Goal: Transaction & Acquisition: Book appointment/travel/reservation

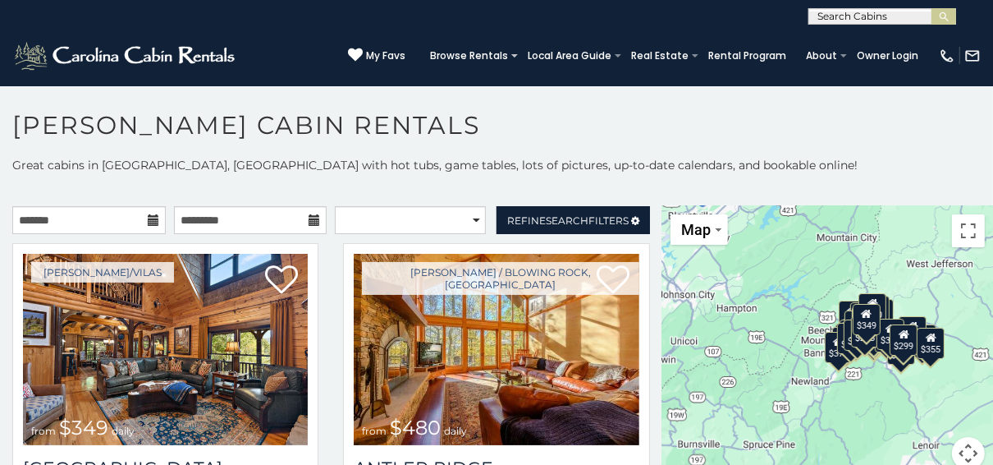
click at [148, 218] on icon at bounding box center [153, 219] width 11 height 11
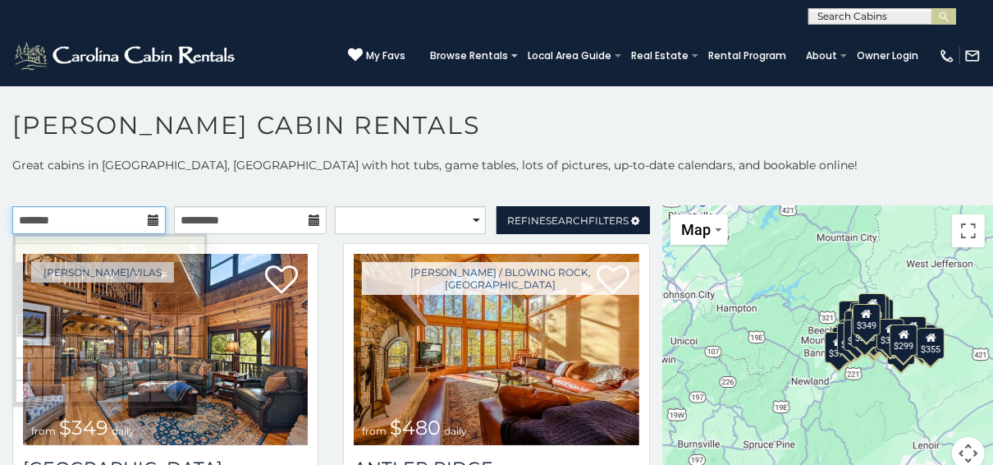
click at [68, 220] on input "text" at bounding box center [89, 220] width 154 height 28
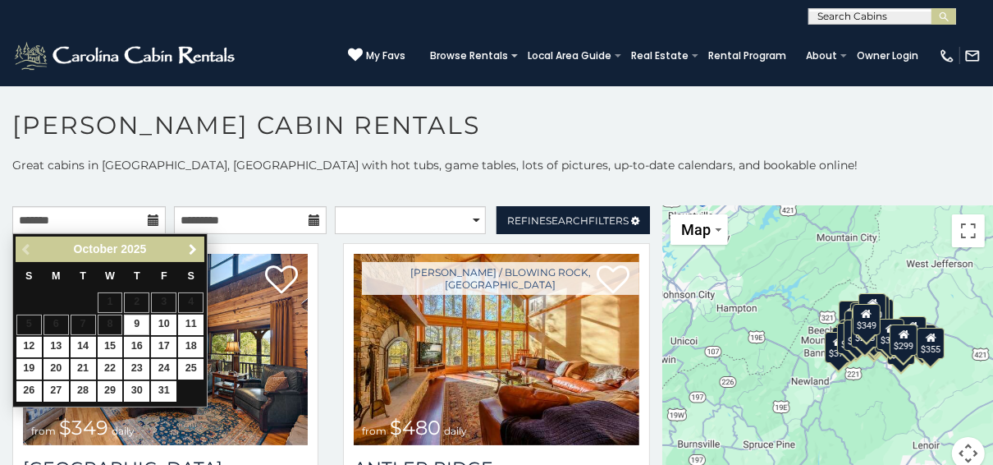
click at [187, 246] on span "Next" at bounding box center [192, 249] width 13 height 13
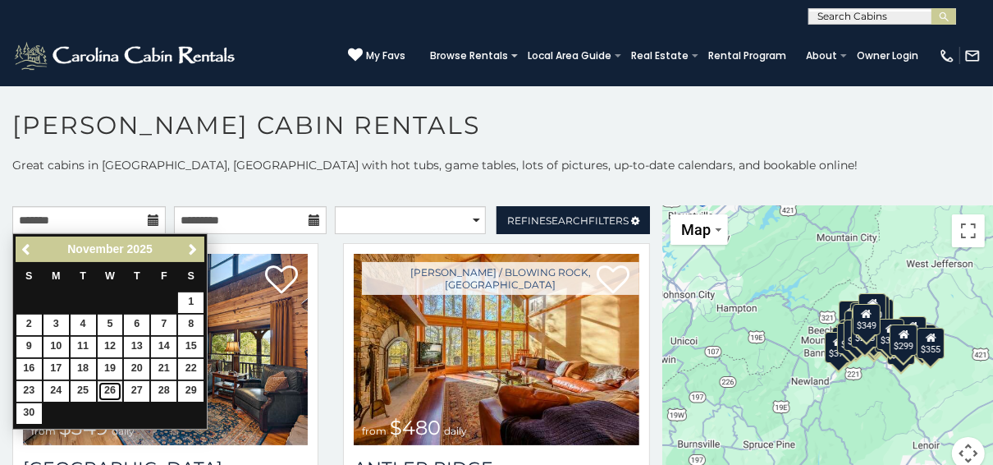
click at [109, 384] on link "26" at bounding box center [110, 391] width 25 height 21
type input "**********"
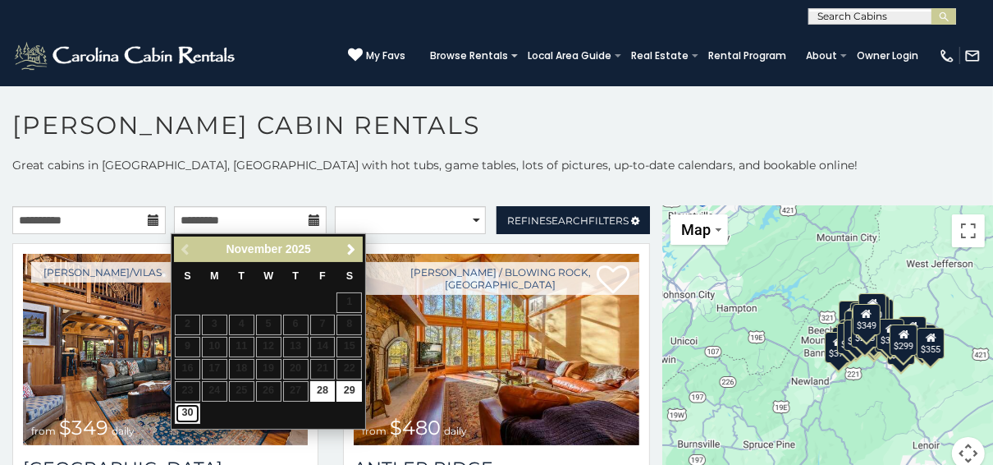
click at [188, 408] on link "30" at bounding box center [187, 413] width 25 height 21
type input "**********"
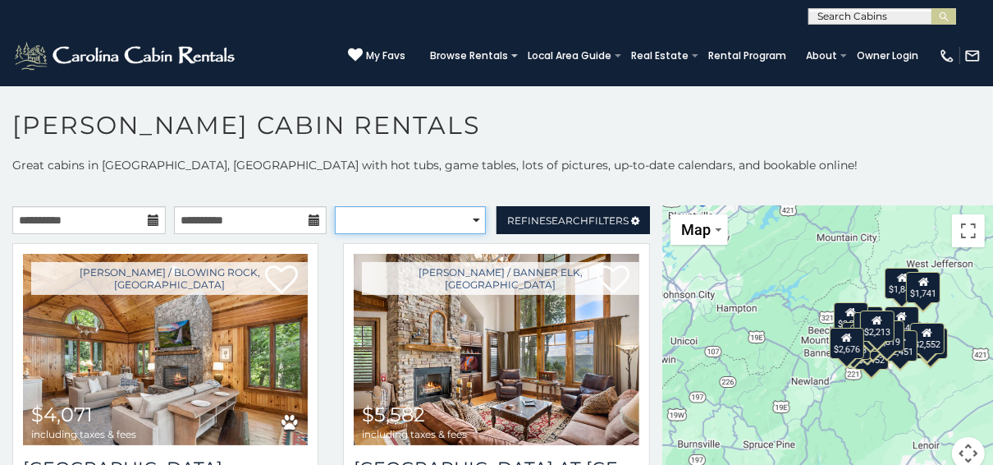
click at [470, 214] on select "**********" at bounding box center [410, 220] width 150 height 28
select select "**********"
click at [335, 206] on select "**********" at bounding box center [410, 220] width 150 height 28
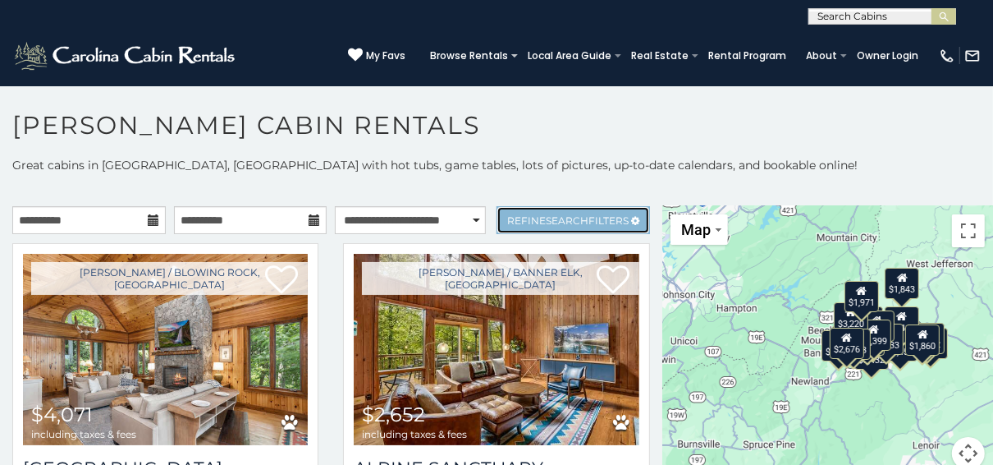
click at [620, 210] on link "Refine Search Filters" at bounding box center [574, 220] width 154 height 28
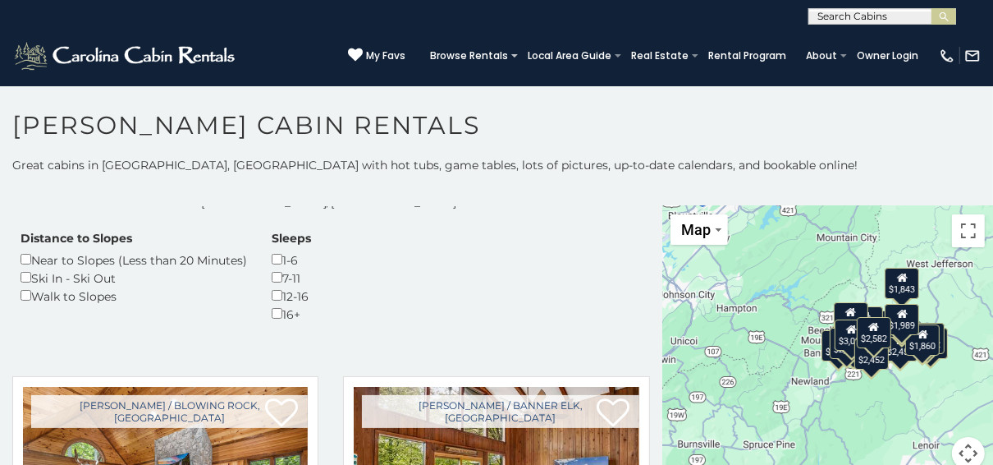
scroll to position [460, 0]
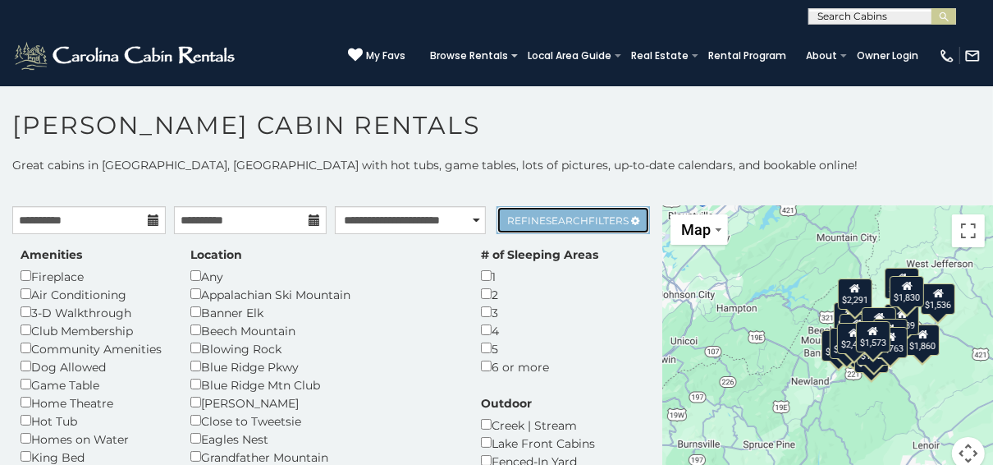
click at [578, 214] on span "Refine Search Filters" at bounding box center [568, 220] width 122 height 12
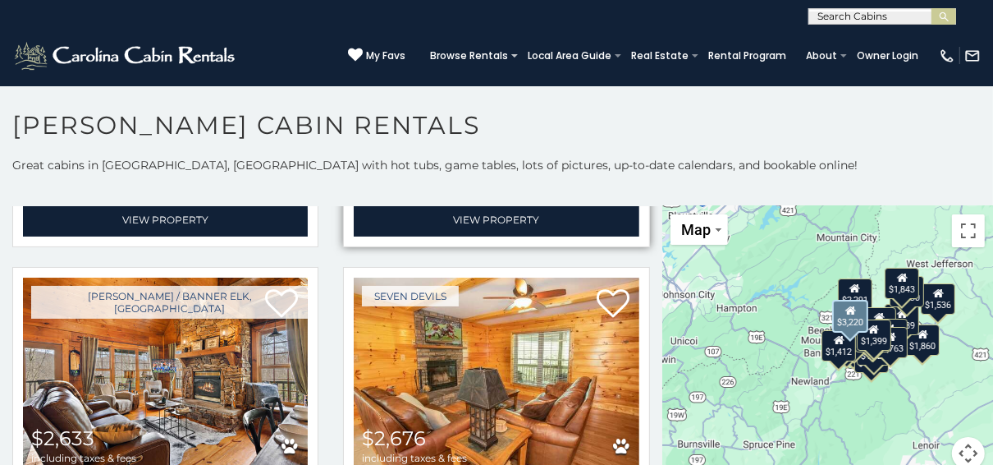
scroll to position [1905, 0]
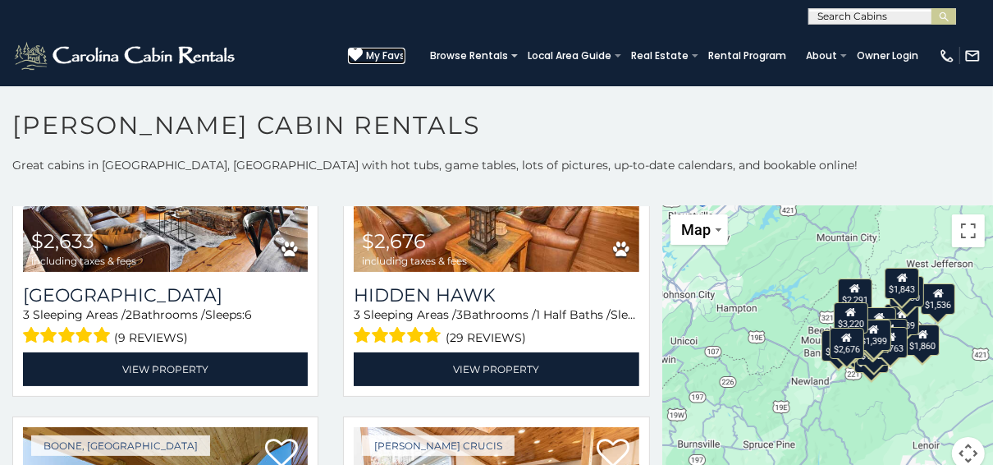
click at [399, 48] on span "My Favs" at bounding box center [385, 55] width 39 height 15
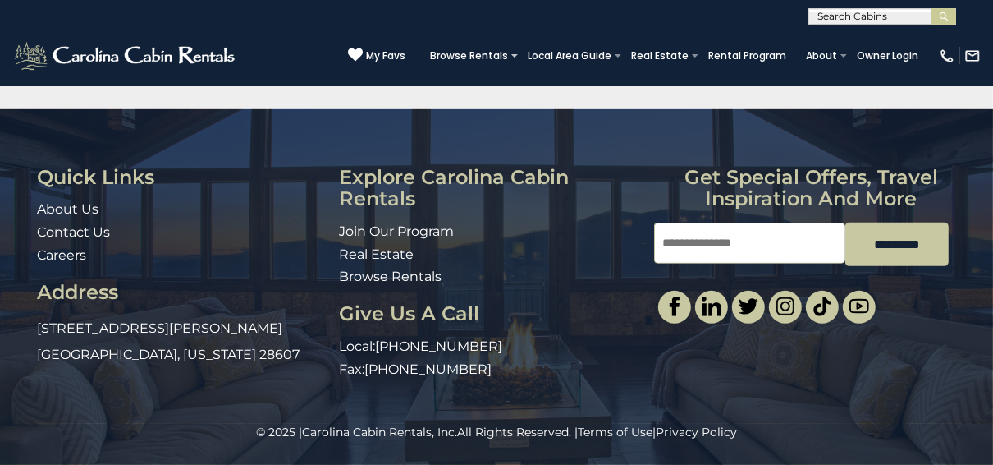
scroll to position [46, 0]
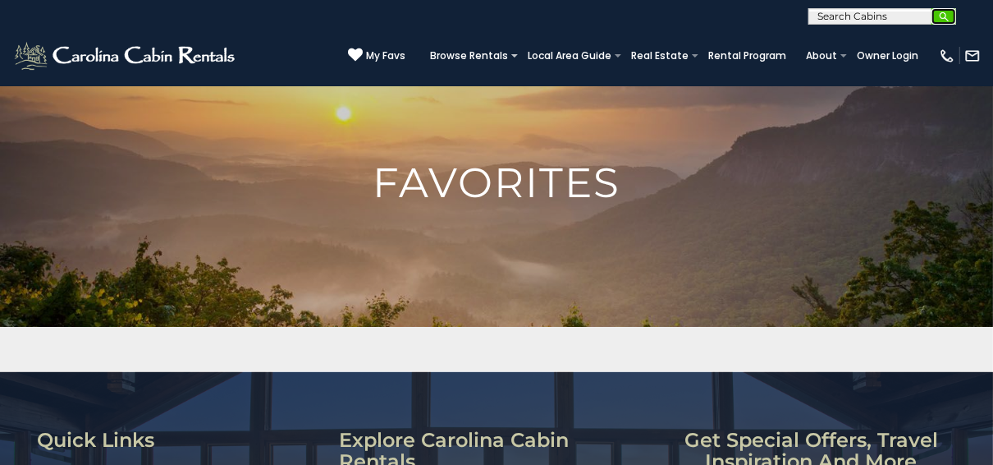
click at [941, 15] on img "submit" at bounding box center [944, 17] width 12 height 12
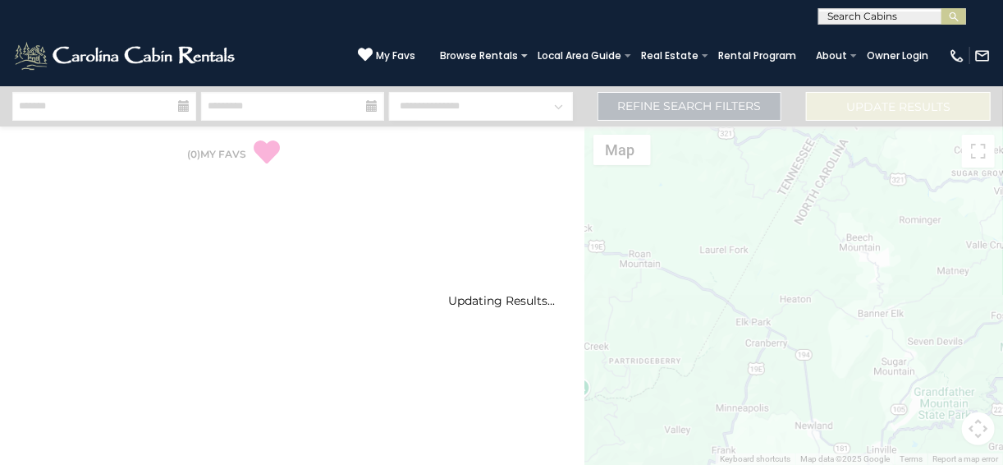
click at [887, 7] on div "**********" at bounding box center [501, 12] width 1003 height 25
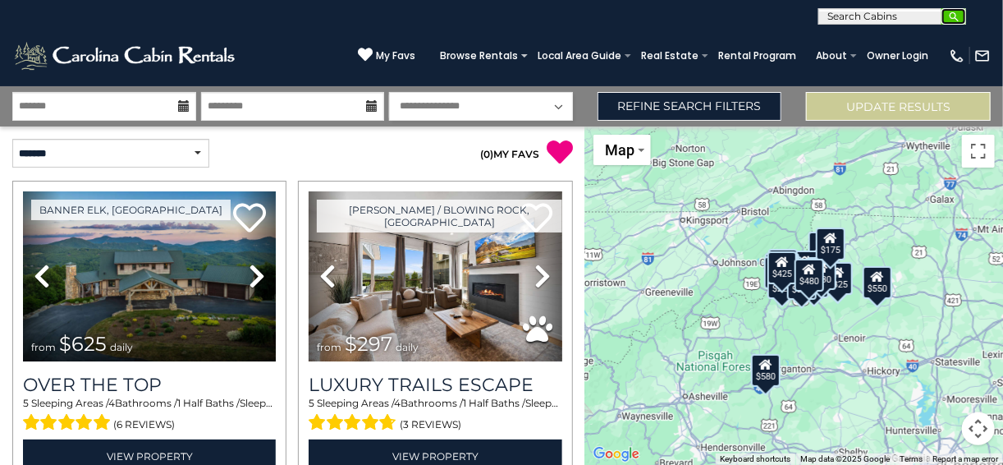
click at [954, 8] on button "submit" at bounding box center [954, 16] width 25 height 16
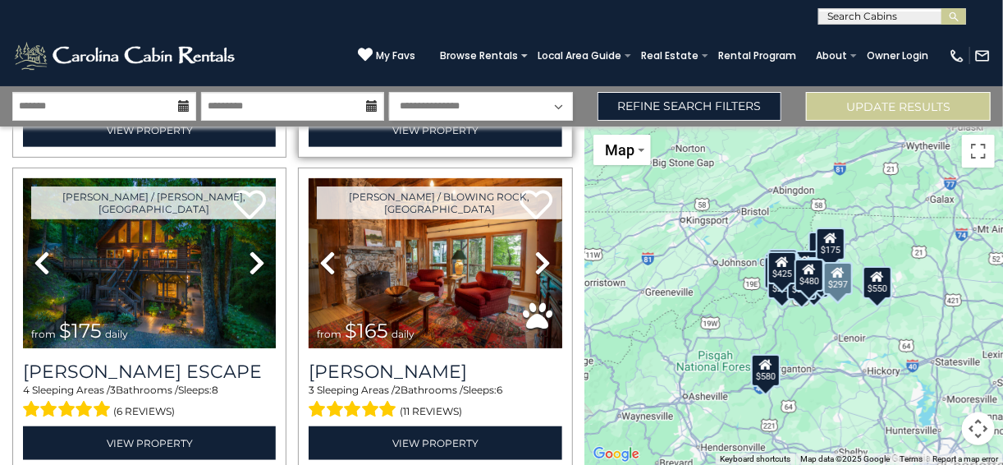
scroll to position [328, 0]
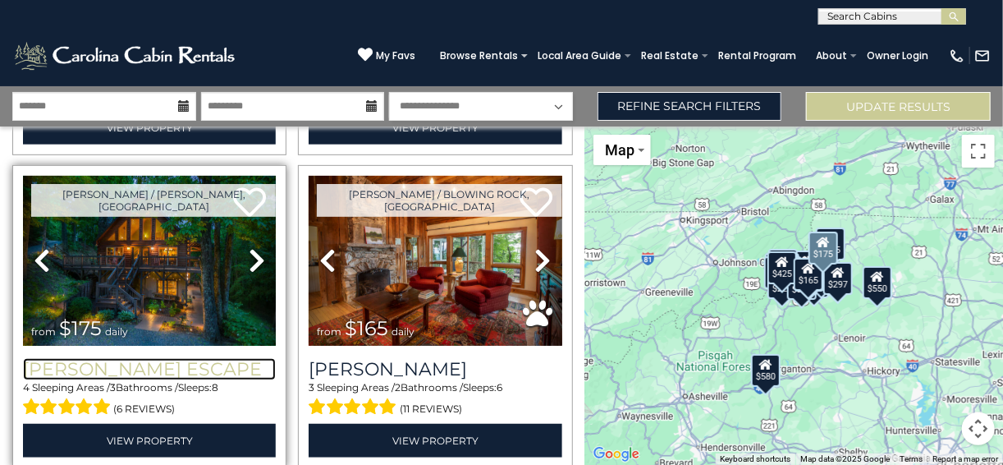
click at [93, 360] on h3 "Todd Escape" at bounding box center [149, 369] width 253 height 22
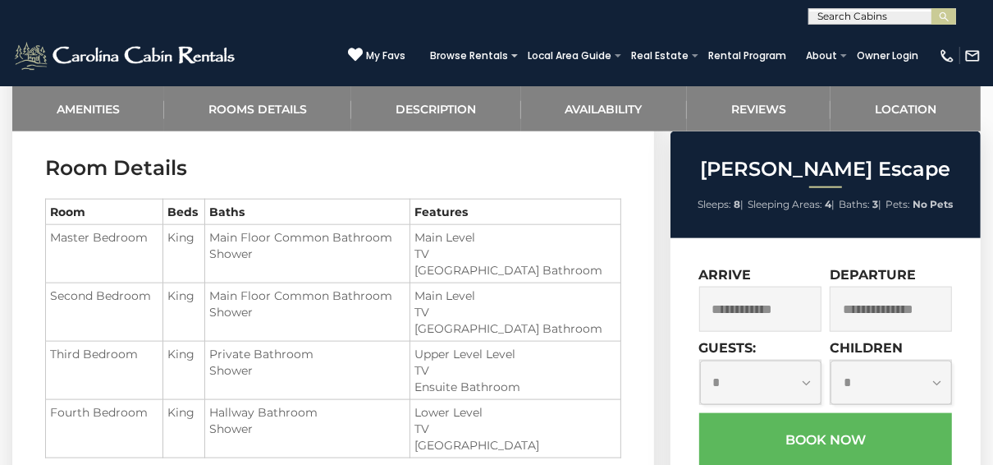
scroll to position [1248, 0]
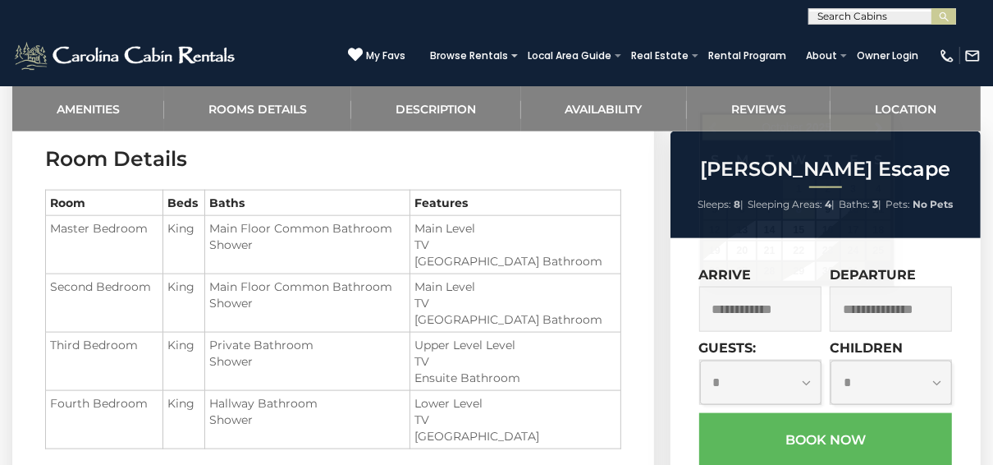
click at [797, 308] on input "text" at bounding box center [760, 309] width 122 height 45
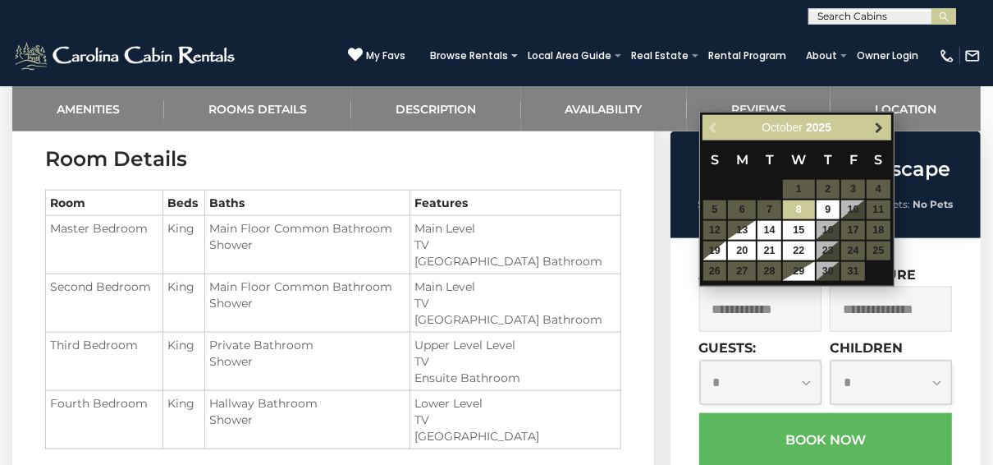
click at [881, 123] on span "Next" at bounding box center [879, 128] width 13 height 13
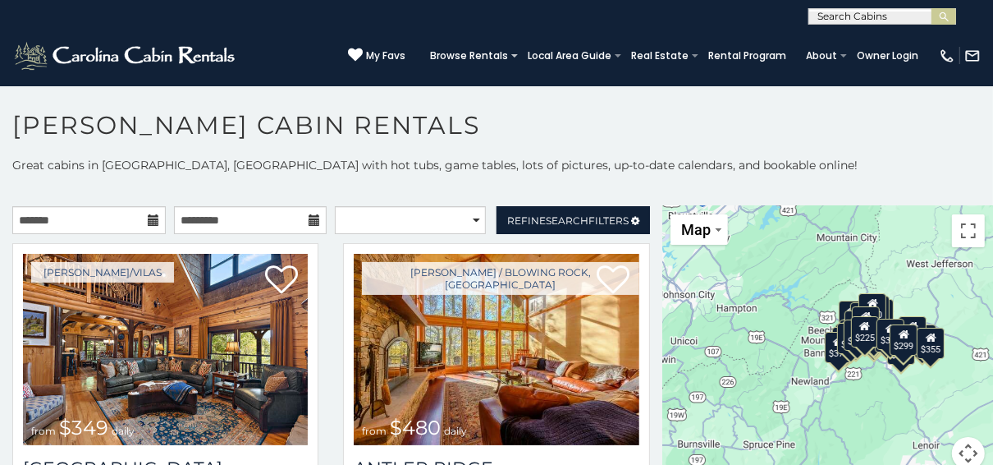
click at [148, 217] on icon at bounding box center [153, 219] width 11 height 11
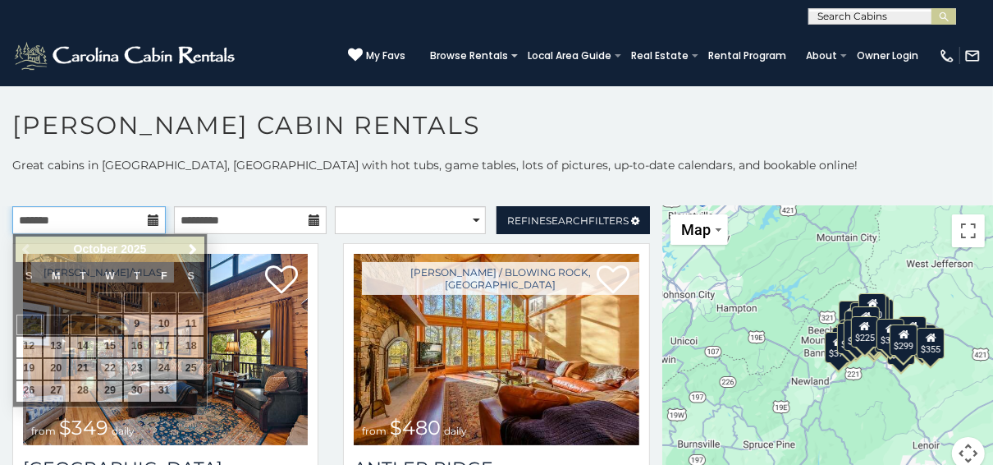
click at [125, 221] on input "text" at bounding box center [89, 220] width 154 height 28
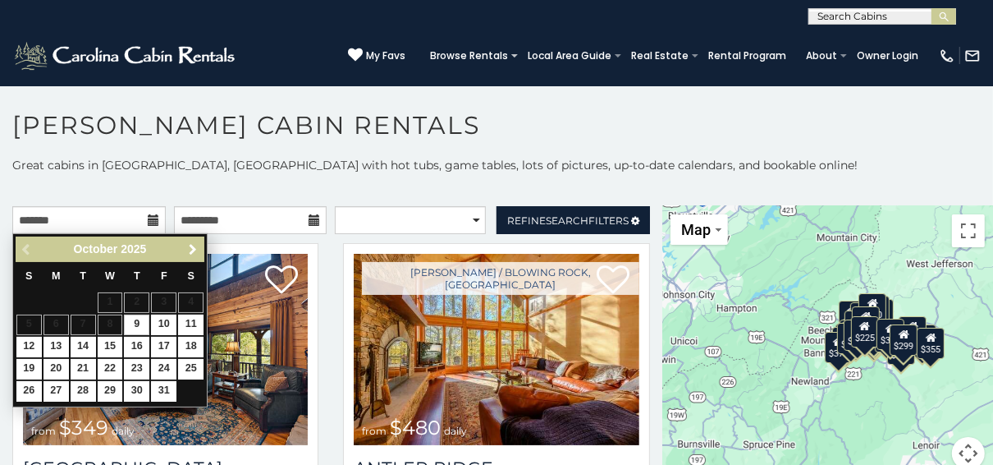
click at [191, 243] on span "Next" at bounding box center [192, 249] width 13 height 13
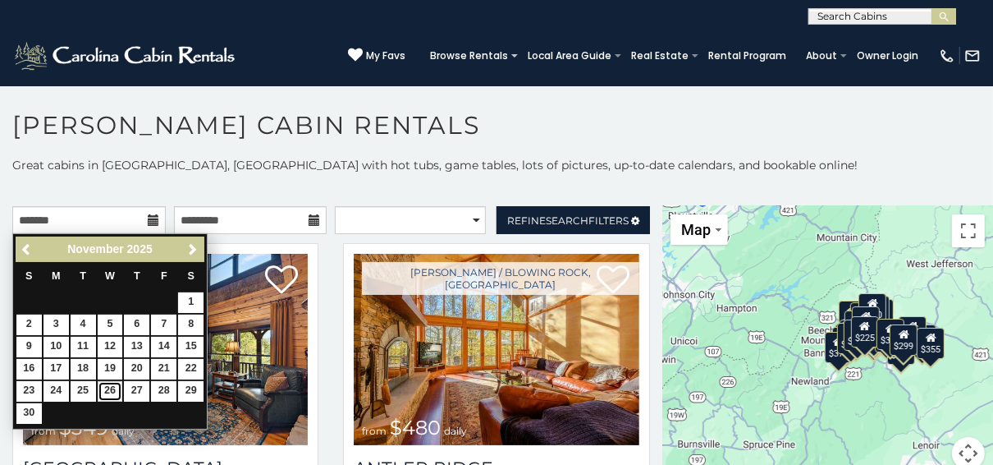
click at [105, 387] on link "26" at bounding box center [110, 391] width 25 height 21
type input "**********"
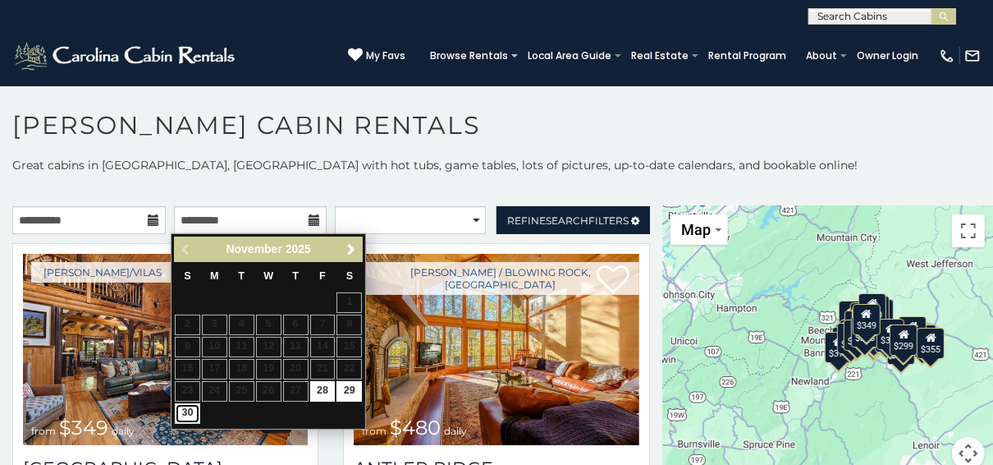
click at [185, 406] on link "30" at bounding box center [187, 413] width 25 height 21
type input "**********"
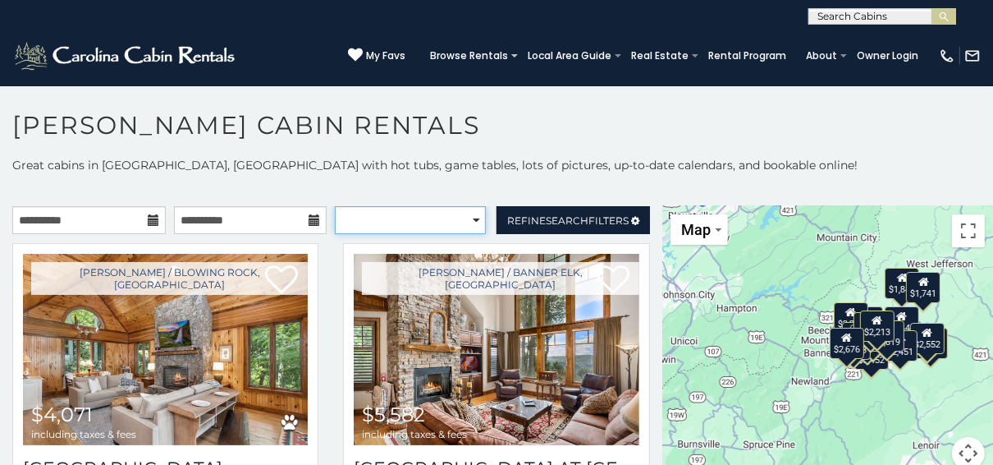
click at [467, 214] on select "**********" at bounding box center [410, 220] width 150 height 28
click at [335, 206] on select "**********" at bounding box center [410, 220] width 150 height 28
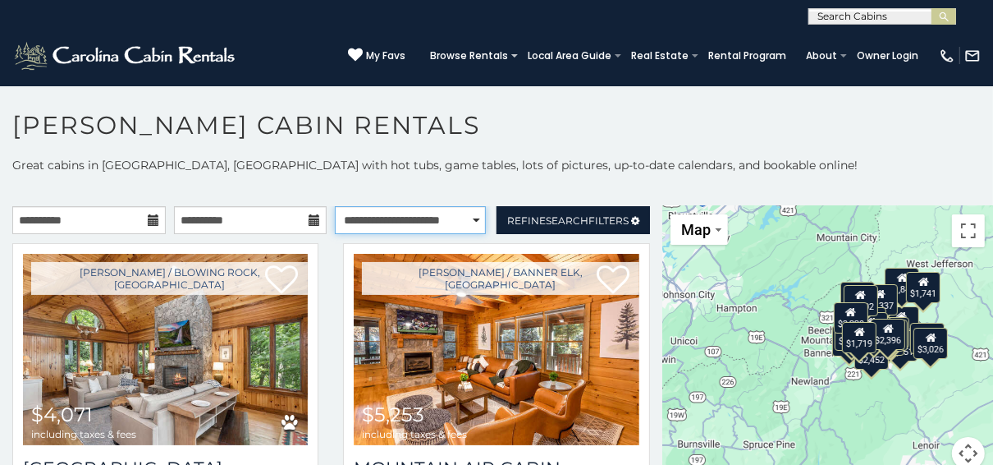
click at [470, 216] on select "**********" at bounding box center [410, 220] width 150 height 28
select select "**********"
click at [335, 206] on select "**********" at bounding box center [410, 220] width 150 height 28
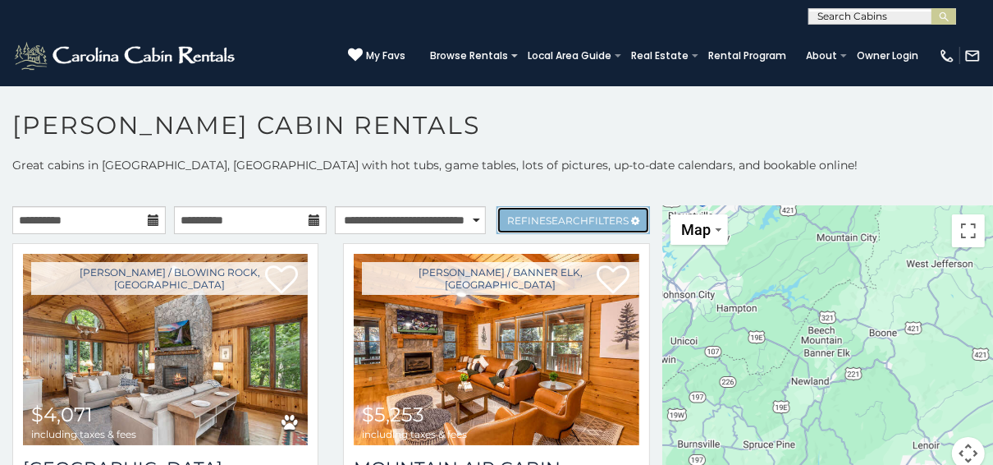
click at [598, 214] on span "Refine Search Filters" at bounding box center [568, 220] width 122 height 12
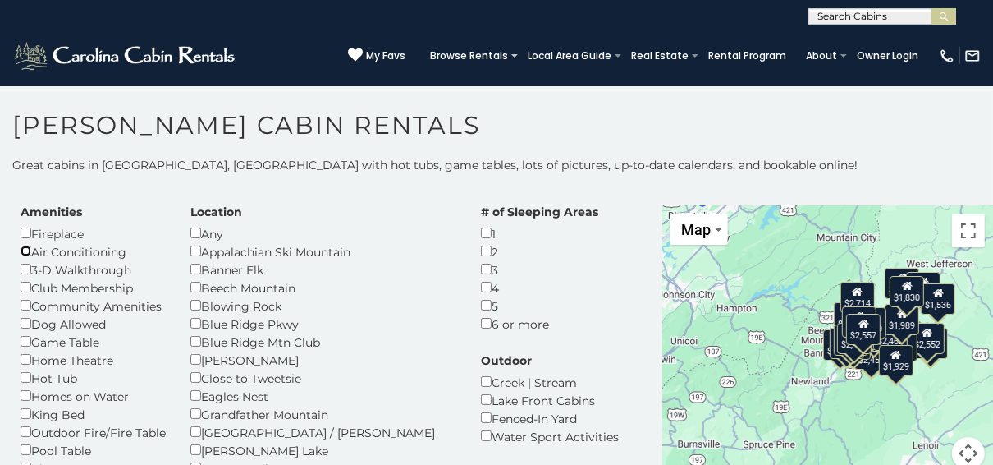
scroll to position [66, 0]
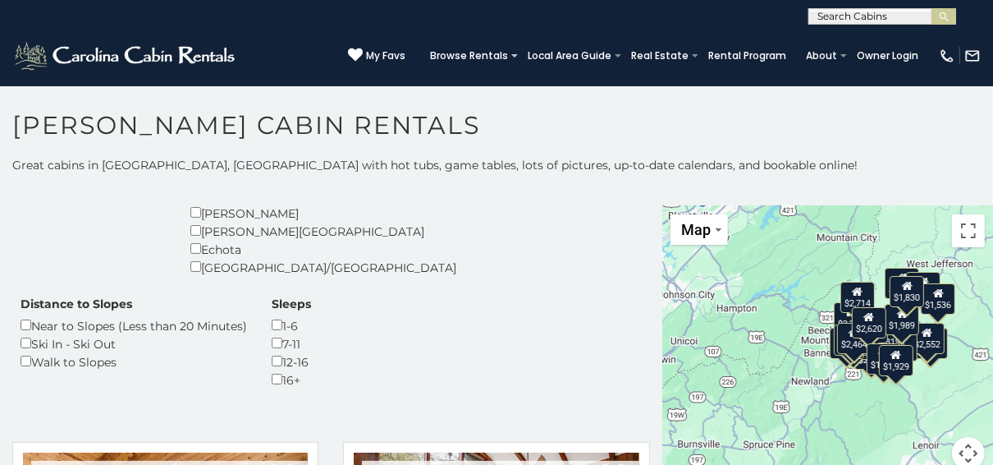
scroll to position [394, 0]
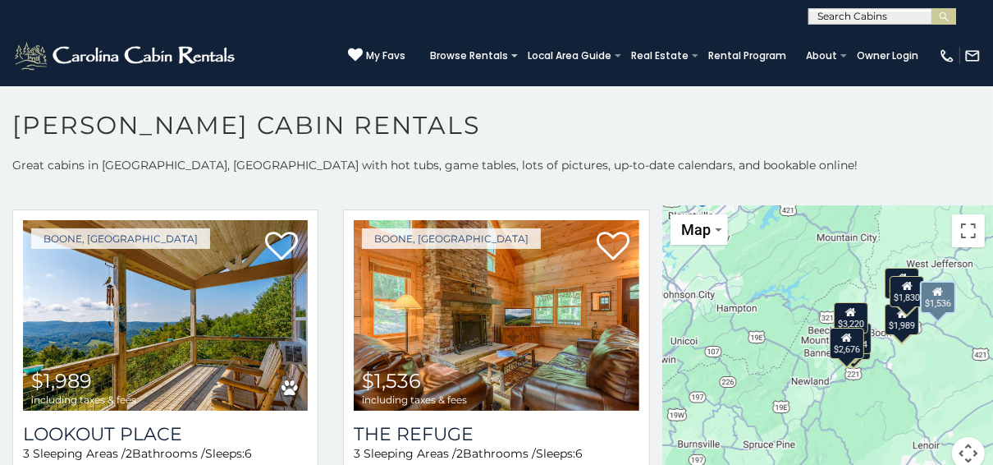
scroll to position [1379, 0]
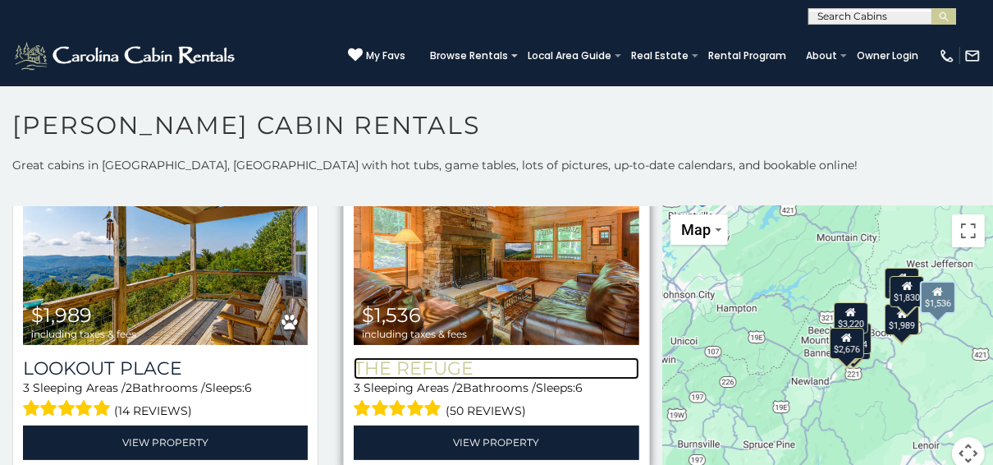
click at [473, 366] on h3 "The Refuge" at bounding box center [496, 368] width 285 height 22
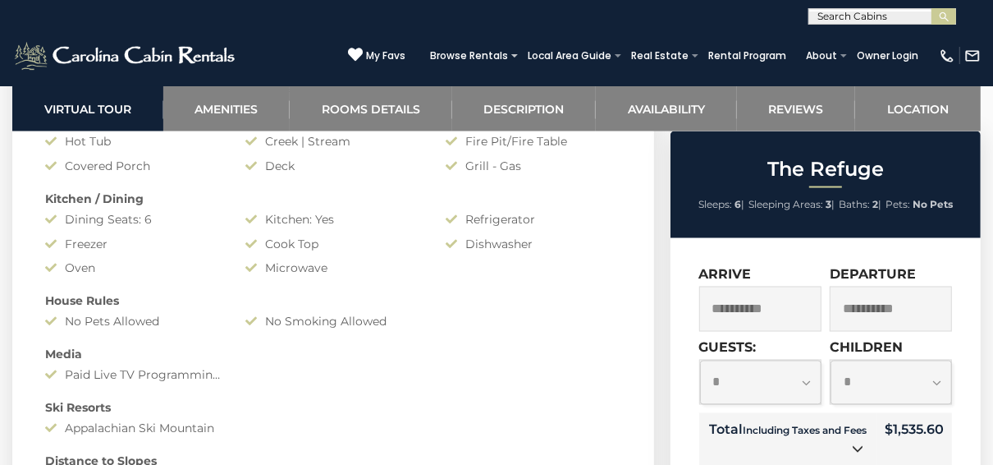
scroll to position [1642, 0]
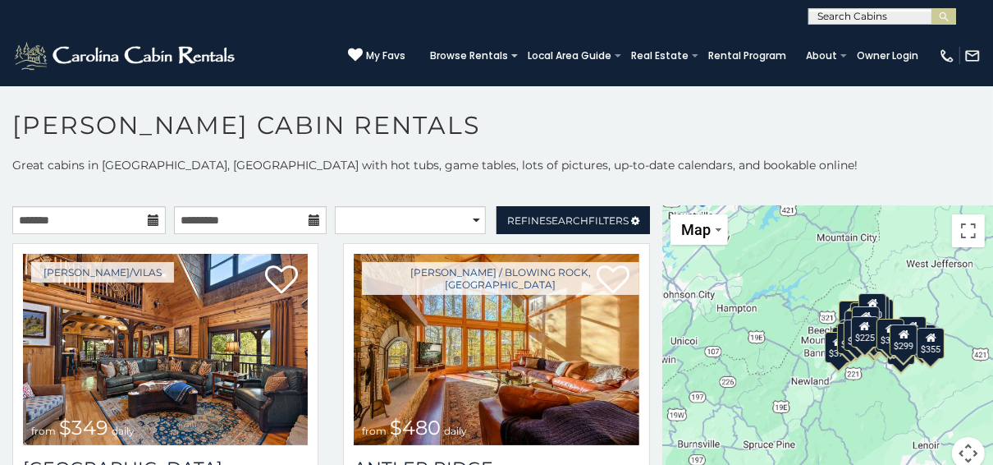
click at [152, 217] on icon at bounding box center [153, 219] width 11 height 11
click at [134, 218] on input "text" at bounding box center [89, 220] width 154 height 28
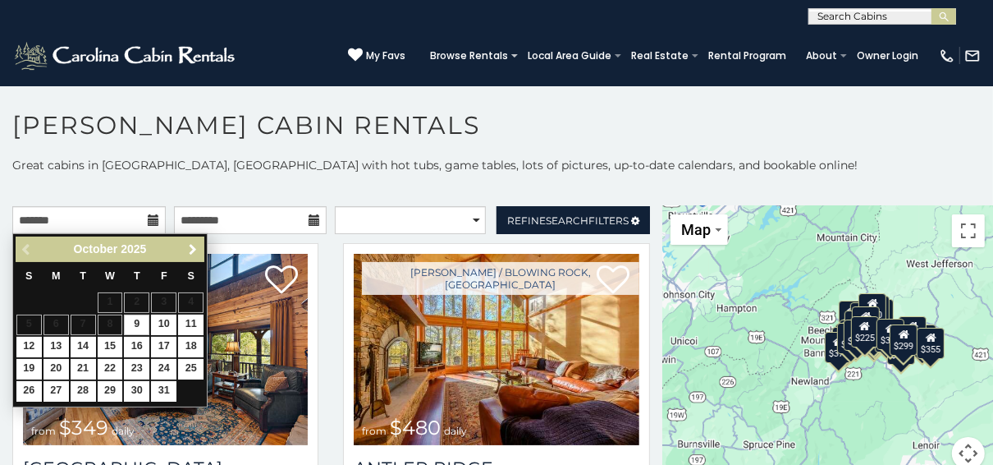
click at [190, 246] on span "Next" at bounding box center [192, 249] width 13 height 13
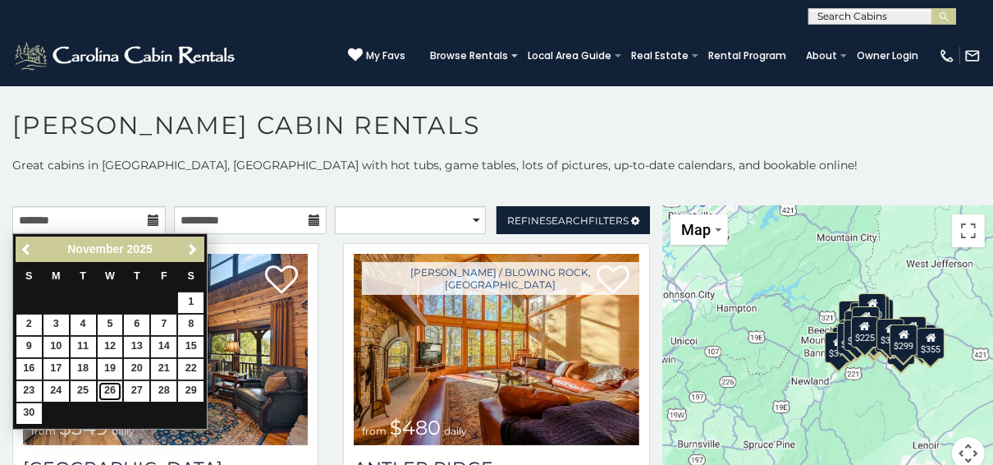
click at [108, 387] on link "26" at bounding box center [110, 391] width 25 height 21
type input "**********"
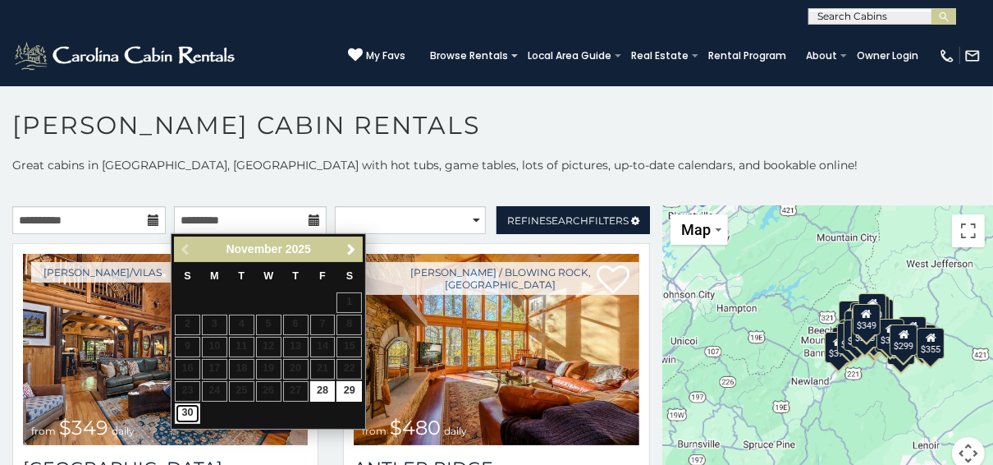
click at [182, 407] on link "30" at bounding box center [187, 413] width 25 height 21
type input "**********"
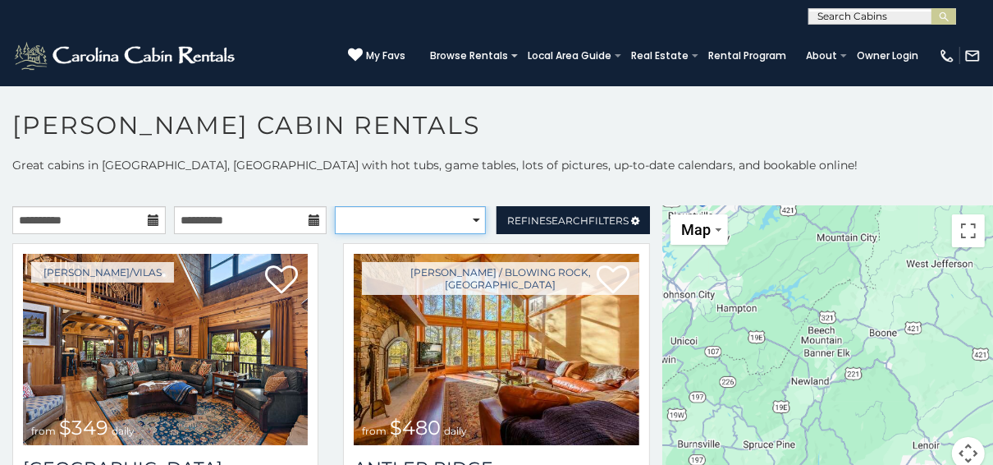
click at [467, 214] on select "**********" at bounding box center [410, 220] width 150 height 28
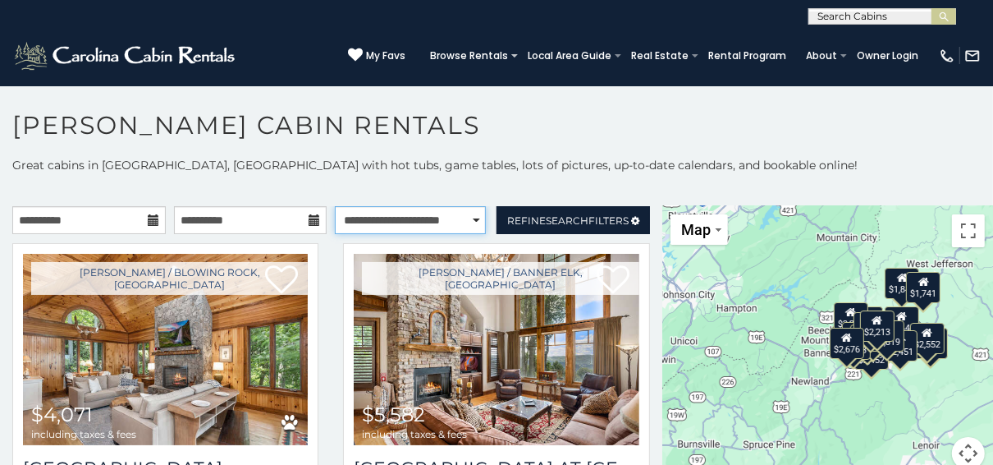
click at [335, 206] on select "**********" at bounding box center [410, 220] width 150 height 28
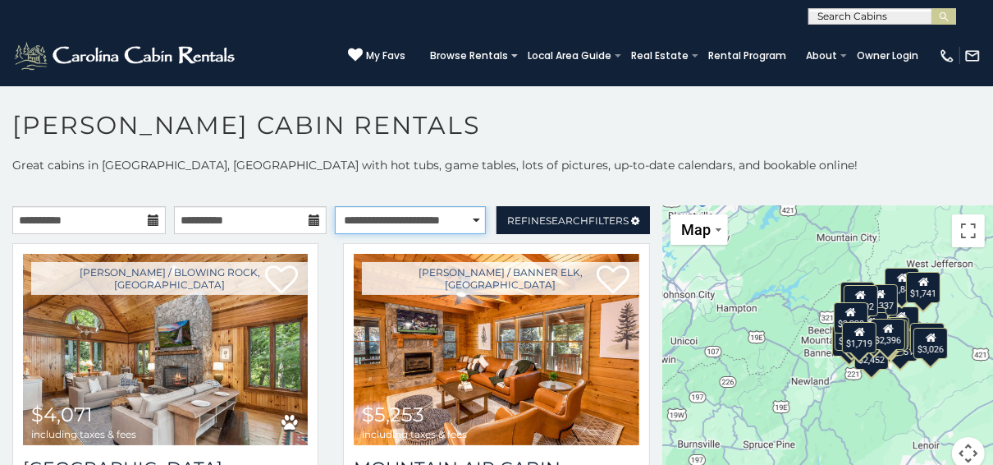
click at [466, 213] on select "**********" at bounding box center [410, 220] width 150 height 28
select select "**********"
click at [335, 206] on select "**********" at bounding box center [410, 220] width 150 height 28
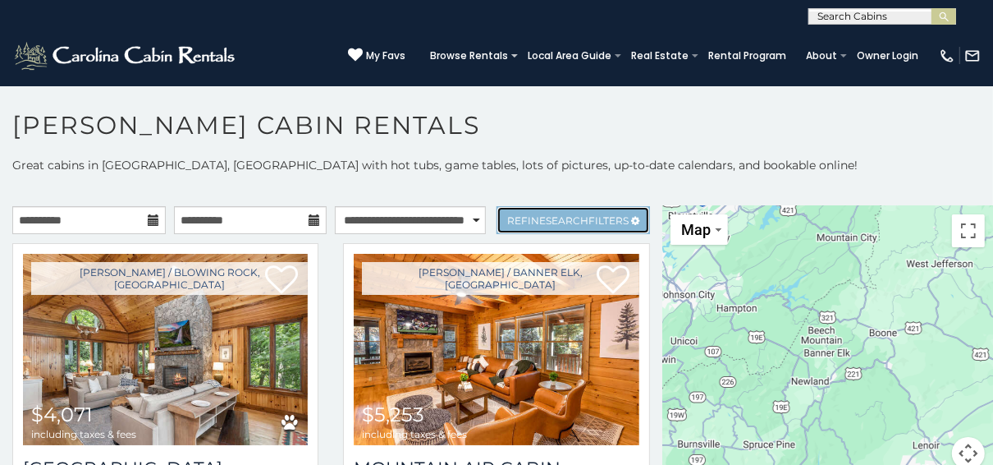
click at [574, 214] on span "Search" at bounding box center [567, 220] width 43 height 12
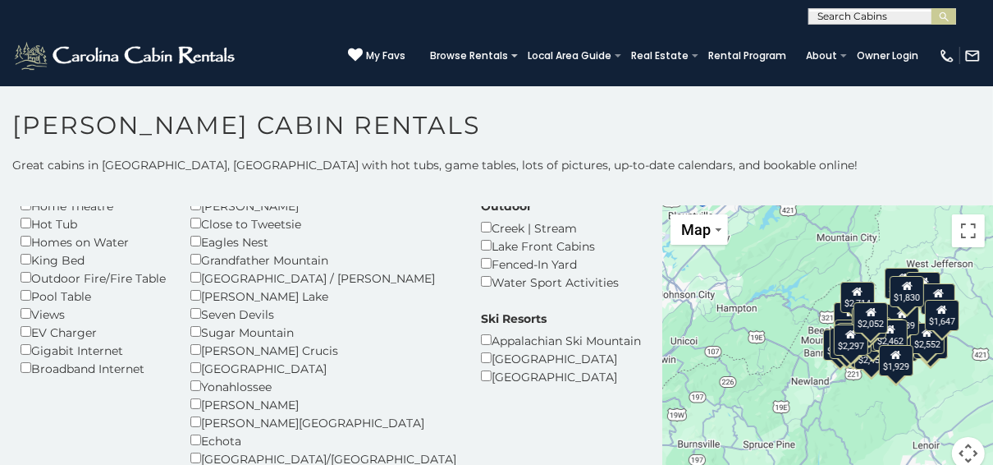
scroll to position [131, 0]
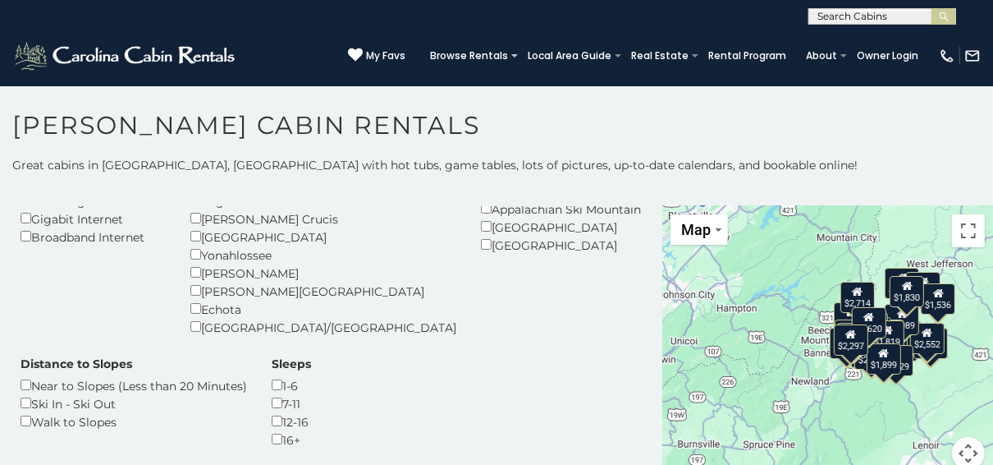
scroll to position [460, 0]
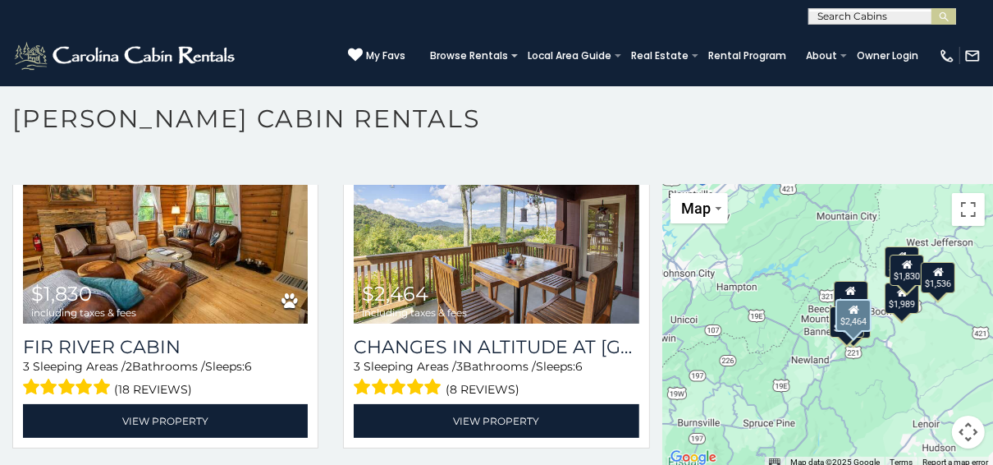
scroll to position [8, 0]
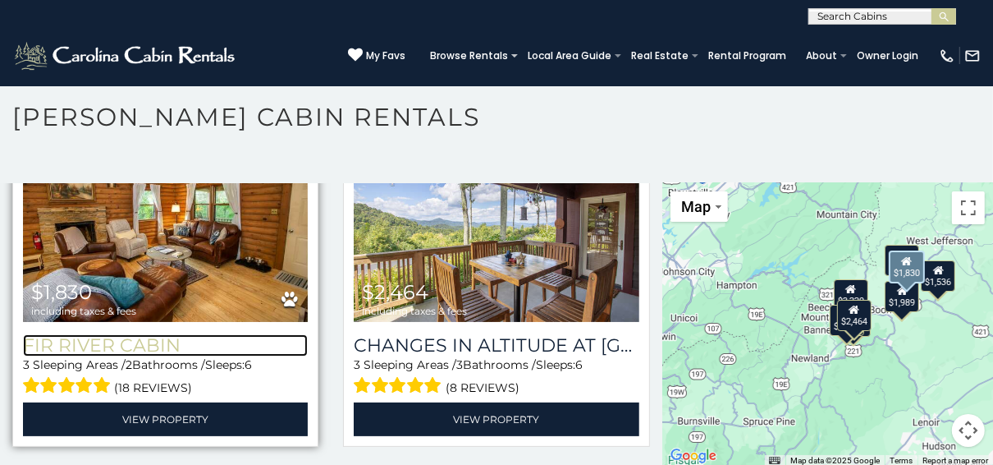
click at [66, 342] on h3 "Fir River Cabin" at bounding box center [165, 345] width 285 height 22
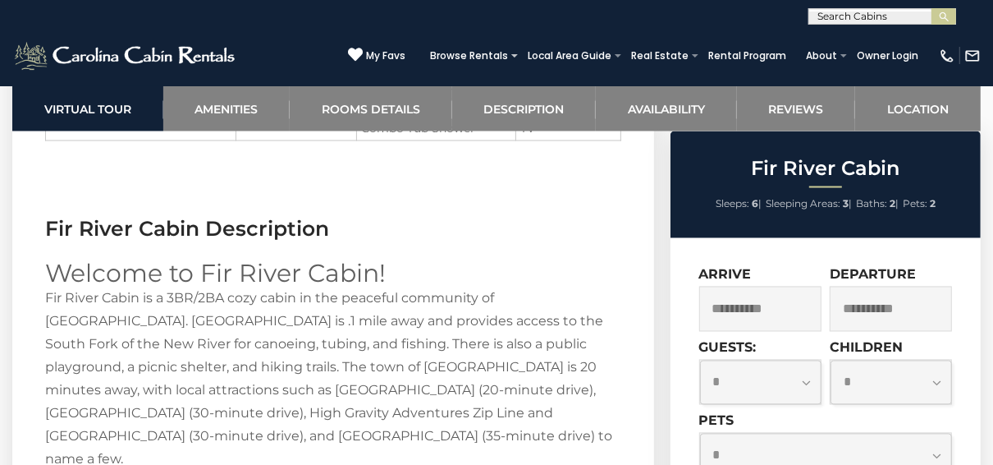
scroll to position [2036, 0]
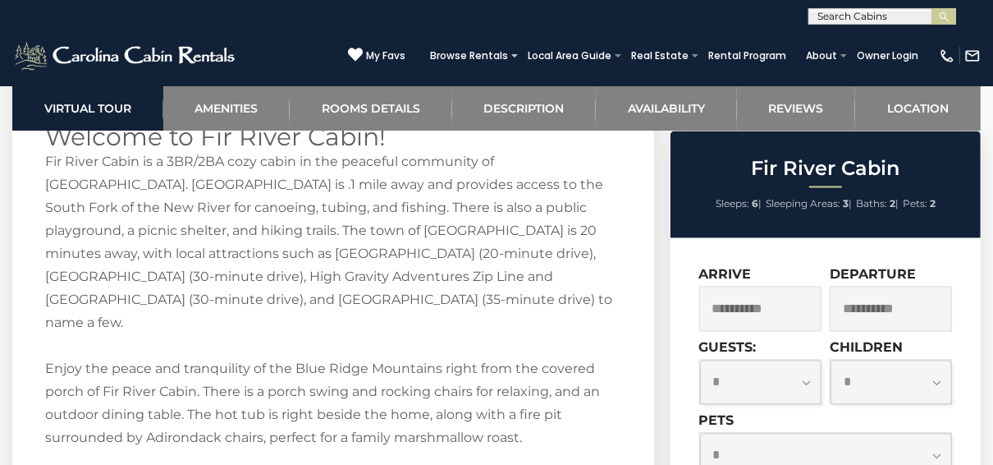
click at [812, 373] on select "**********" at bounding box center [761, 382] width 122 height 44
select select "*"
click at [700, 360] on select "**********" at bounding box center [761, 382] width 122 height 44
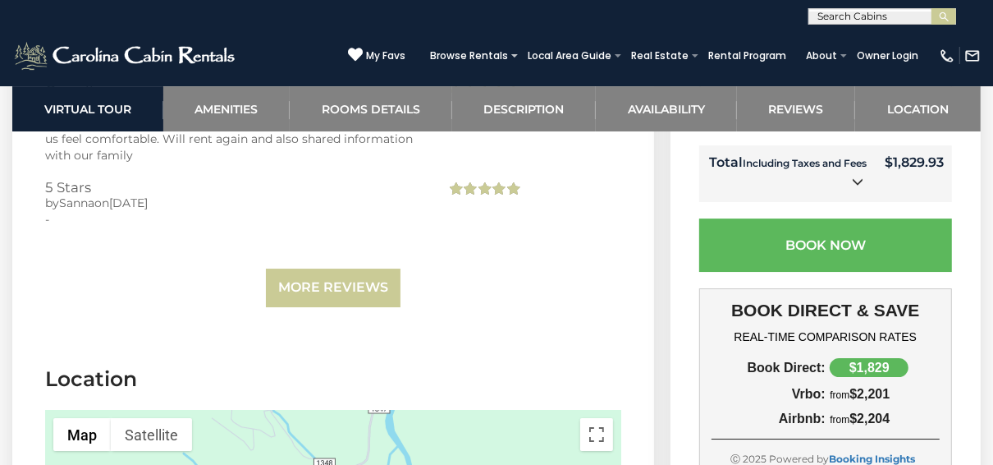
scroll to position [3481, 0]
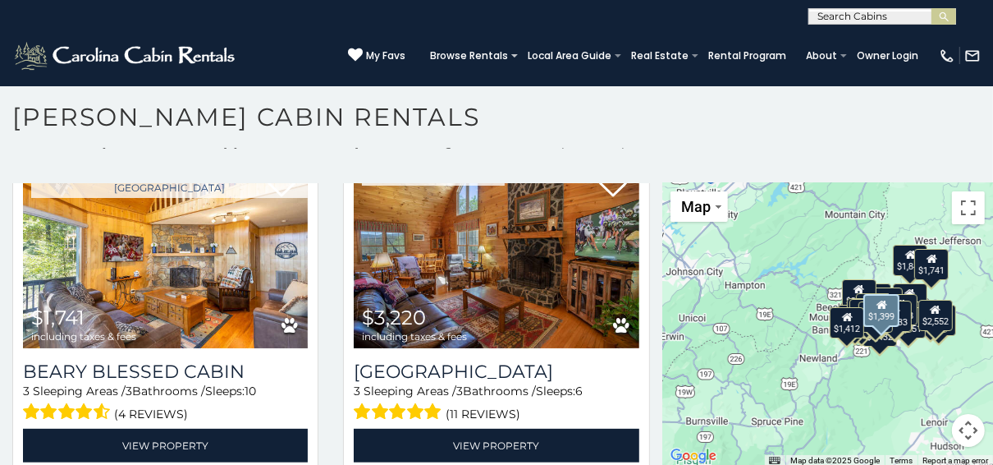
scroll to position [4597, 0]
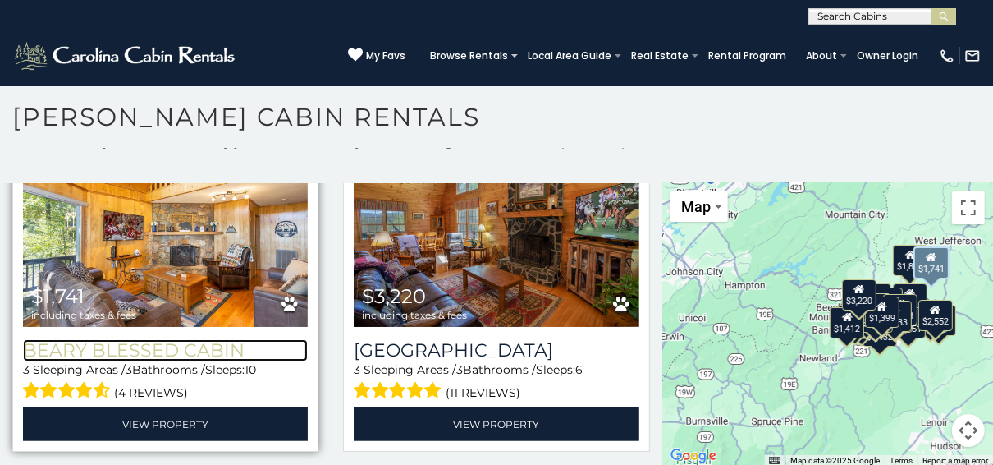
click at [133, 339] on h3 "Beary Blessed Cabin" at bounding box center [165, 350] width 285 height 22
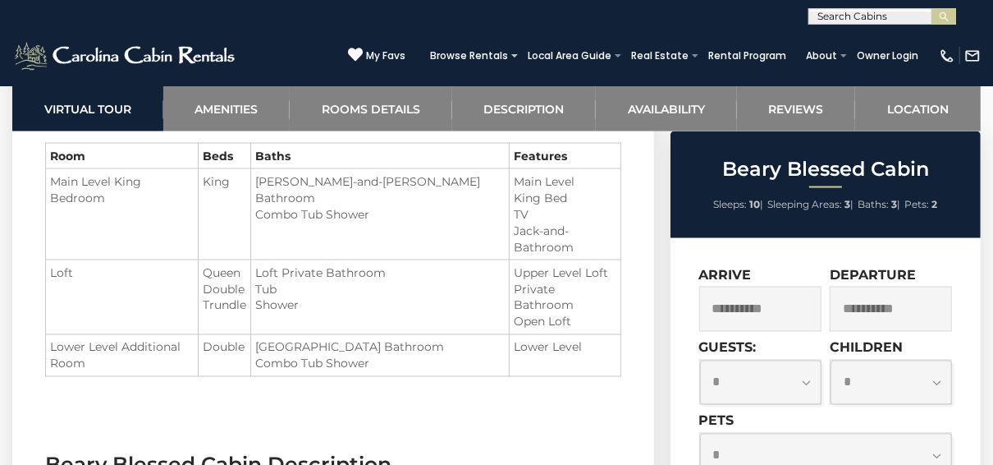
scroll to position [1839, 0]
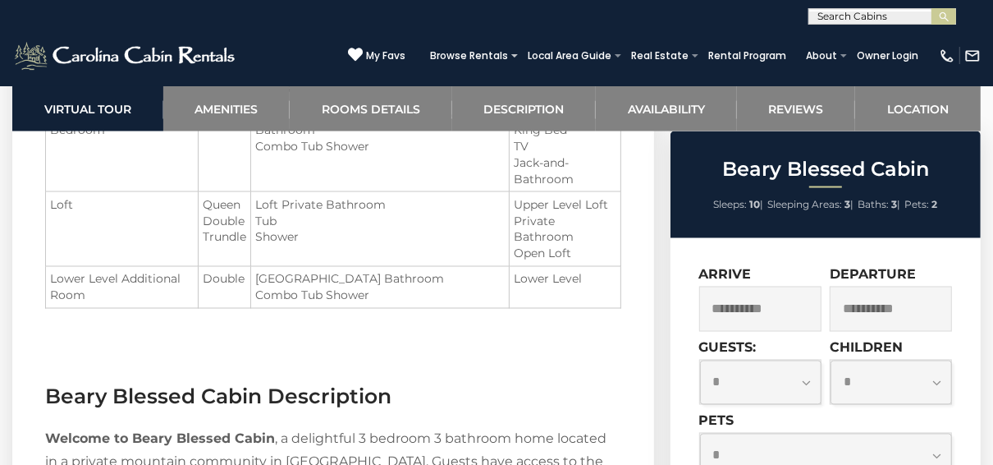
click at [807, 380] on select "**********" at bounding box center [761, 382] width 122 height 44
select select "*"
click at [700, 360] on select "**********" at bounding box center [761, 382] width 122 height 44
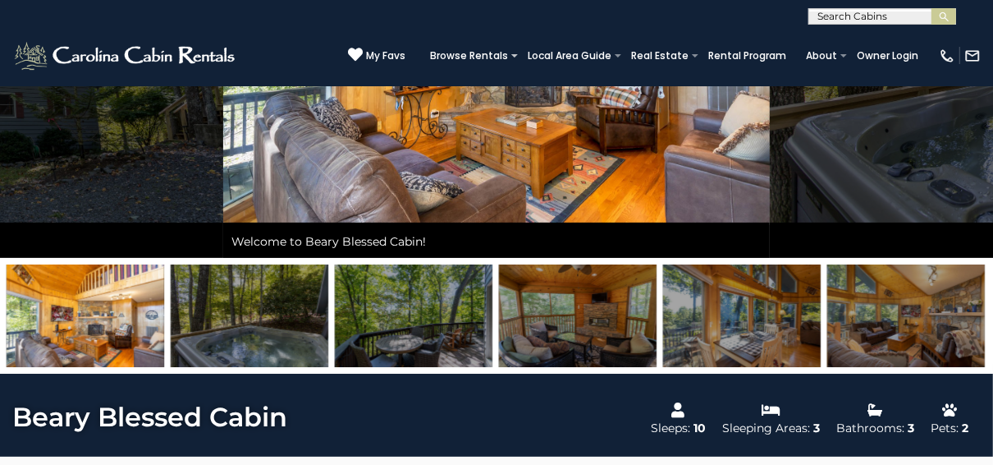
scroll to position [131, 0]
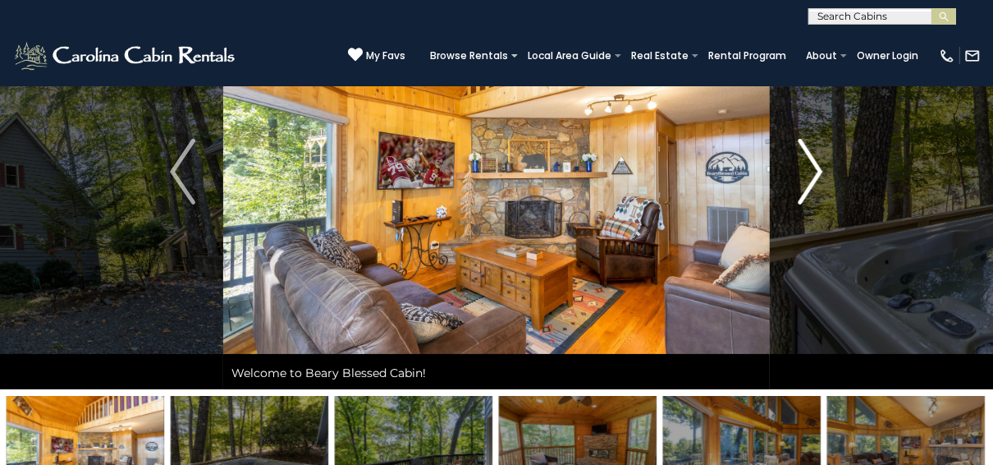
click at [818, 169] on img "Next" at bounding box center [810, 172] width 25 height 66
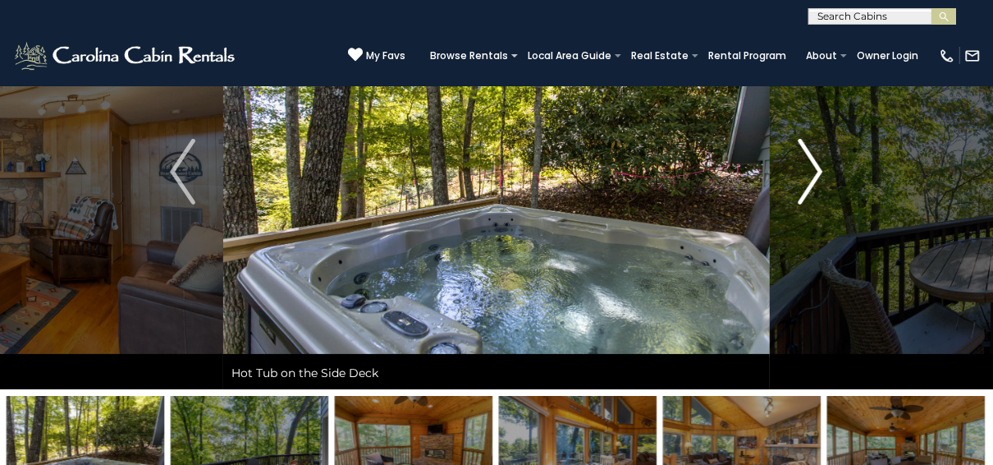
click at [818, 168] on img "Next" at bounding box center [810, 172] width 25 height 66
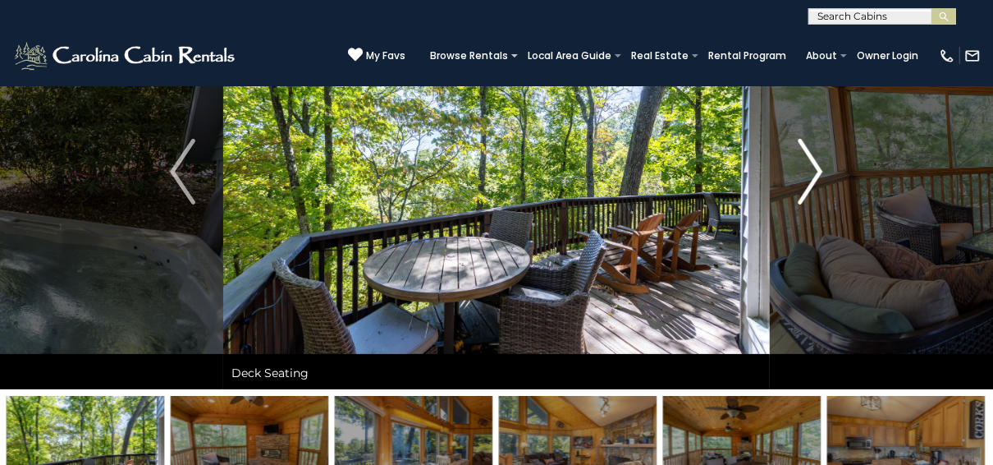
click at [818, 168] on img "Next" at bounding box center [810, 172] width 25 height 66
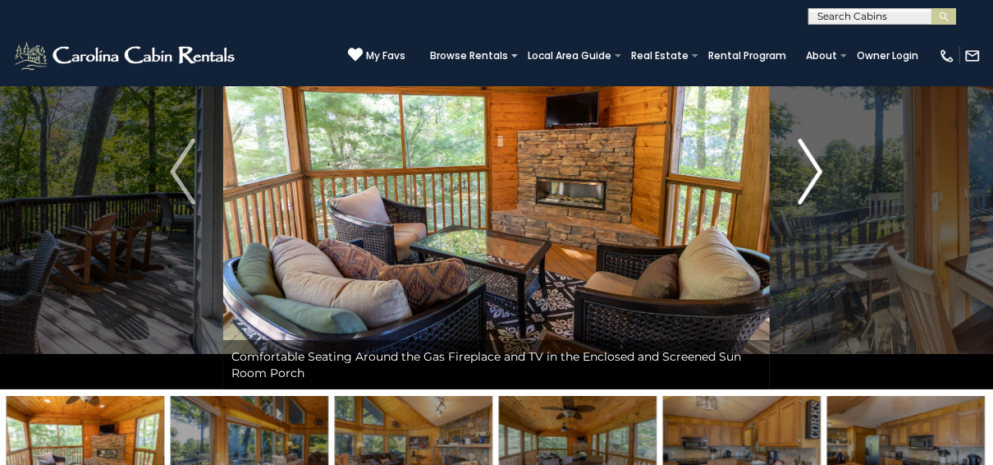
click at [818, 168] on img "Next" at bounding box center [810, 172] width 25 height 66
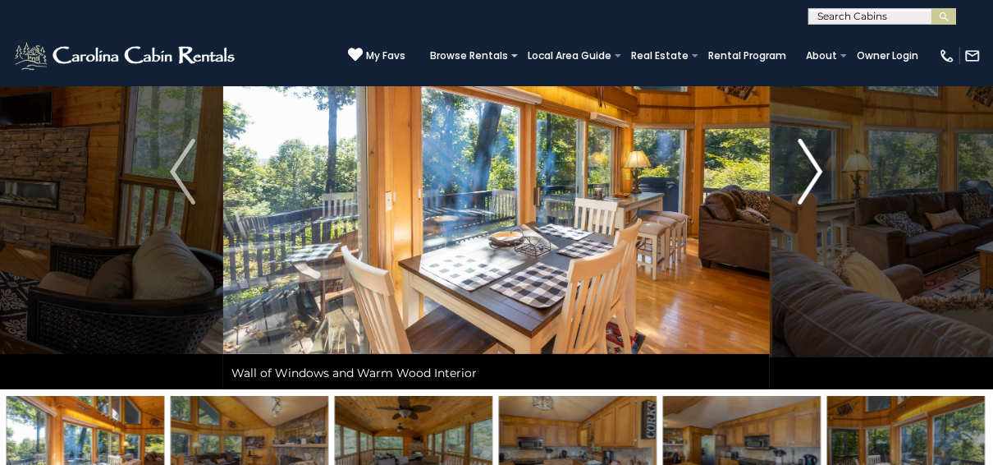
click at [818, 168] on img "Next" at bounding box center [810, 172] width 25 height 66
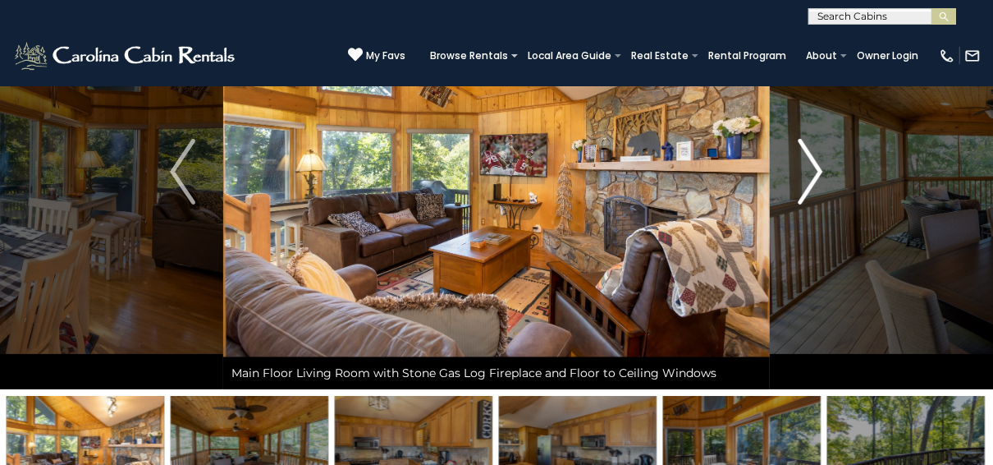
click at [818, 168] on img "Next" at bounding box center [810, 172] width 25 height 66
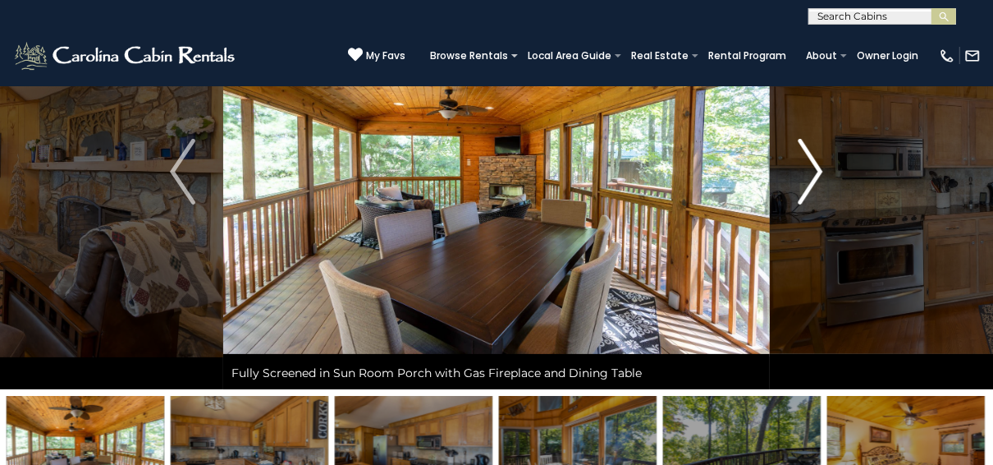
click at [818, 168] on img "Next" at bounding box center [810, 172] width 25 height 66
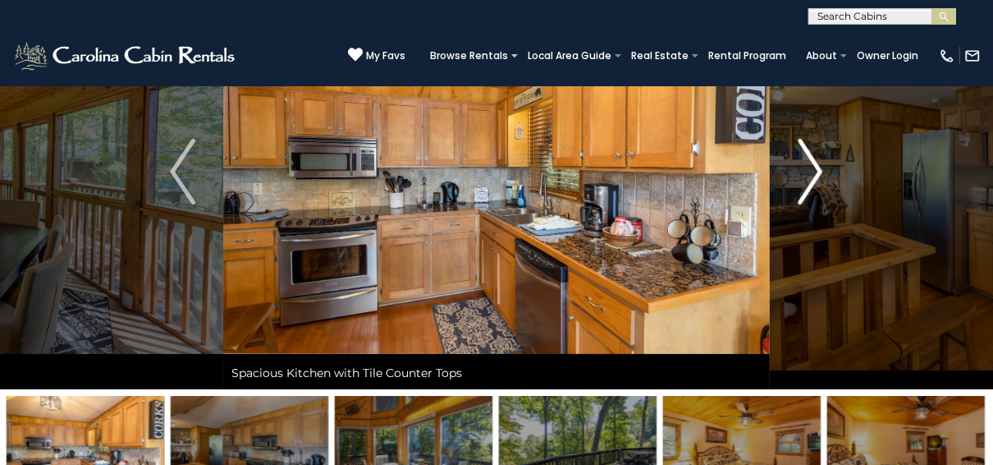
click at [818, 168] on img "Next" at bounding box center [810, 172] width 25 height 66
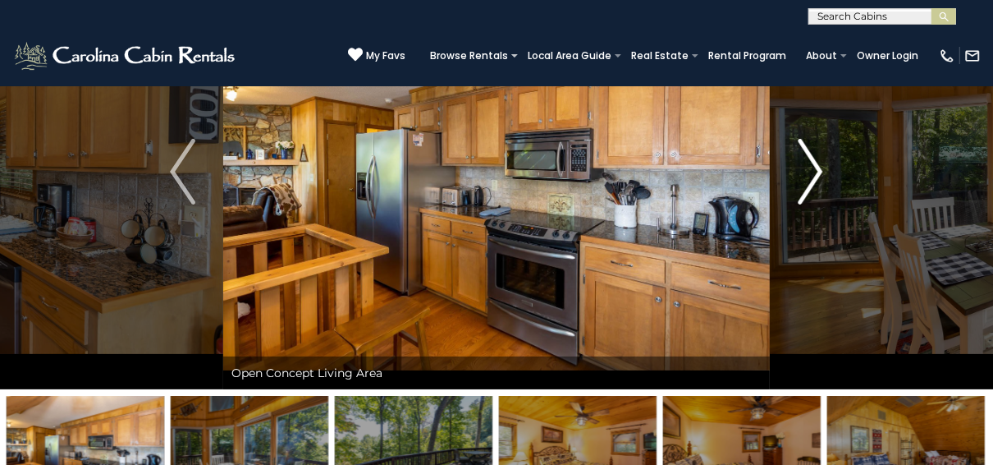
click at [818, 168] on img "Next" at bounding box center [810, 172] width 25 height 66
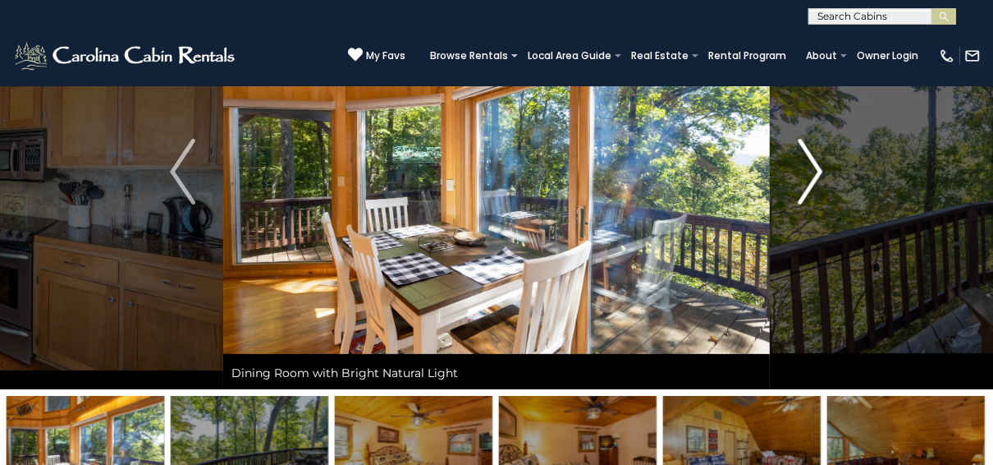
click at [818, 168] on img "Next" at bounding box center [810, 172] width 25 height 66
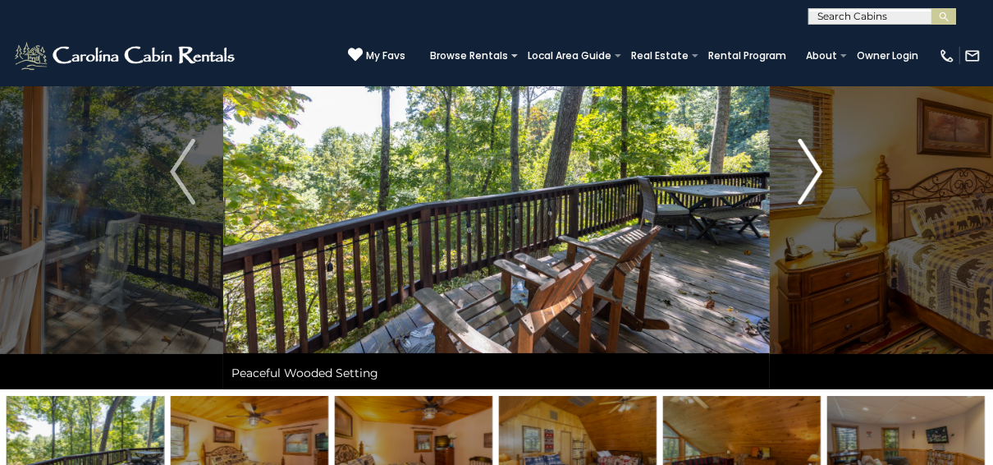
click at [818, 168] on img "Next" at bounding box center [810, 172] width 25 height 66
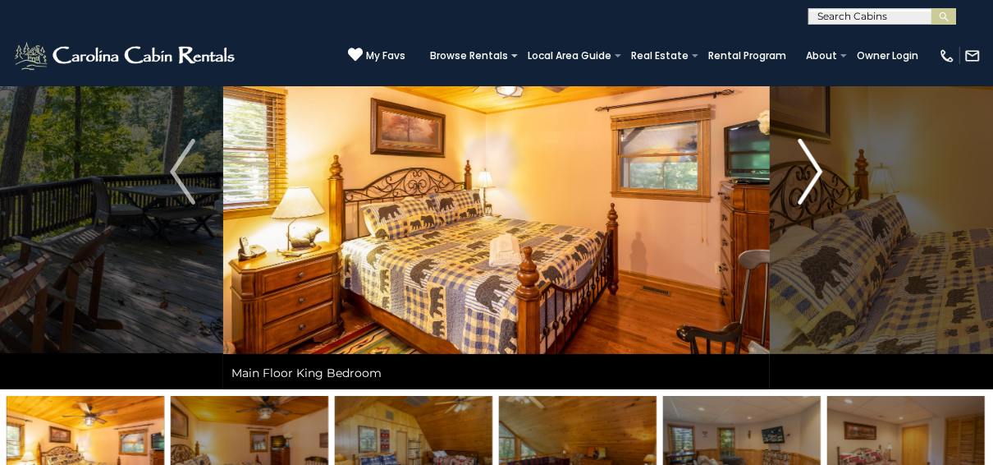
click at [818, 168] on img "Next" at bounding box center [810, 172] width 25 height 66
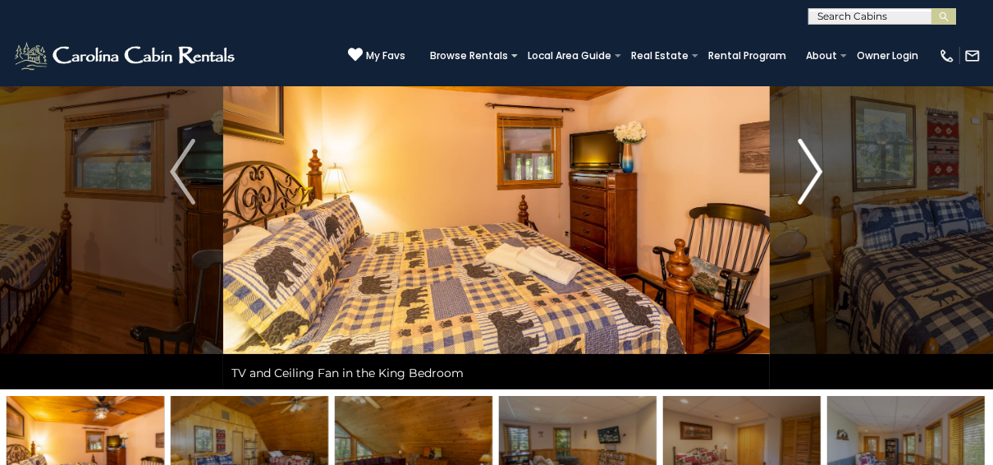
click at [818, 168] on img "Next" at bounding box center [810, 172] width 25 height 66
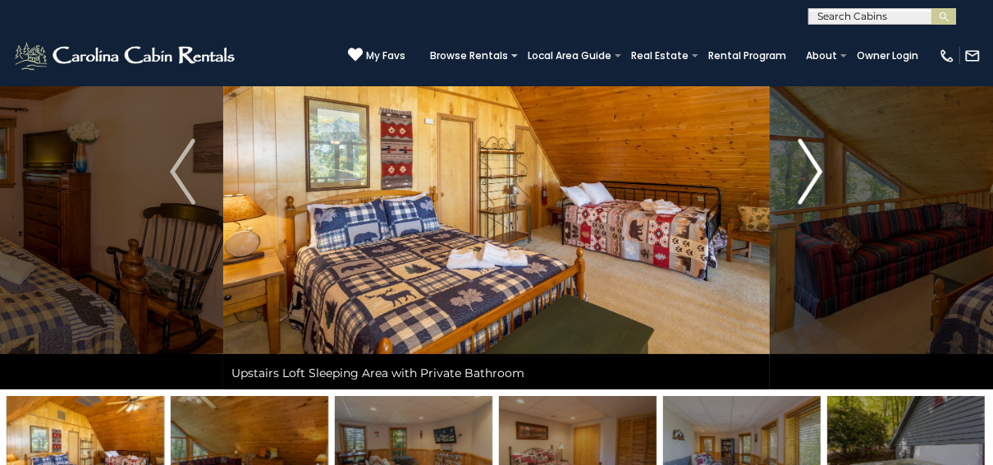
click at [818, 168] on img "Next" at bounding box center [810, 172] width 25 height 66
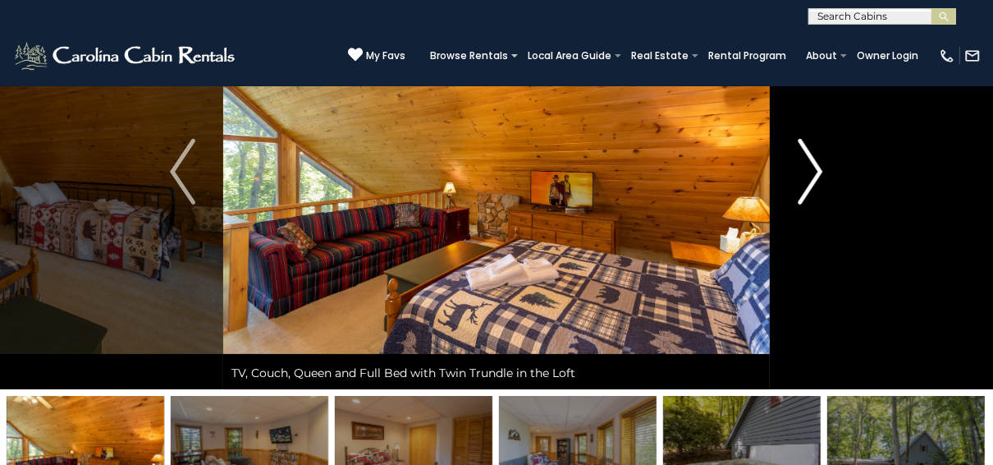
click at [818, 168] on img "Next" at bounding box center [810, 172] width 25 height 66
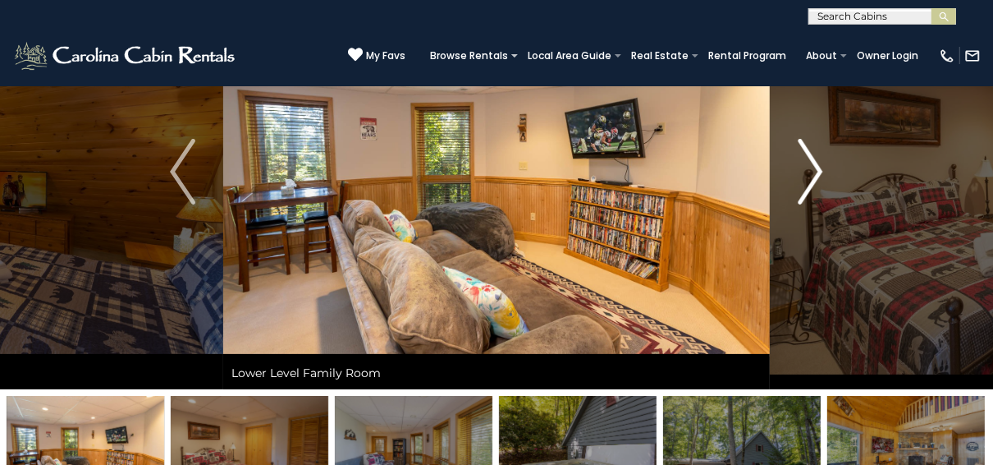
click at [818, 168] on img "Next" at bounding box center [810, 172] width 25 height 66
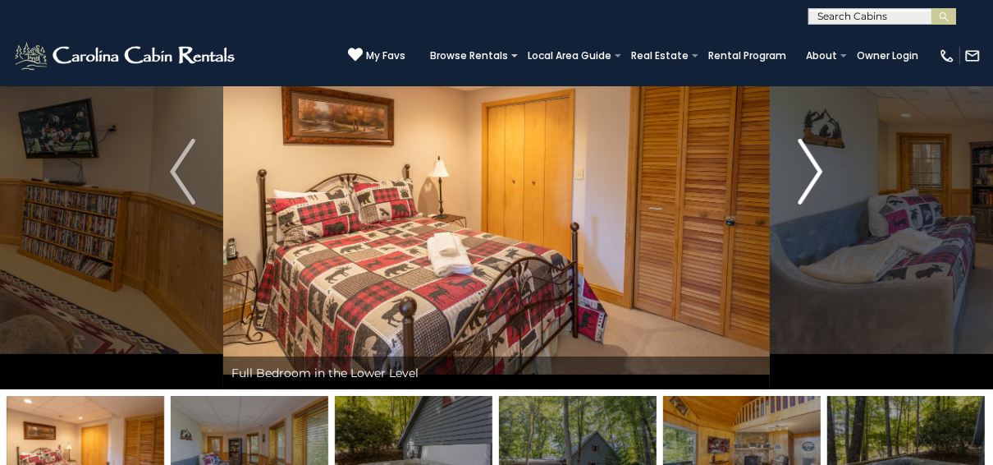
click at [818, 168] on img "Next" at bounding box center [810, 172] width 25 height 66
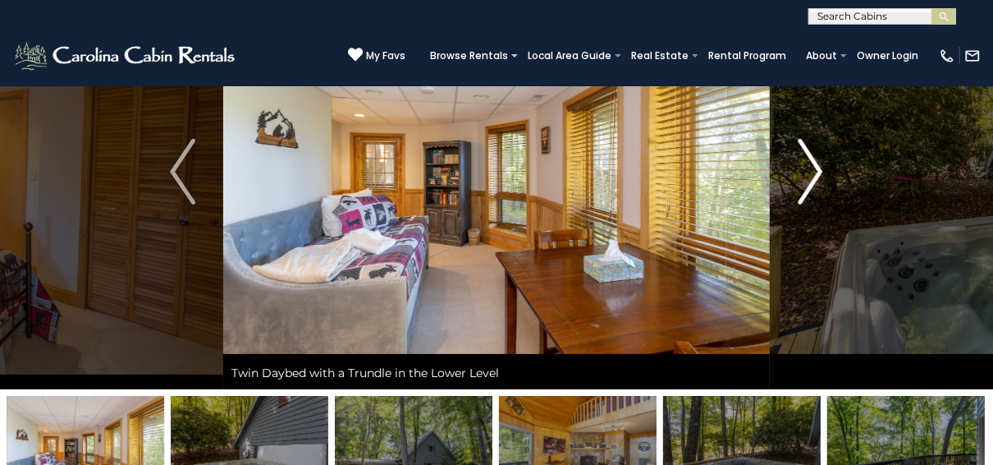
click at [818, 168] on img "Next" at bounding box center [810, 172] width 25 height 66
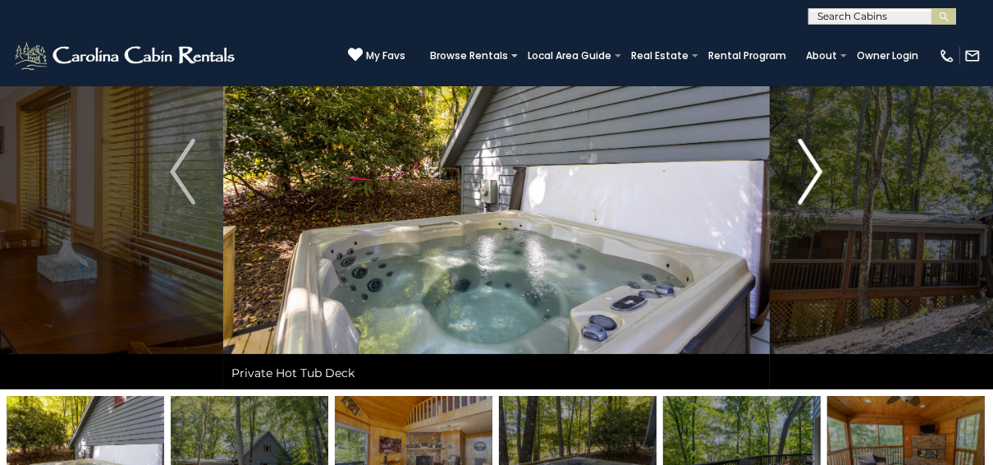
click at [818, 168] on img "Next" at bounding box center [810, 172] width 25 height 66
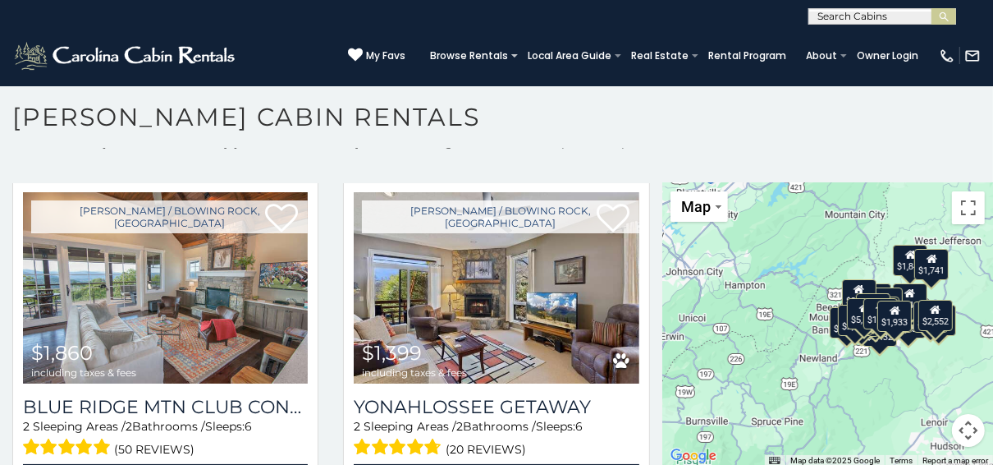
scroll to position [4269, 0]
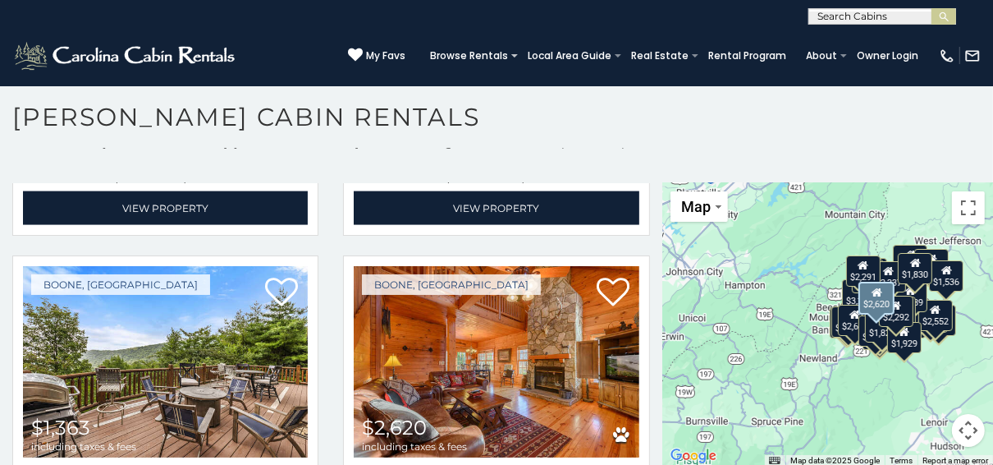
scroll to position [10020, 0]
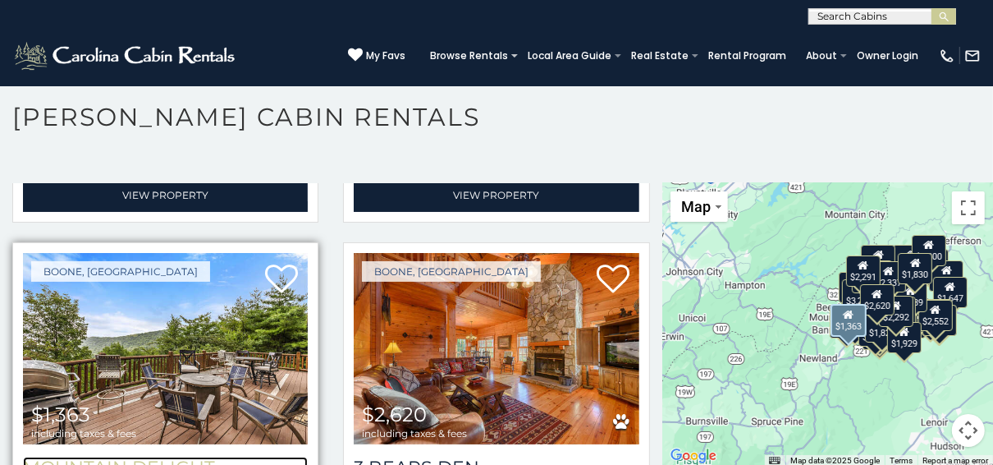
click at [142, 456] on h3 "Mountain Delight" at bounding box center [165, 467] width 285 height 22
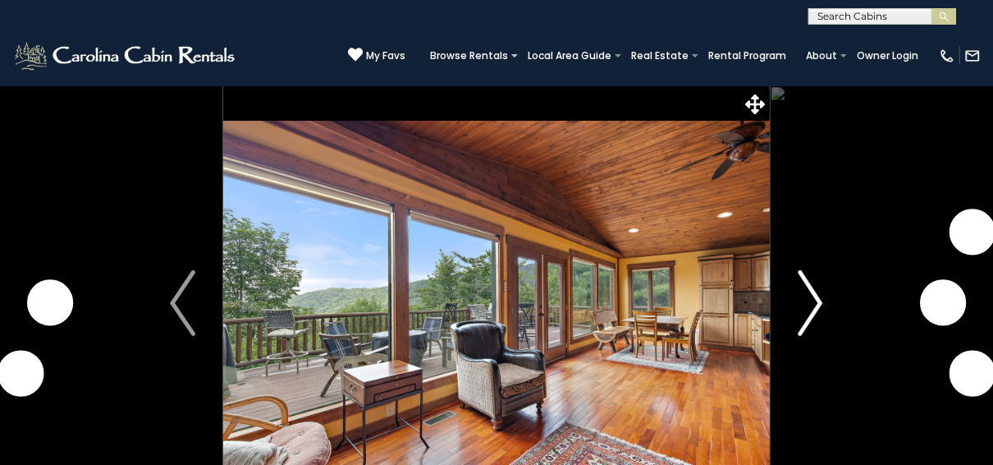
click at [823, 296] on img "Next" at bounding box center [810, 303] width 25 height 66
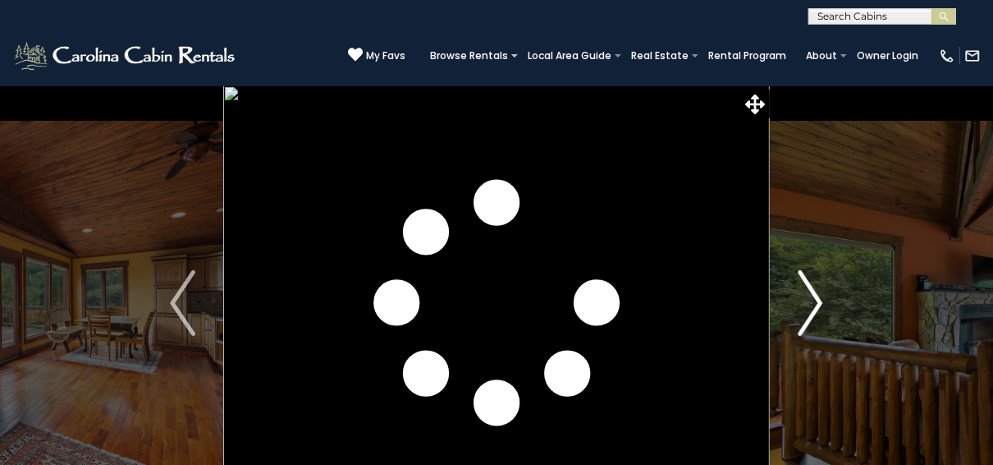
click at [823, 296] on img "Next" at bounding box center [810, 303] width 25 height 66
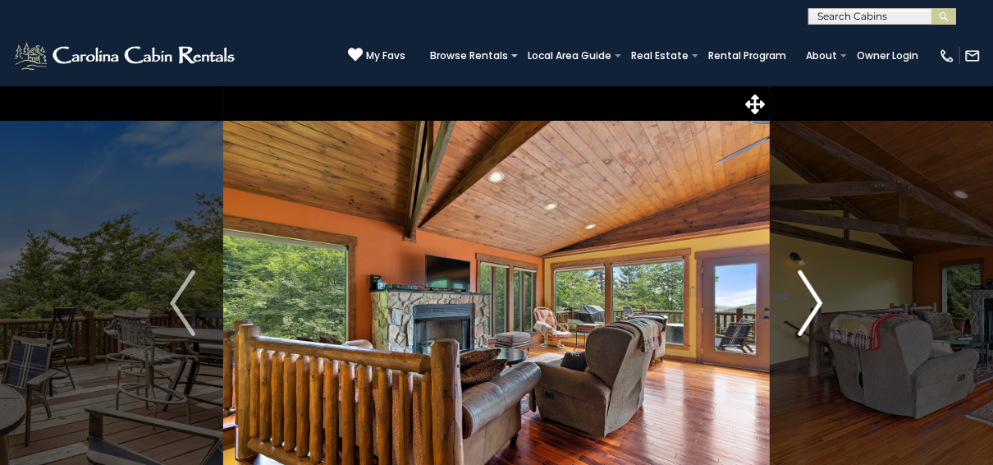
click at [823, 296] on img "Next" at bounding box center [810, 303] width 25 height 66
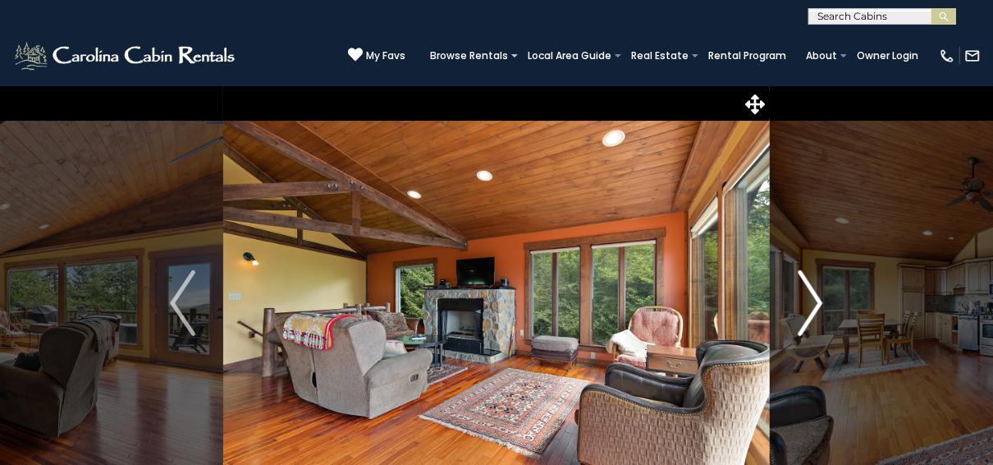
click at [823, 296] on img "Next" at bounding box center [810, 303] width 25 height 66
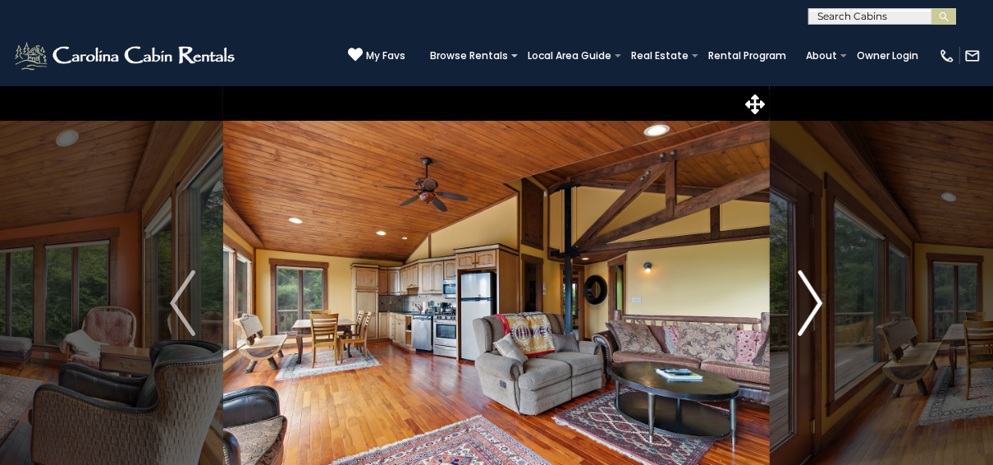
click at [823, 296] on img "Next" at bounding box center [810, 303] width 25 height 66
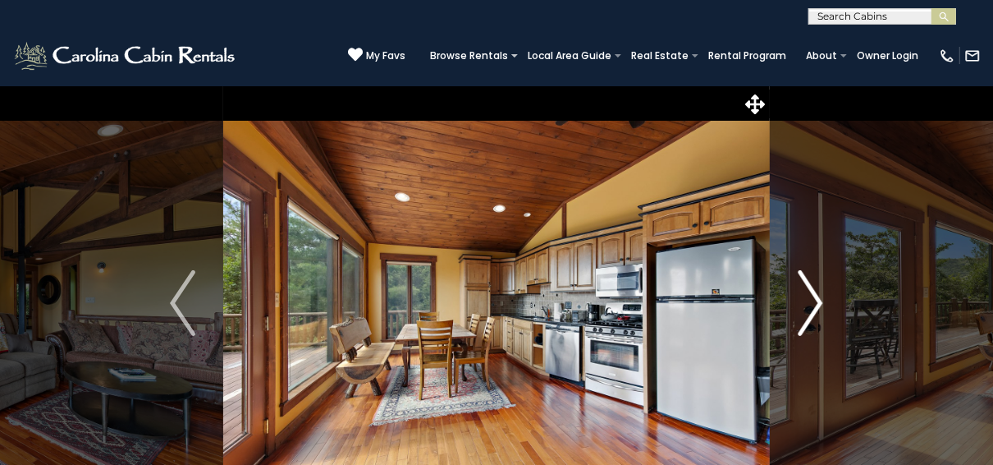
click at [823, 296] on img "Next" at bounding box center [810, 303] width 25 height 66
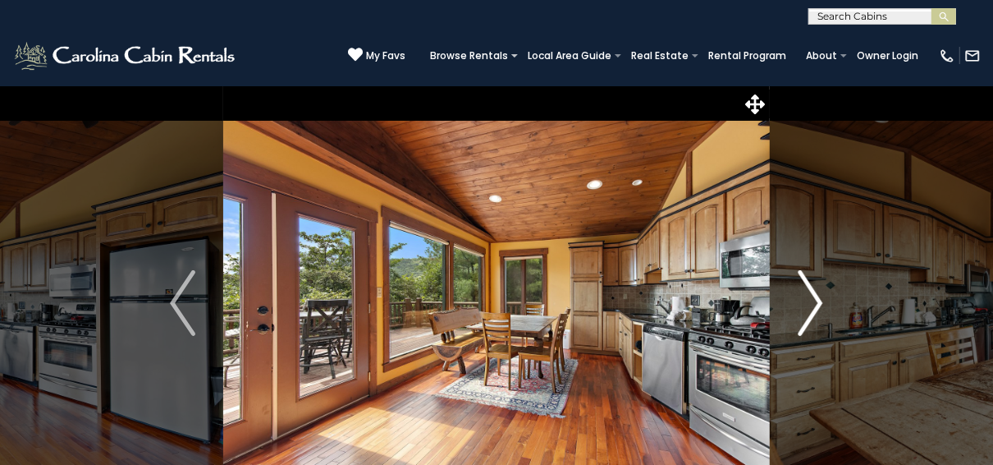
click at [823, 296] on img "Next" at bounding box center [810, 303] width 25 height 66
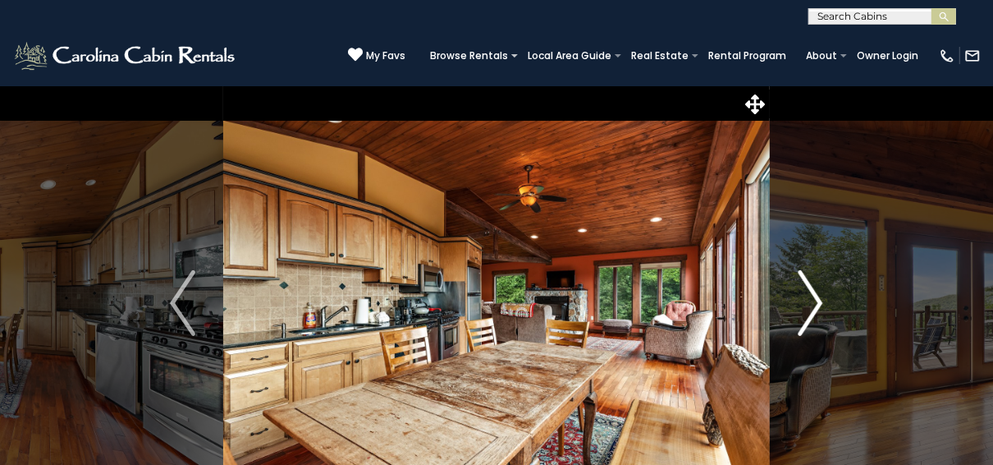
click at [823, 296] on img "Next" at bounding box center [810, 303] width 25 height 66
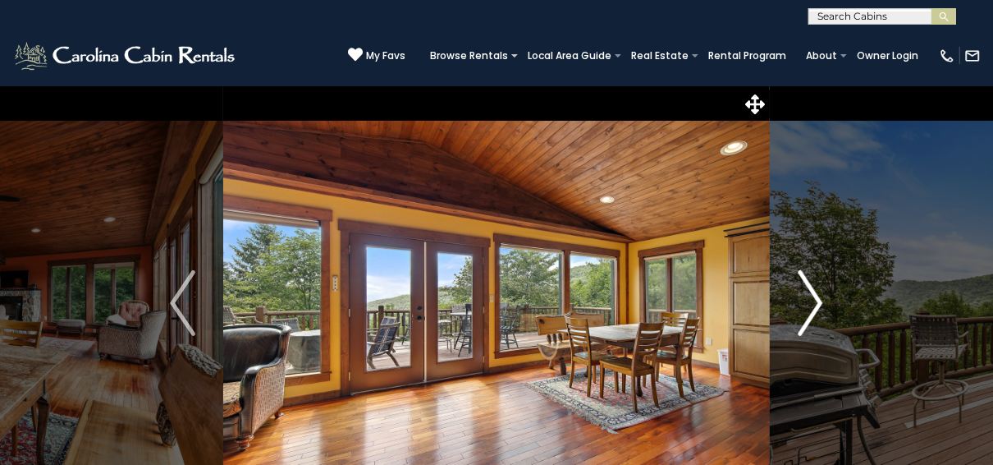
click at [823, 296] on img "Next" at bounding box center [810, 303] width 25 height 66
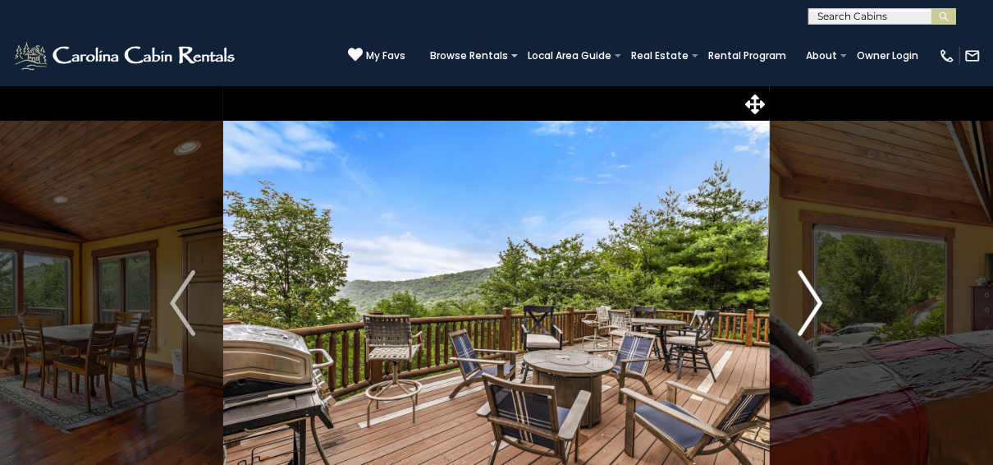
click at [823, 296] on img "Next" at bounding box center [810, 303] width 25 height 66
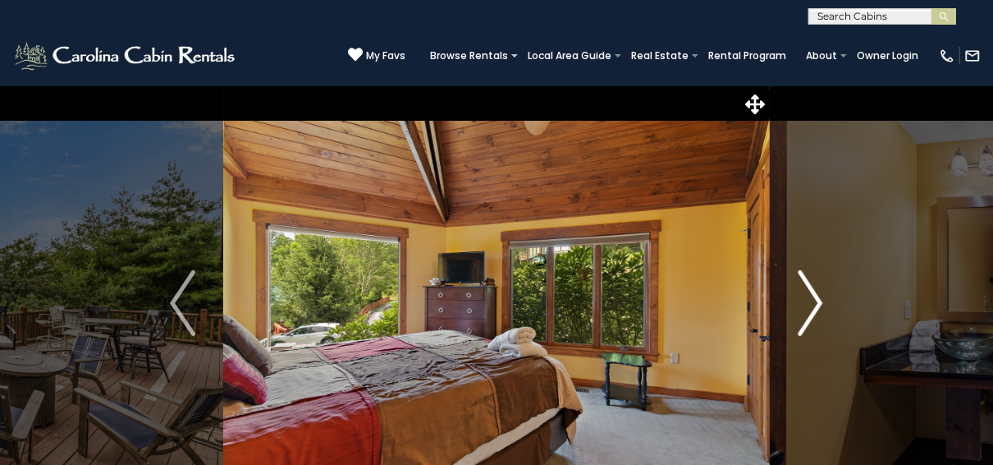
click at [823, 296] on img "Next" at bounding box center [810, 303] width 25 height 66
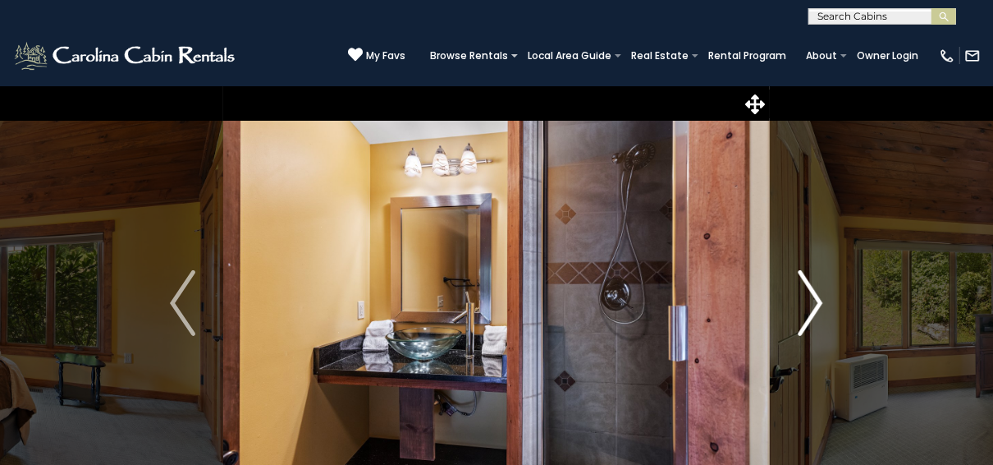
click at [823, 296] on img "Next" at bounding box center [810, 303] width 25 height 66
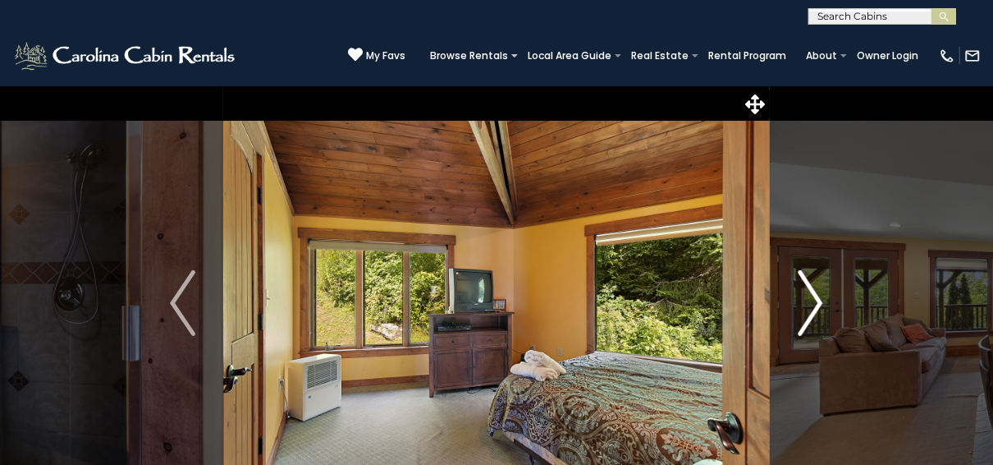
click at [823, 296] on img "Next" at bounding box center [810, 303] width 25 height 66
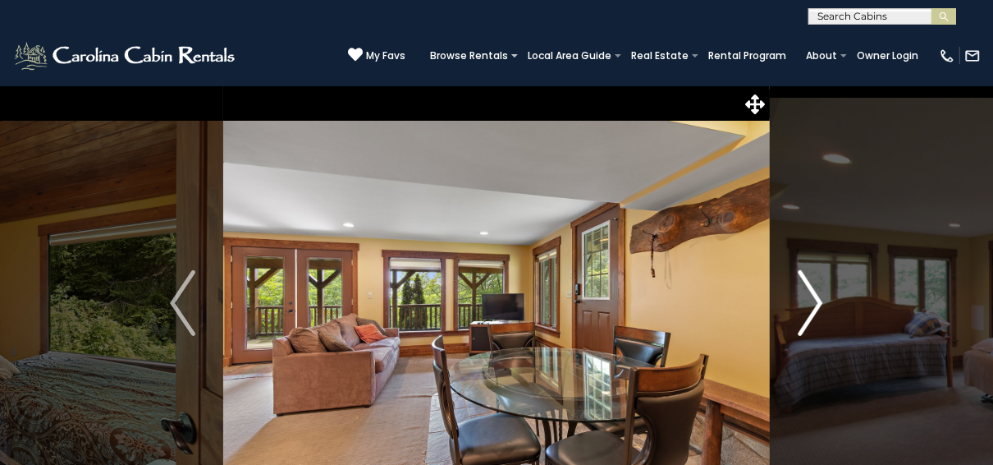
click at [823, 296] on img "Next" at bounding box center [810, 303] width 25 height 66
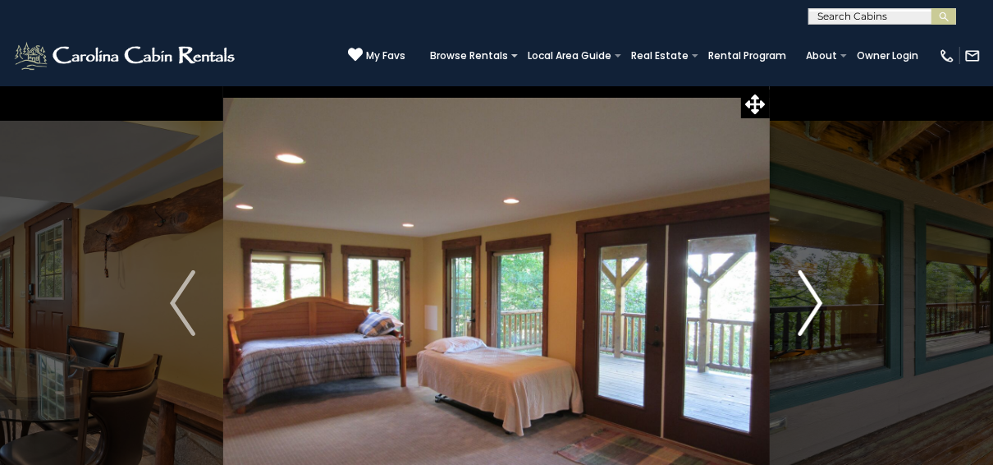
click at [823, 296] on img "Next" at bounding box center [810, 303] width 25 height 66
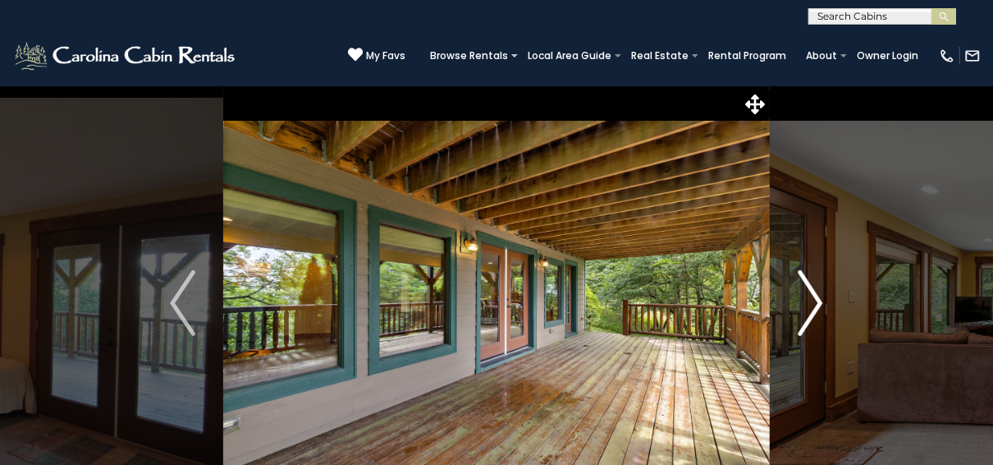
click at [823, 296] on img "Next" at bounding box center [810, 303] width 25 height 66
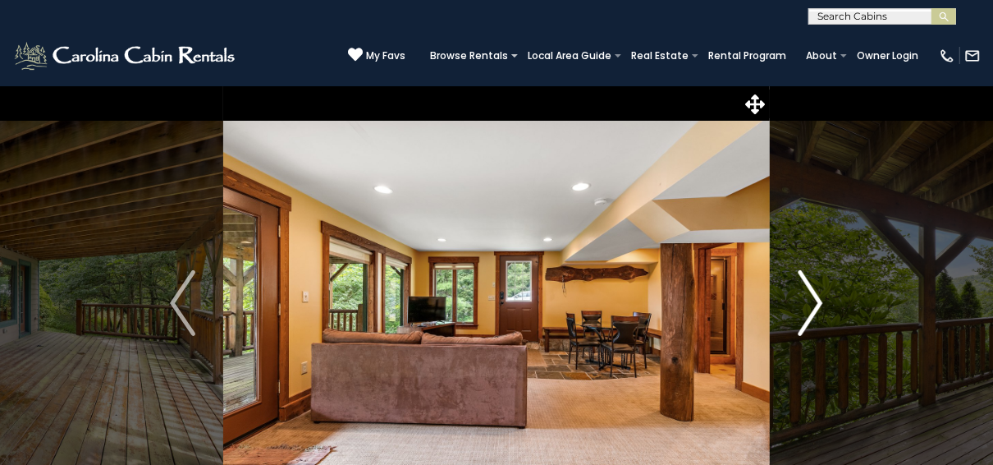
click at [823, 296] on img "Next" at bounding box center [810, 303] width 25 height 66
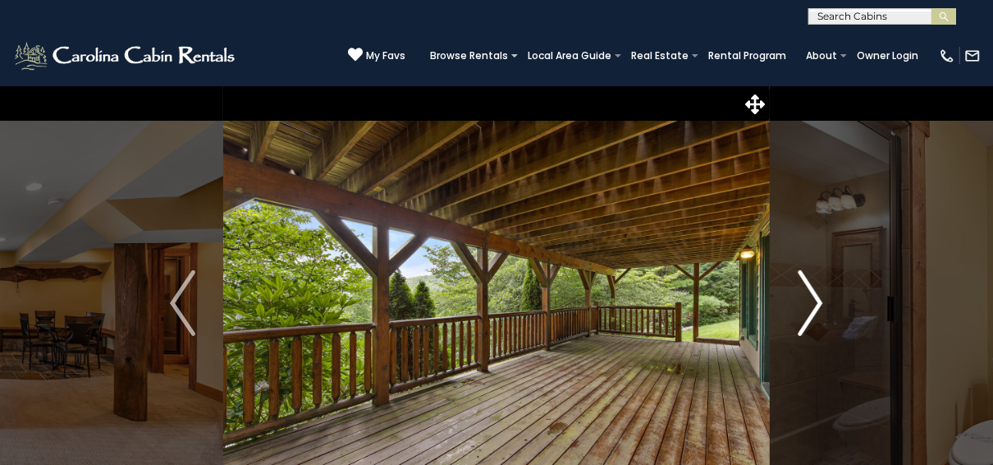
click at [823, 296] on img "Next" at bounding box center [810, 303] width 25 height 66
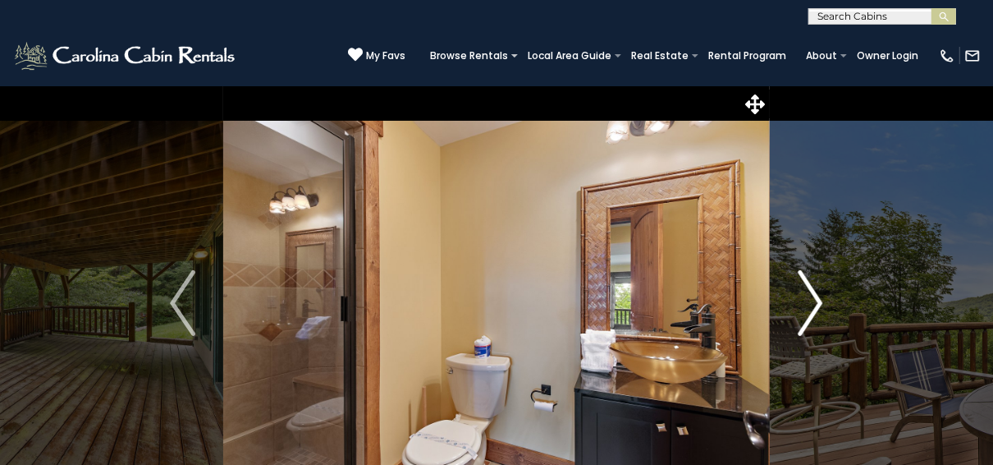
click at [823, 296] on img "Next" at bounding box center [810, 303] width 25 height 66
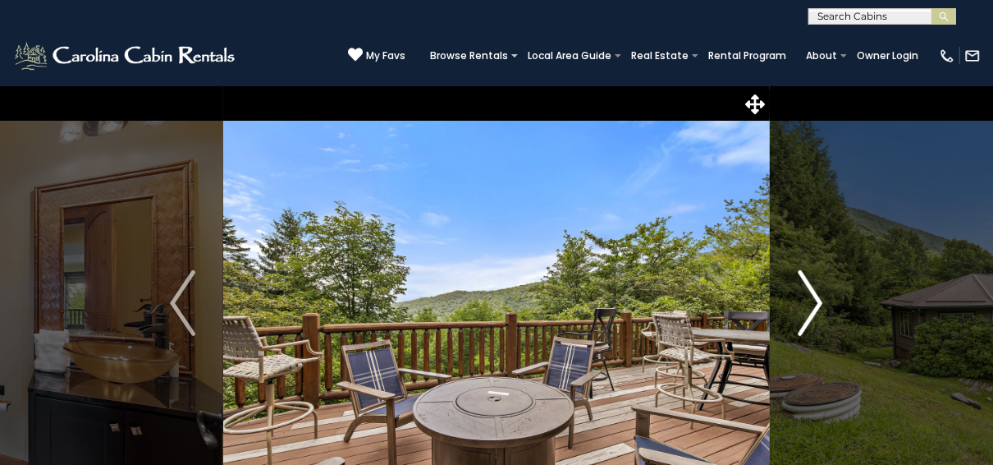
click at [823, 296] on img "Next" at bounding box center [810, 303] width 25 height 66
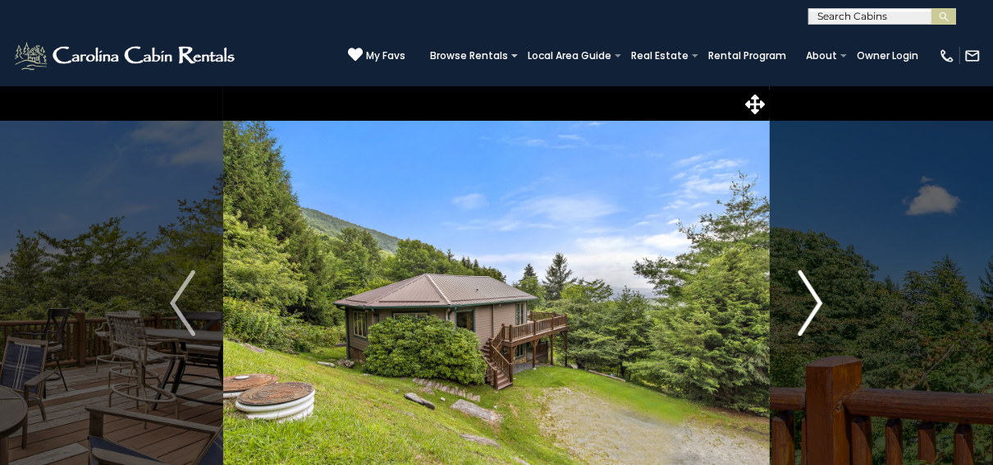
click at [823, 296] on img "Next" at bounding box center [810, 303] width 25 height 66
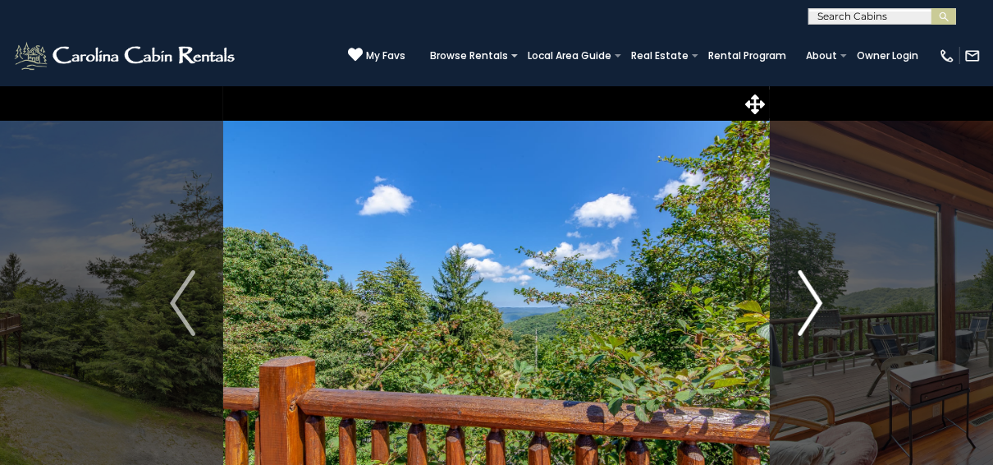
click at [823, 296] on img "Next" at bounding box center [810, 303] width 25 height 66
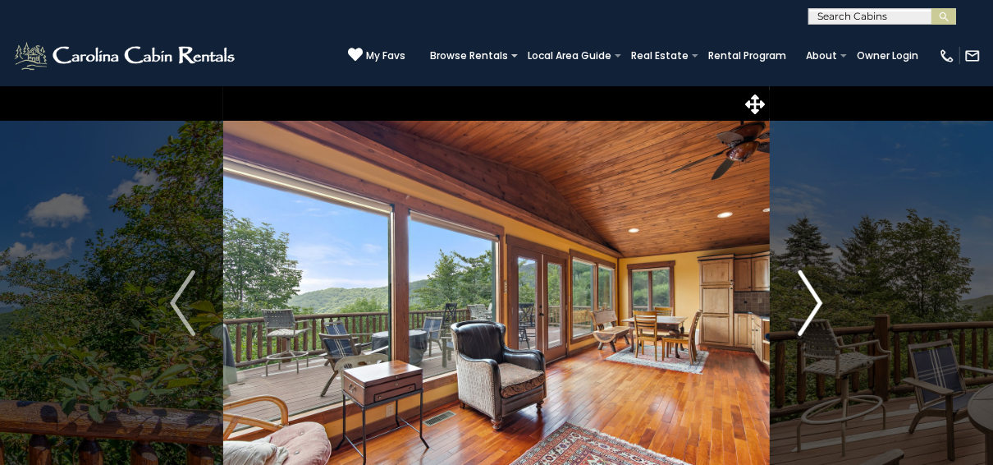
click at [823, 296] on img "Next" at bounding box center [810, 303] width 25 height 66
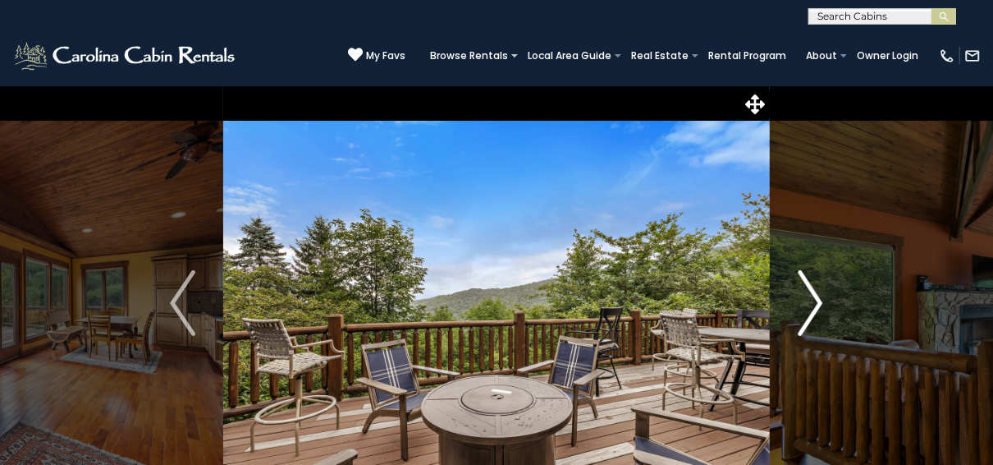
click at [823, 296] on img "Next" at bounding box center [810, 303] width 25 height 66
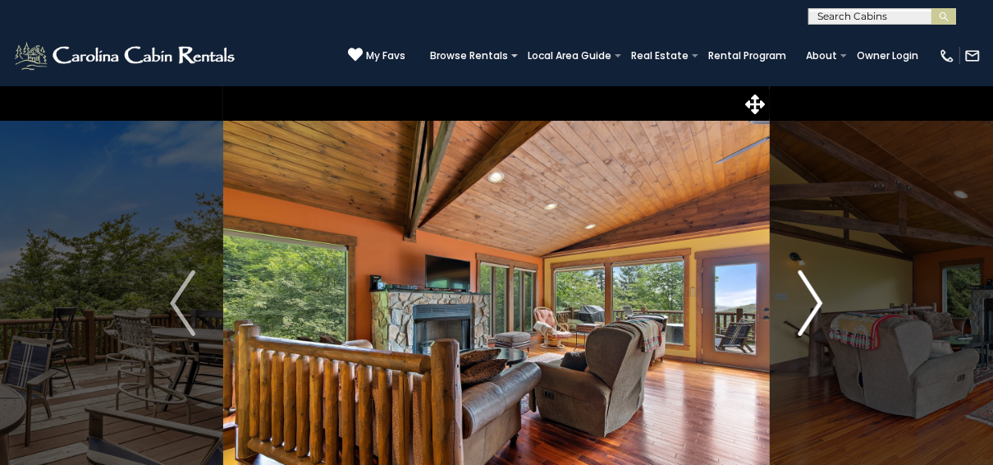
click at [823, 296] on img "Next" at bounding box center [810, 303] width 25 height 66
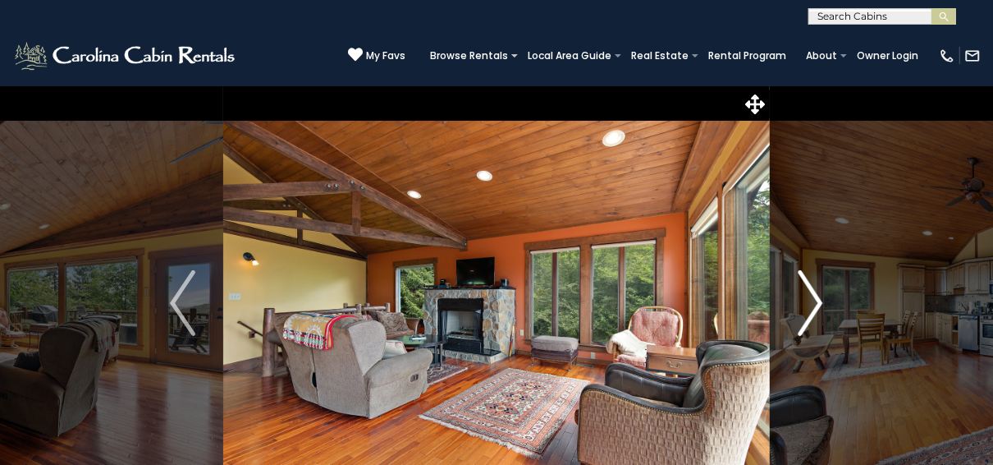
click at [823, 296] on img "Next" at bounding box center [810, 303] width 25 height 66
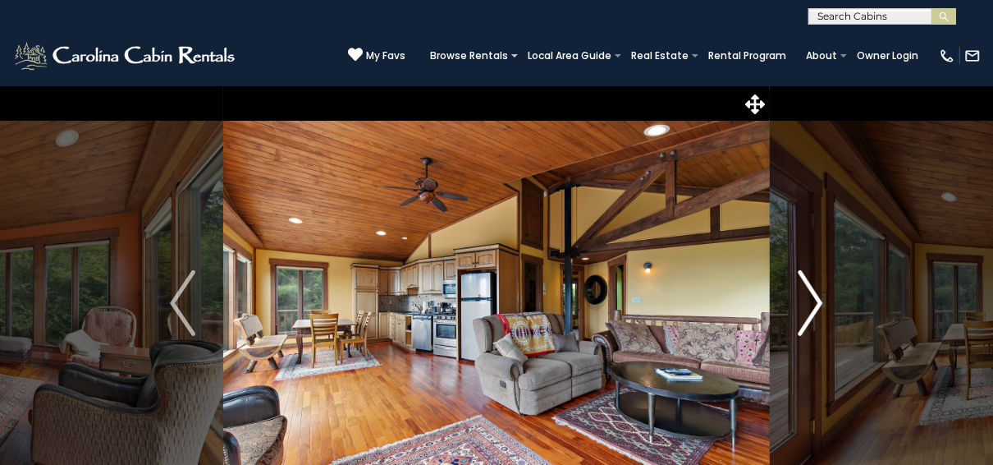
click at [823, 296] on img "Next" at bounding box center [810, 303] width 25 height 66
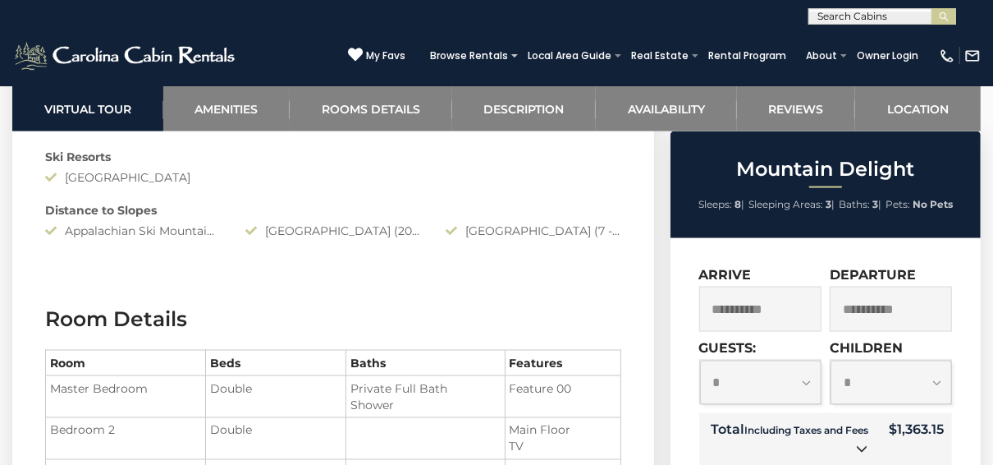
scroll to position [1773, 0]
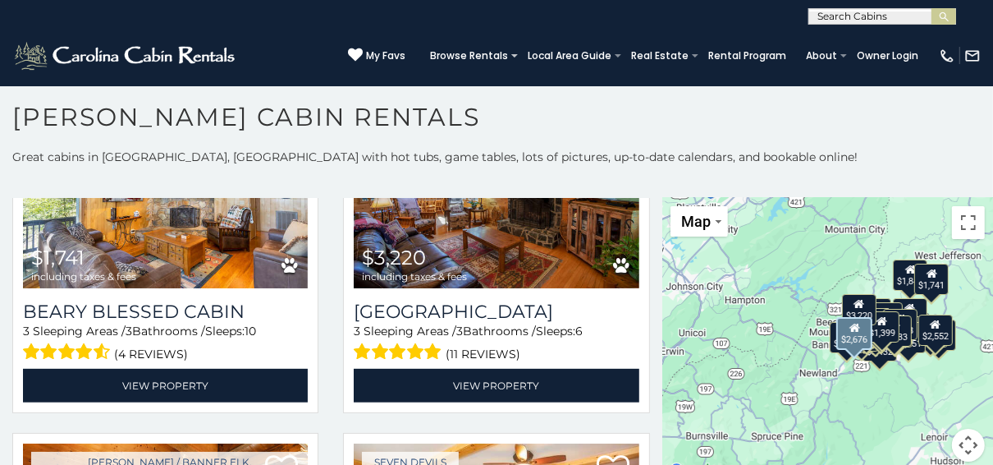
scroll to position [4532, 0]
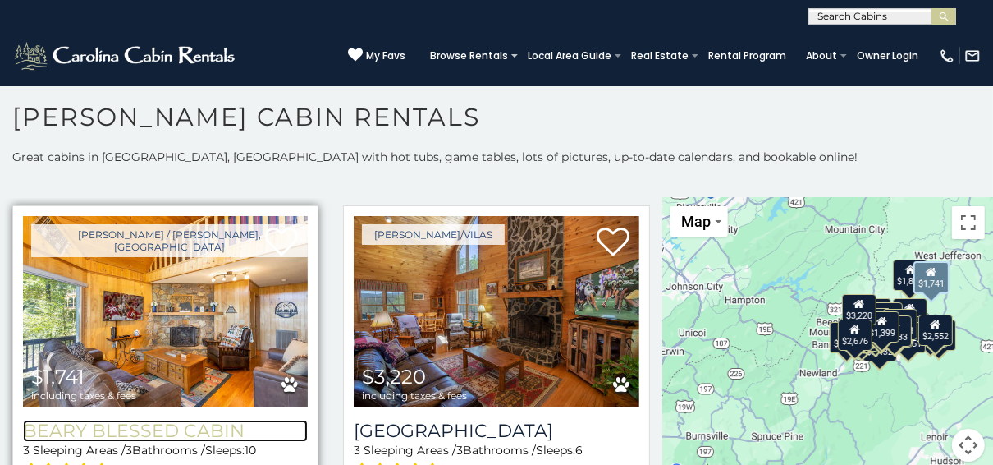
click at [117, 420] on h3 "Beary Blessed Cabin" at bounding box center [165, 431] width 285 height 22
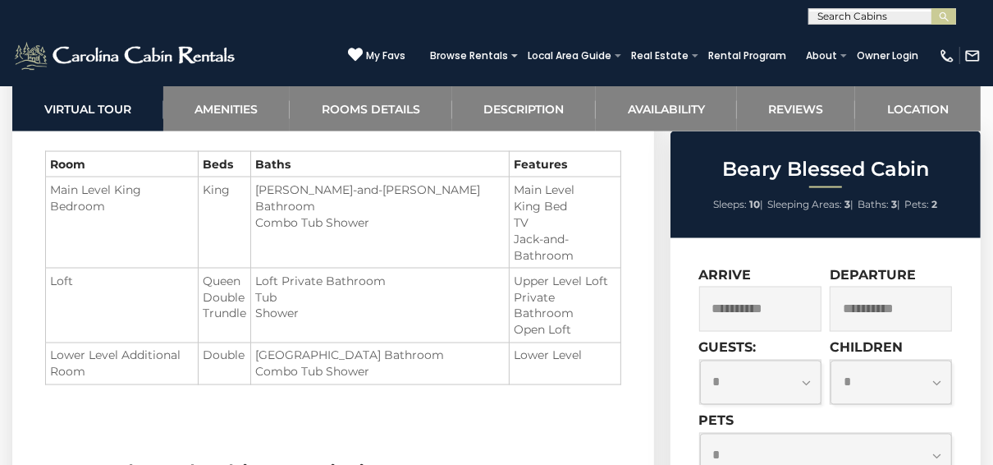
scroll to position [1839, 0]
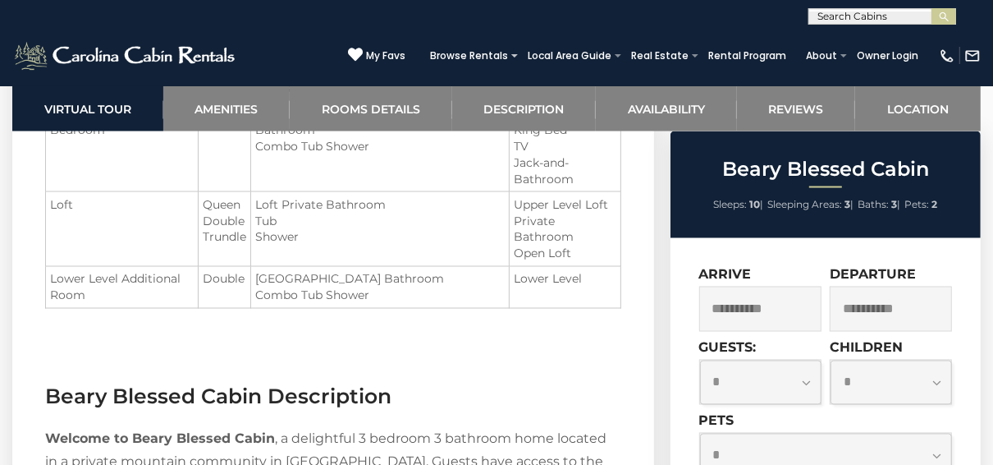
click at [803, 381] on select "**********" at bounding box center [761, 382] width 122 height 44
select select "*"
click at [700, 360] on select "**********" at bounding box center [761, 382] width 122 height 44
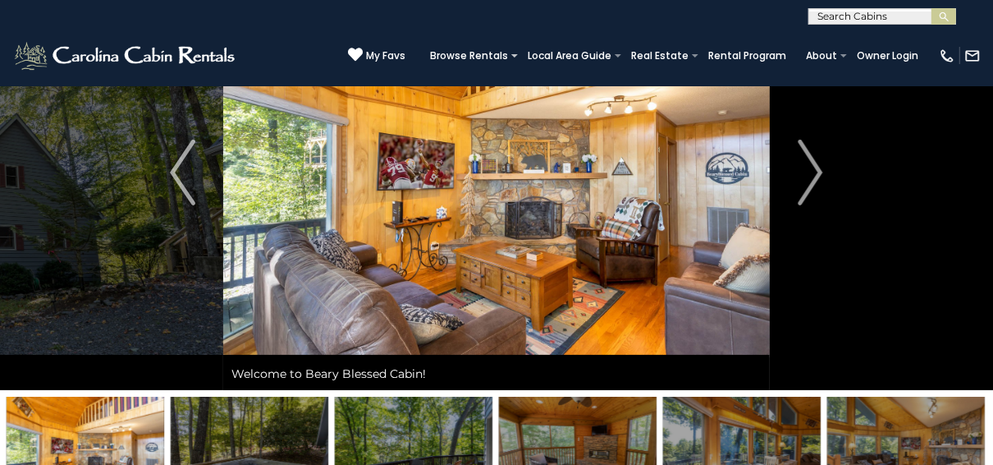
scroll to position [131, 0]
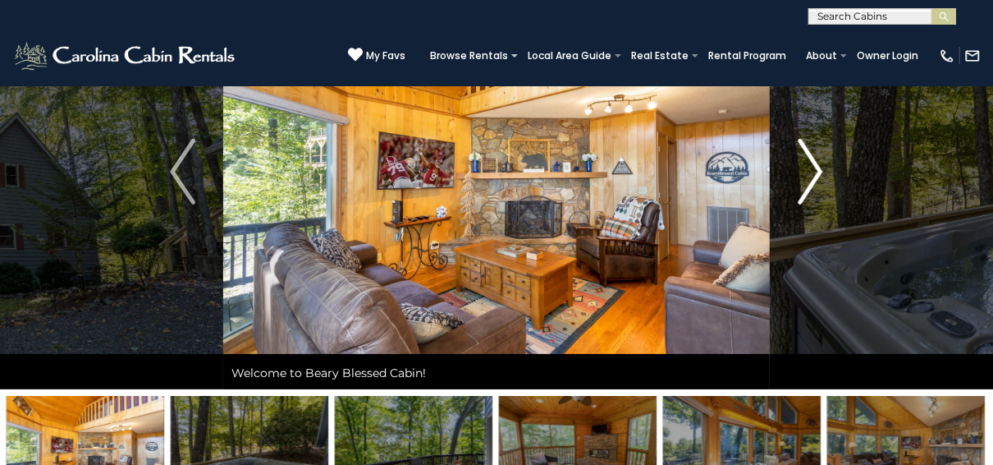
click at [818, 162] on img "Next" at bounding box center [810, 172] width 25 height 66
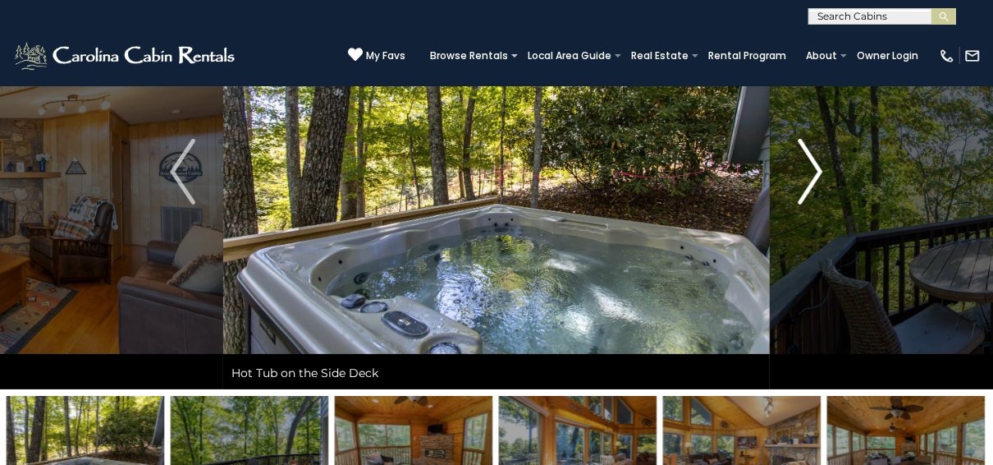
click at [818, 162] on img "Next" at bounding box center [810, 172] width 25 height 66
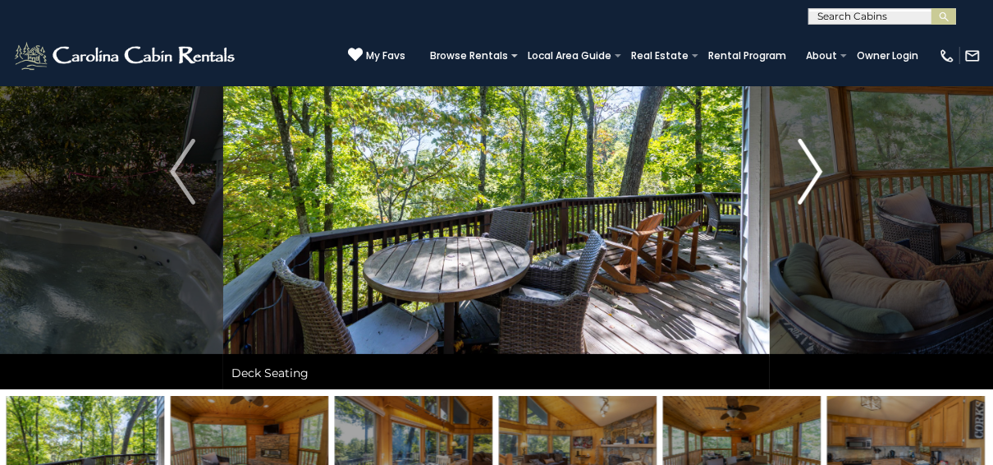
click at [818, 162] on img "Next" at bounding box center [810, 172] width 25 height 66
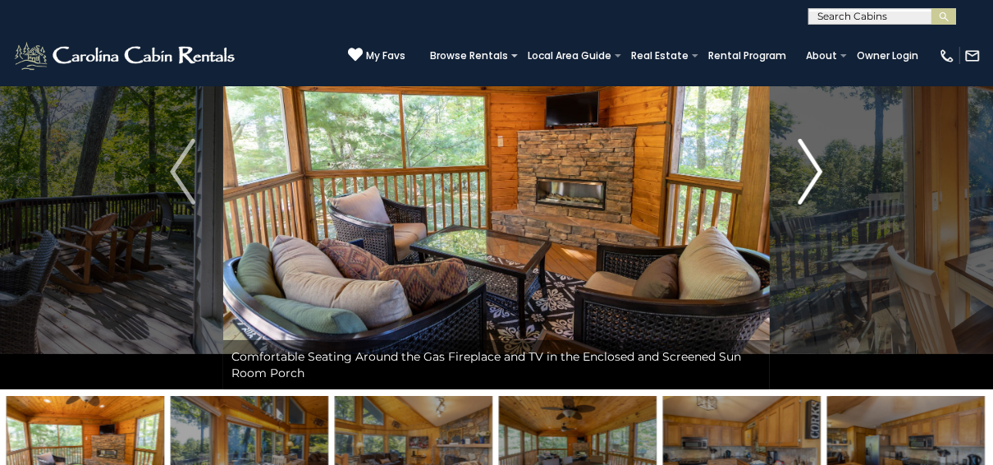
click at [818, 162] on img "Next" at bounding box center [810, 172] width 25 height 66
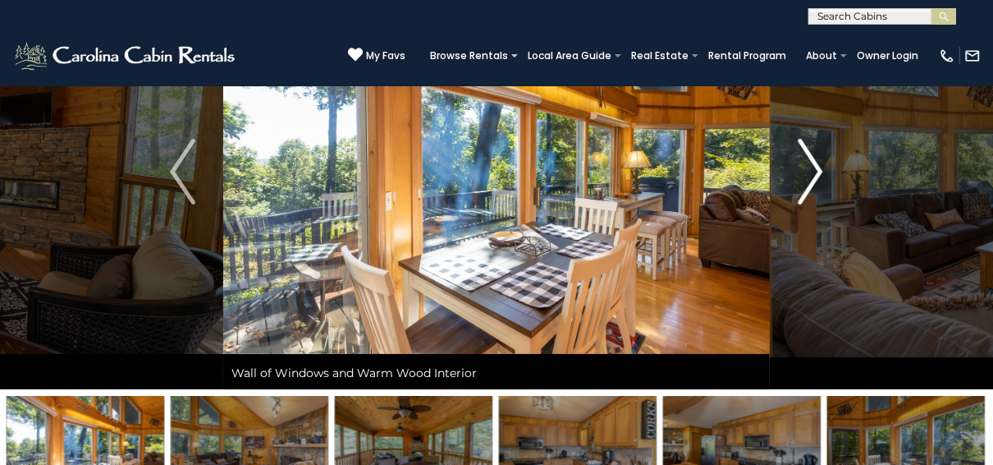
click at [818, 162] on img "Next" at bounding box center [810, 172] width 25 height 66
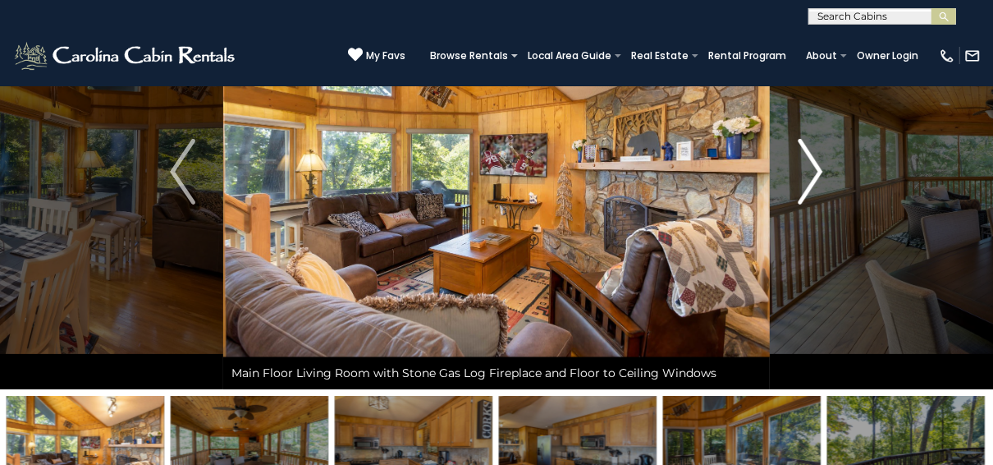
click at [818, 162] on img "Next" at bounding box center [810, 172] width 25 height 66
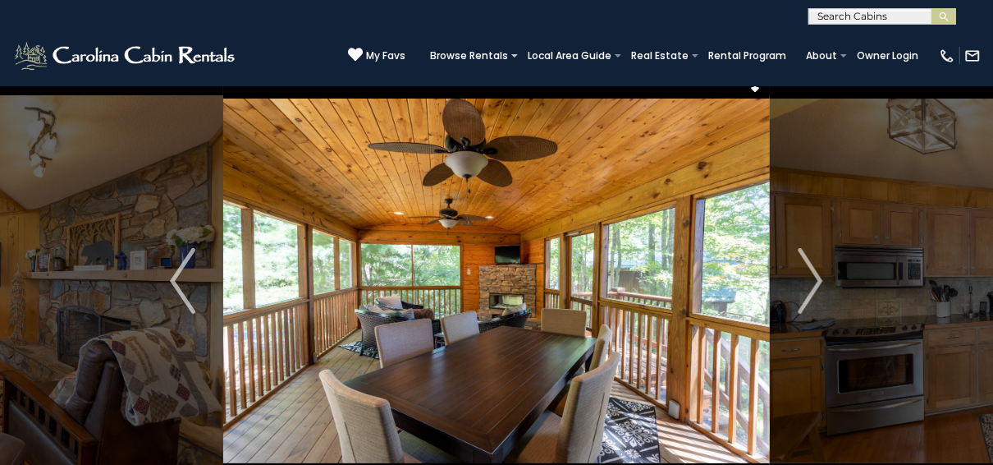
scroll to position [0, 0]
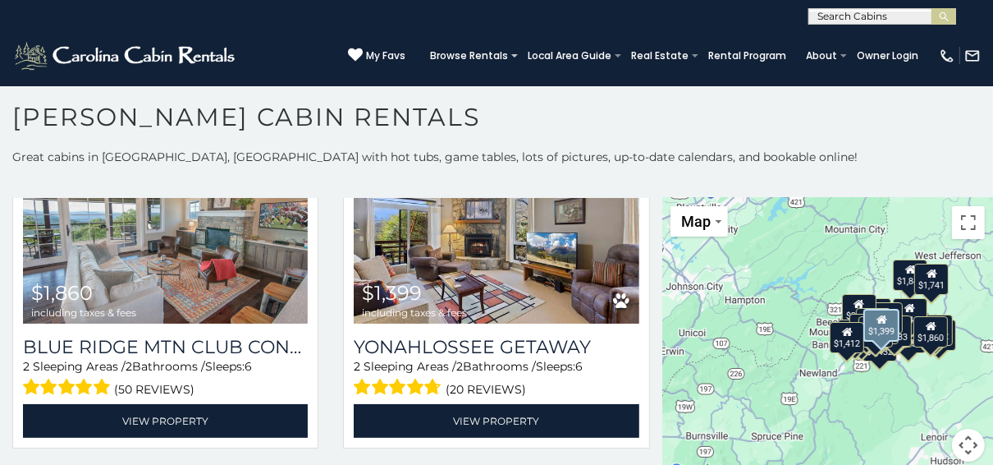
scroll to position [4597, 0]
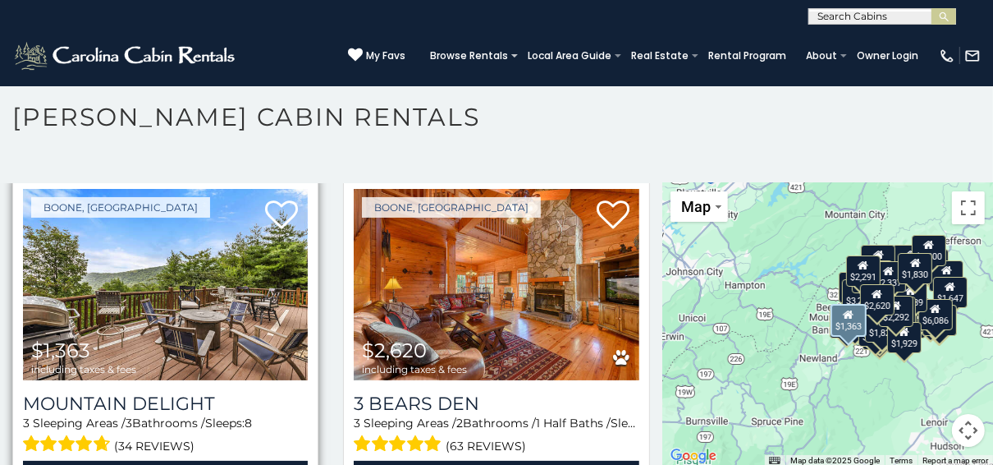
scroll to position [10086, 0]
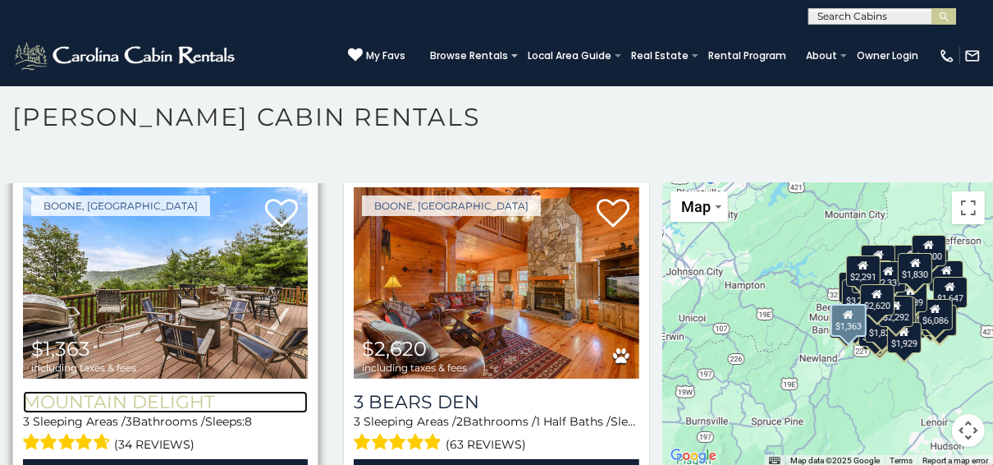
click at [161, 391] on h3 "Mountain Delight" at bounding box center [165, 402] width 285 height 22
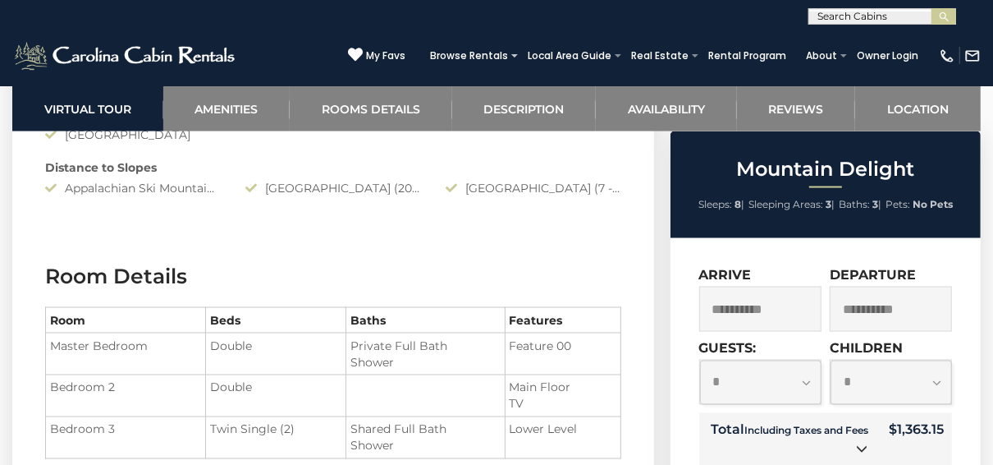
scroll to position [1708, 0]
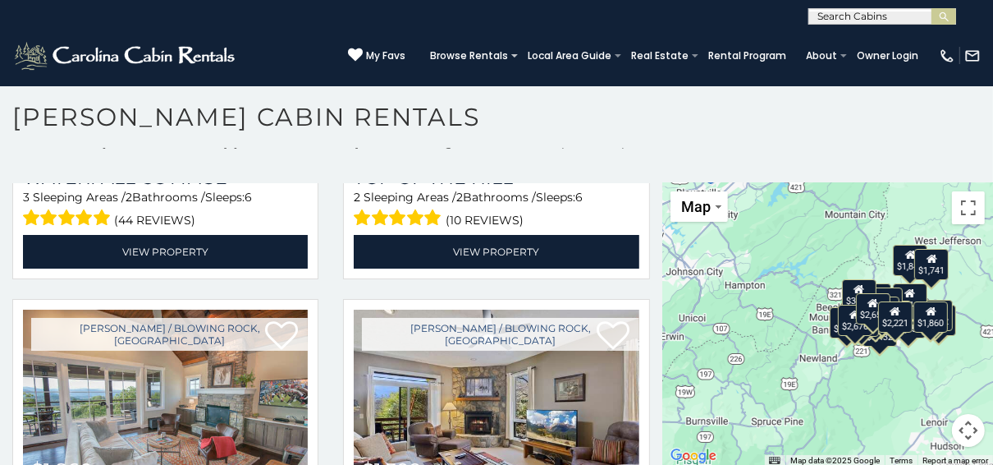
scroll to position [4138, 0]
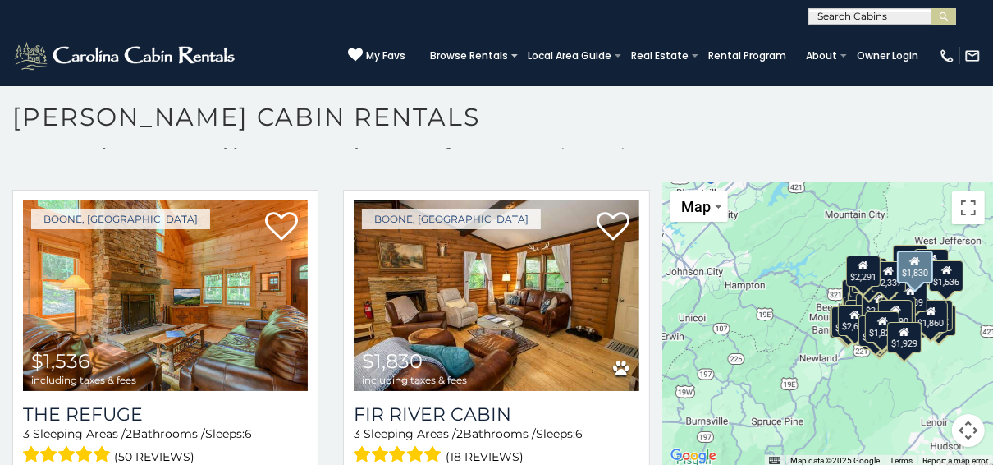
scroll to position [9353, 0]
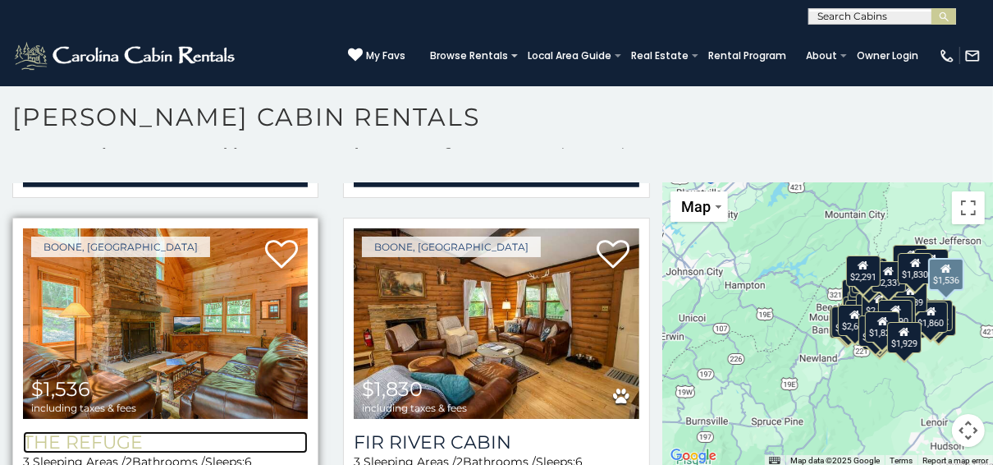
click at [84, 431] on h3 "The Refuge" at bounding box center [165, 442] width 285 height 22
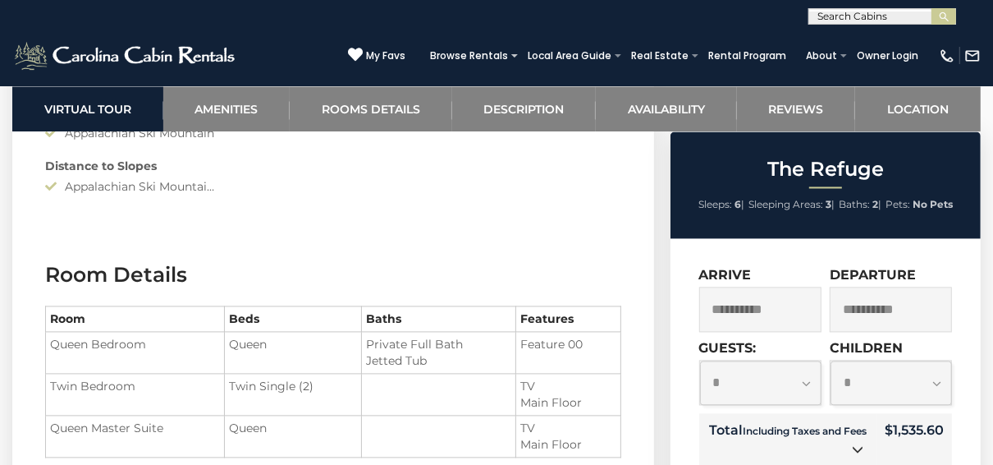
scroll to position [2102, 0]
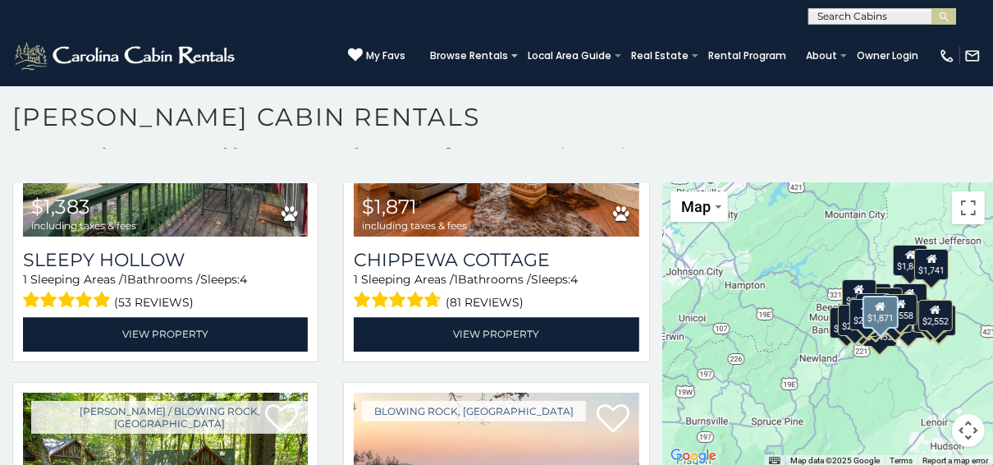
scroll to position [3218, 0]
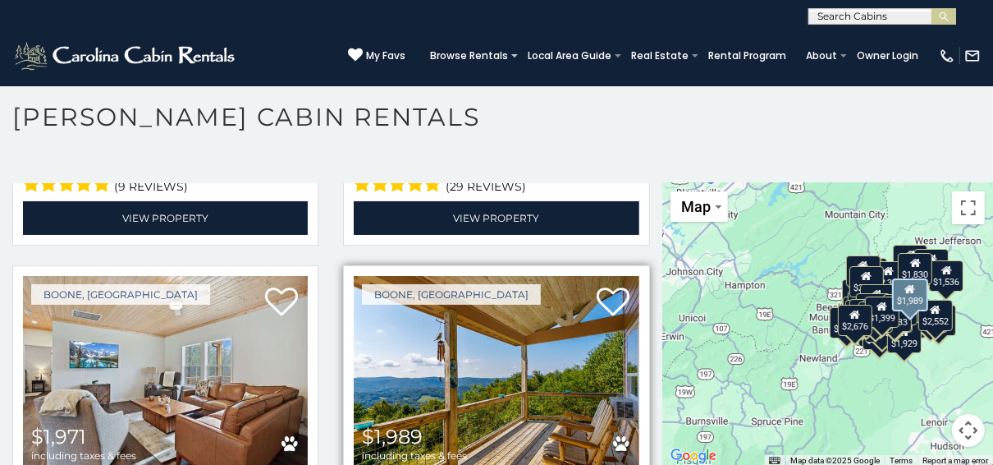
scroll to position [5281, 0]
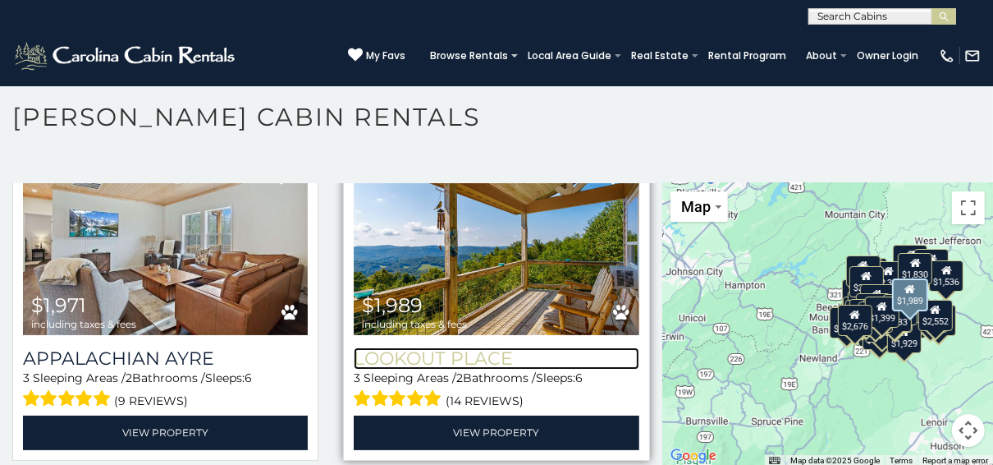
click at [457, 347] on h3 "Lookout Place" at bounding box center [496, 358] width 285 height 22
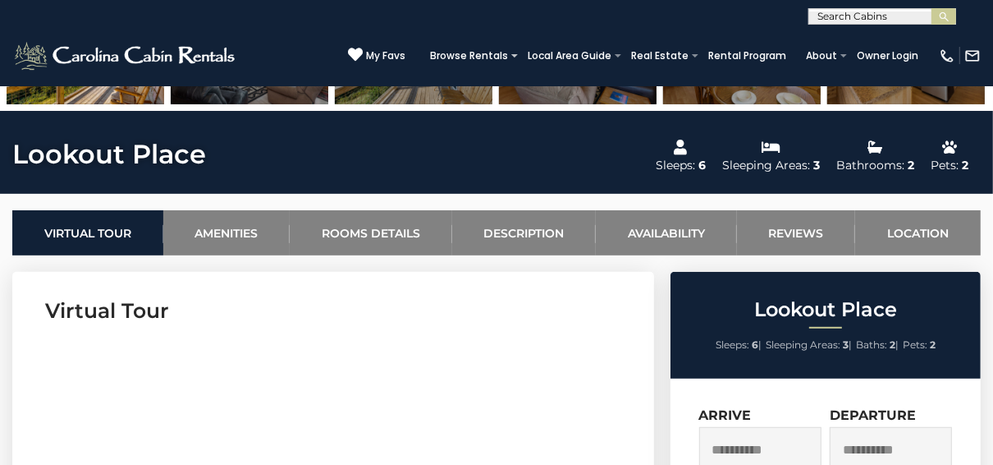
scroll to position [788, 0]
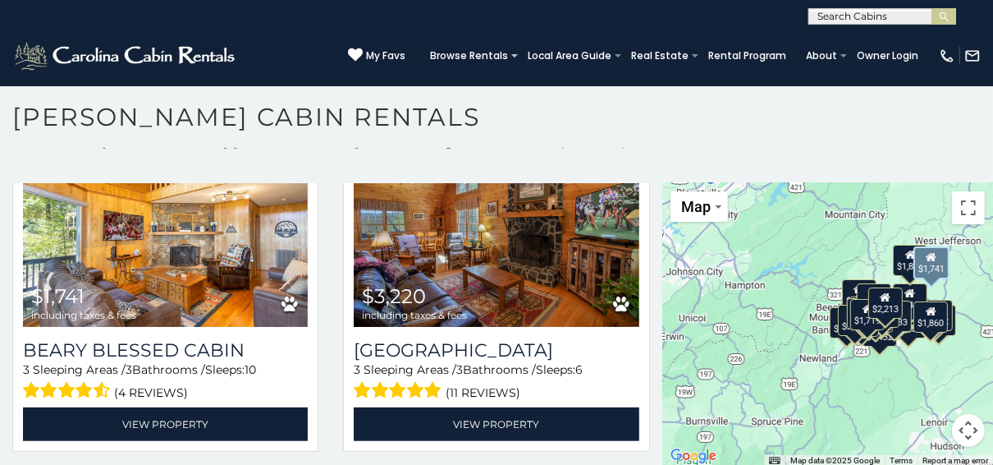
scroll to position [4860, 0]
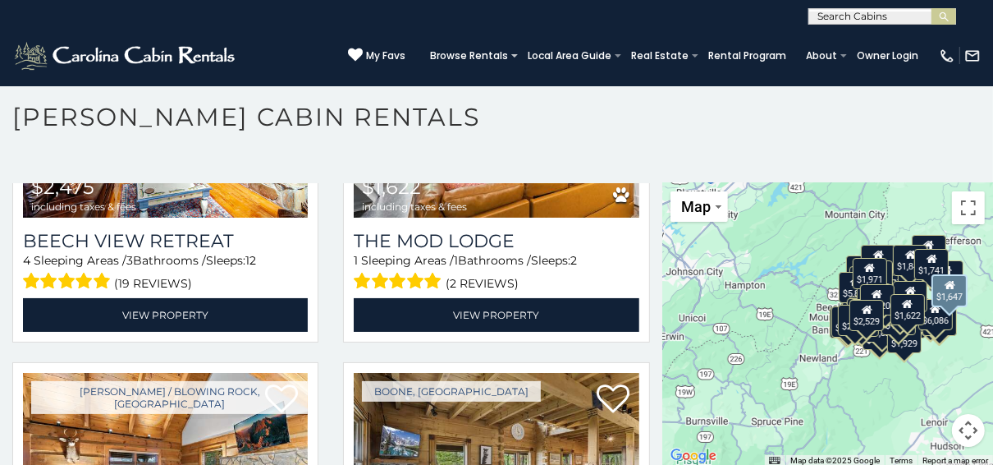
scroll to position [11006, 0]
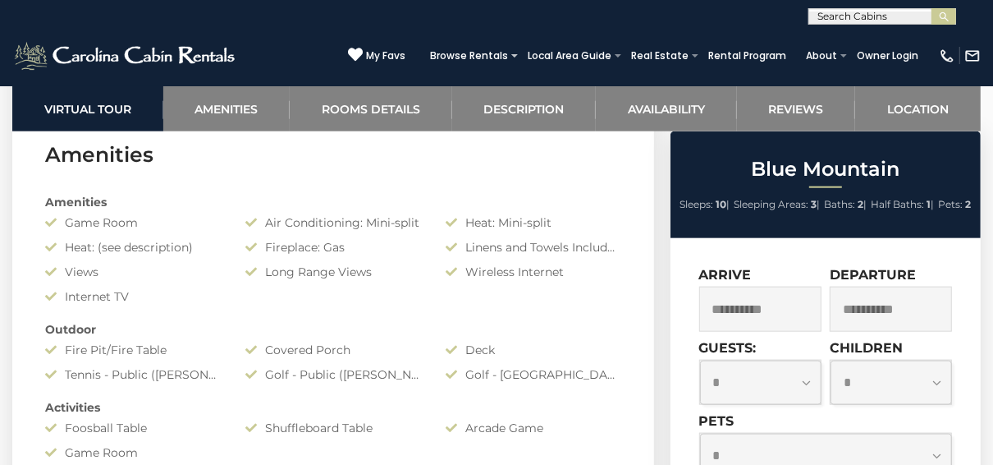
scroll to position [1248, 0]
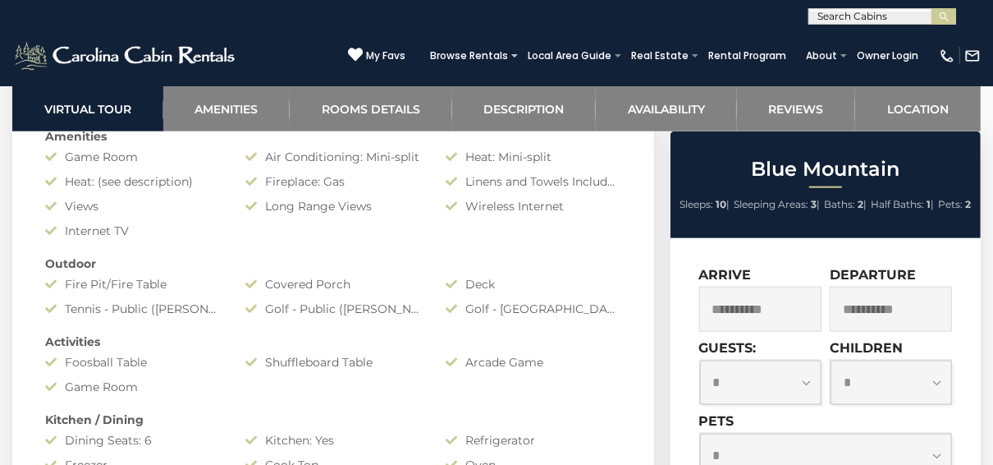
click at [807, 381] on select "**********" at bounding box center [761, 382] width 122 height 44
select select "*"
click at [700, 360] on select "**********" at bounding box center [761, 382] width 122 height 44
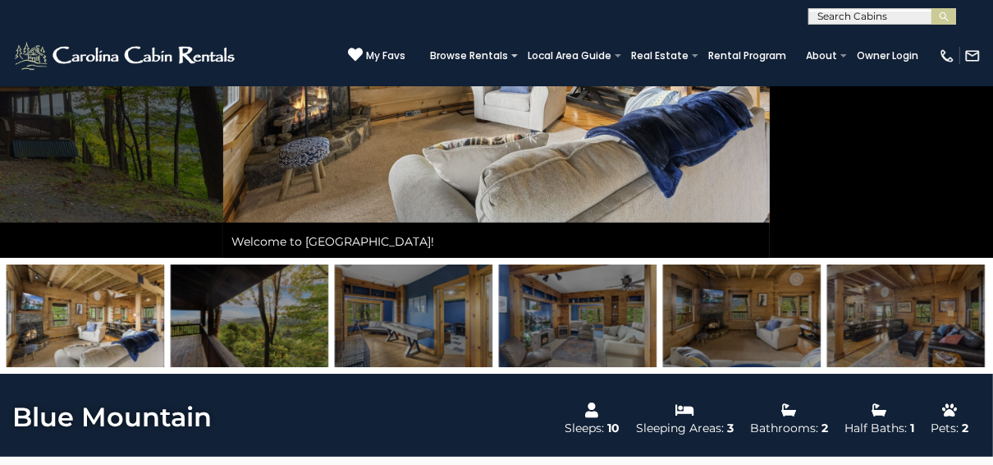
scroll to position [131, 0]
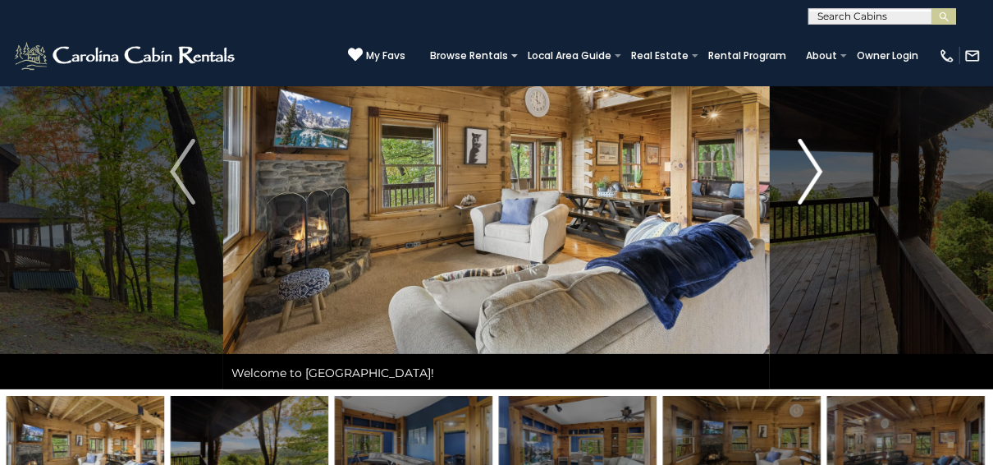
click at [818, 164] on img "Next" at bounding box center [810, 172] width 25 height 66
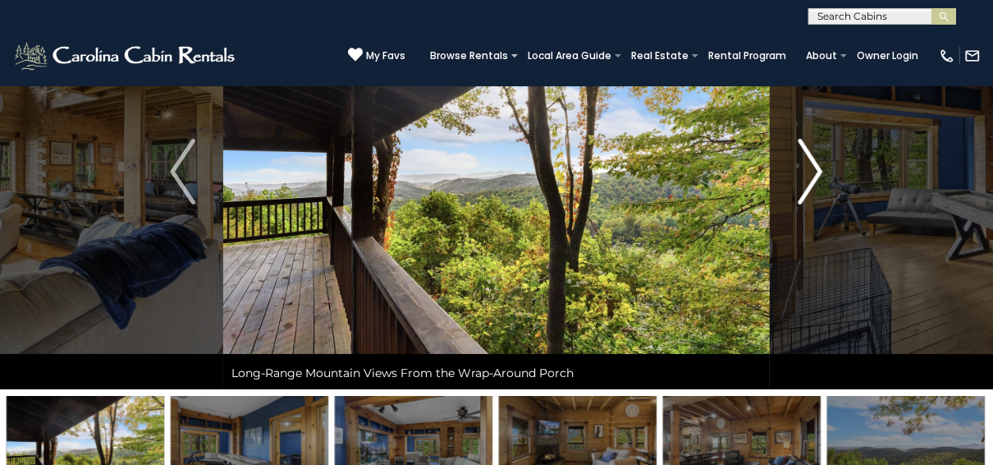
click at [818, 164] on img "Next" at bounding box center [810, 172] width 25 height 66
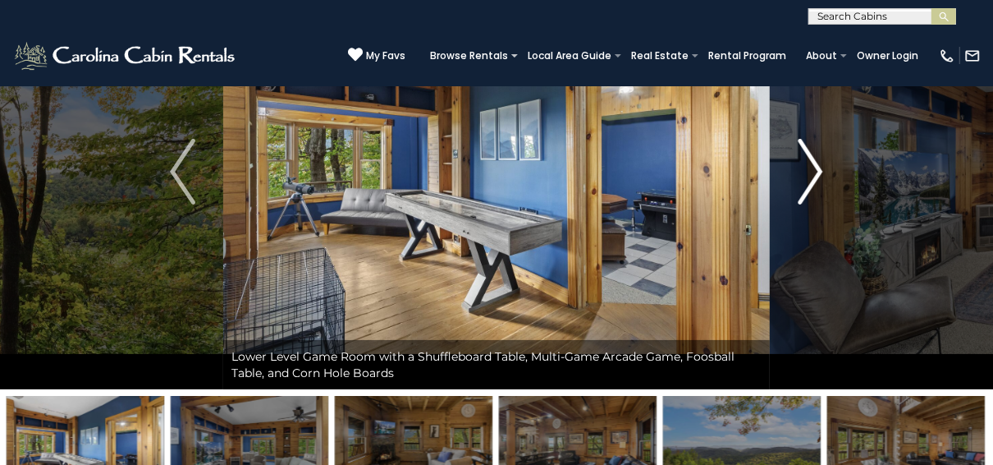
click at [818, 164] on img "Next" at bounding box center [810, 172] width 25 height 66
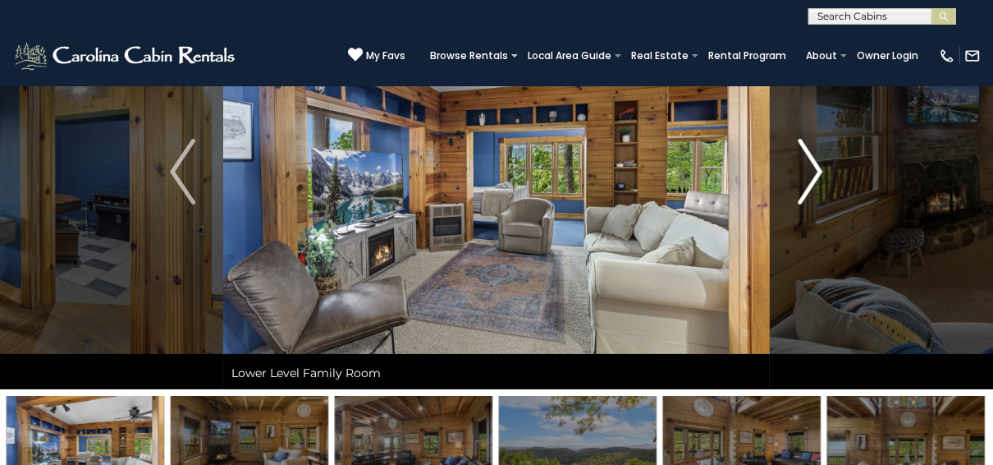
click at [818, 164] on img "Next" at bounding box center [810, 172] width 25 height 66
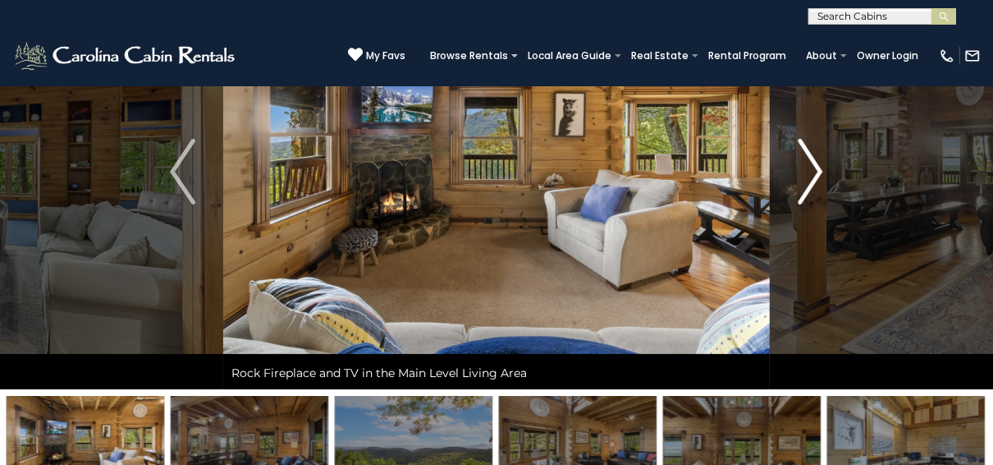
click at [818, 164] on img "Next" at bounding box center [810, 172] width 25 height 66
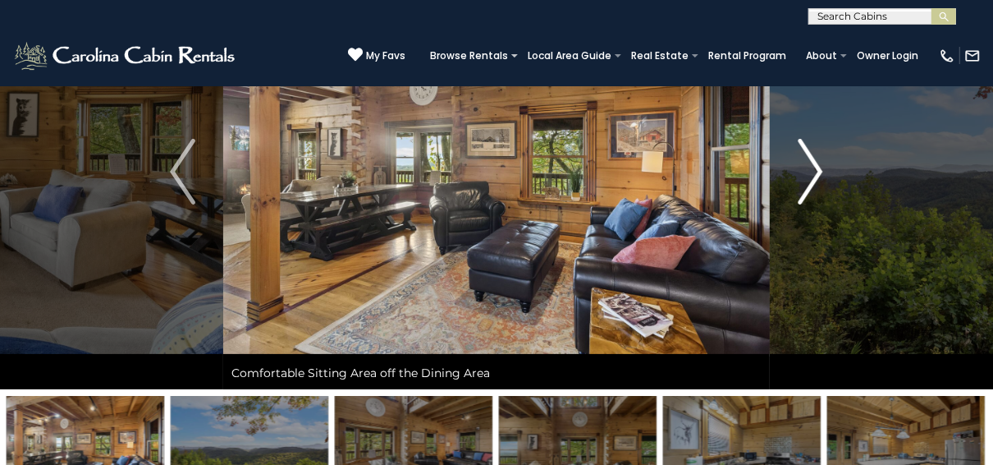
click at [818, 164] on img "Next" at bounding box center [810, 172] width 25 height 66
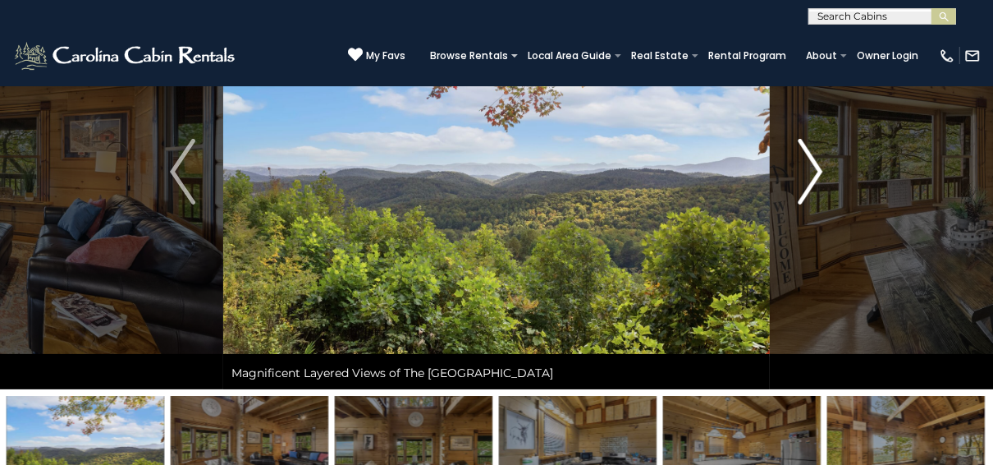
click at [818, 164] on img "Next" at bounding box center [810, 172] width 25 height 66
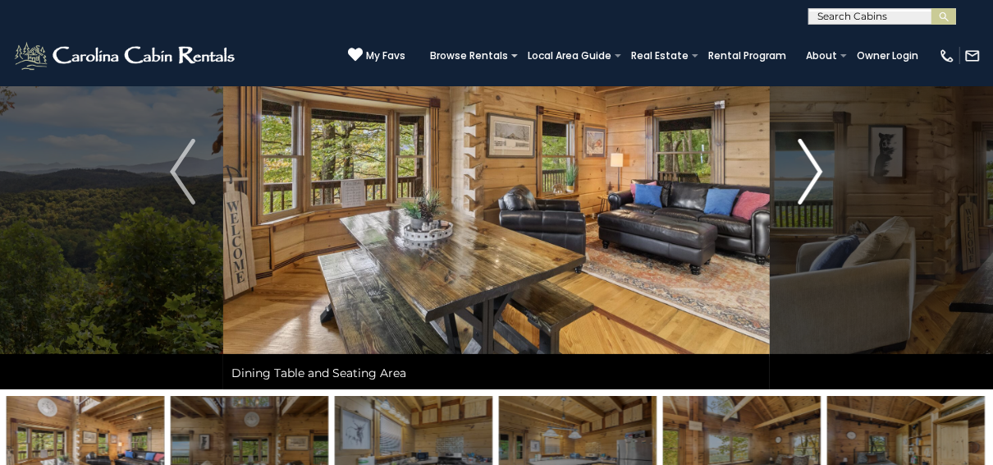
click at [818, 164] on img "Next" at bounding box center [810, 172] width 25 height 66
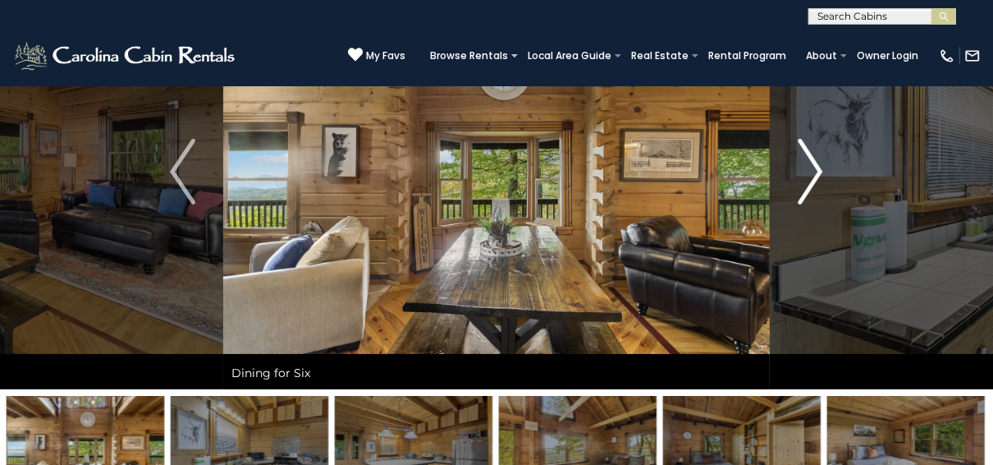
click at [818, 164] on img "Next" at bounding box center [810, 172] width 25 height 66
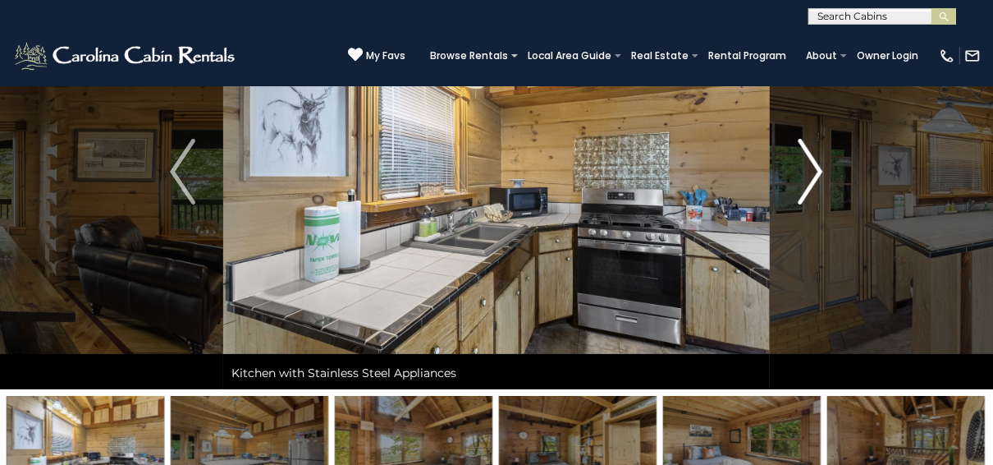
click at [818, 164] on img "Next" at bounding box center [810, 172] width 25 height 66
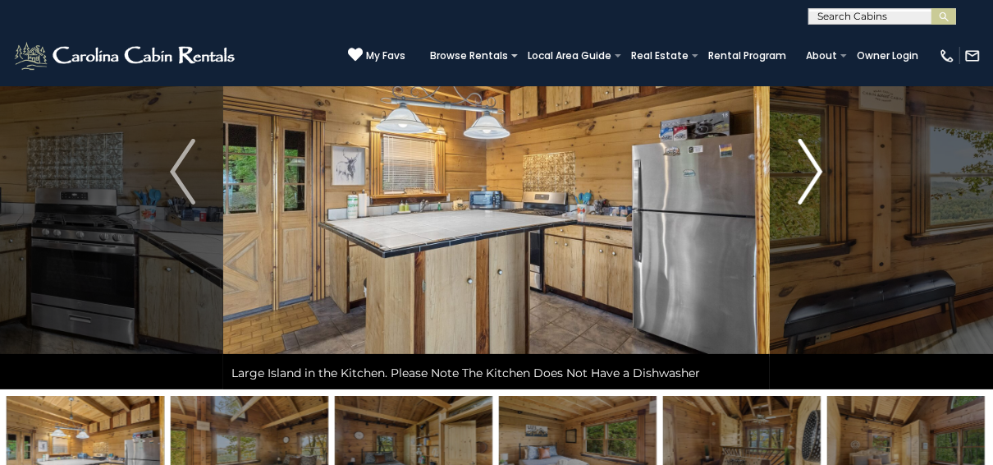
click at [818, 164] on img "Next" at bounding box center [810, 172] width 25 height 66
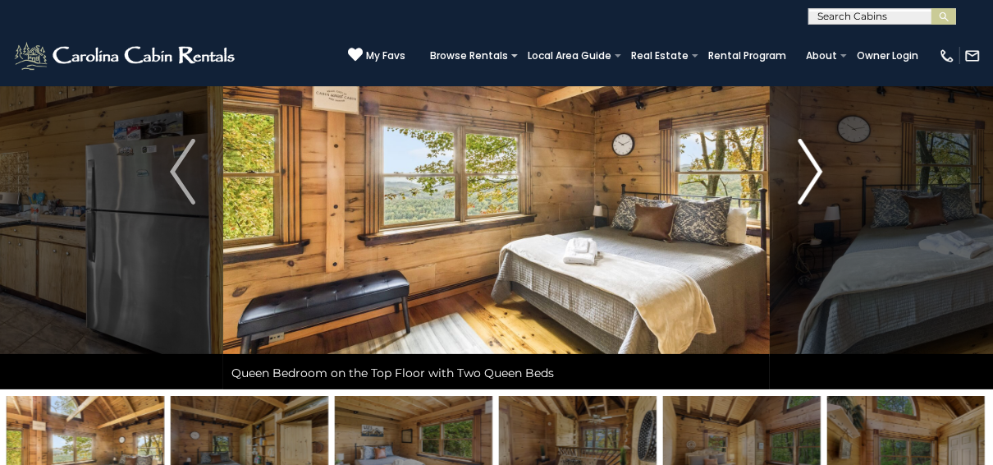
click at [818, 164] on img "Next" at bounding box center [810, 172] width 25 height 66
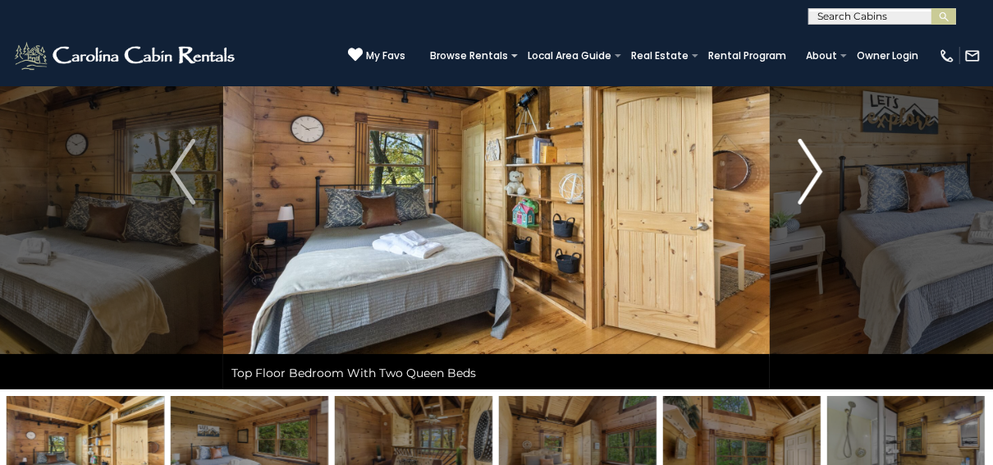
click at [818, 164] on img "Next" at bounding box center [810, 172] width 25 height 66
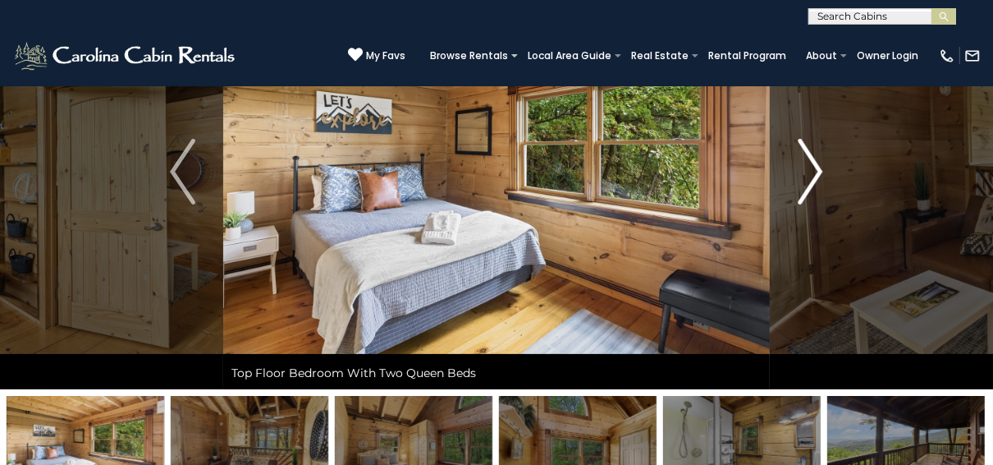
click at [818, 164] on img "Next" at bounding box center [810, 172] width 25 height 66
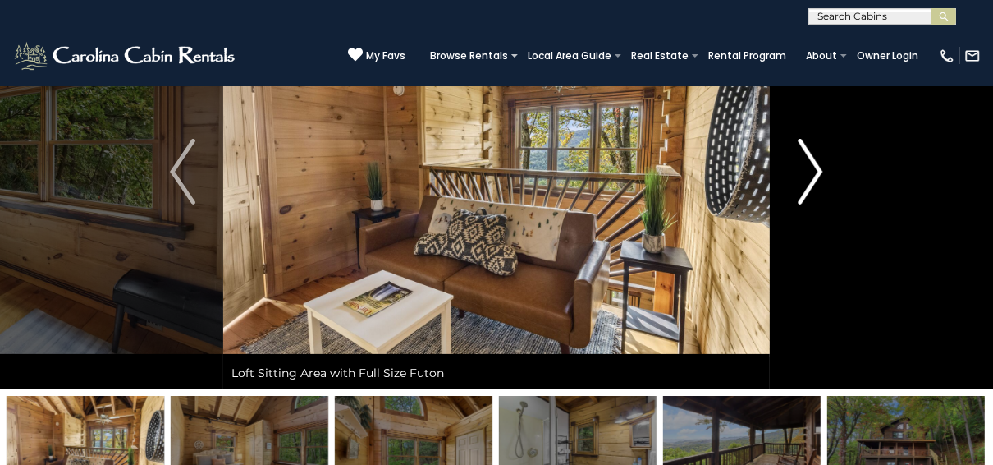
click at [818, 164] on img "Next" at bounding box center [810, 172] width 25 height 66
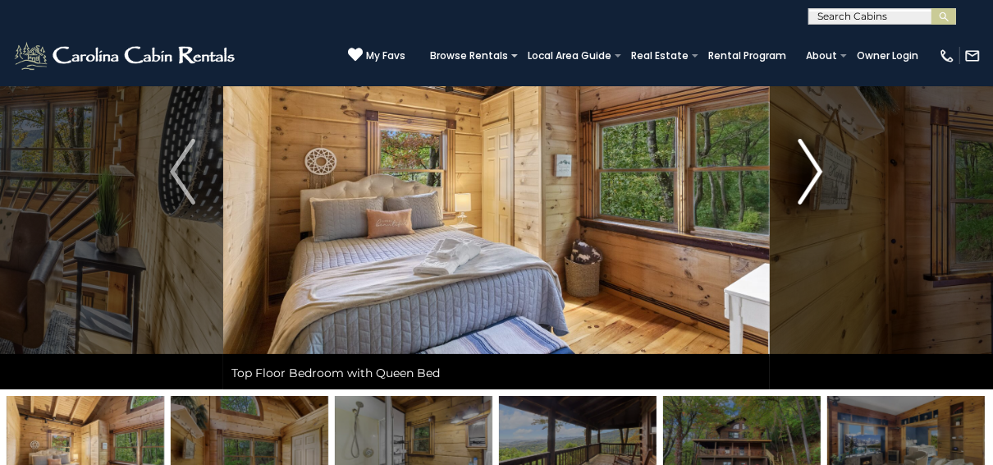
click at [818, 164] on img "Next" at bounding box center [810, 172] width 25 height 66
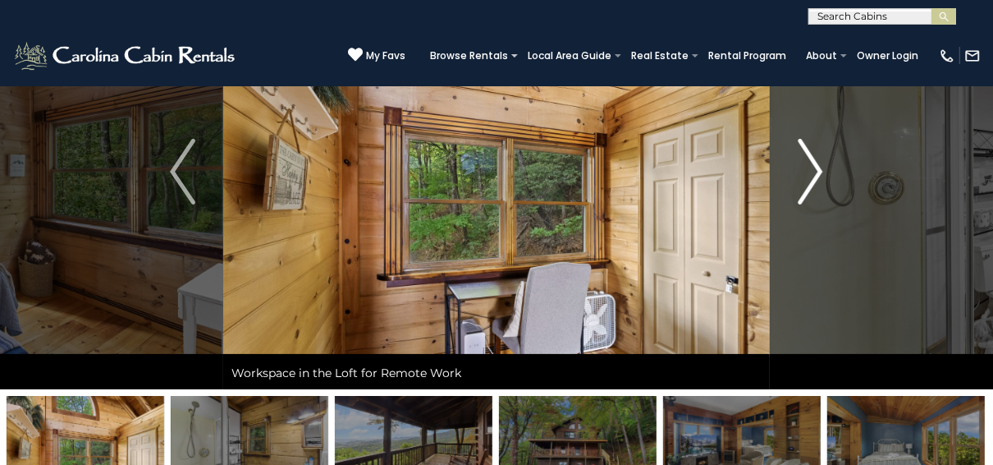
click at [818, 164] on img "Next" at bounding box center [810, 172] width 25 height 66
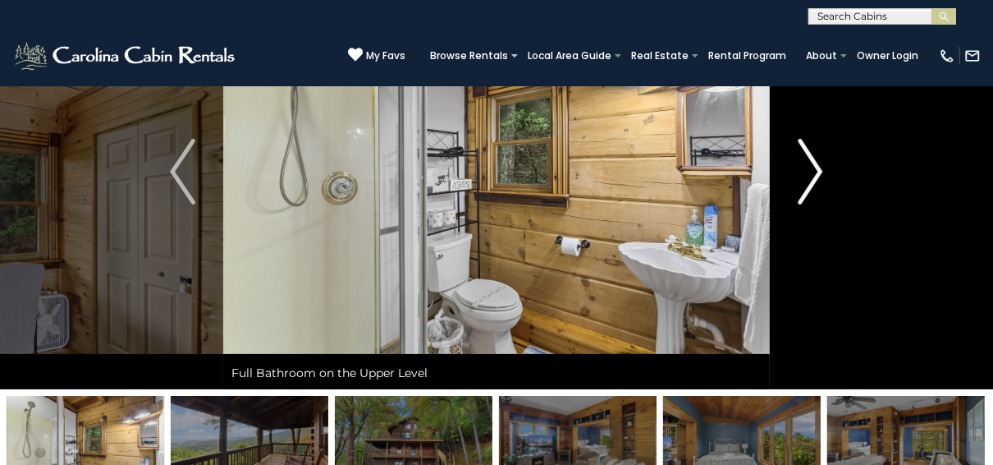
click at [818, 164] on img "Next" at bounding box center [810, 172] width 25 height 66
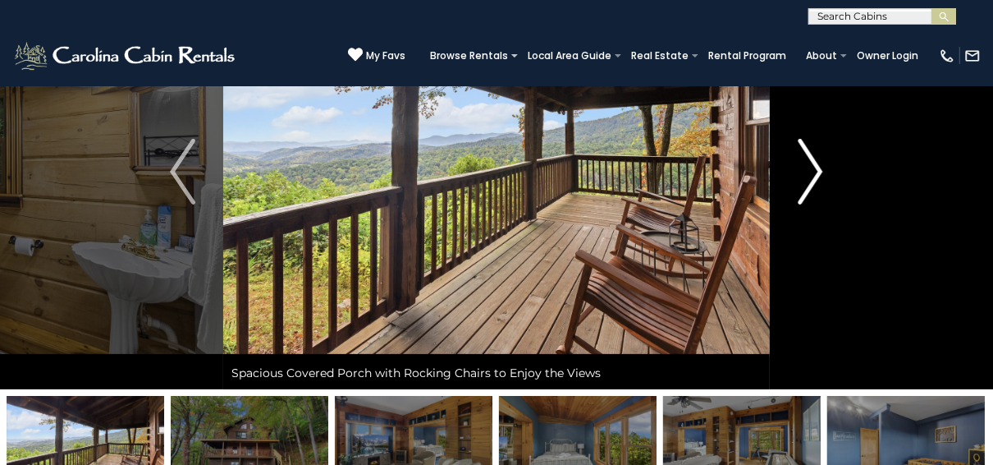
click at [818, 164] on img "Next" at bounding box center [810, 172] width 25 height 66
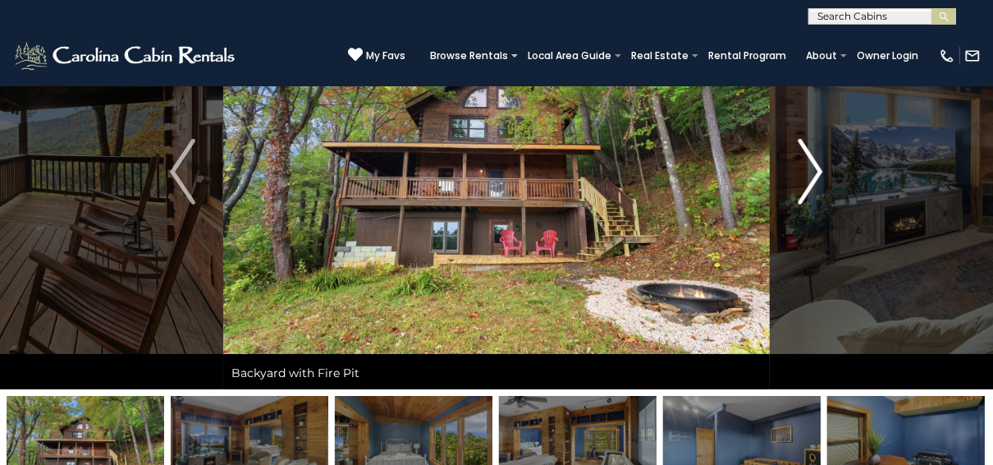
click at [818, 164] on img "Next" at bounding box center [810, 172] width 25 height 66
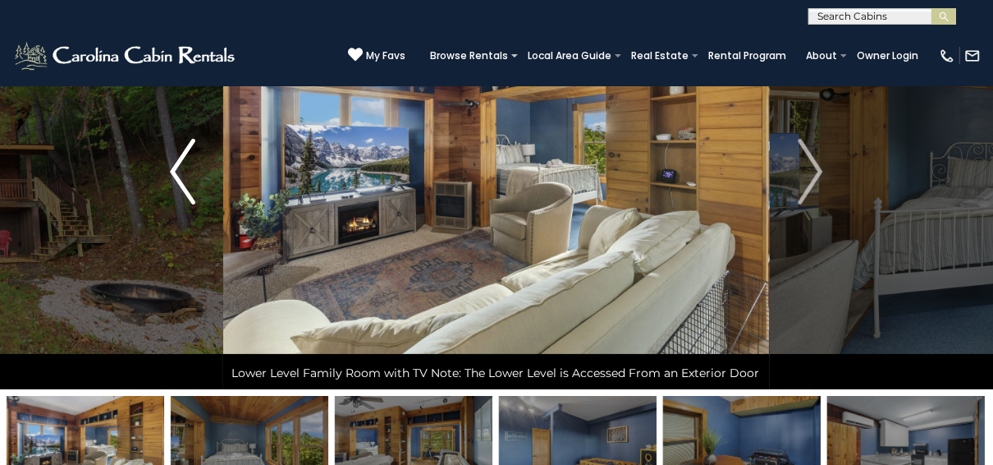
click at [172, 166] on img "Previous" at bounding box center [182, 172] width 25 height 66
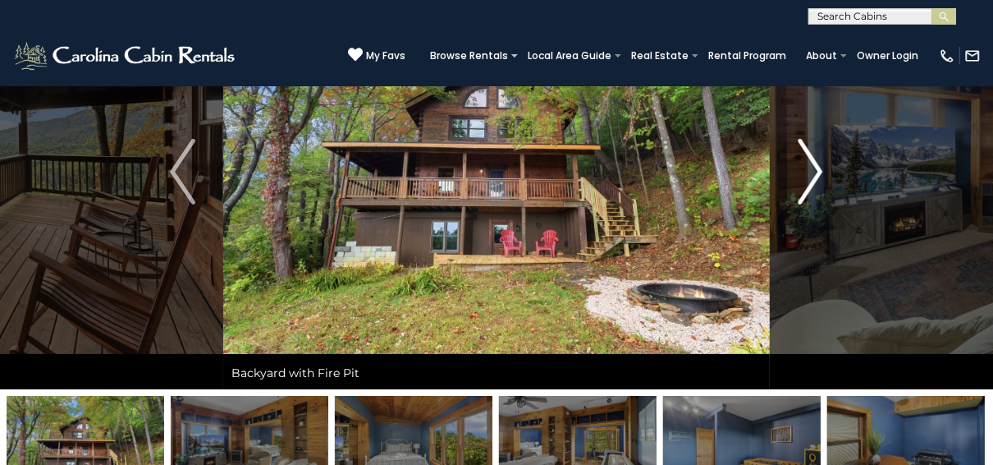
click at [822, 164] on img "Next" at bounding box center [810, 172] width 25 height 66
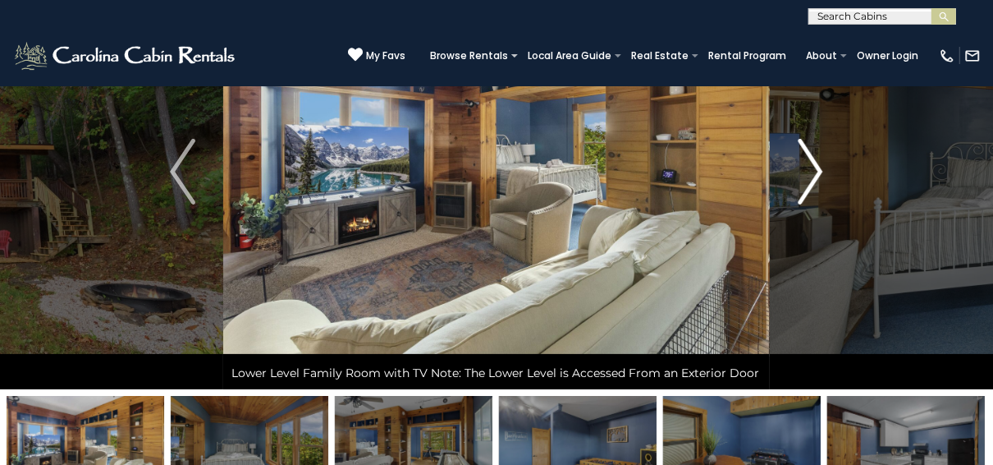
click at [822, 164] on img "Next" at bounding box center [810, 172] width 25 height 66
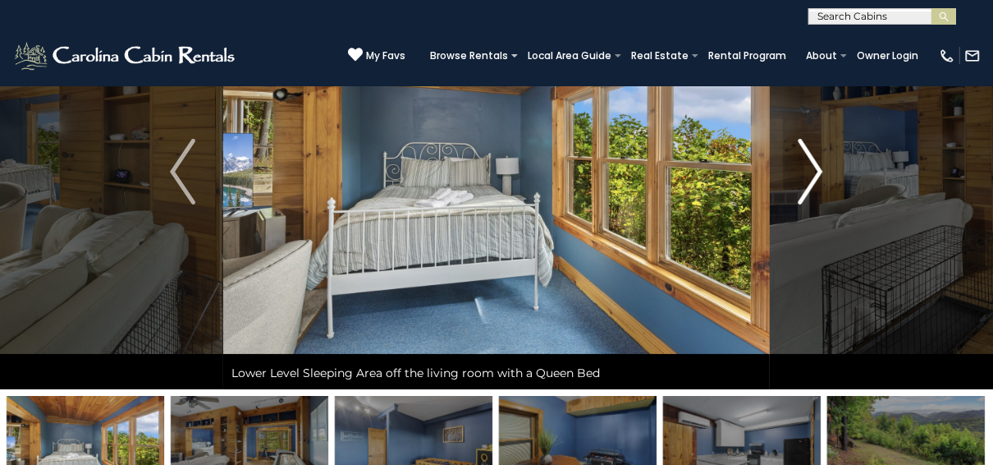
click at [822, 164] on img "Next" at bounding box center [810, 172] width 25 height 66
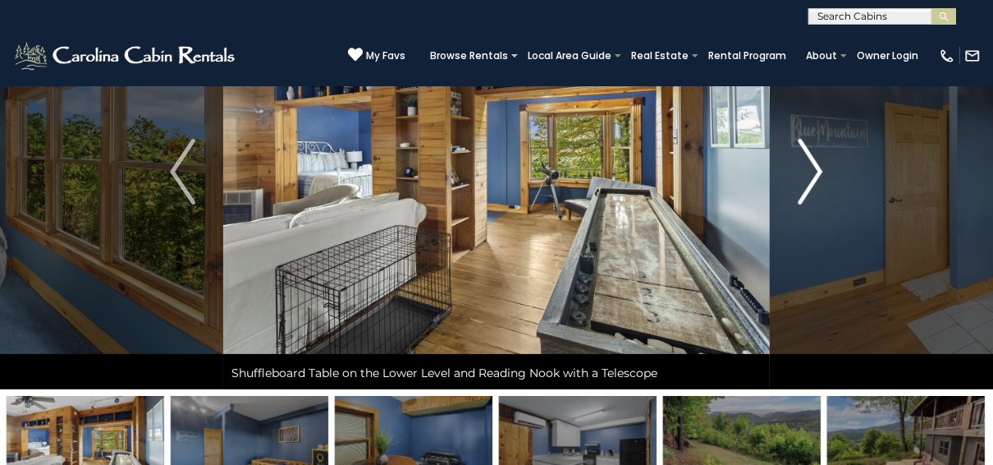
click at [822, 164] on img "Next" at bounding box center [810, 172] width 25 height 66
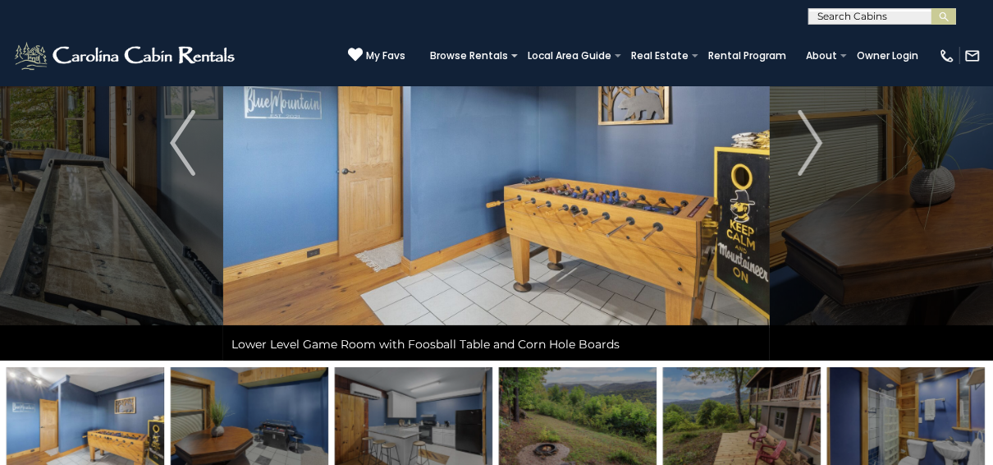
scroll to position [0, 0]
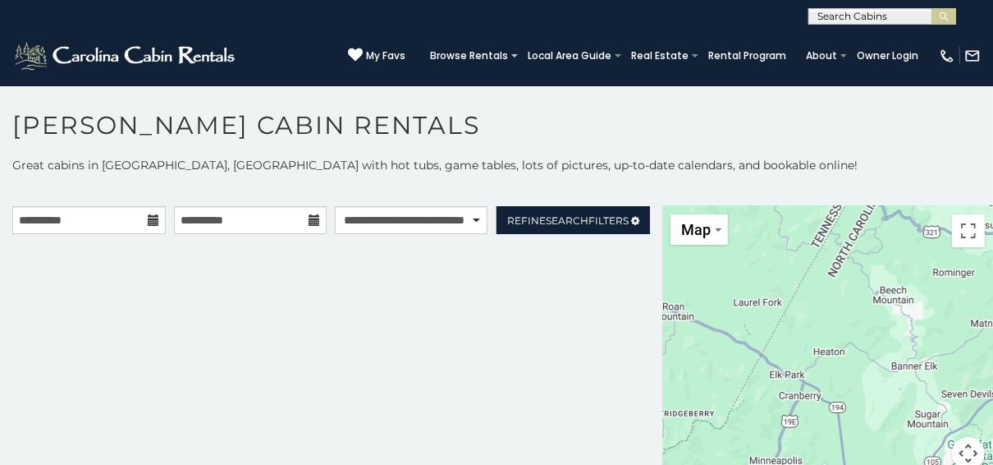
scroll to position [8, 0]
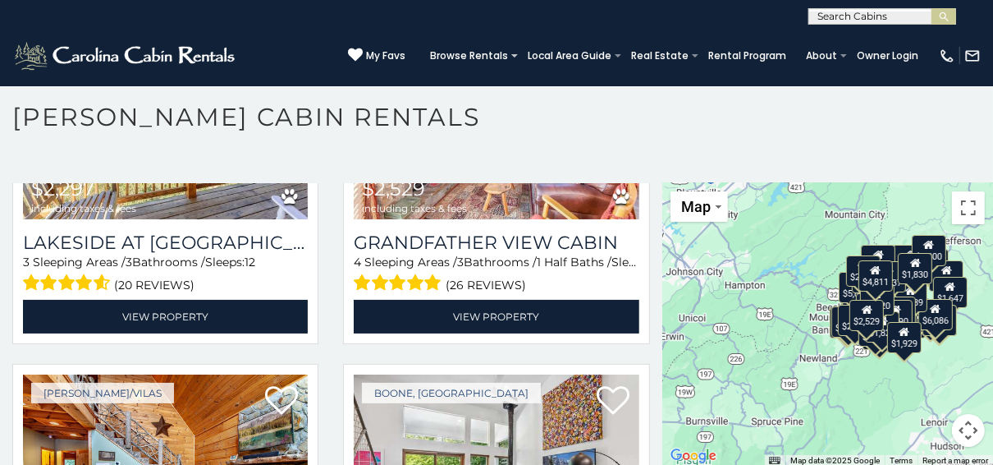
click at [884, 13] on input "text" at bounding box center [881, 19] width 144 height 16
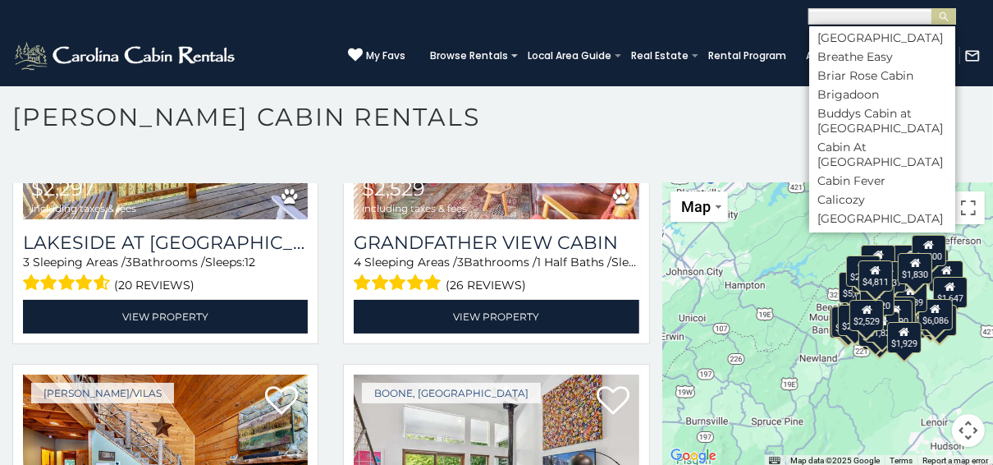
scroll to position [1708, 0]
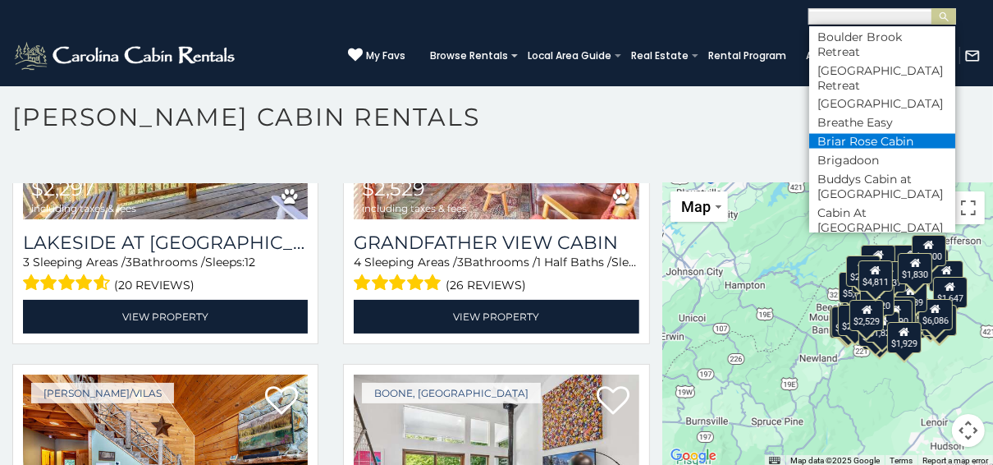
click at [878, 149] on li "Briar Rose Cabin" at bounding box center [882, 141] width 146 height 15
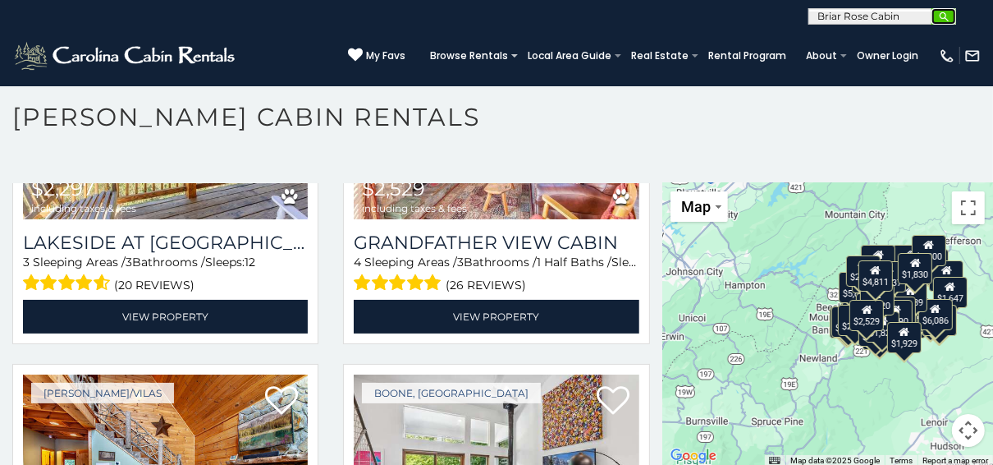
click at [946, 9] on button "submit" at bounding box center [944, 16] width 25 height 16
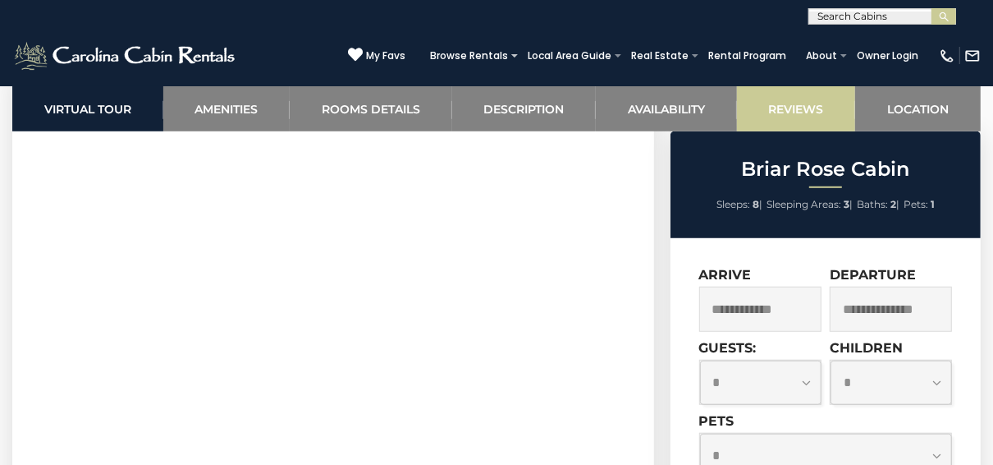
scroll to position [854, 0]
click at [792, 305] on input "text" at bounding box center [760, 309] width 122 height 45
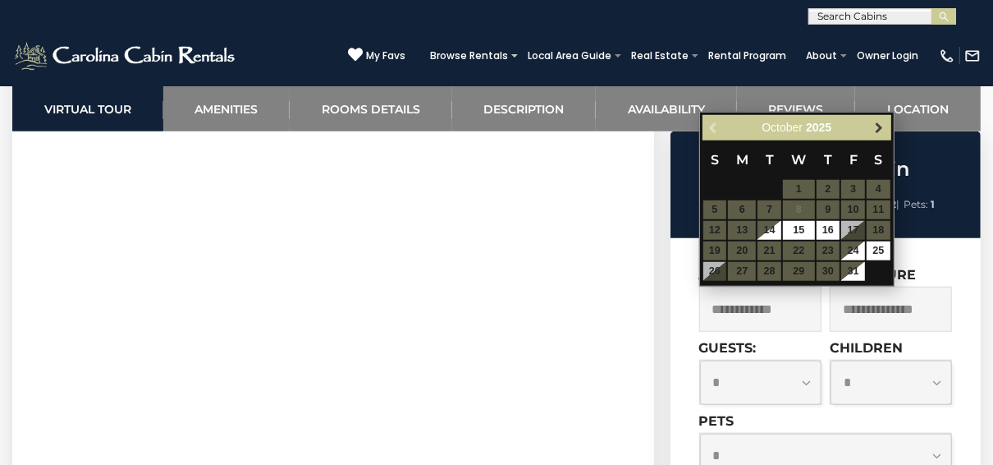
click at [884, 122] on span "Next" at bounding box center [879, 128] width 13 height 13
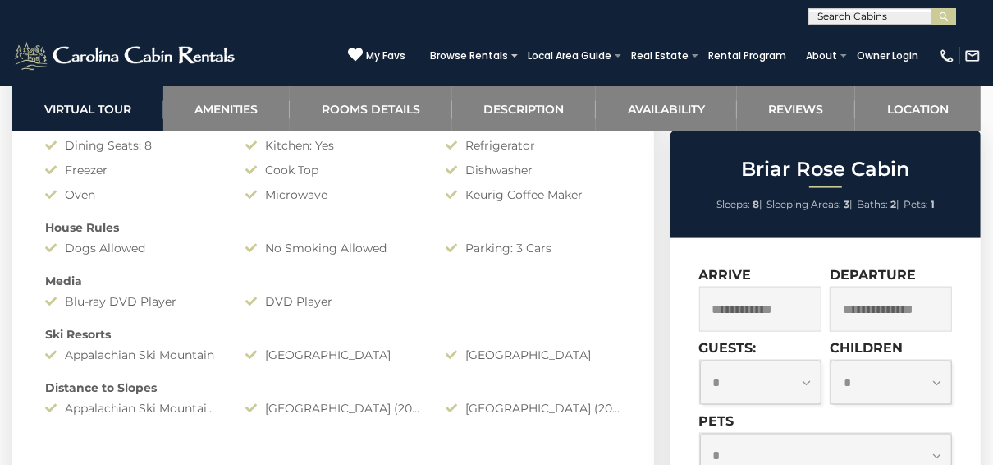
scroll to position [1182, 0]
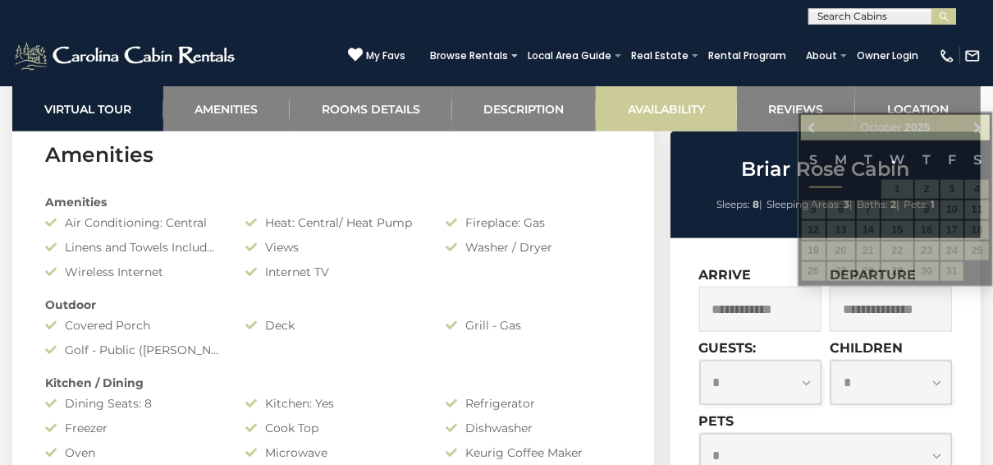
click at [672, 105] on link "Availability" at bounding box center [666, 108] width 141 height 45
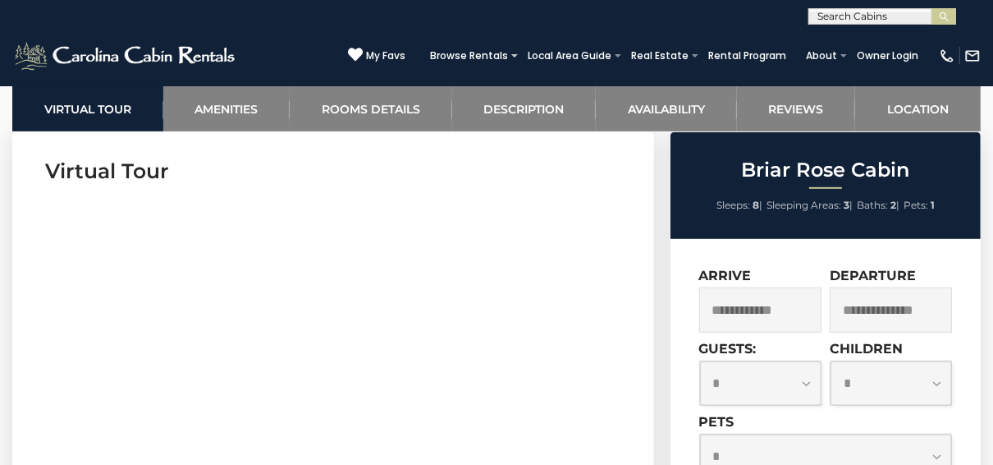
scroll to position [205, 0]
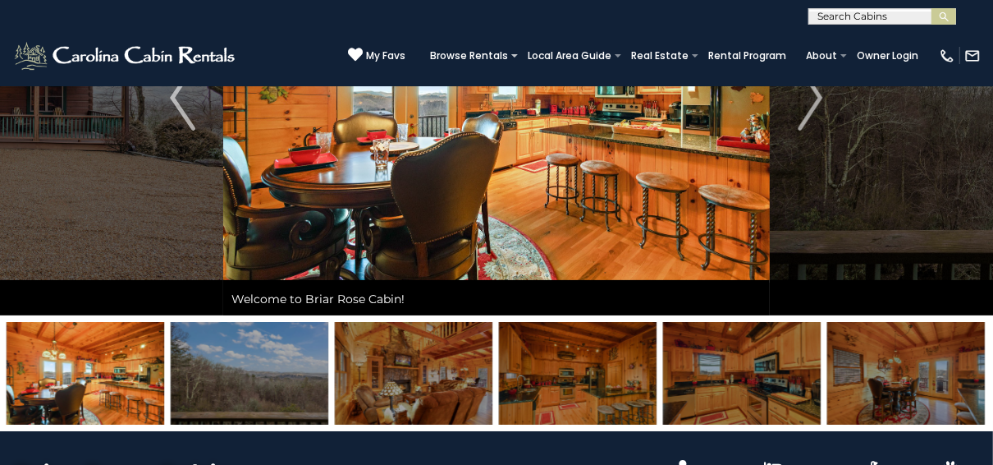
click at [422, 363] on img at bounding box center [414, 373] width 158 height 103
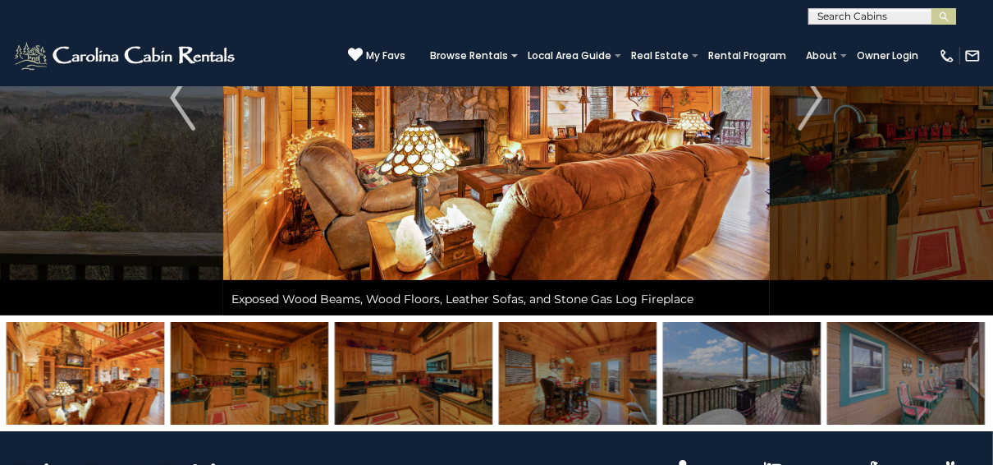
click at [422, 363] on img at bounding box center [414, 373] width 158 height 103
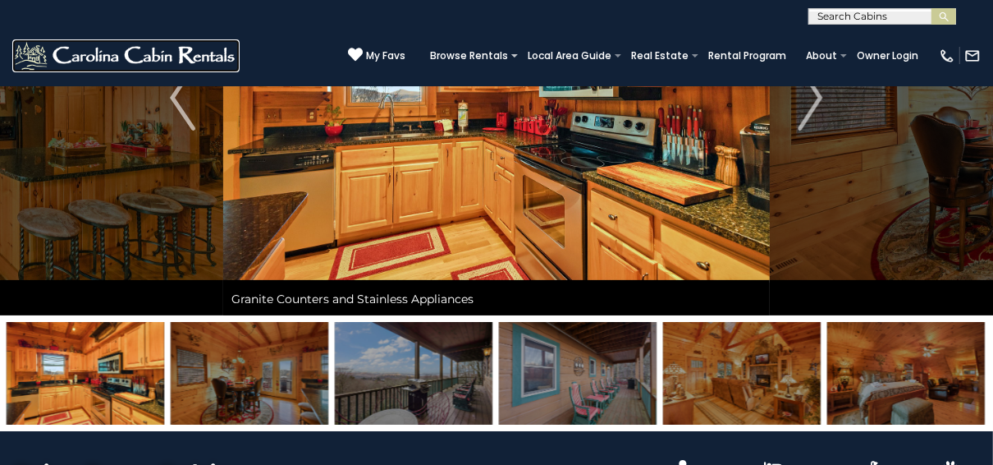
click at [204, 53] on img at bounding box center [125, 55] width 227 height 33
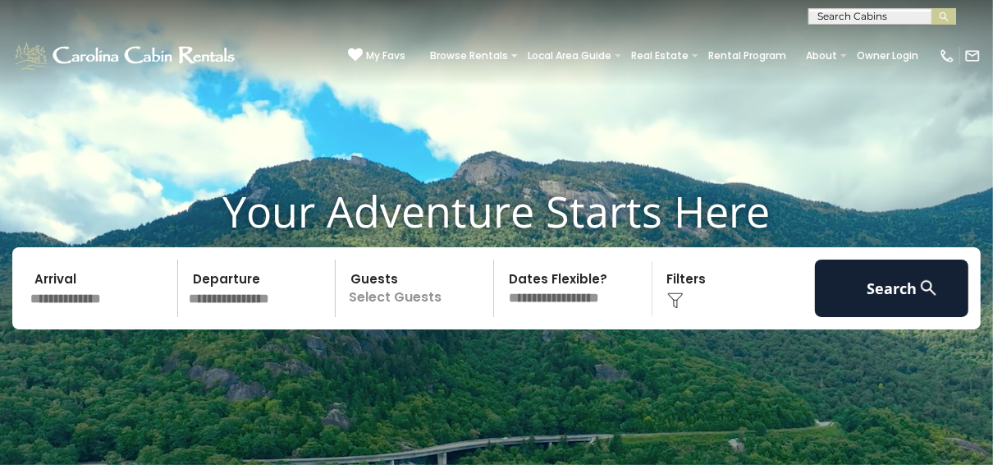
click at [94, 296] on input "text" at bounding box center [102, 287] width 154 height 57
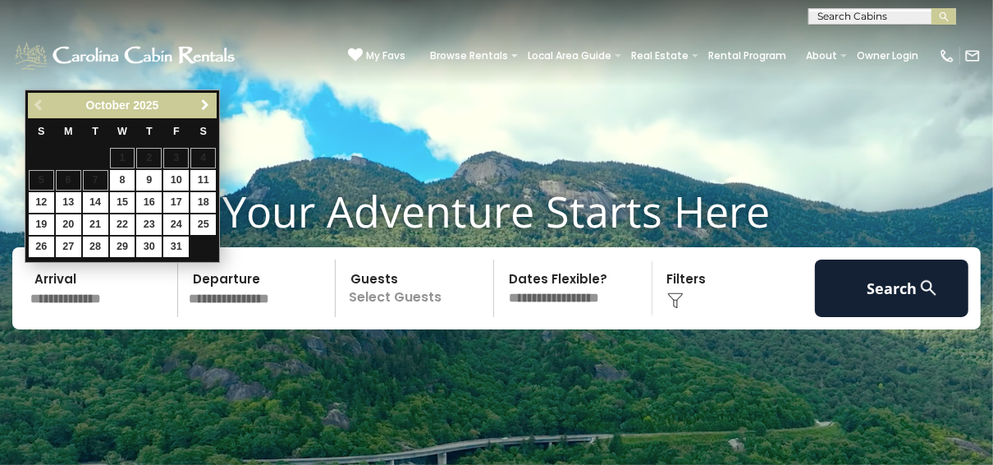
click at [204, 99] on span "Next" at bounding box center [205, 105] width 13 height 13
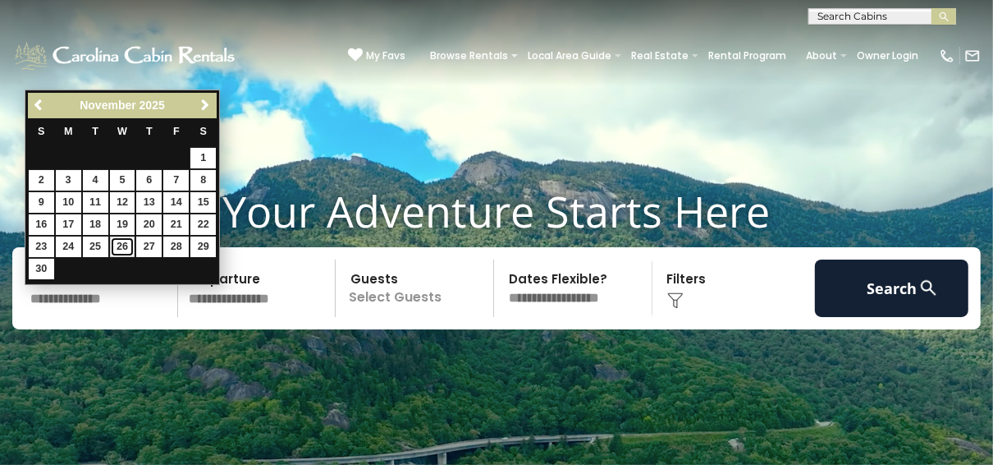
click at [117, 241] on link "26" at bounding box center [122, 246] width 25 height 21
type input "********"
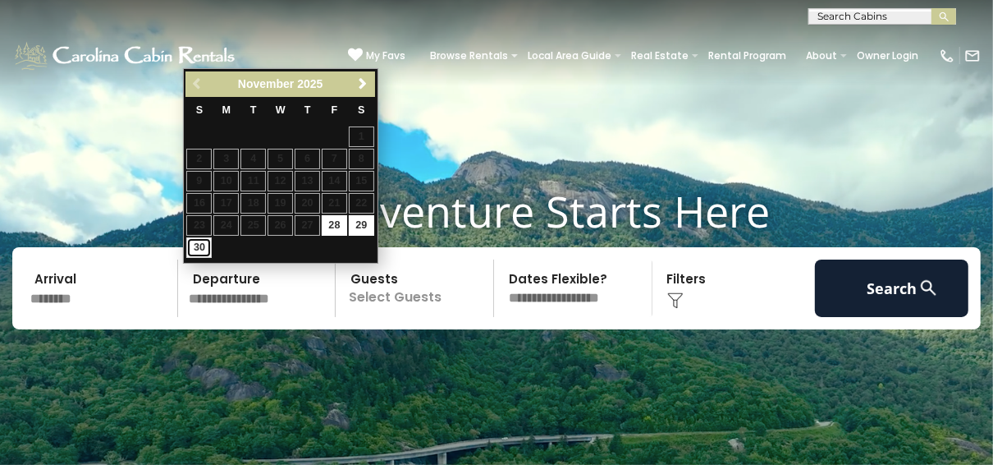
click at [197, 238] on link "30" at bounding box center [198, 247] width 25 height 21
type input "********"
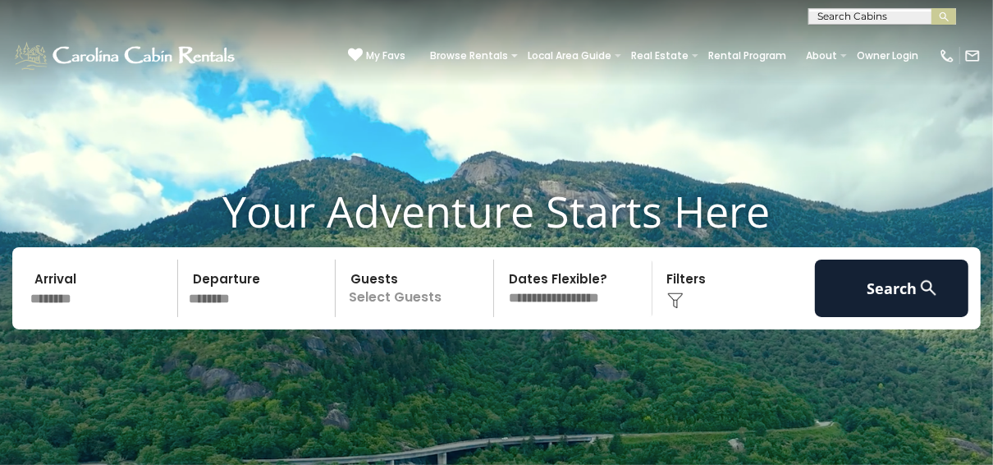
click at [410, 295] on p "Select Guests" at bounding box center [417, 287] width 153 height 57
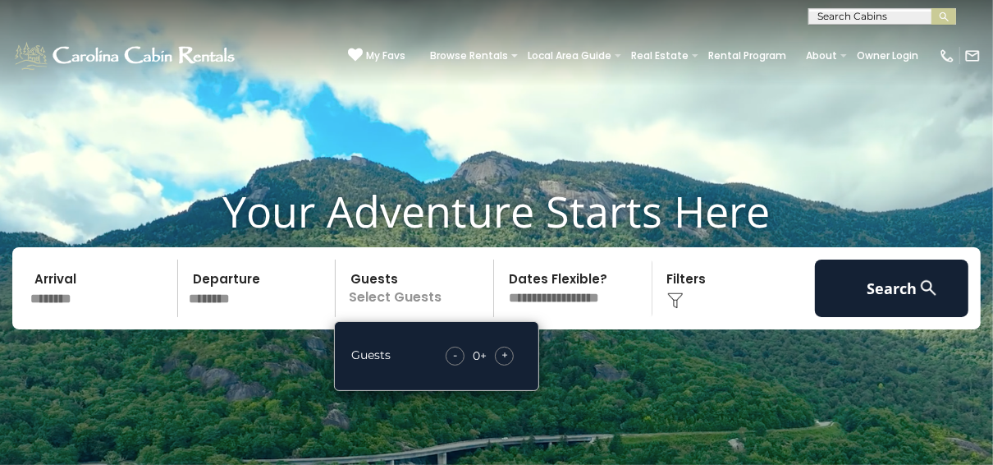
click at [506, 354] on span "+" at bounding box center [505, 354] width 7 height 16
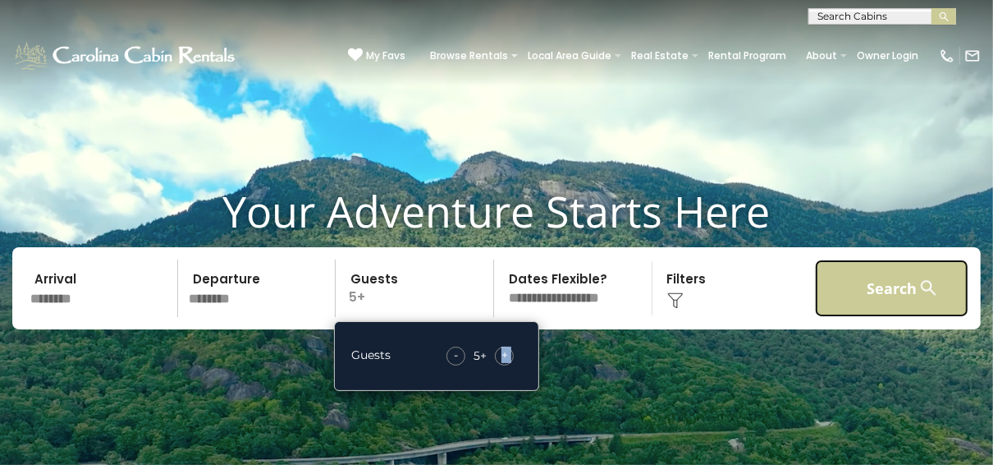
click at [903, 284] on button "Search" at bounding box center [892, 287] width 154 height 57
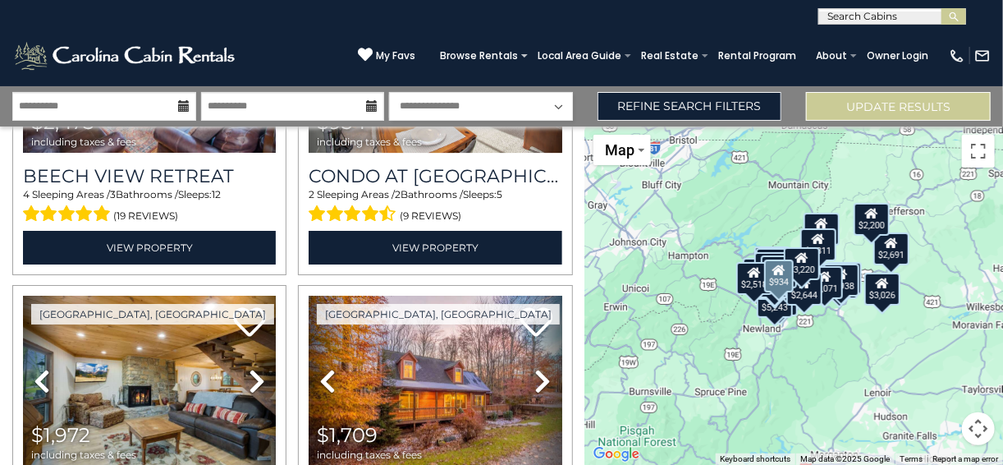
scroll to position [2496, 0]
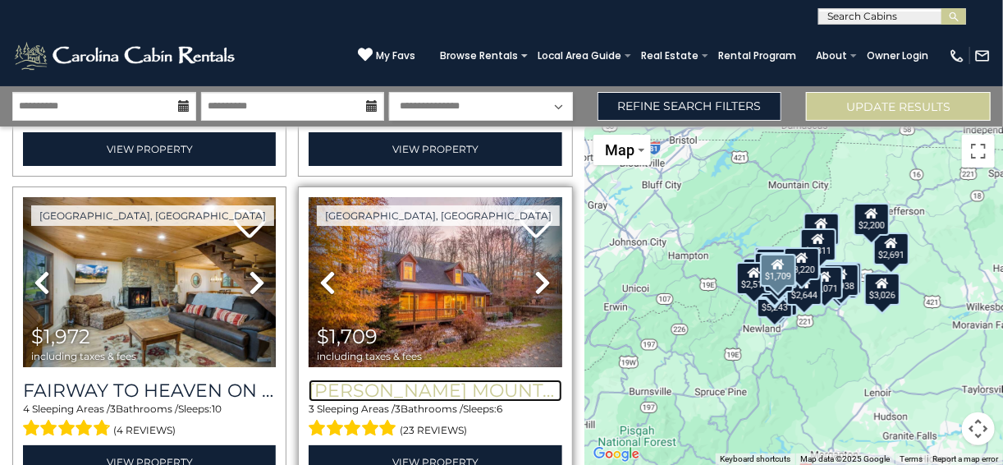
click at [456, 379] on h3 "[PERSON_NAME] Mountainstay" at bounding box center [435, 390] width 253 height 22
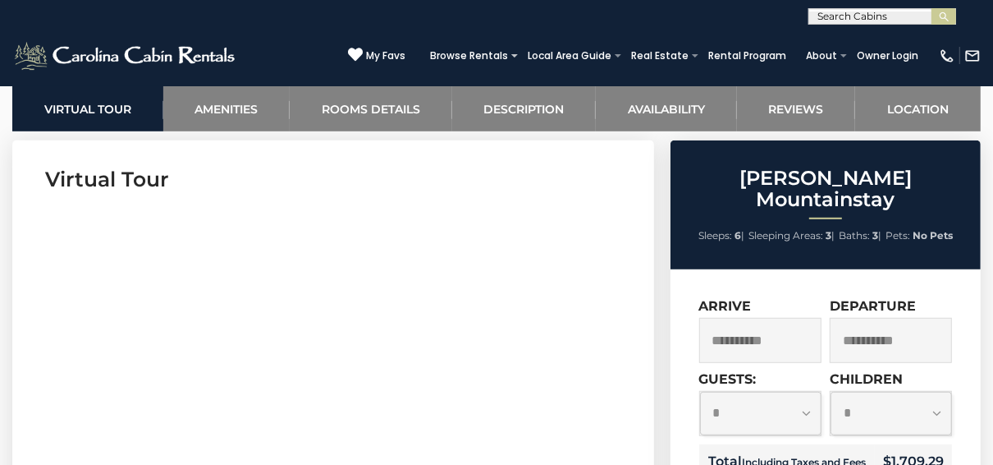
scroll to position [394, 0]
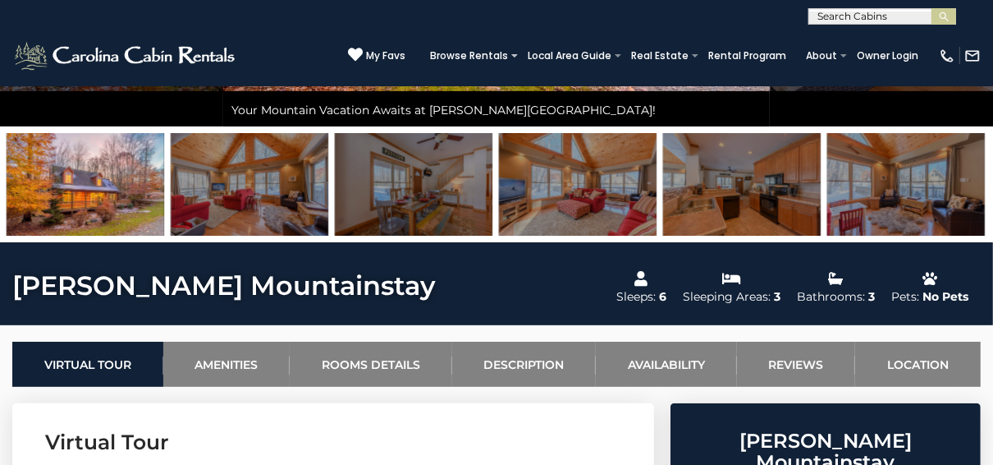
click at [552, 199] on img at bounding box center [578, 184] width 158 height 103
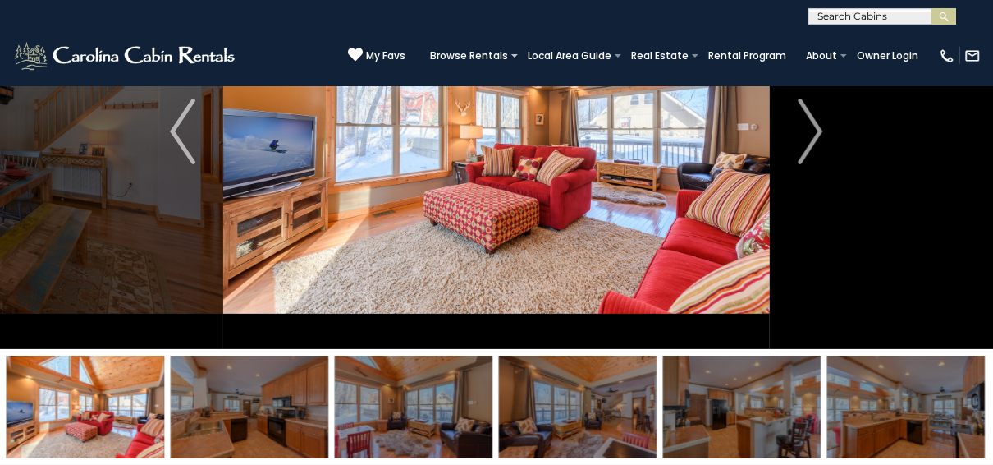
scroll to position [66, 0]
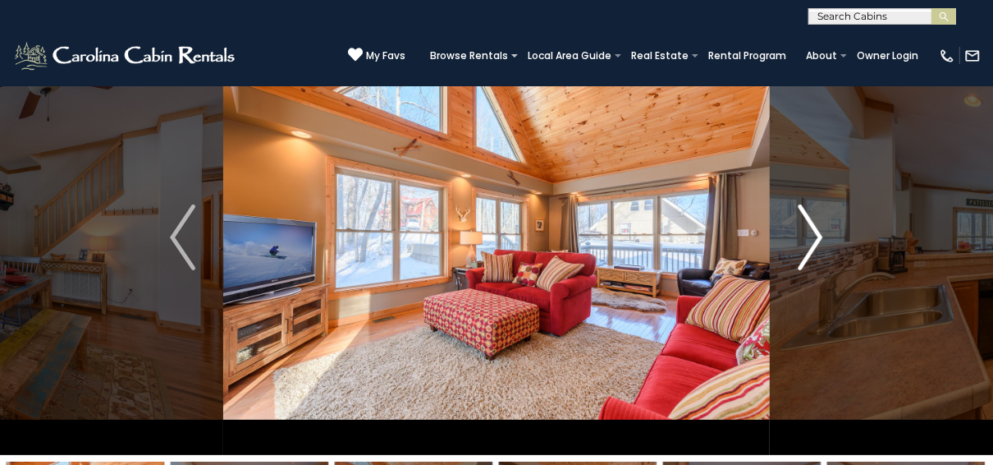
click at [818, 222] on img "Next" at bounding box center [810, 237] width 25 height 66
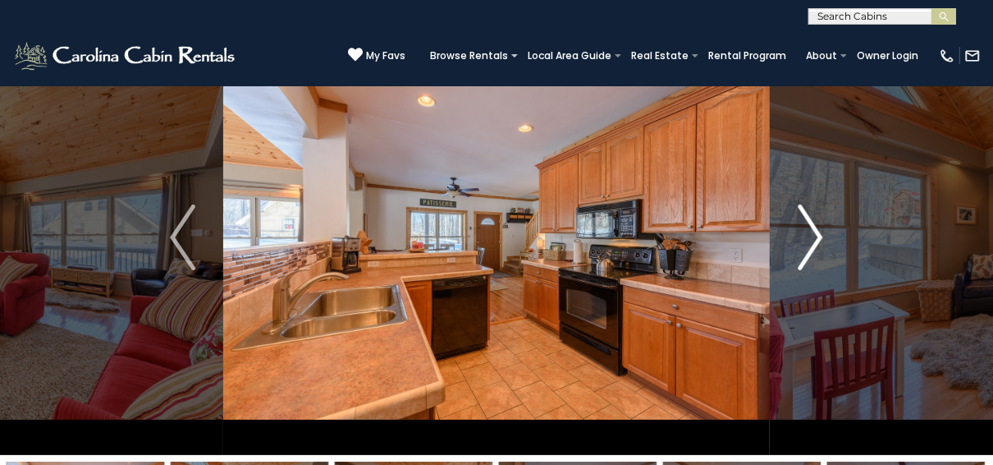
click at [818, 222] on img "Next" at bounding box center [810, 237] width 25 height 66
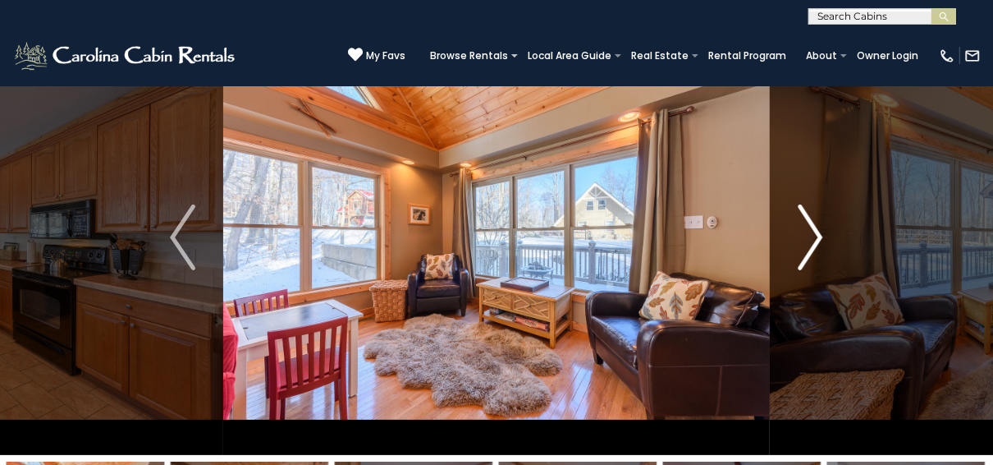
click at [818, 222] on img "Next" at bounding box center [810, 237] width 25 height 66
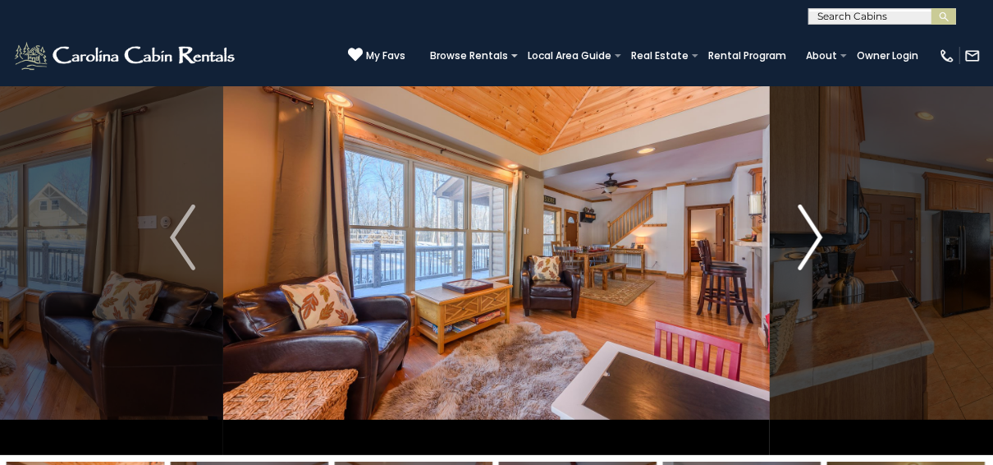
click at [818, 222] on img "Next" at bounding box center [810, 237] width 25 height 66
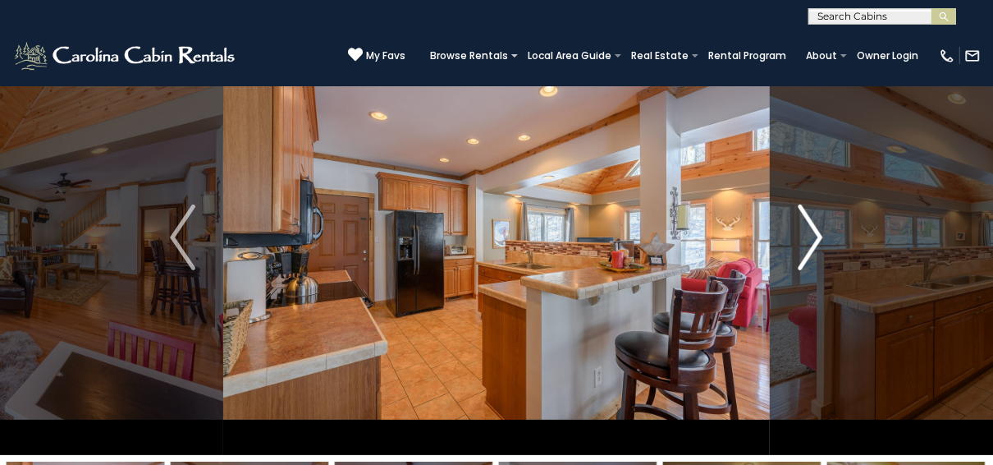
click at [818, 222] on img "Next" at bounding box center [810, 237] width 25 height 66
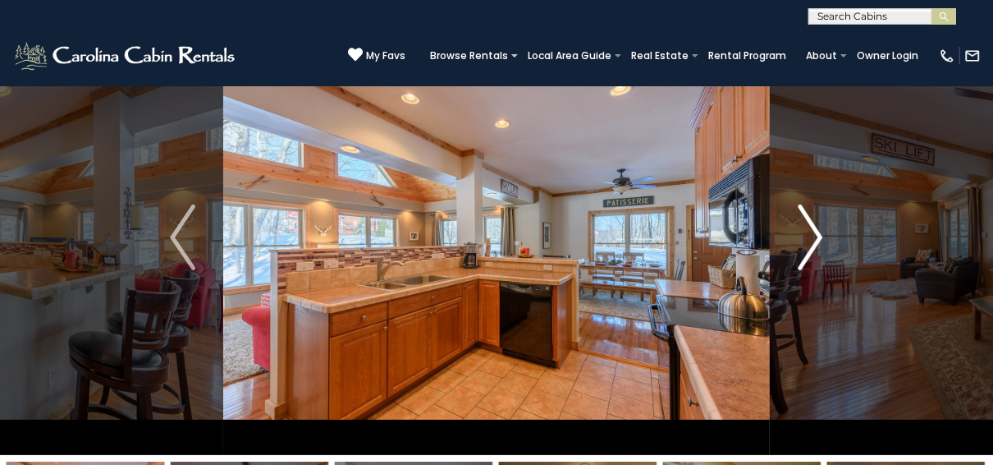
click at [818, 222] on img "Next" at bounding box center [810, 237] width 25 height 66
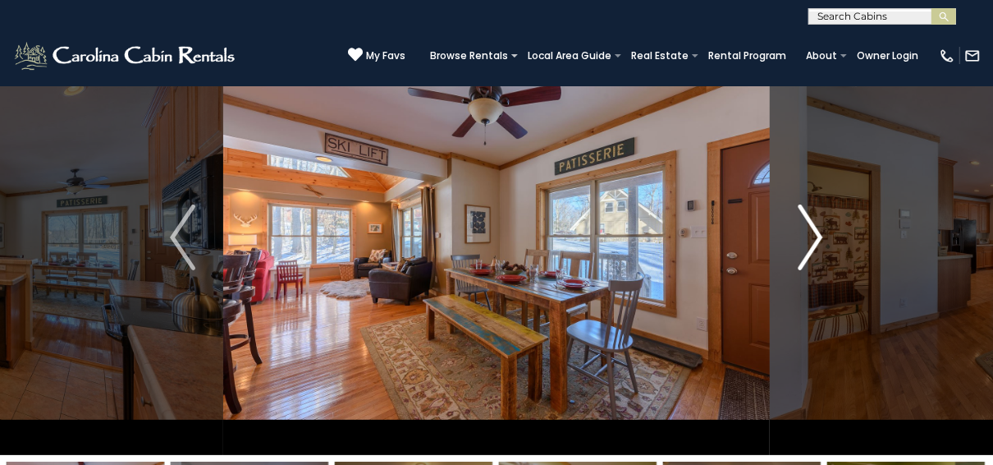
click at [818, 222] on img "Next" at bounding box center [810, 237] width 25 height 66
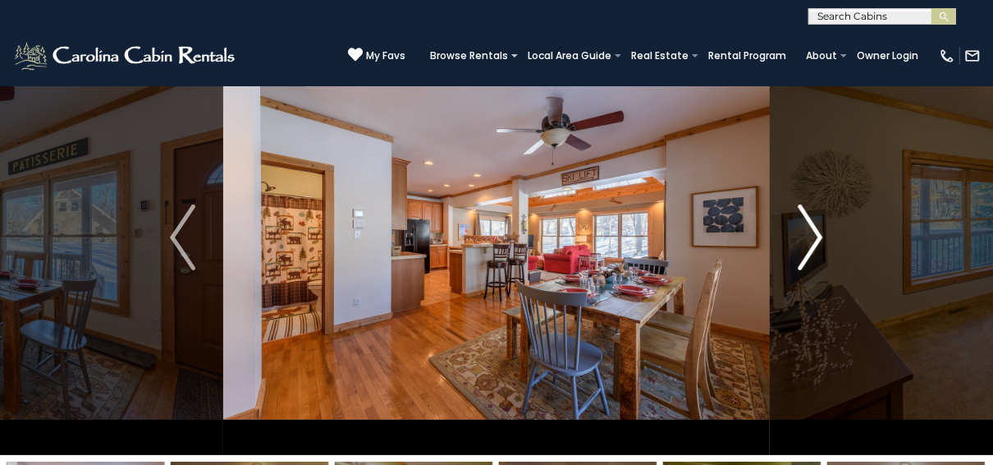
click at [818, 222] on img "Next" at bounding box center [810, 237] width 25 height 66
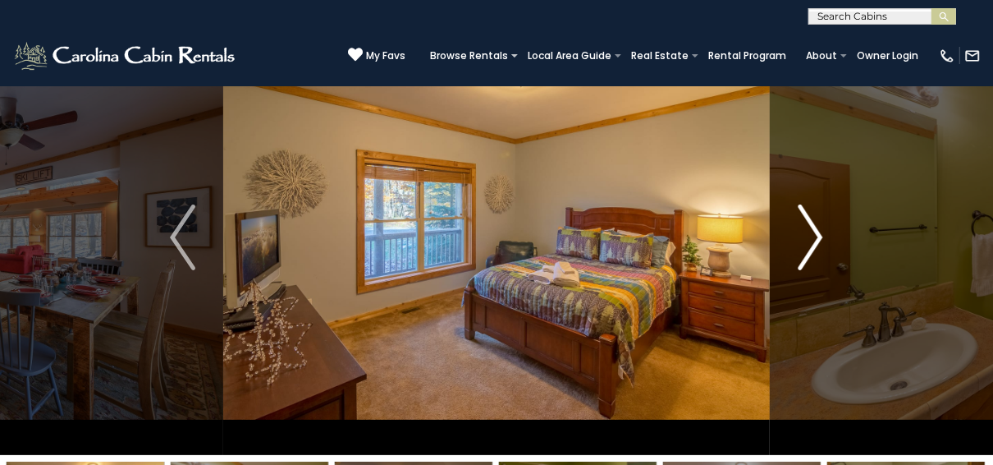
click at [818, 222] on img "Next" at bounding box center [810, 237] width 25 height 66
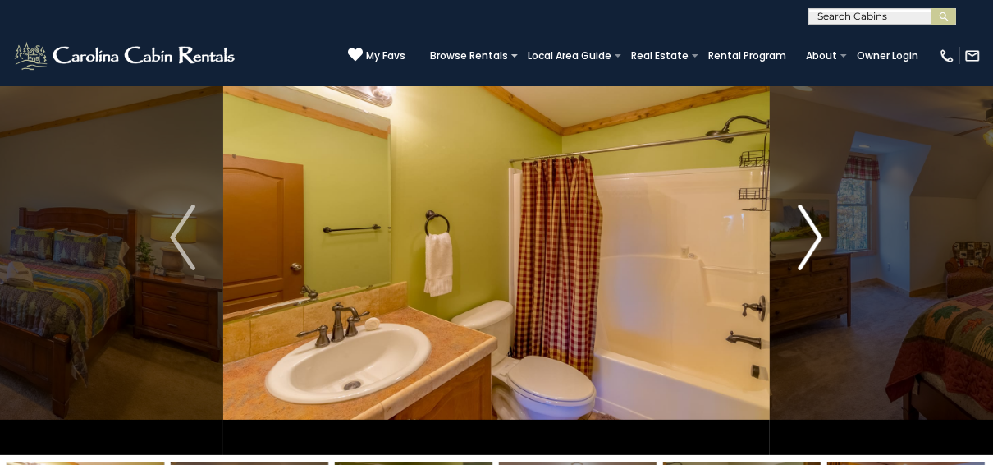
click at [818, 222] on img "Next" at bounding box center [810, 237] width 25 height 66
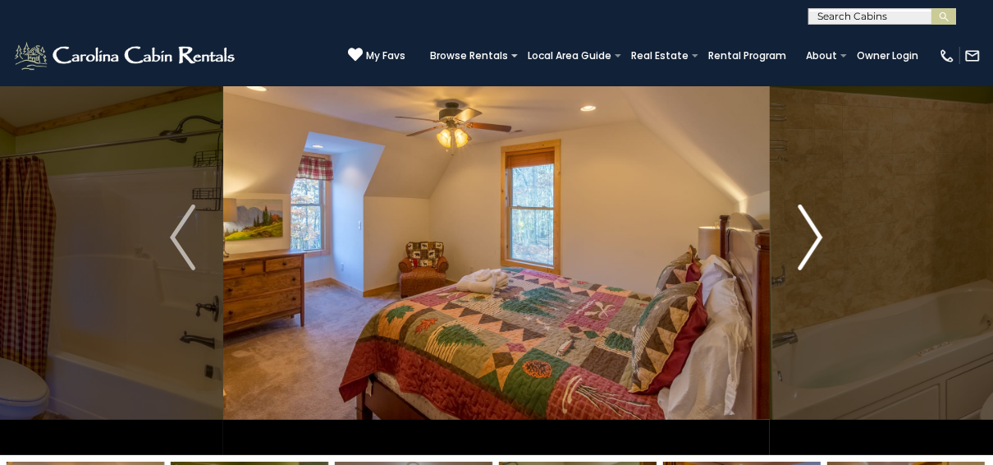
click at [818, 222] on img "Next" at bounding box center [810, 237] width 25 height 66
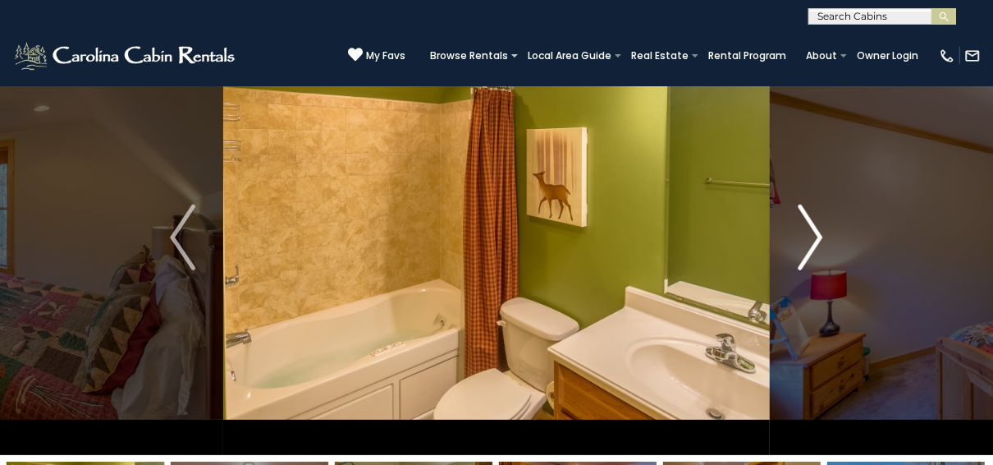
click at [818, 222] on img "Next" at bounding box center [810, 237] width 25 height 66
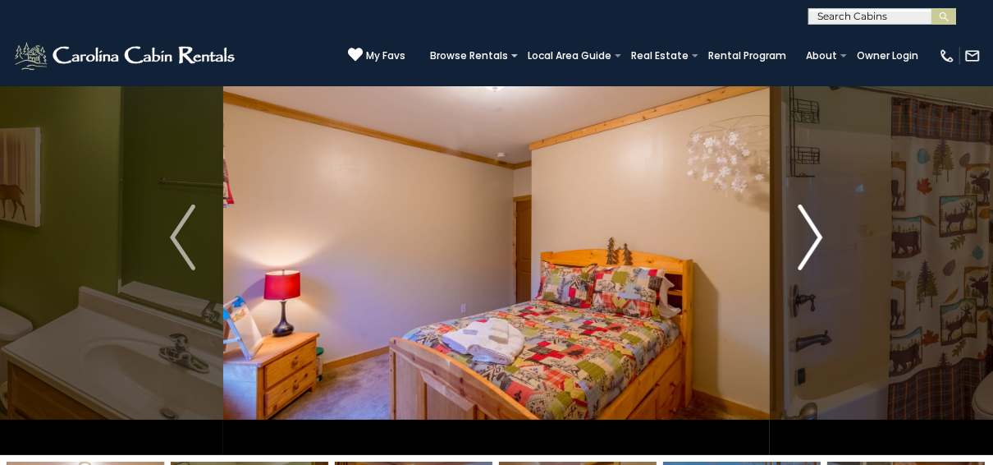
click at [818, 222] on img "Next" at bounding box center [810, 237] width 25 height 66
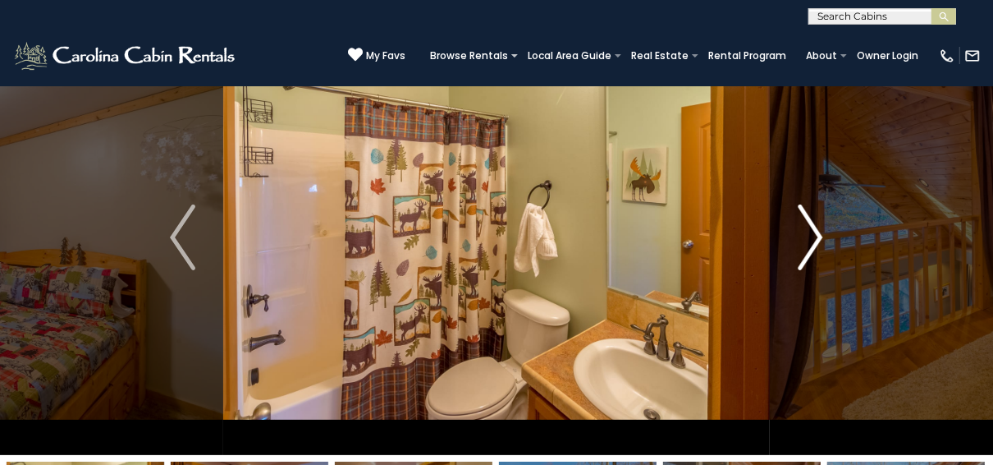
click at [818, 222] on img "Next" at bounding box center [810, 237] width 25 height 66
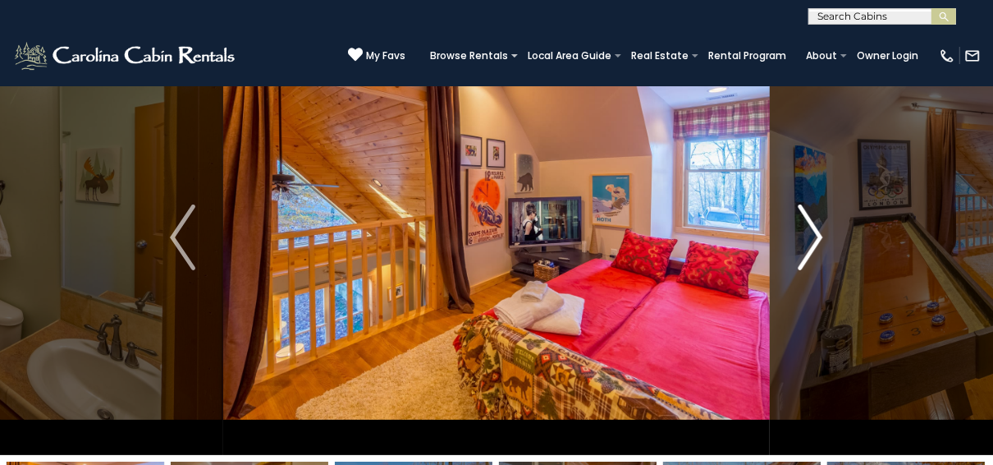
click at [818, 222] on img "Next" at bounding box center [810, 237] width 25 height 66
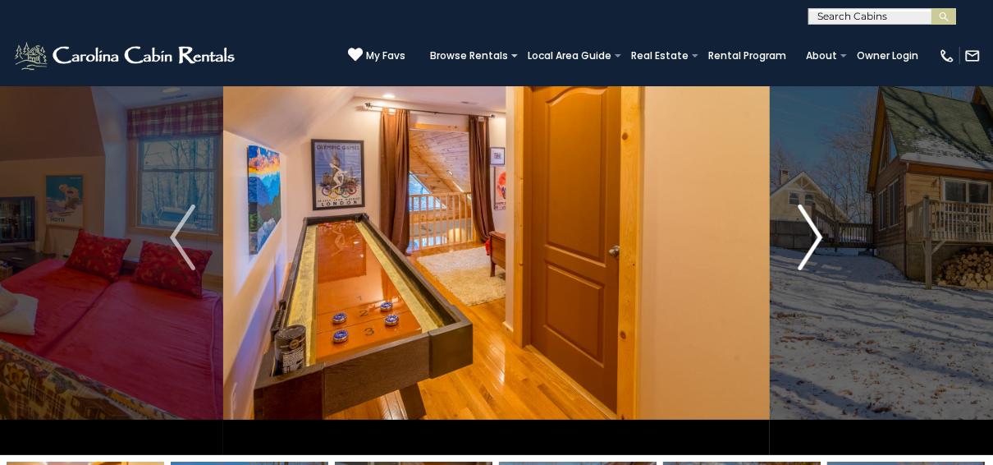
click at [818, 222] on img "Next" at bounding box center [810, 237] width 25 height 66
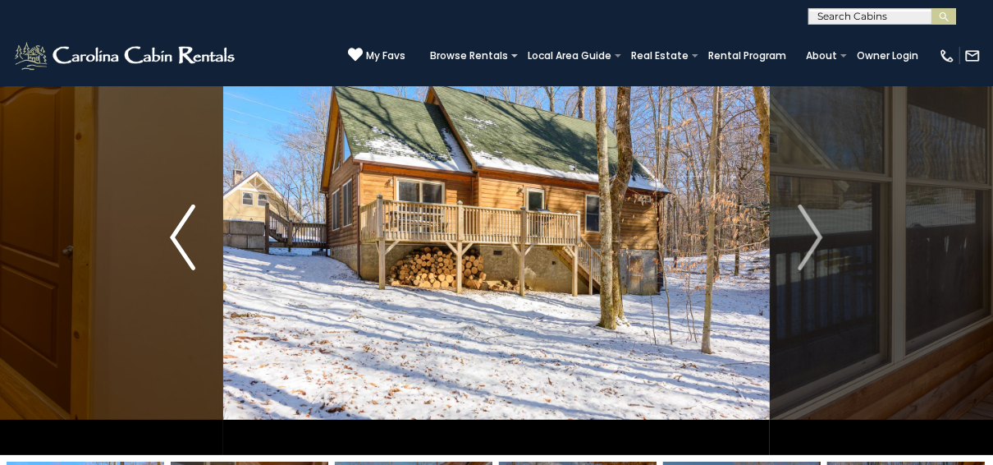
click at [172, 233] on img "Previous" at bounding box center [182, 237] width 25 height 66
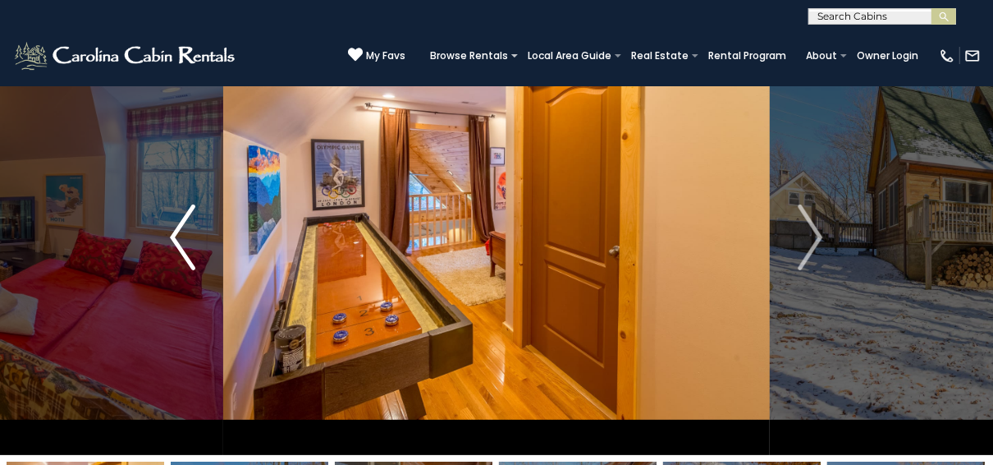
click at [172, 233] on img "Previous" at bounding box center [182, 237] width 25 height 66
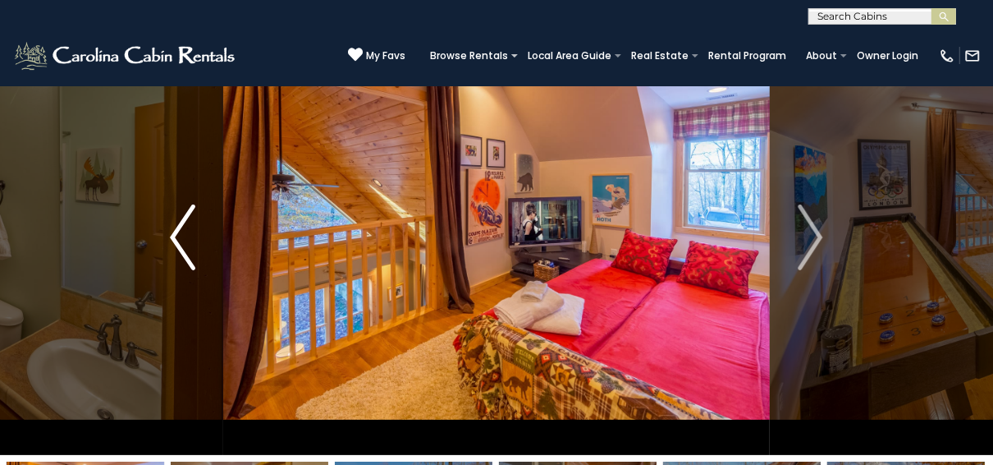
click at [172, 233] on img "Previous" at bounding box center [182, 237] width 25 height 66
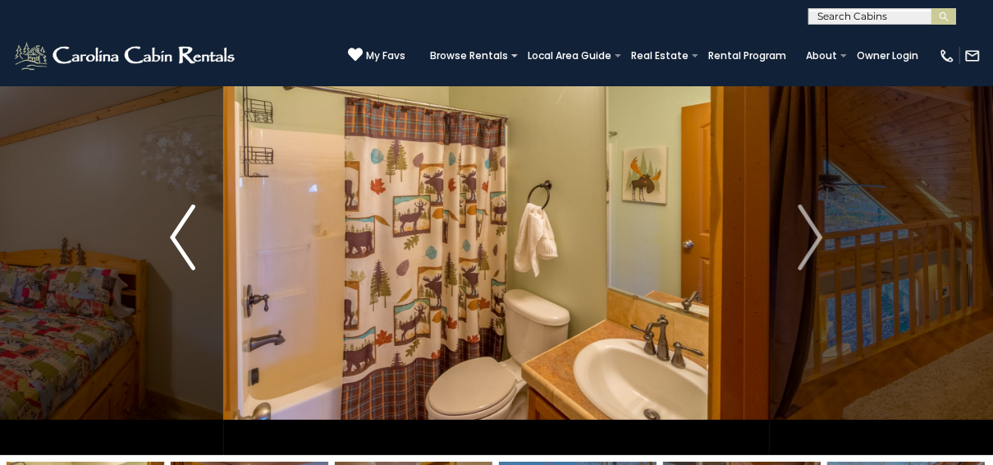
click at [172, 233] on img "Previous" at bounding box center [182, 237] width 25 height 66
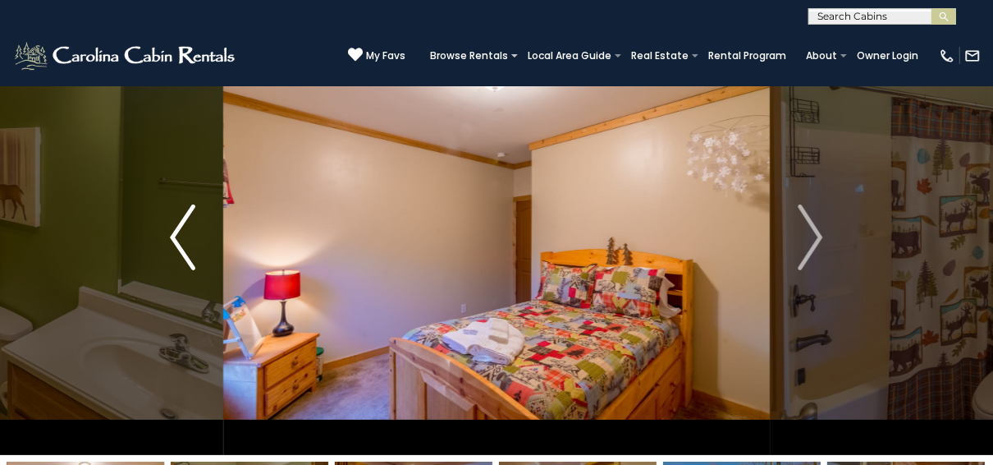
click at [172, 233] on img "Previous" at bounding box center [182, 237] width 25 height 66
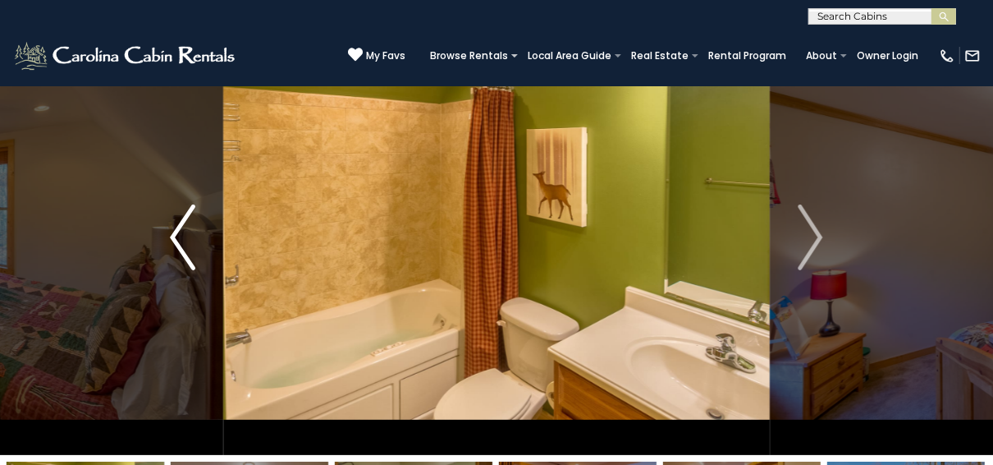
click at [172, 233] on img "Previous" at bounding box center [182, 237] width 25 height 66
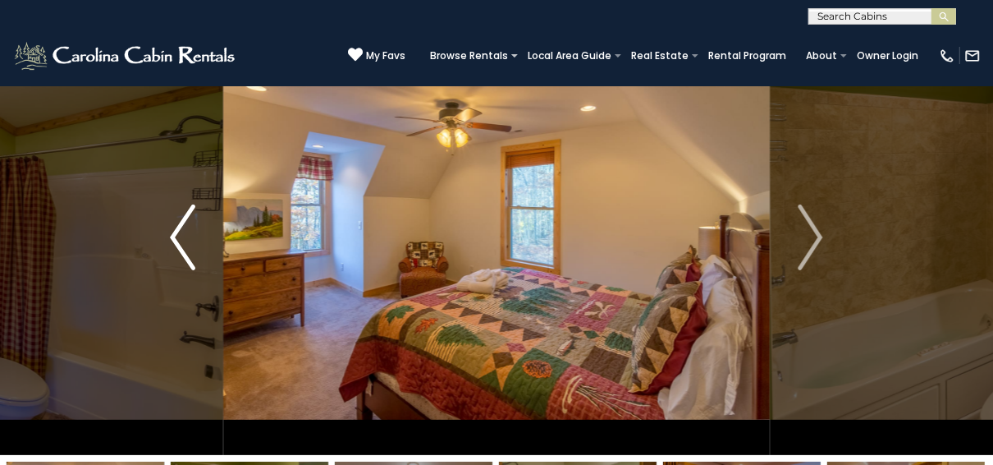
click at [172, 233] on img "Previous" at bounding box center [182, 237] width 25 height 66
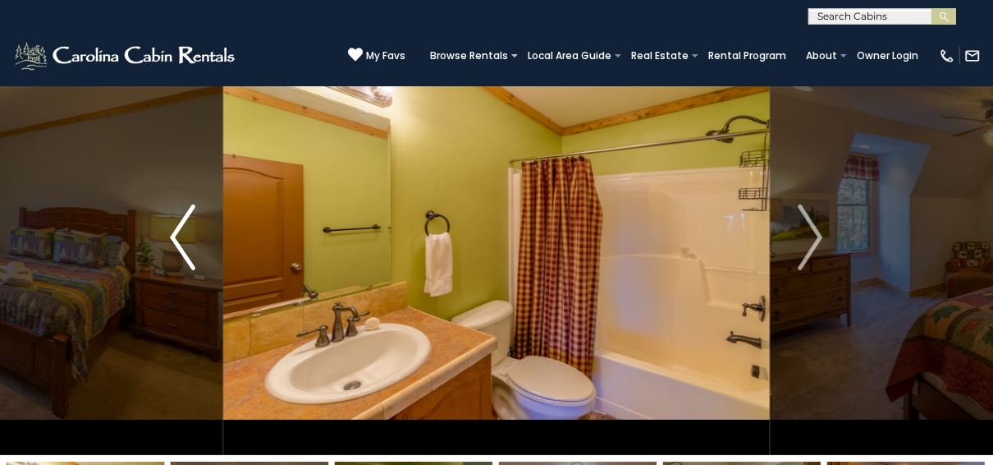
click at [172, 233] on img "Previous" at bounding box center [182, 237] width 25 height 66
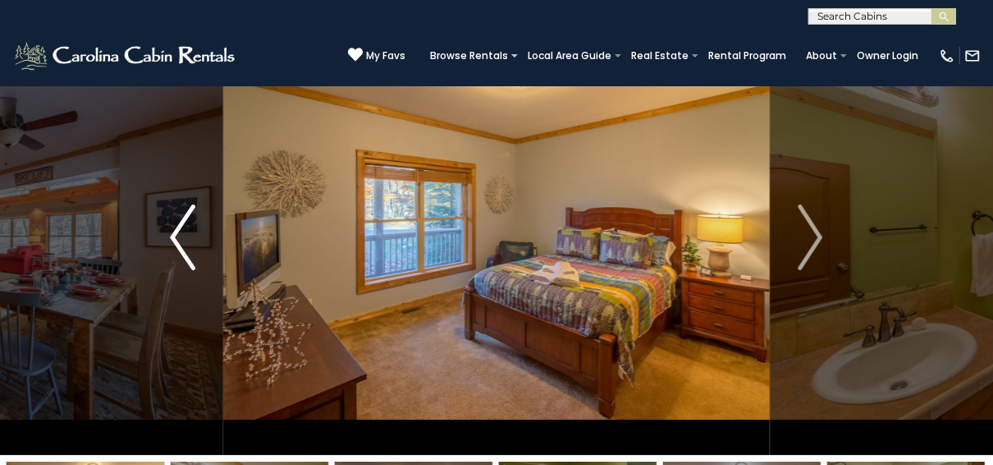
click at [172, 233] on img "Previous" at bounding box center [182, 237] width 25 height 66
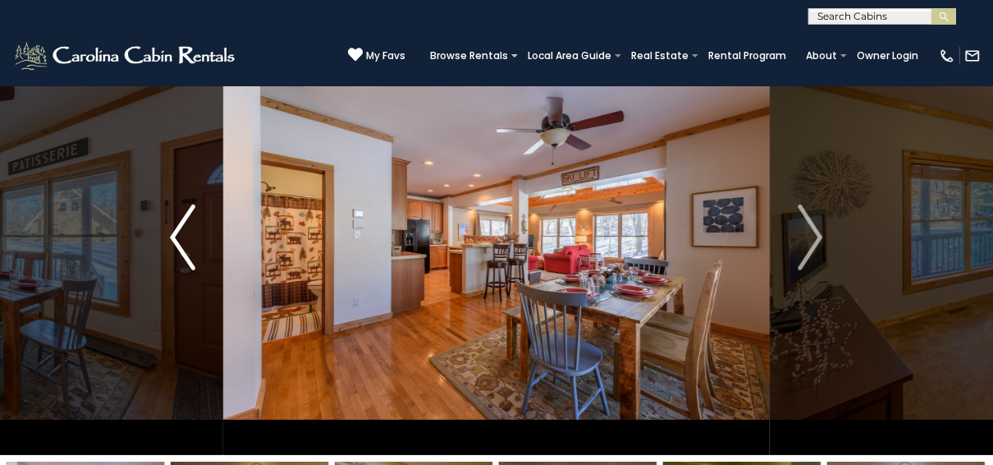
click at [172, 233] on img "Previous" at bounding box center [182, 237] width 25 height 66
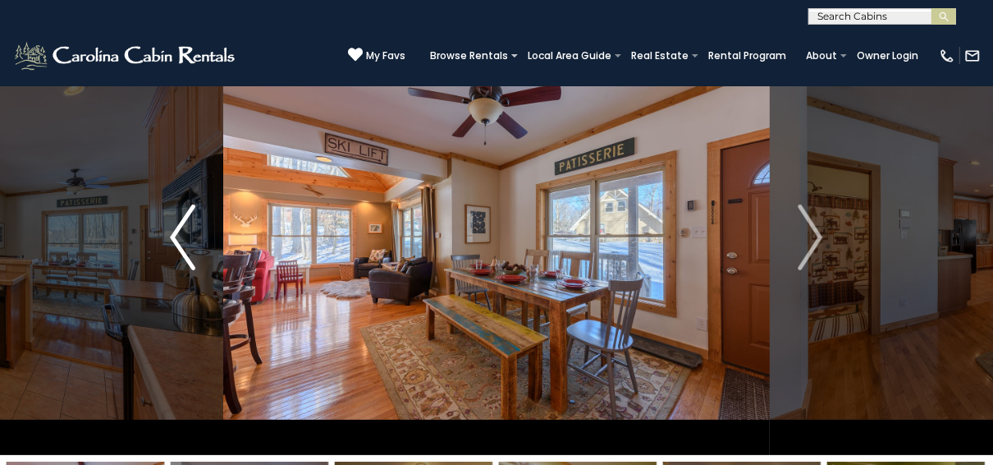
click at [172, 233] on img "Previous" at bounding box center [182, 237] width 25 height 66
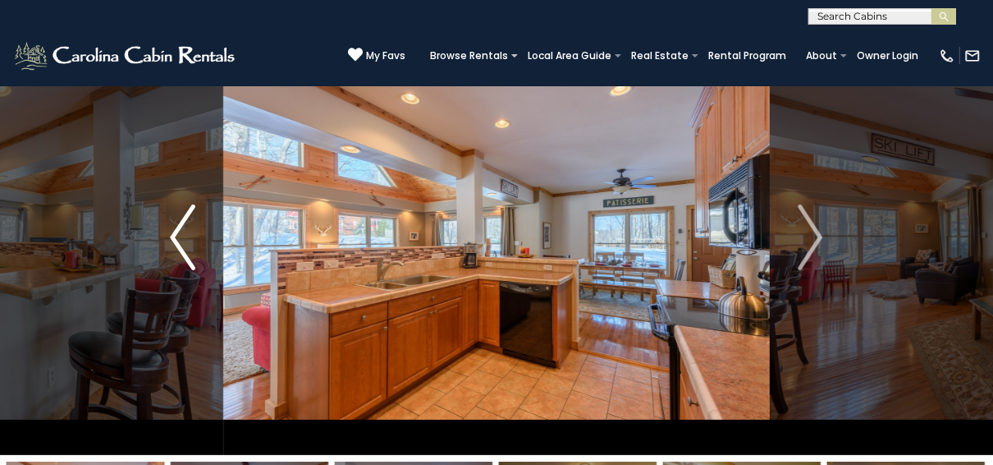
click at [172, 233] on img "Previous" at bounding box center [182, 237] width 25 height 66
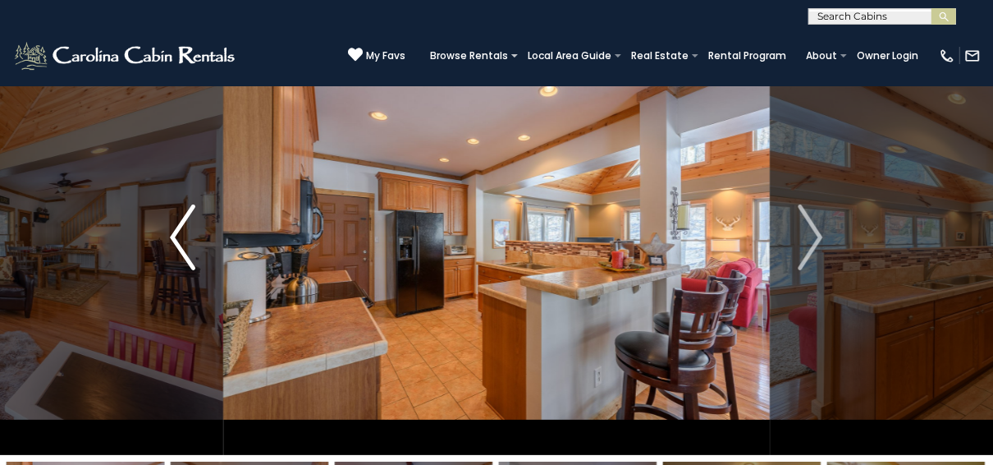
click at [172, 233] on img "Previous" at bounding box center [182, 237] width 25 height 66
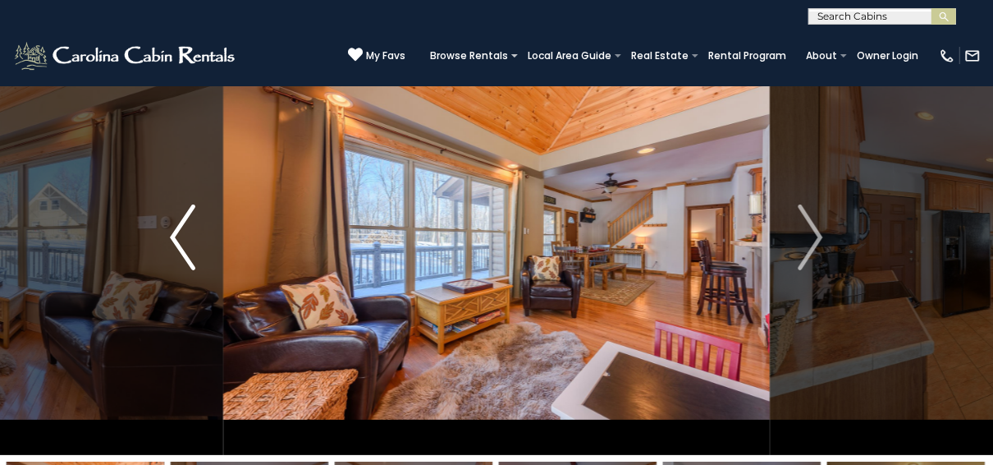
click at [172, 233] on img "Previous" at bounding box center [182, 237] width 25 height 66
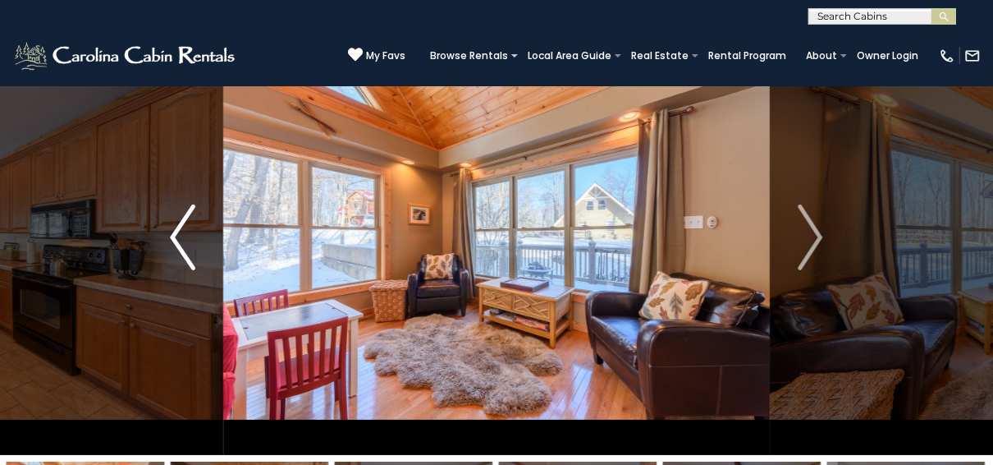
click at [172, 233] on img "Previous" at bounding box center [182, 237] width 25 height 66
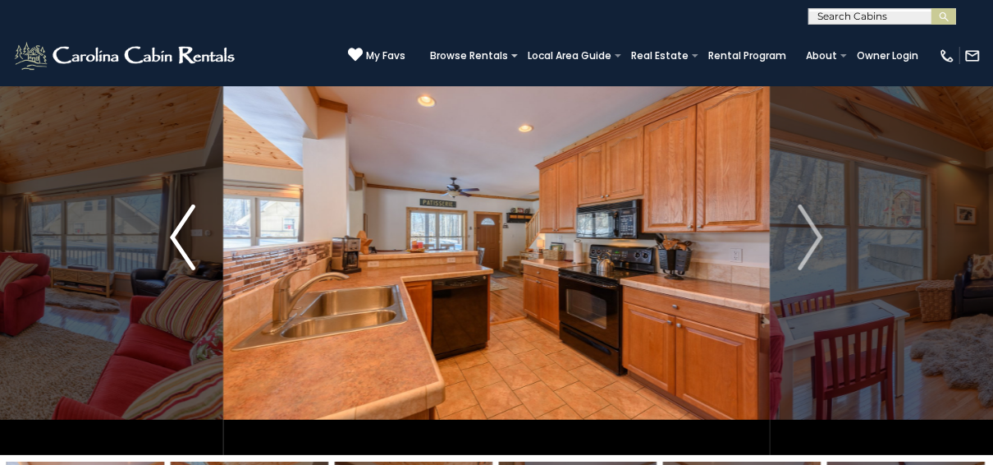
click at [172, 233] on img "Previous" at bounding box center [182, 237] width 25 height 66
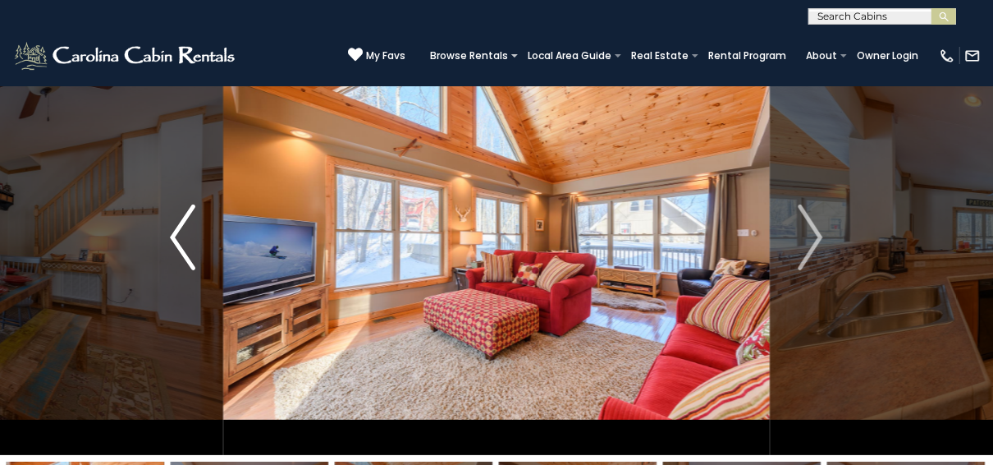
click at [172, 233] on img "Previous" at bounding box center [182, 237] width 25 height 66
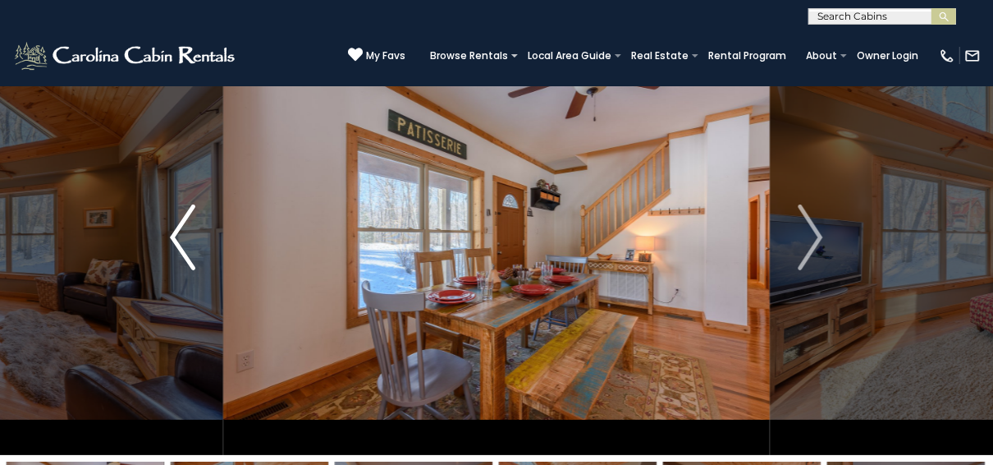
click at [172, 233] on img "Previous" at bounding box center [182, 237] width 25 height 66
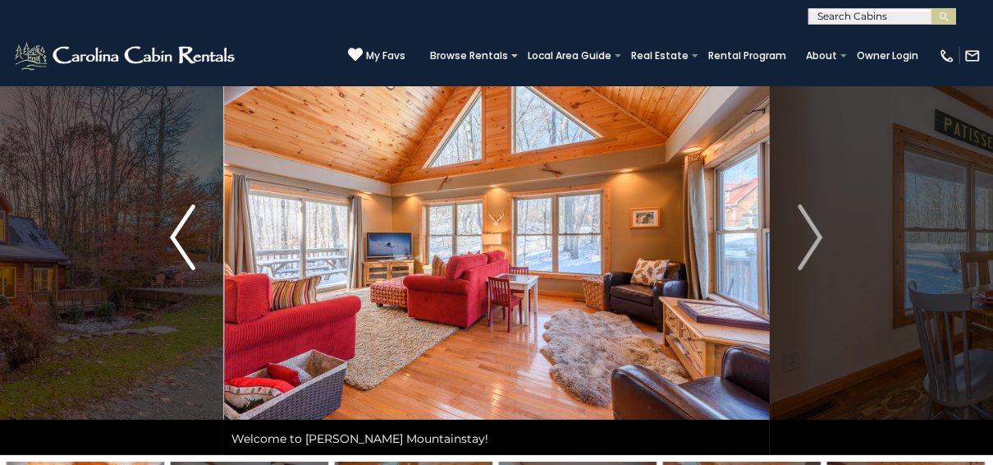
click at [172, 233] on img "Previous" at bounding box center [182, 237] width 25 height 66
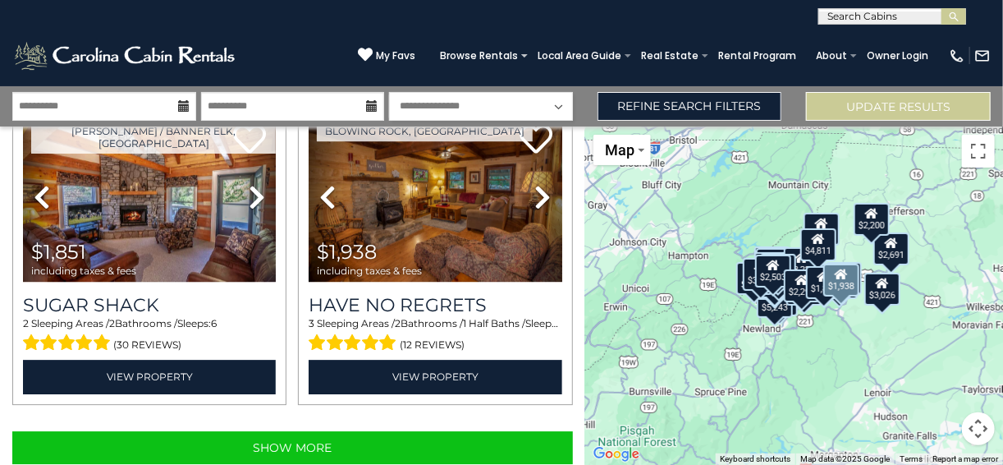
scroll to position [4459, 0]
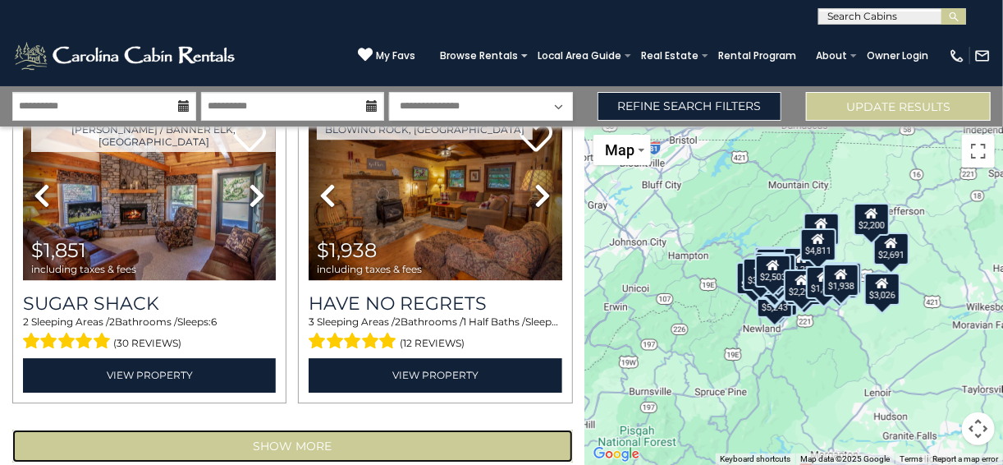
click at [312, 429] on button "Show More" at bounding box center [292, 445] width 561 height 33
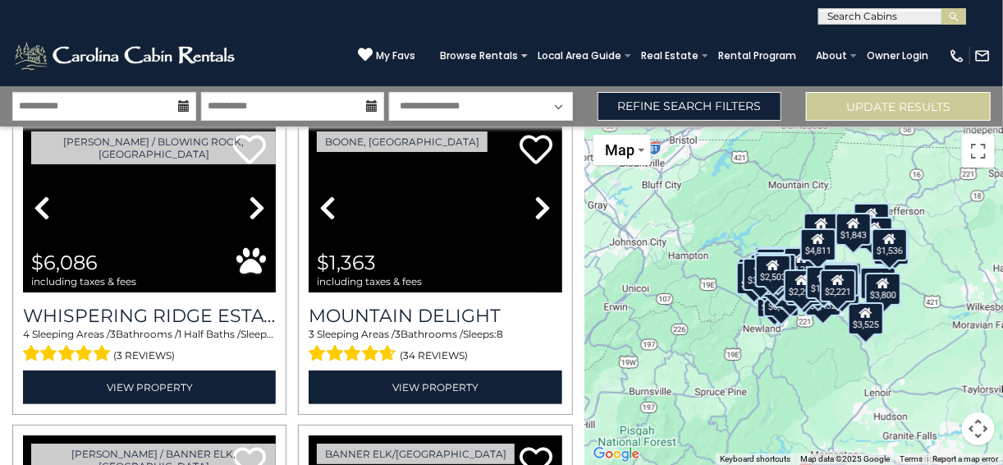
scroll to position [5050, 0]
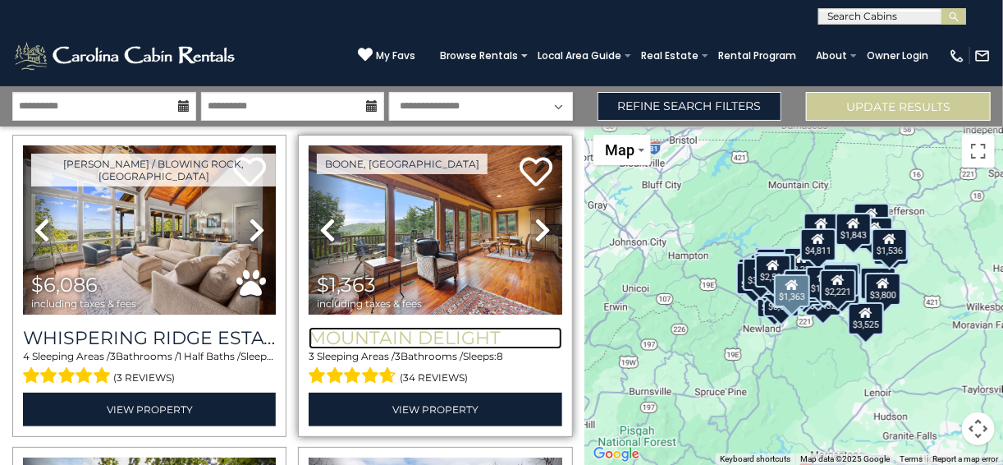
click at [424, 327] on h3 "Mountain Delight" at bounding box center [435, 338] width 253 height 22
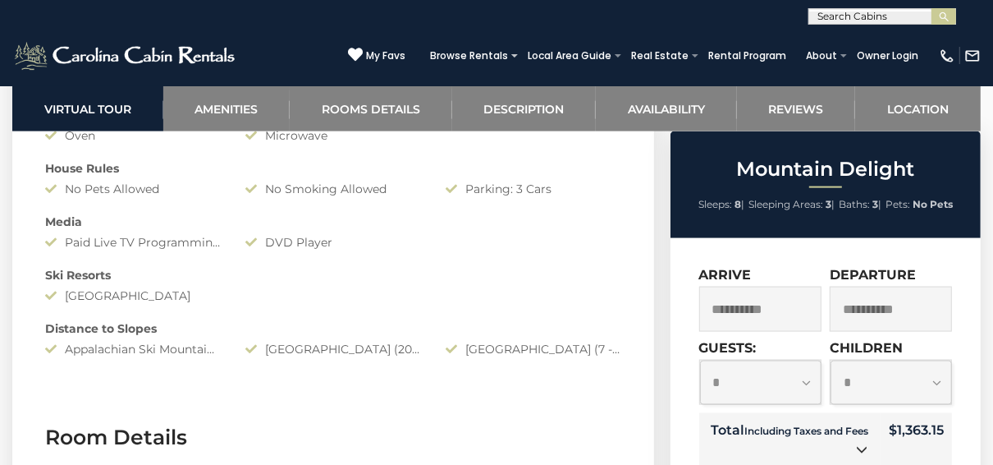
scroll to position [1511, 0]
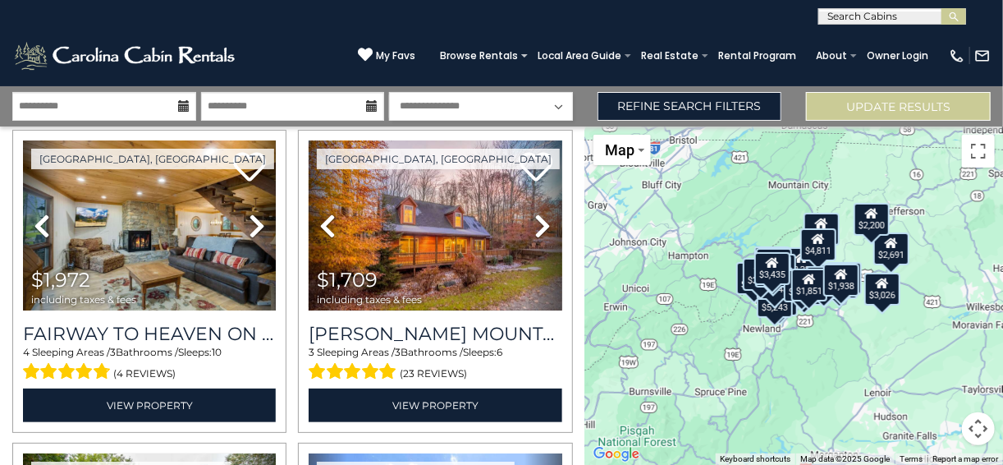
scroll to position [2561, 0]
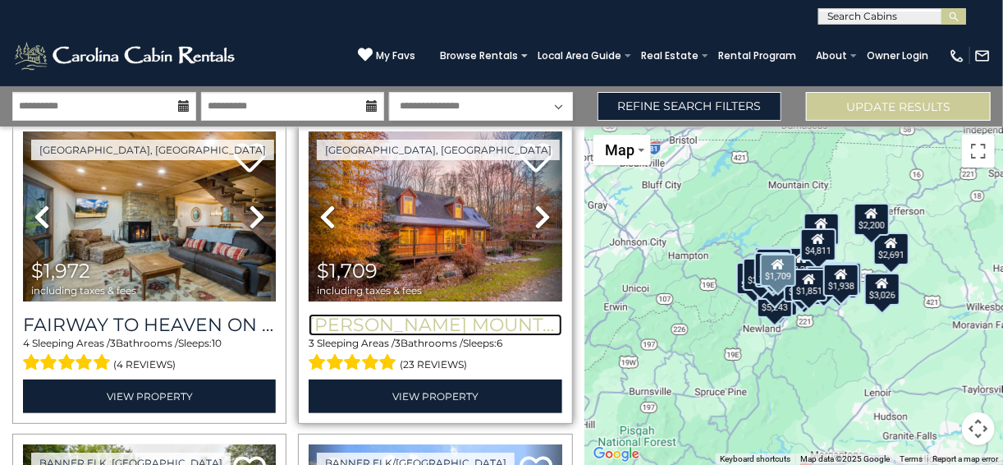
click at [429, 314] on h3 "[PERSON_NAME] Mountainstay" at bounding box center [435, 325] width 253 height 22
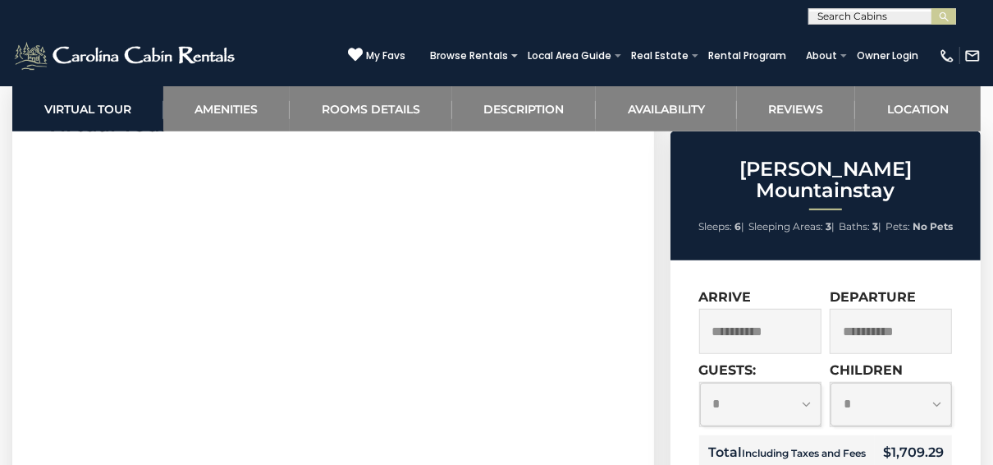
scroll to position [854, 0]
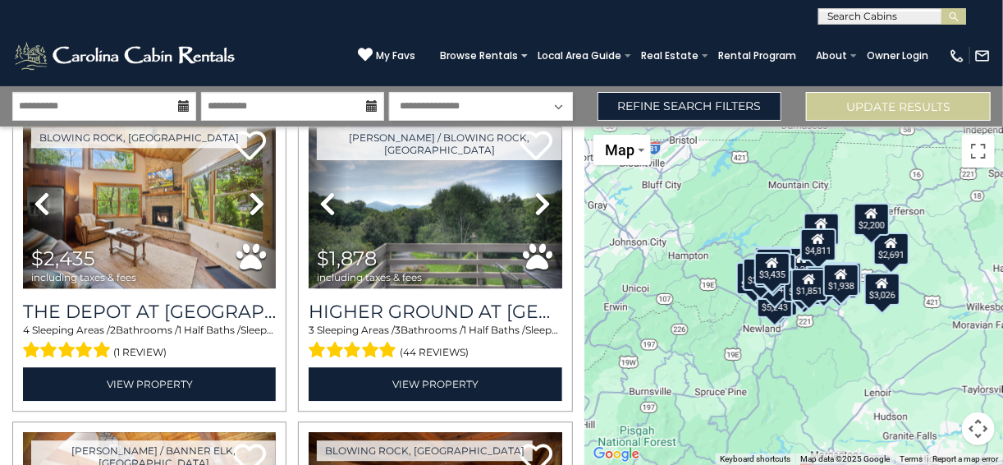
scroll to position [4072, 0]
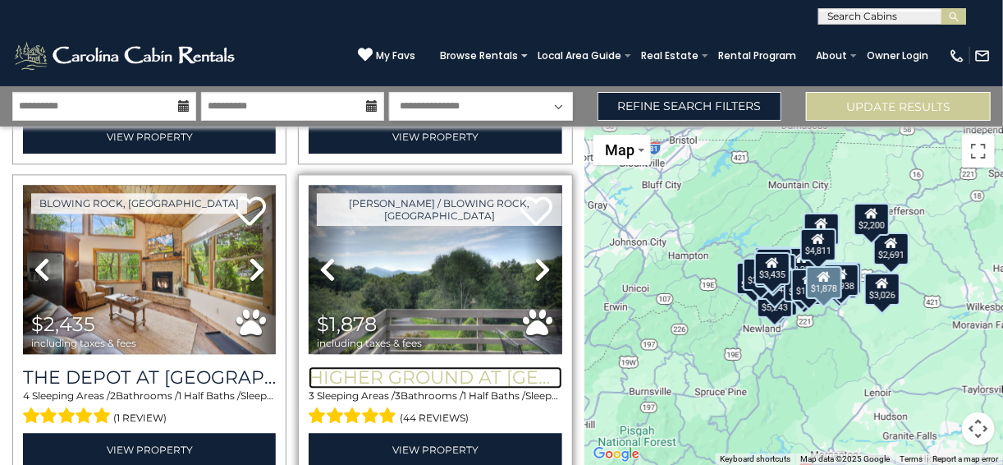
click at [430, 366] on h3 "Higher Ground at [GEOGRAPHIC_DATA]" at bounding box center [435, 377] width 253 height 22
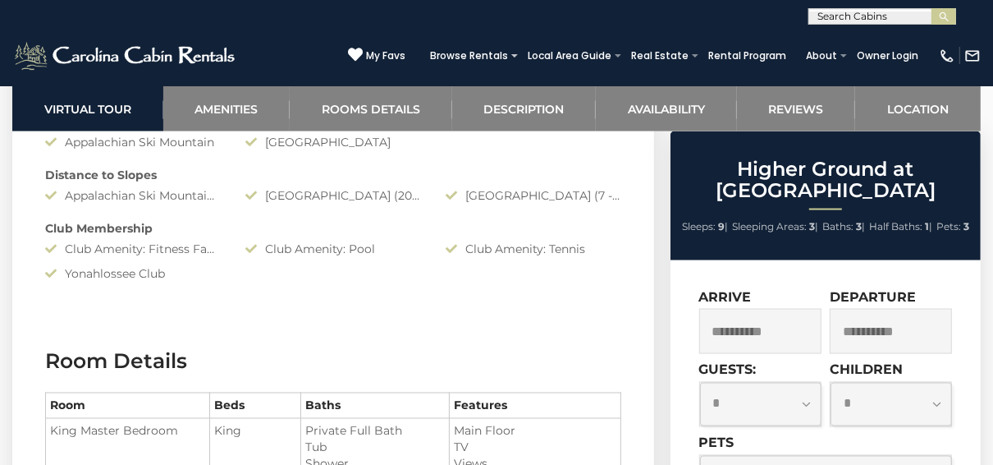
scroll to position [1839, 0]
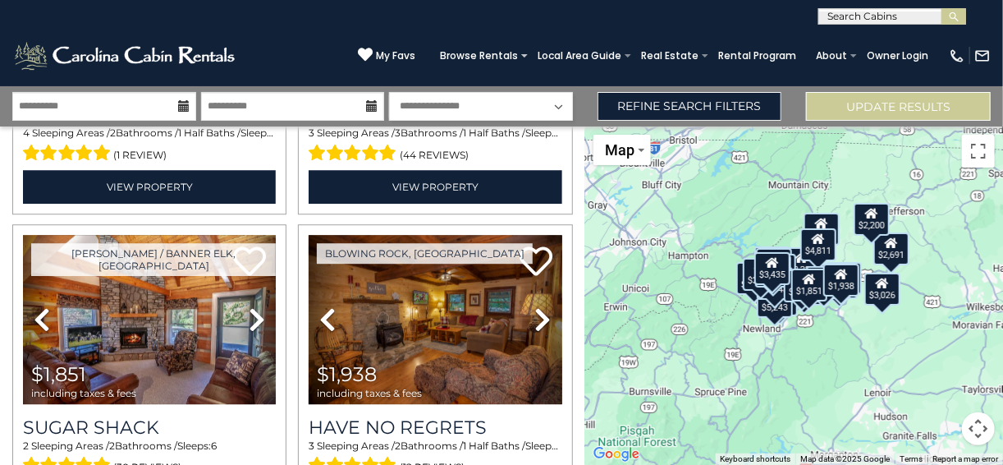
scroll to position [4459, 0]
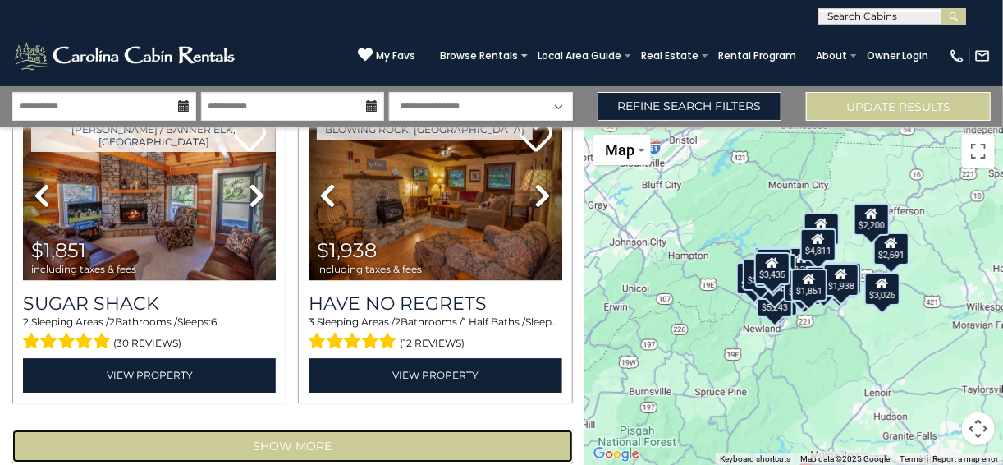
click at [314, 429] on button "Show More" at bounding box center [292, 445] width 561 height 33
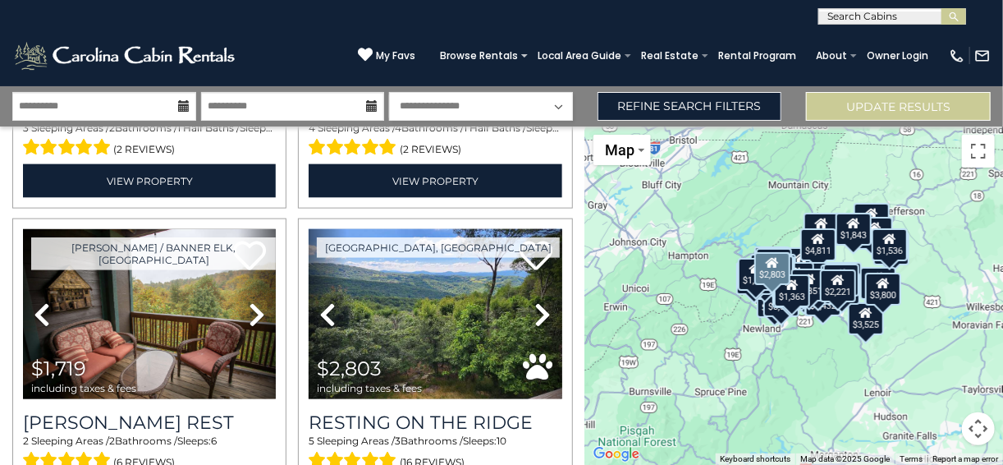
scroll to position [6166, 0]
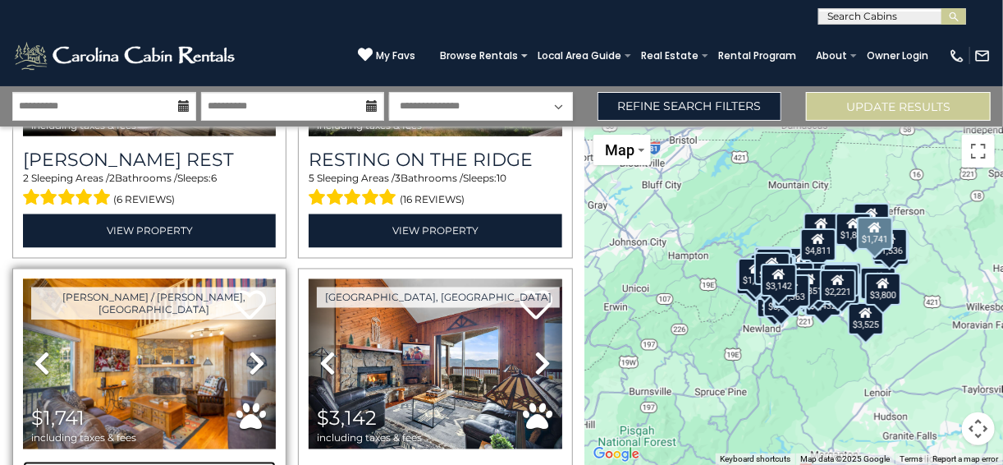
click at [126, 461] on h3 "Beary Blessed Cabin" at bounding box center [149, 472] width 253 height 22
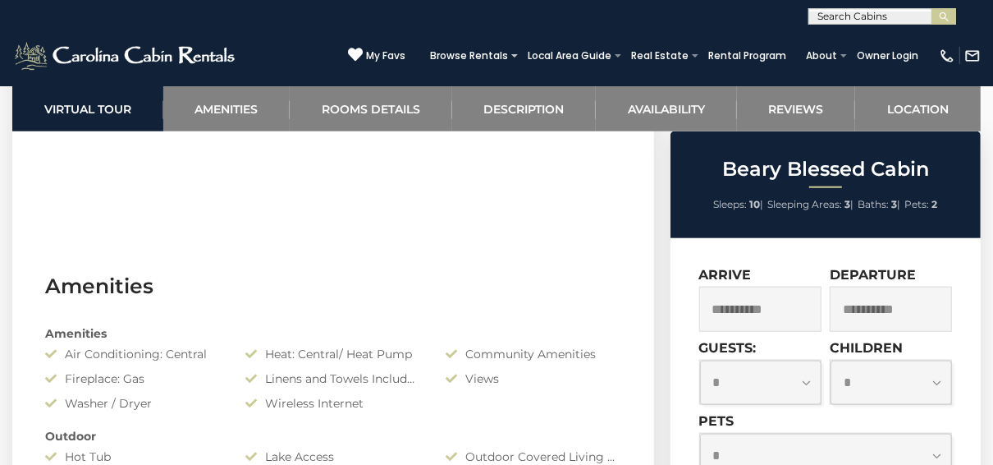
scroll to position [788, 0]
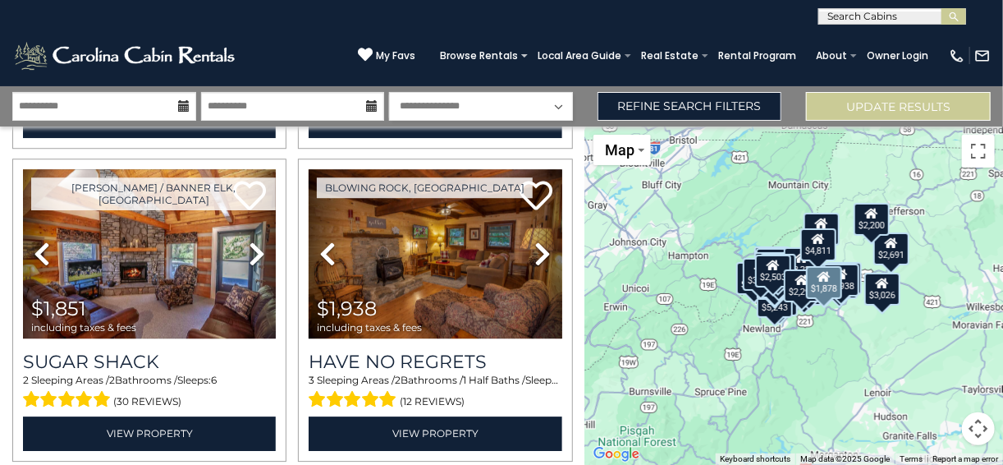
scroll to position [4459, 0]
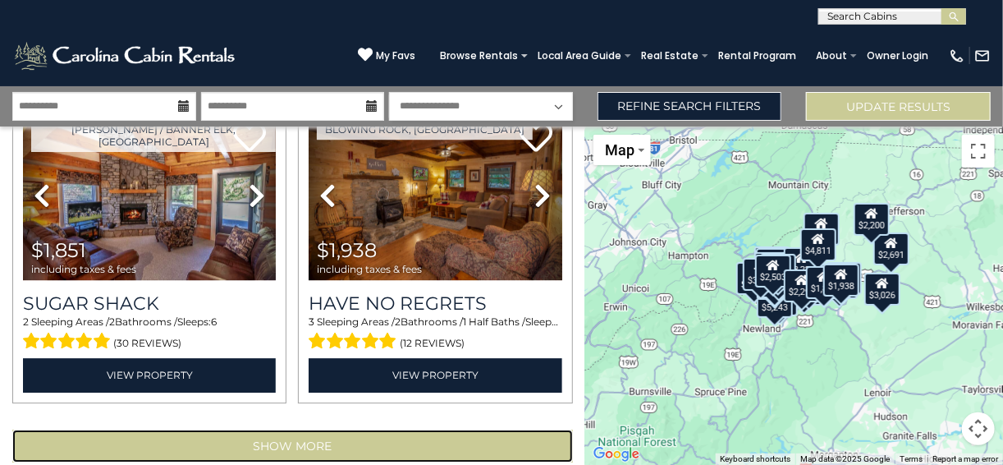
click at [383, 429] on button "Show More" at bounding box center [292, 445] width 561 height 33
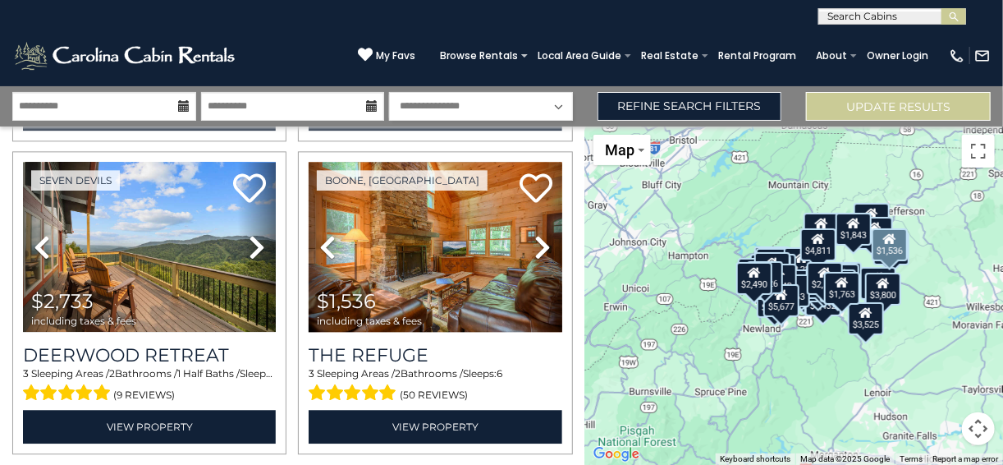
scroll to position [9111, 0]
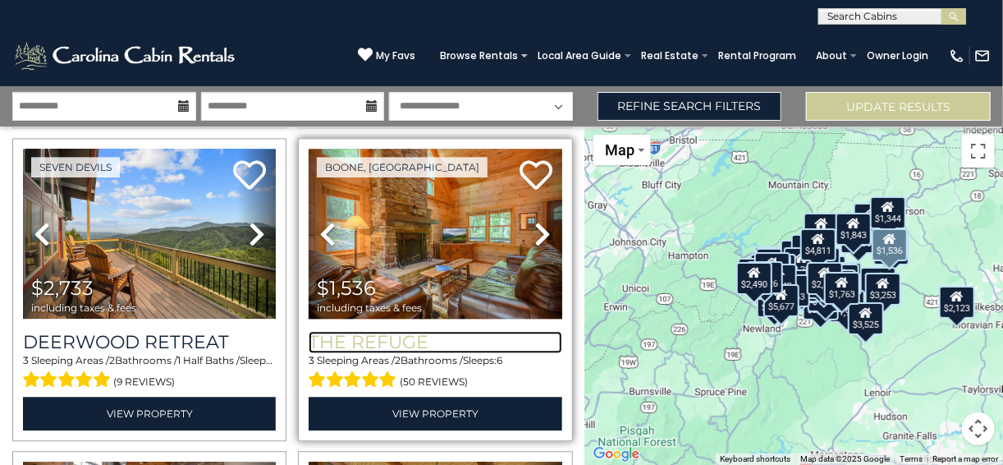
click at [400, 331] on h3 "The Refuge" at bounding box center [435, 342] width 253 height 22
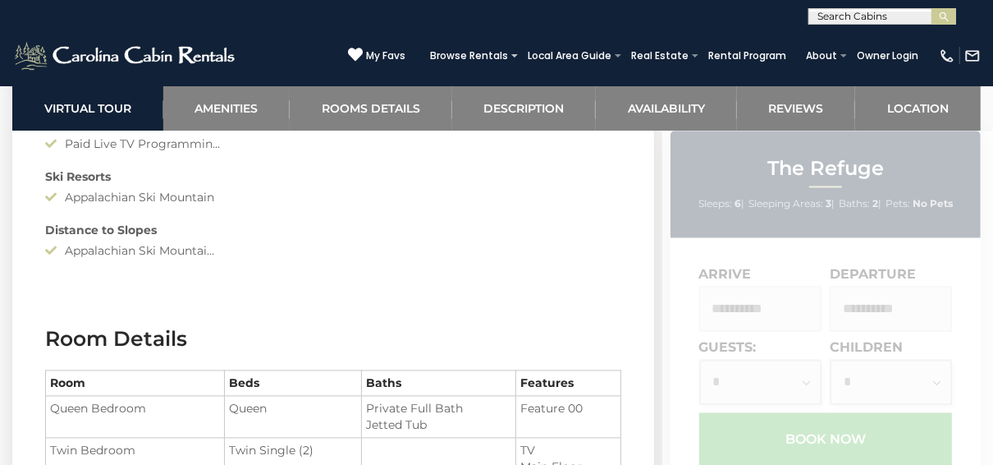
scroll to position [2102, 0]
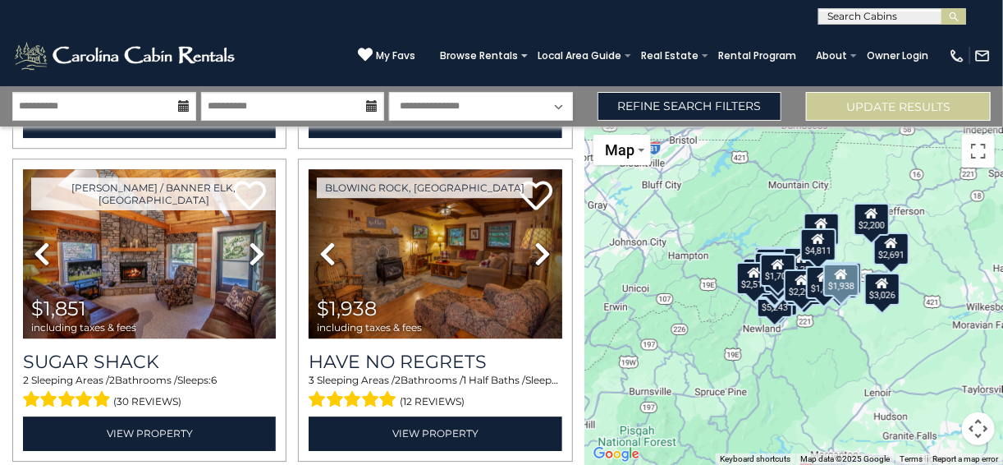
scroll to position [4459, 0]
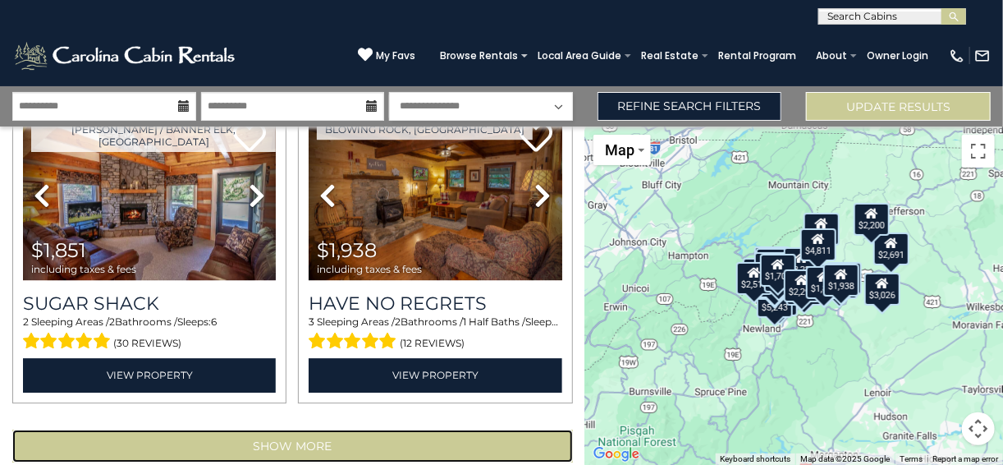
click at [288, 429] on button "Show More" at bounding box center [292, 445] width 561 height 33
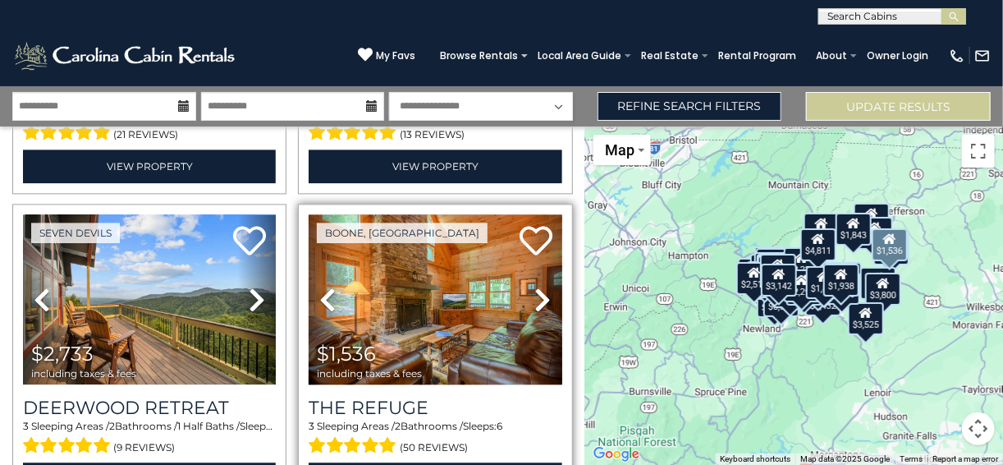
scroll to position [9111, 0]
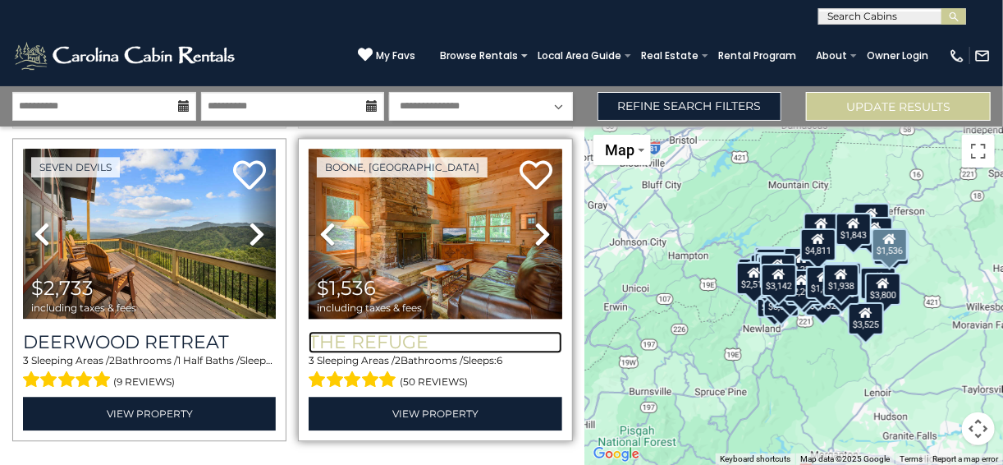
click at [403, 331] on h3 "The Refuge" at bounding box center [435, 342] width 253 height 22
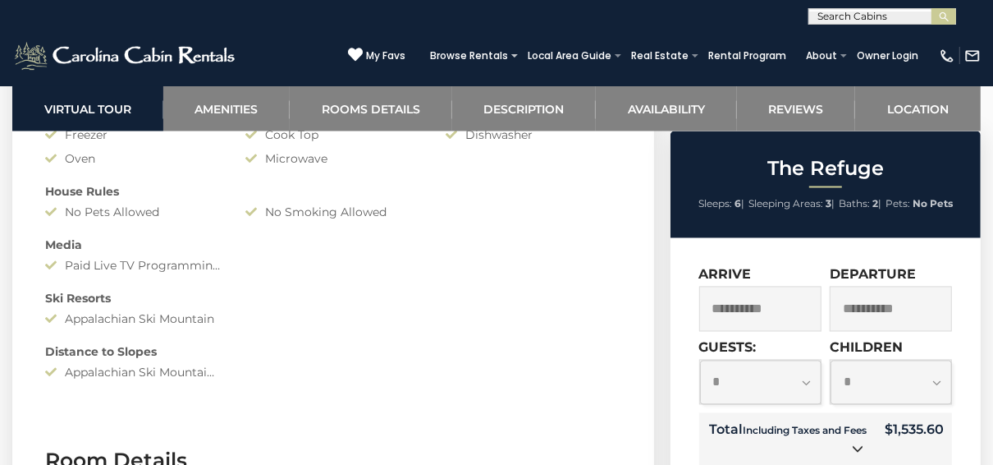
scroll to position [1905, 0]
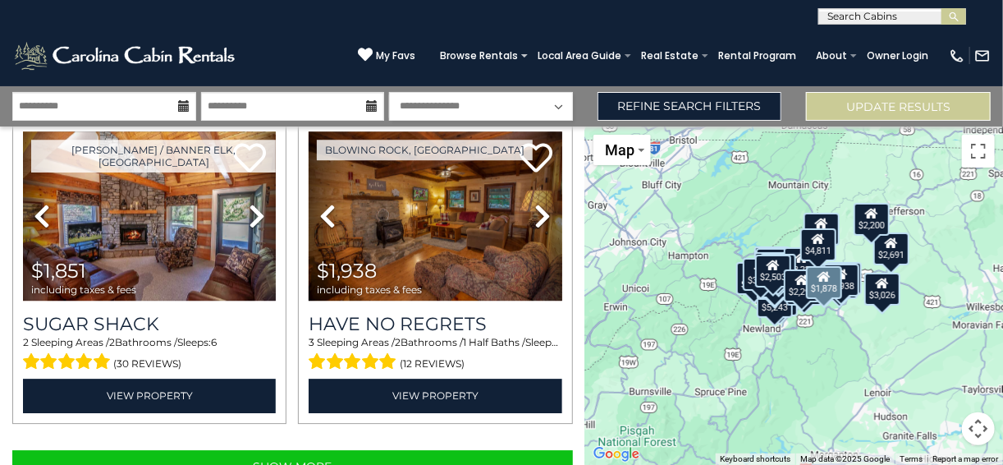
scroll to position [4459, 0]
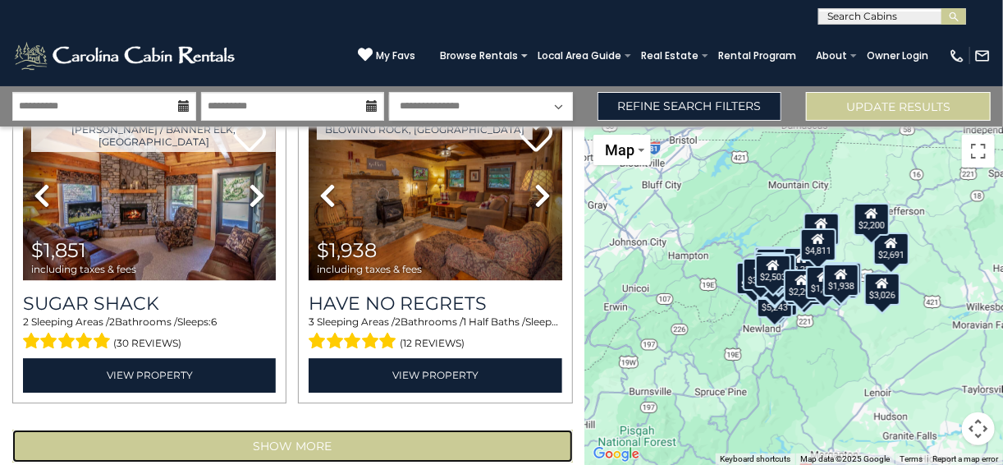
click at [372, 429] on button "Show More" at bounding box center [292, 445] width 561 height 33
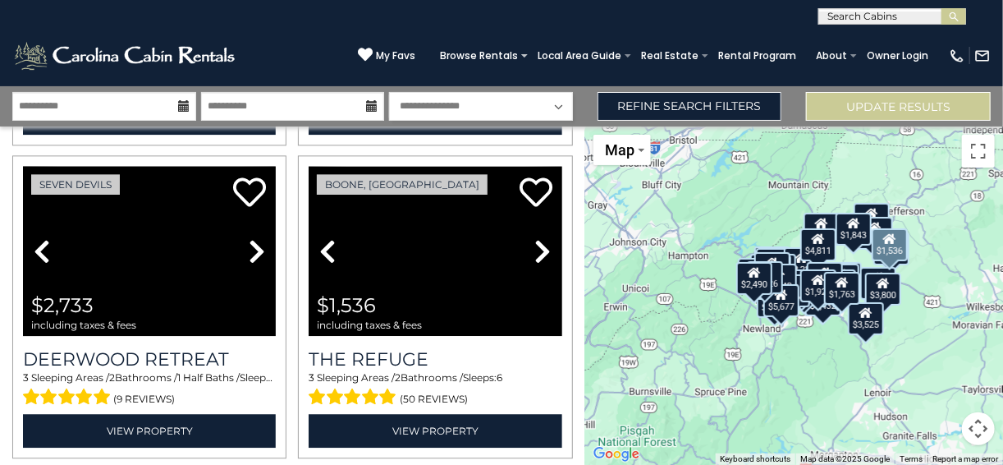
scroll to position [9111, 0]
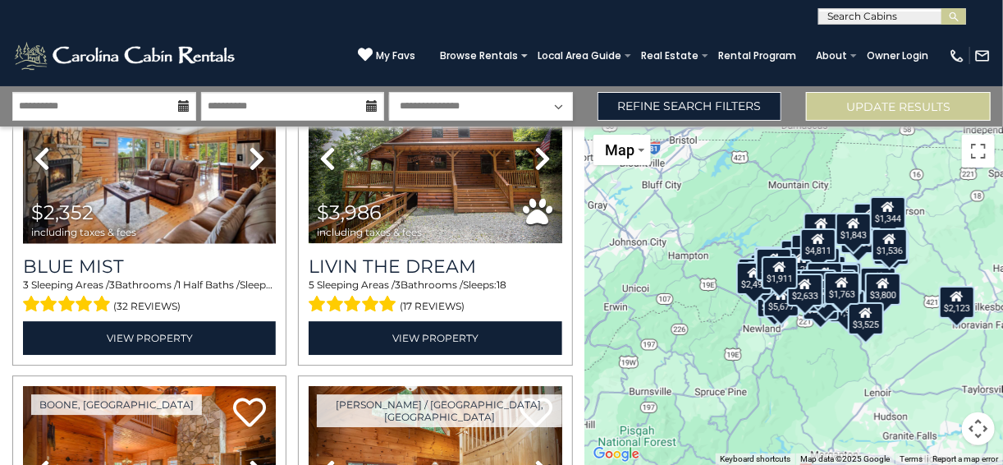
scroll to position [12132, 0]
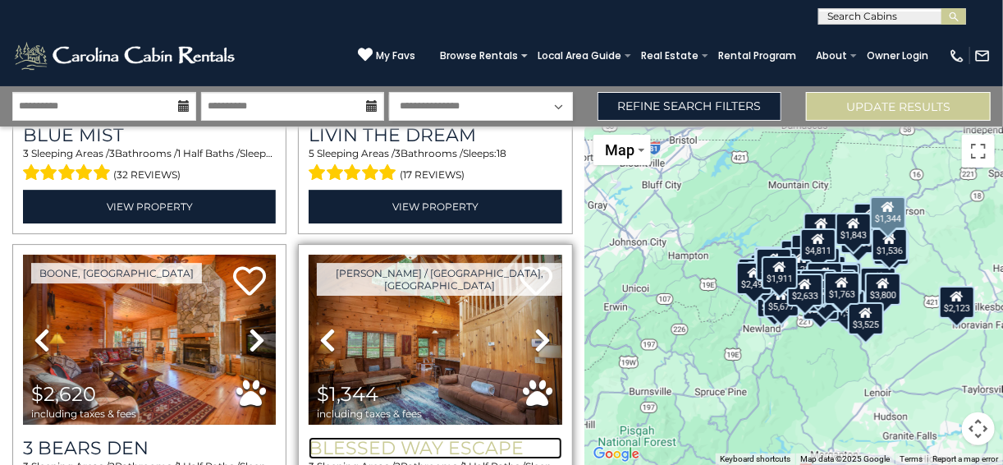
click at [436, 437] on h3 "Blessed Way Escape" at bounding box center [435, 448] width 253 height 22
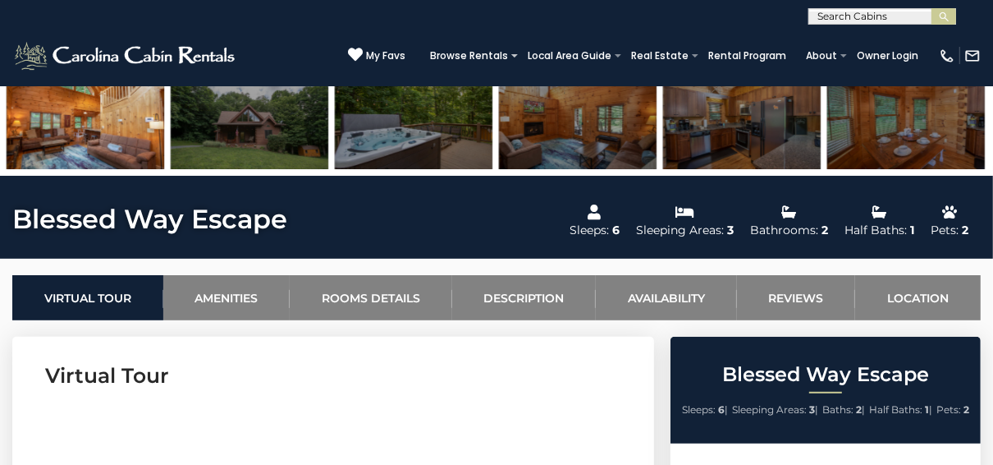
scroll to position [394, 0]
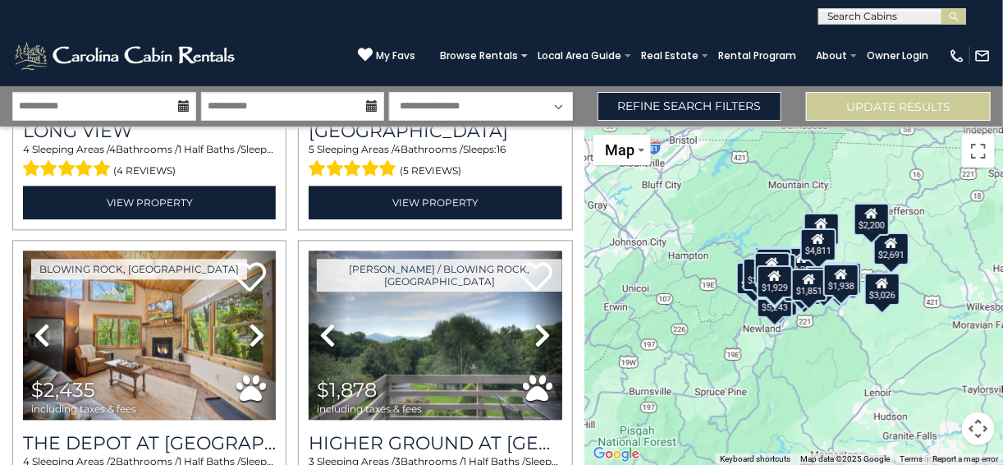
scroll to position [4072, 0]
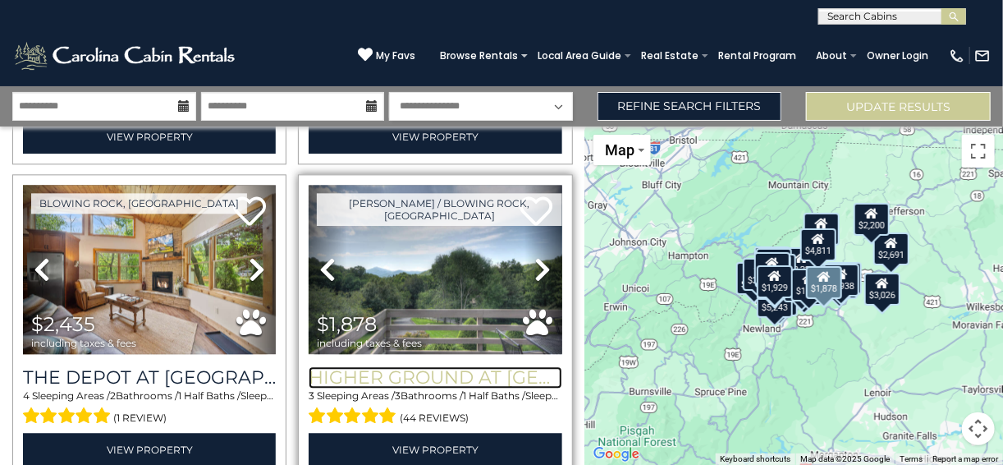
click at [414, 366] on h3 "Higher Ground at [GEOGRAPHIC_DATA]" at bounding box center [435, 377] width 253 height 22
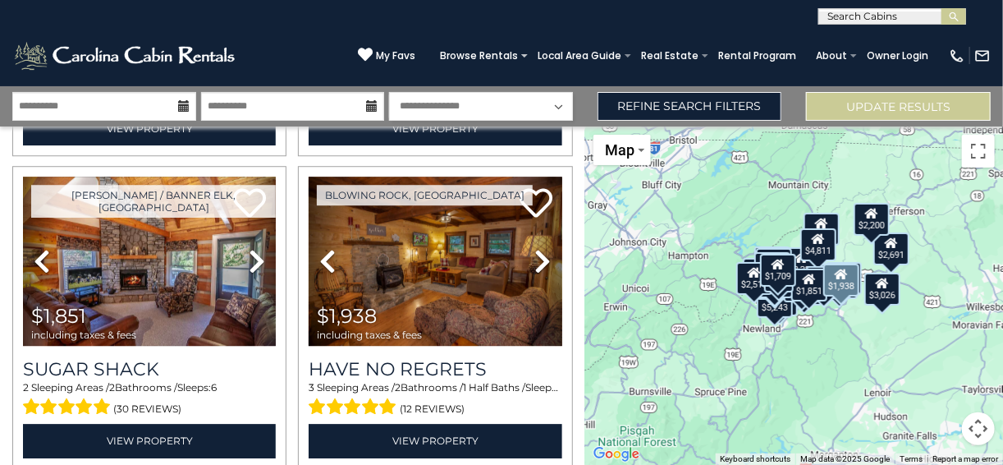
scroll to position [4459, 0]
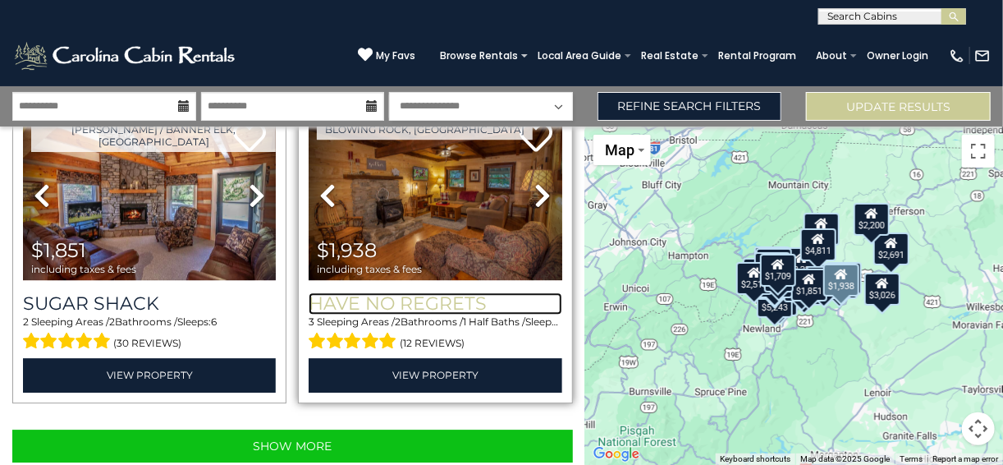
click at [429, 292] on h3 "Have No Regrets" at bounding box center [435, 303] width 253 height 22
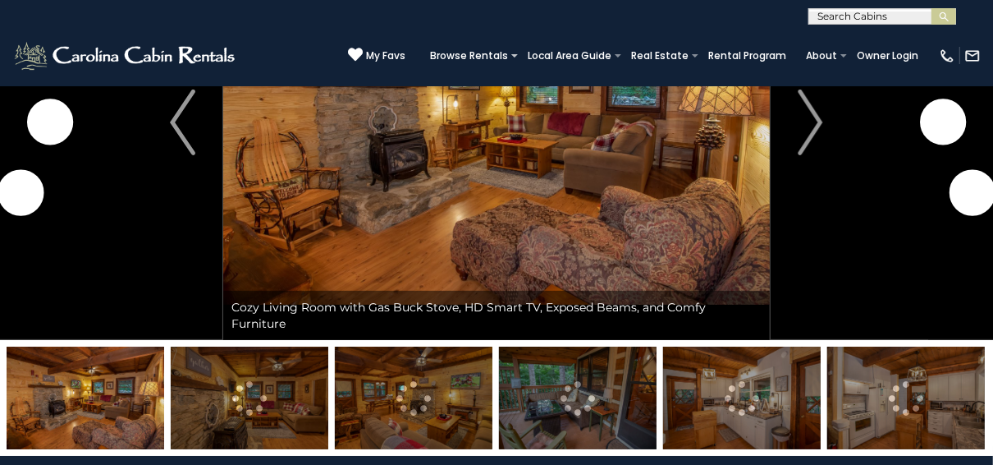
scroll to position [66, 0]
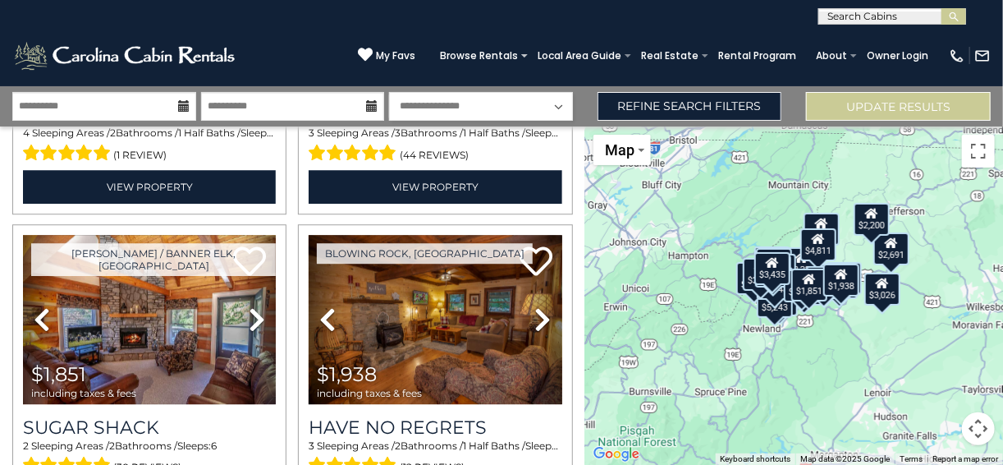
scroll to position [4459, 0]
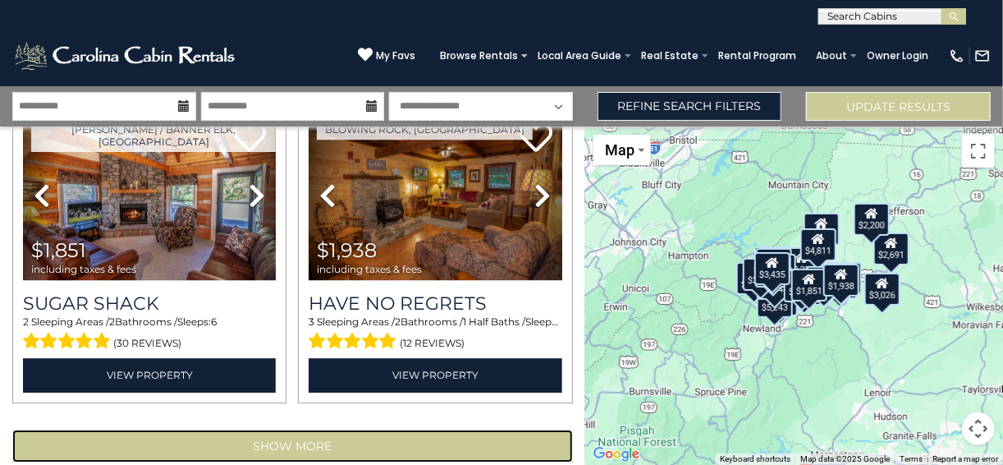
click at [315, 429] on button "Show More" at bounding box center [292, 445] width 561 height 33
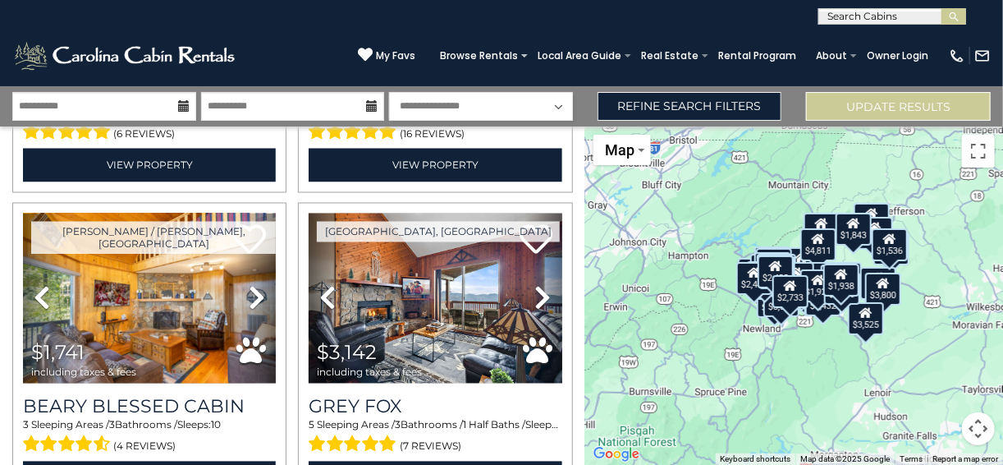
scroll to position [6297, 0]
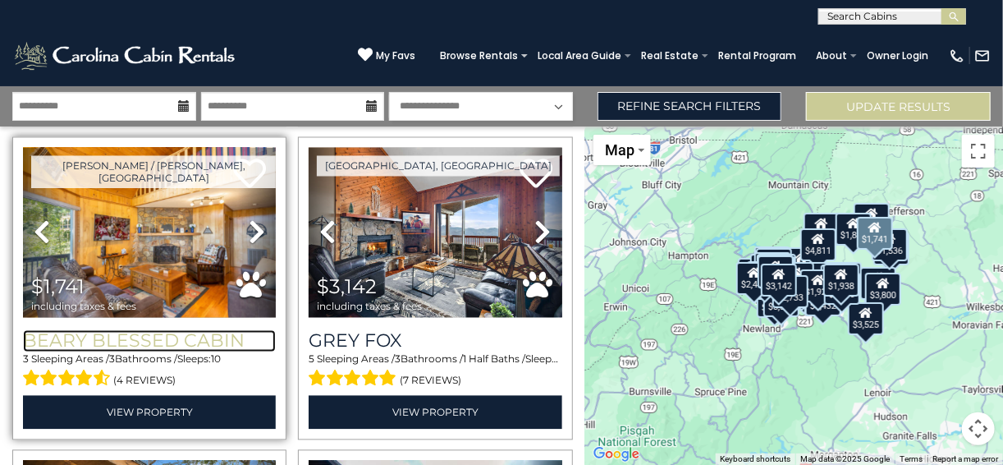
click at [151, 330] on h3 "Beary Blessed Cabin" at bounding box center [149, 341] width 253 height 22
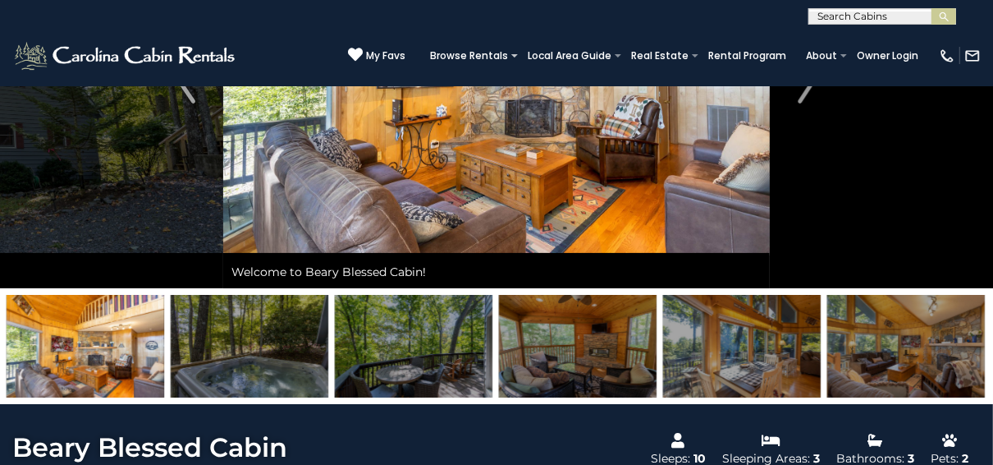
scroll to position [131, 0]
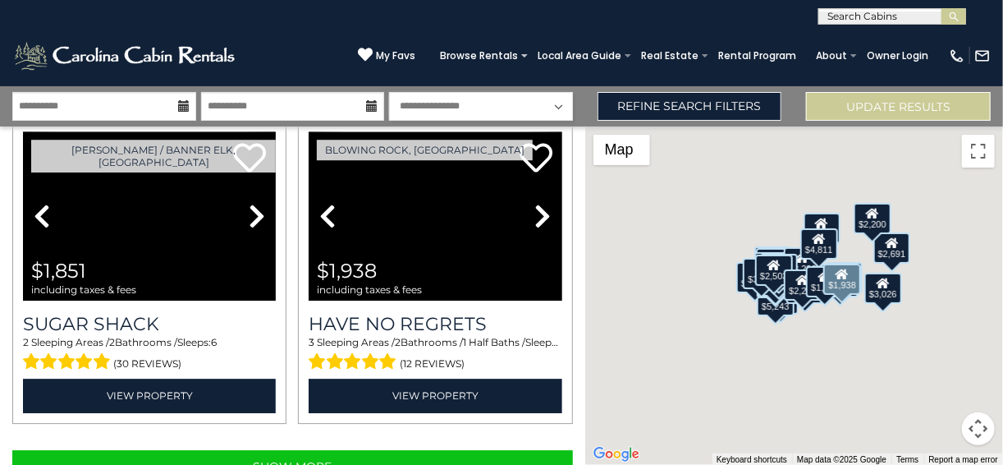
scroll to position [4459, 0]
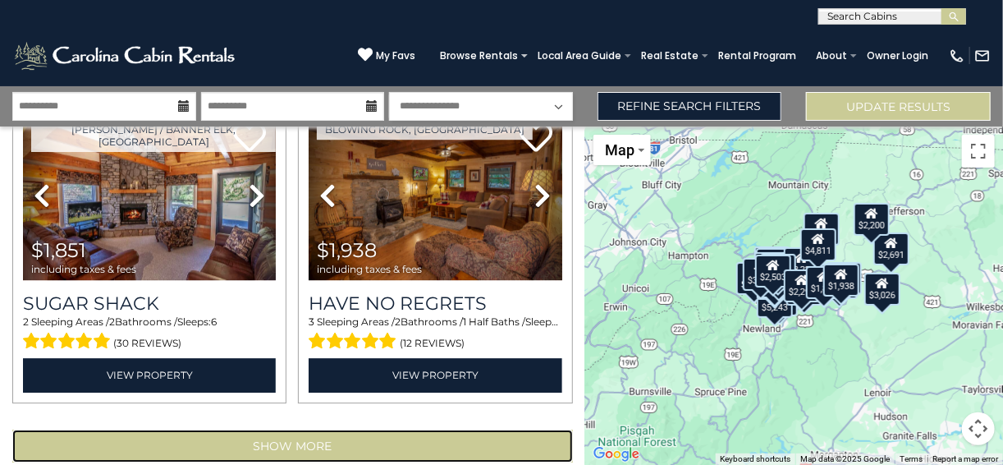
click at [348, 429] on button "Show More" at bounding box center [292, 445] width 561 height 33
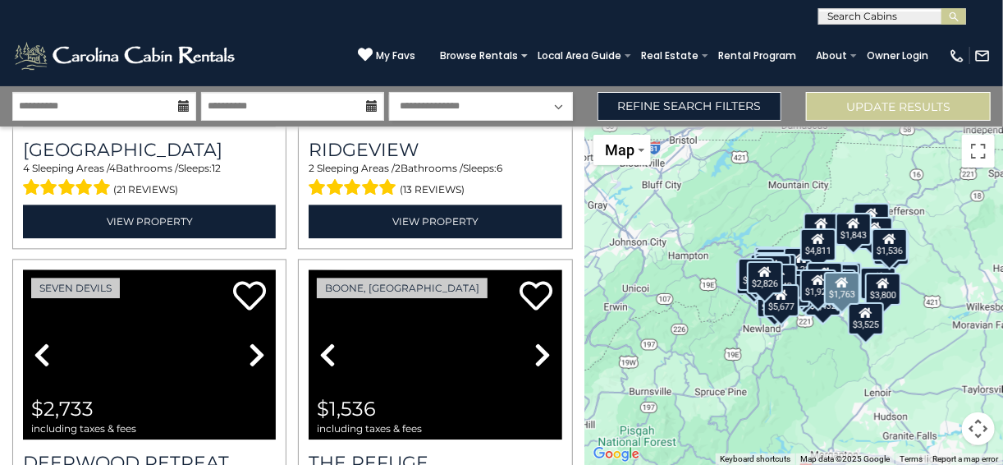
scroll to position [9111, 0]
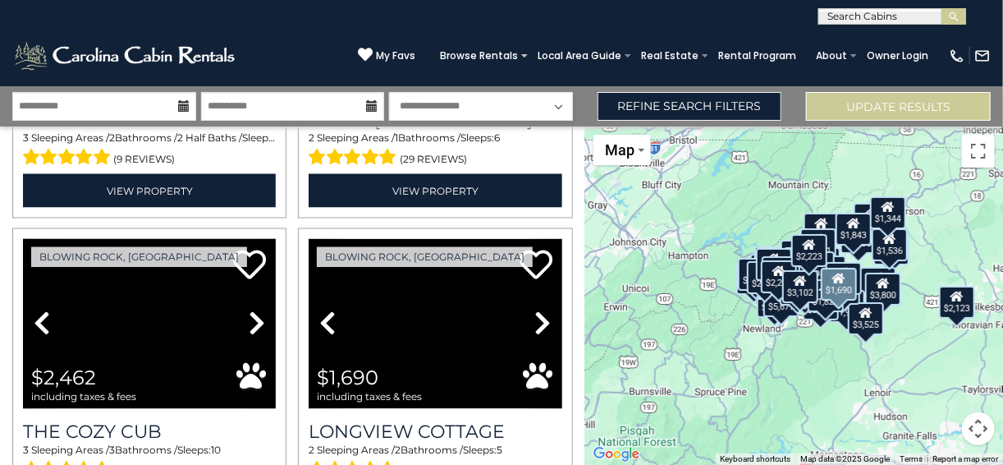
scroll to position [13764, 0]
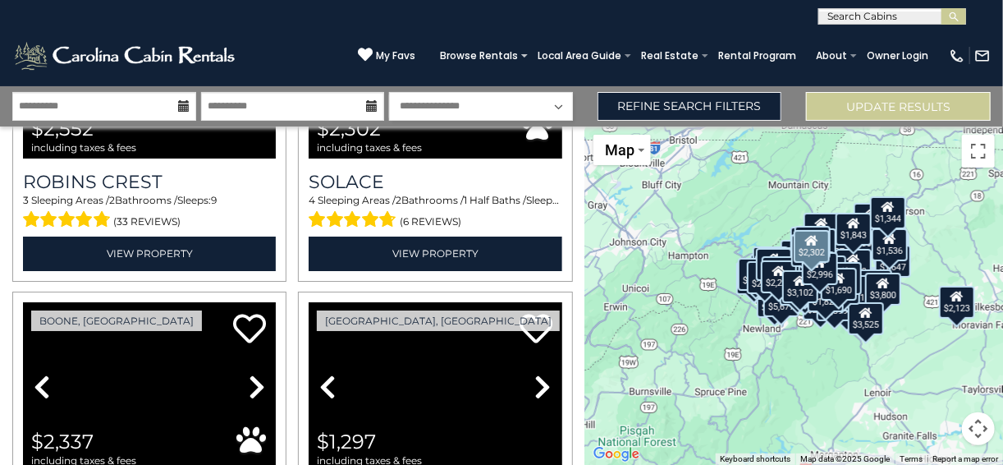
scroll to position [14922, 0]
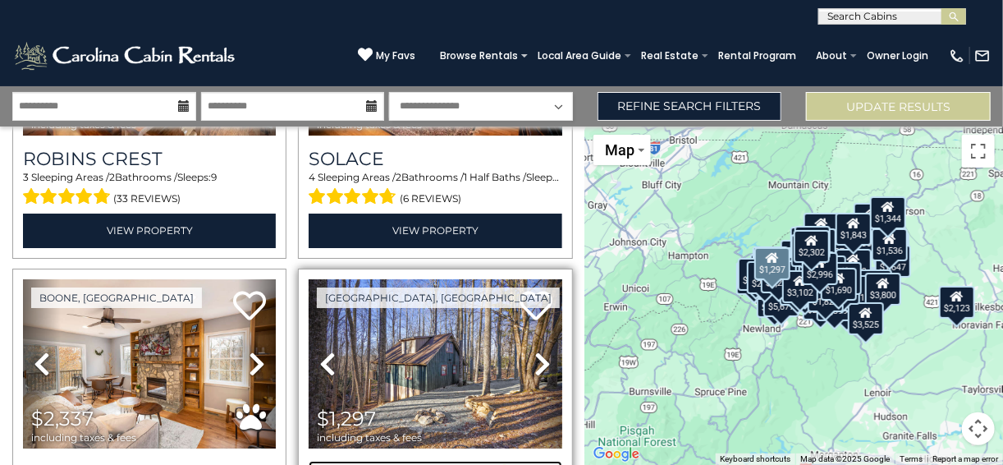
click at [398, 461] on h3 "Mountain Abbey" at bounding box center [435, 472] width 253 height 22
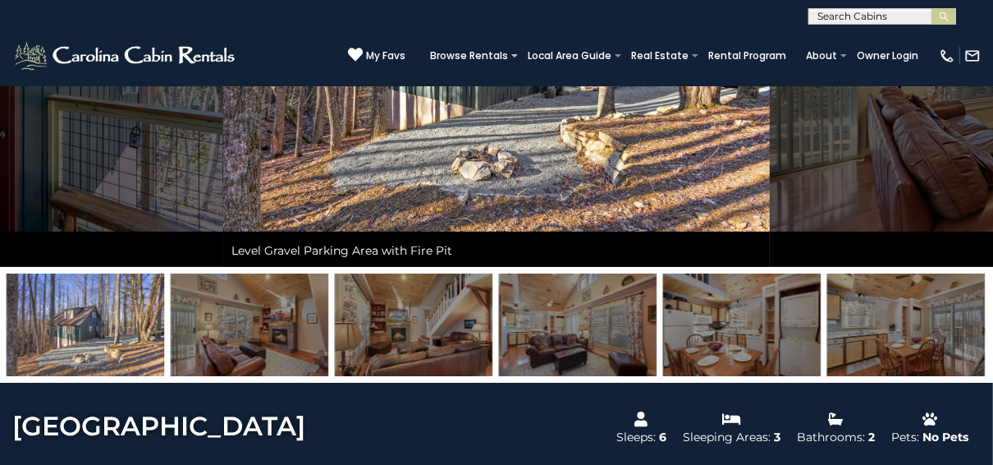
scroll to position [263, 0]
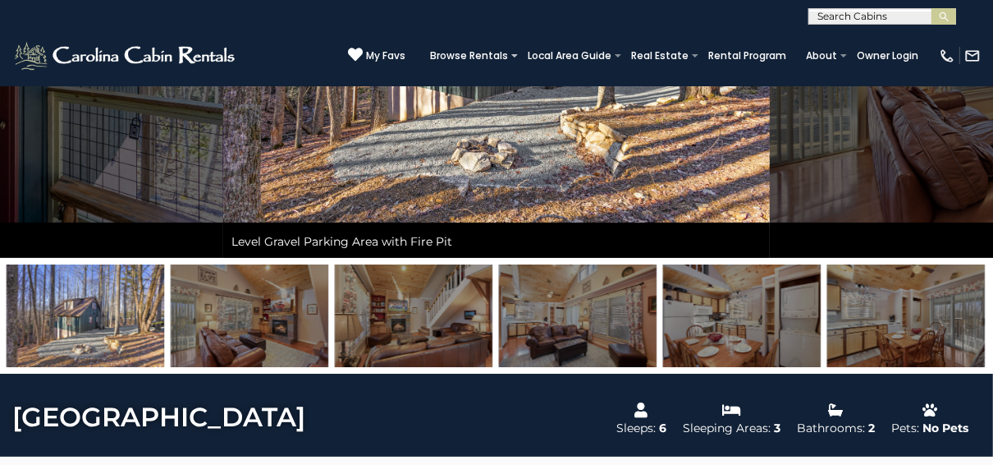
click at [291, 317] on img at bounding box center [250, 315] width 158 height 103
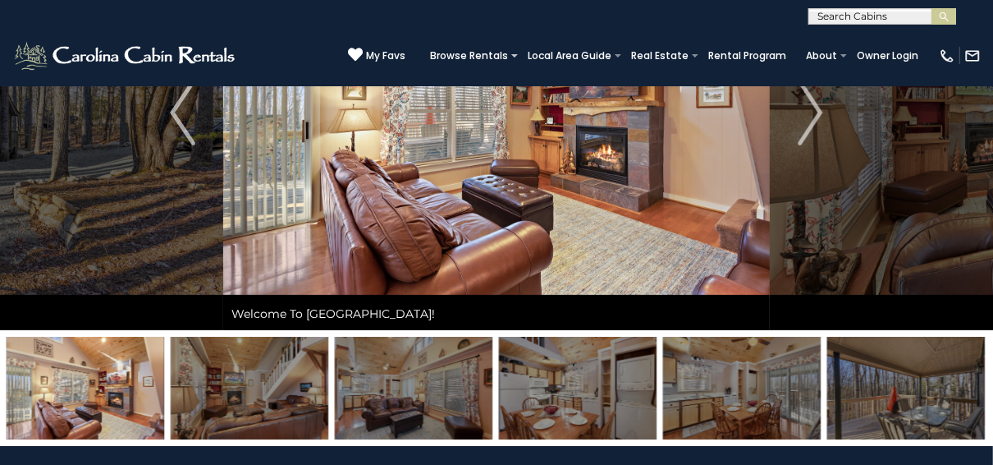
scroll to position [66, 0]
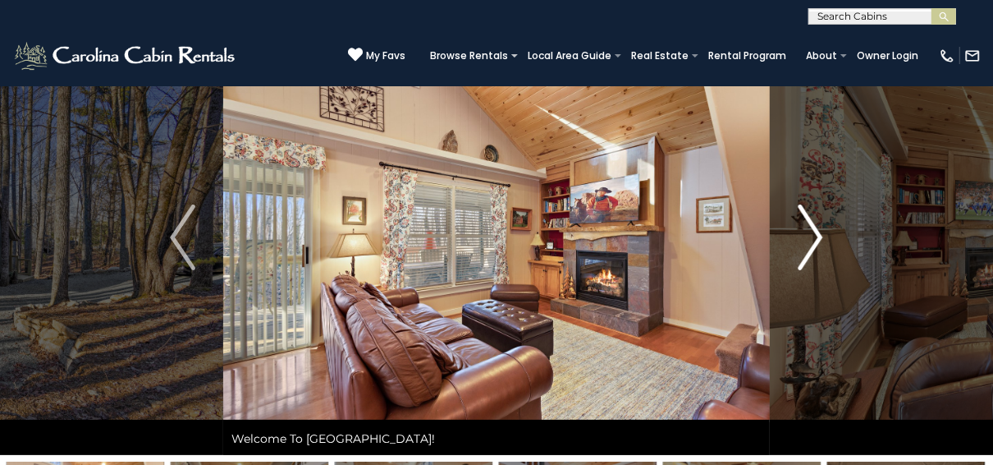
click at [818, 230] on img "Next" at bounding box center [810, 237] width 25 height 66
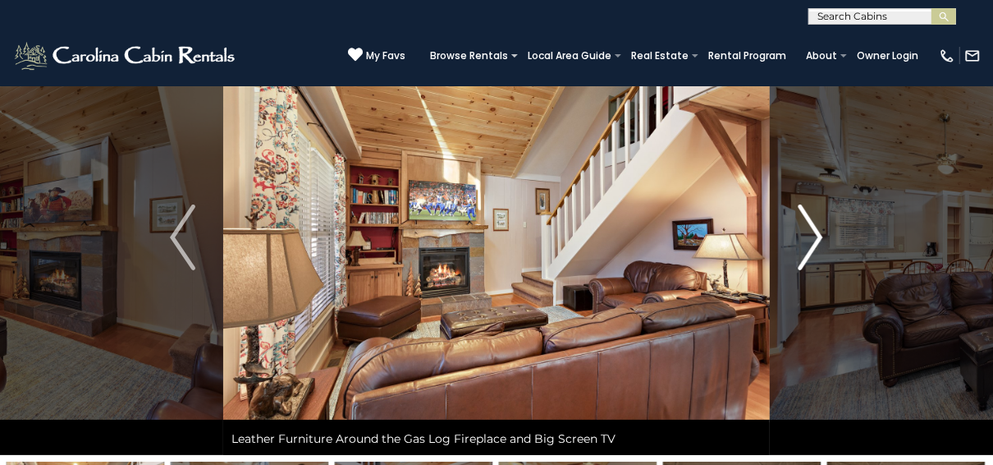
click at [816, 233] on img "Next" at bounding box center [810, 237] width 25 height 66
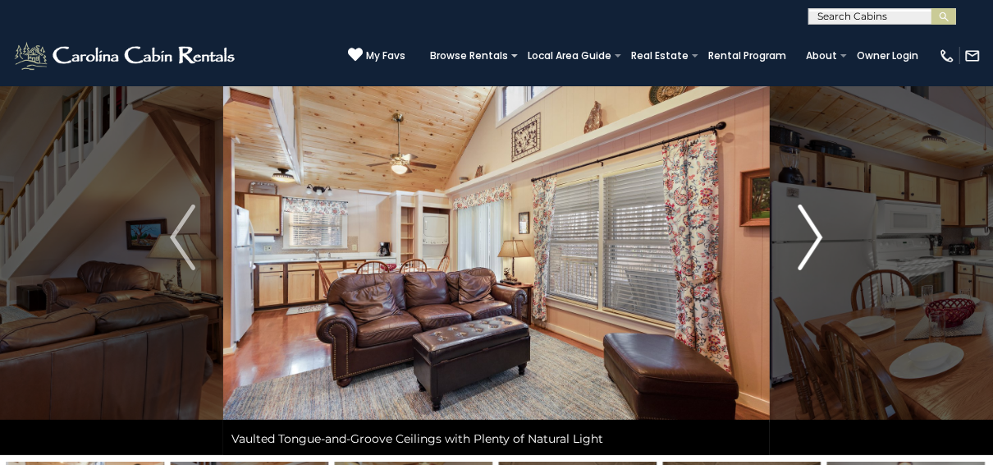
click at [816, 233] on img "Next" at bounding box center [810, 237] width 25 height 66
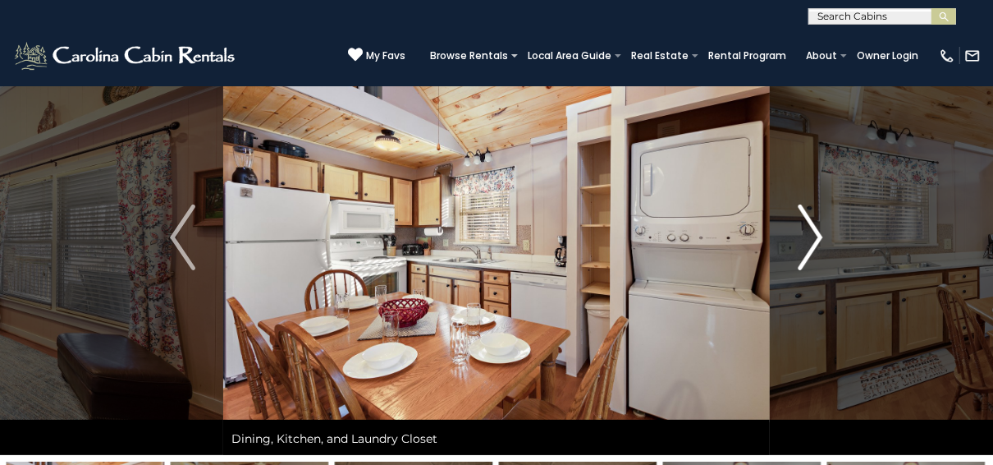
click at [819, 232] on img "Next" at bounding box center [810, 237] width 25 height 66
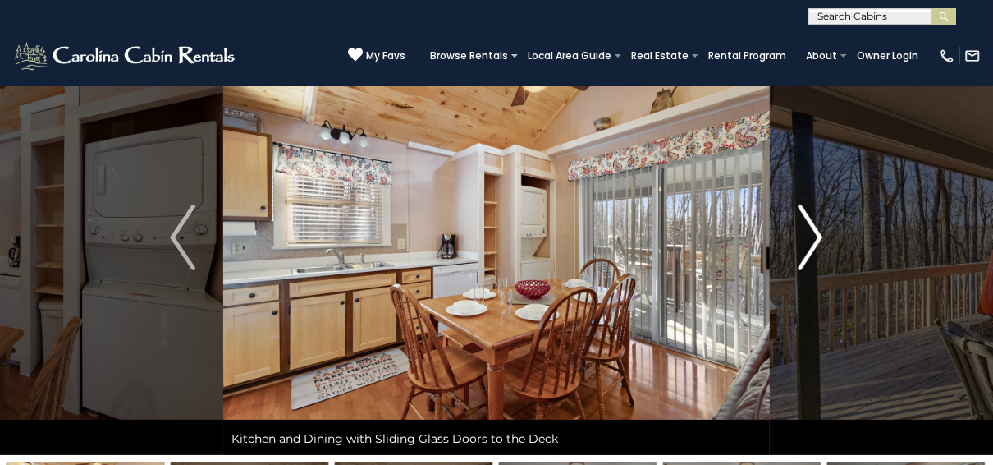
click at [819, 232] on img "Next" at bounding box center [810, 237] width 25 height 66
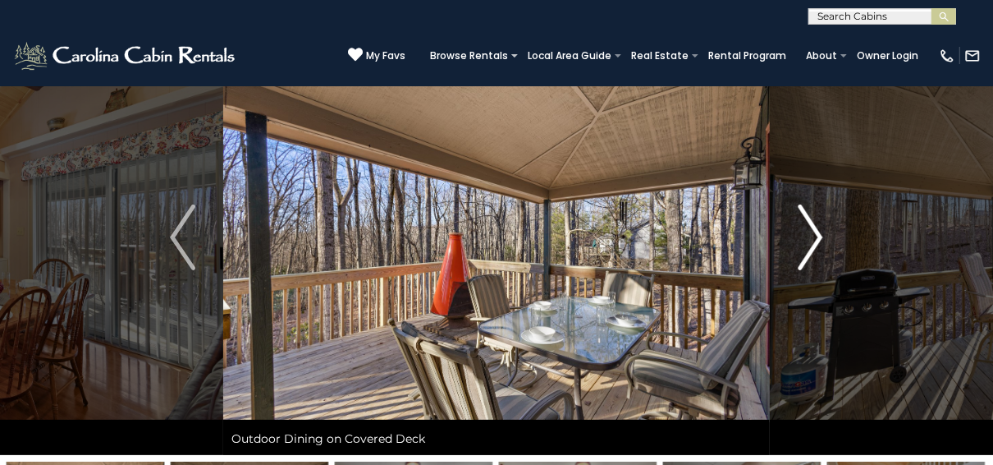
click at [819, 232] on img "Next" at bounding box center [810, 237] width 25 height 66
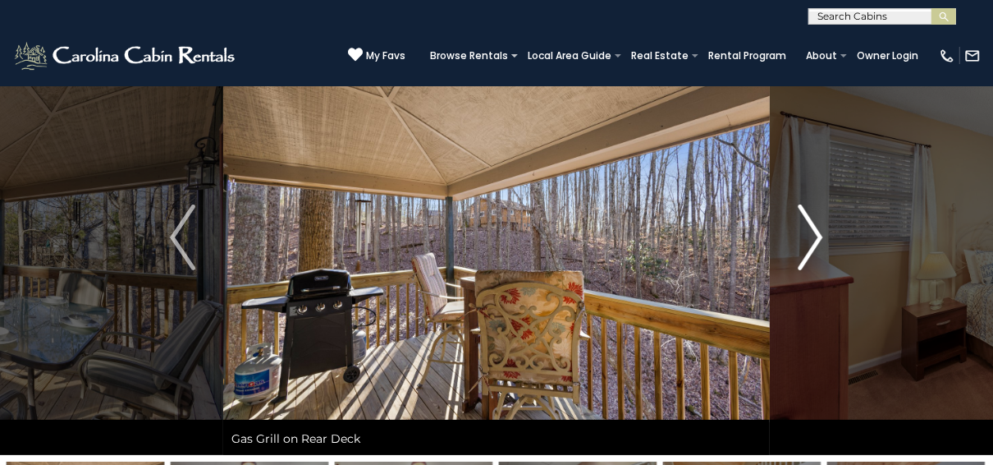
click at [819, 232] on img "Next" at bounding box center [810, 237] width 25 height 66
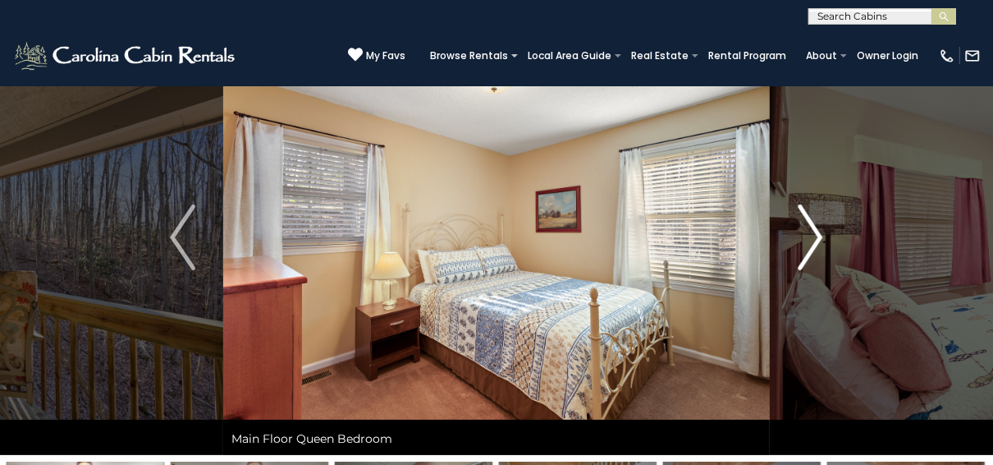
click at [819, 232] on img "Next" at bounding box center [810, 237] width 25 height 66
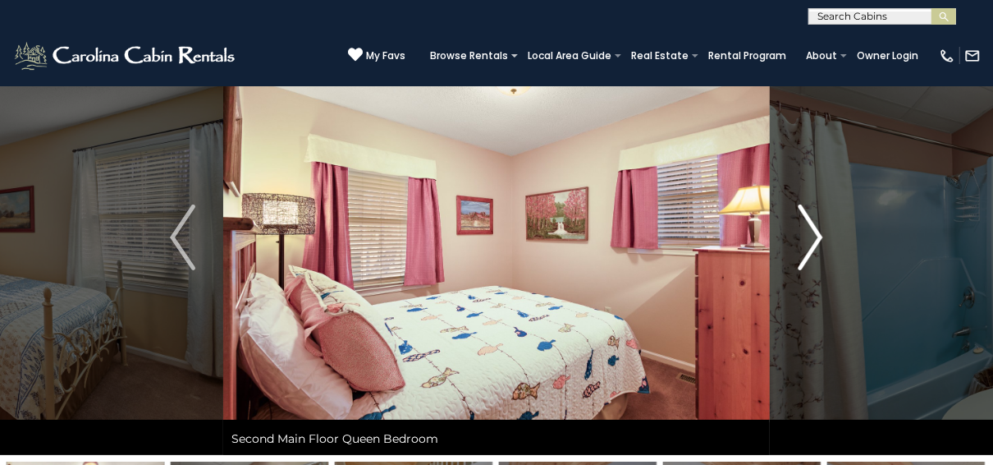
click at [819, 232] on img "Next" at bounding box center [810, 237] width 25 height 66
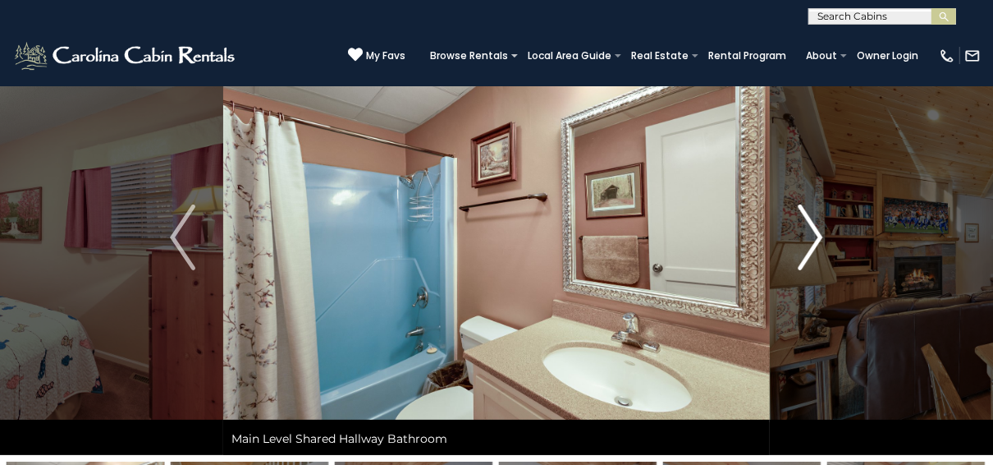
click at [819, 232] on img "Next" at bounding box center [810, 237] width 25 height 66
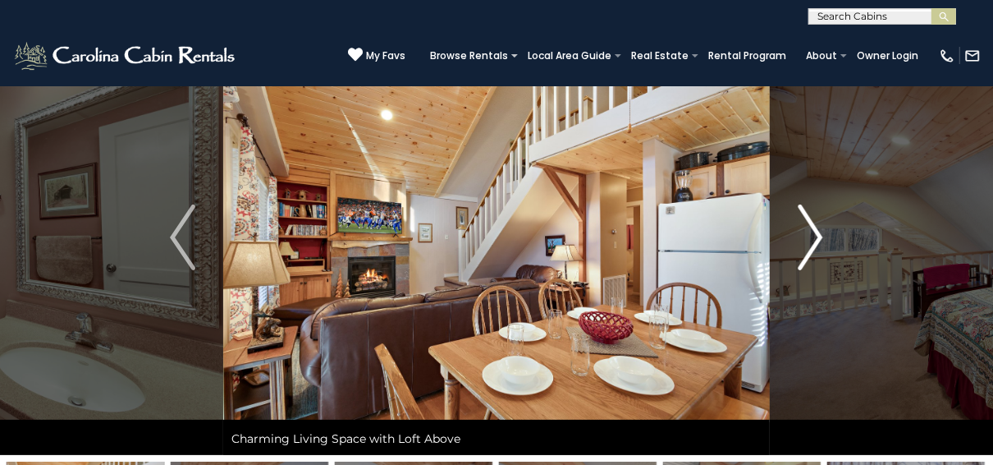
click at [819, 232] on img "Next" at bounding box center [810, 237] width 25 height 66
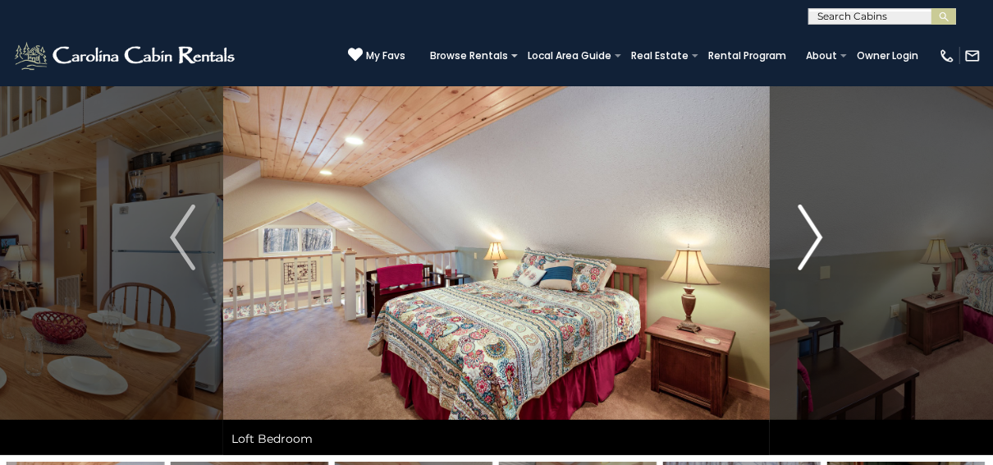
click at [819, 232] on img "Next" at bounding box center [810, 237] width 25 height 66
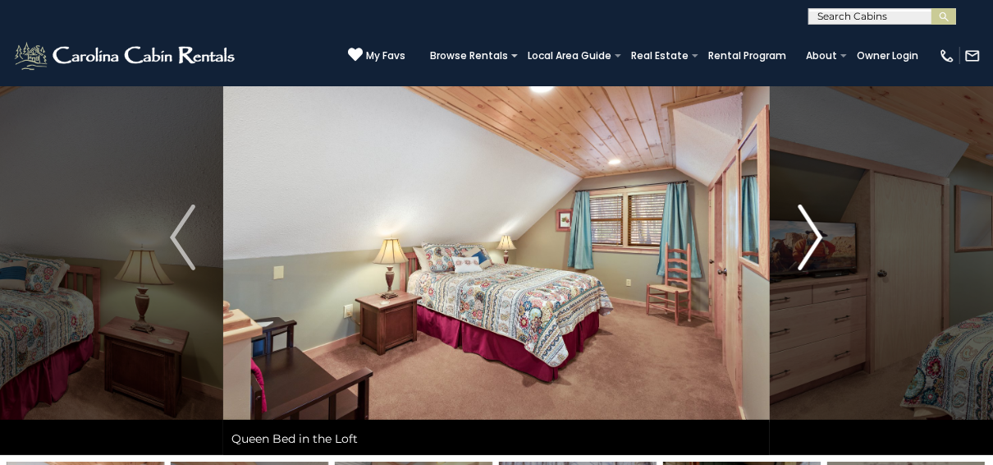
click at [820, 232] on img "Next" at bounding box center [810, 237] width 25 height 66
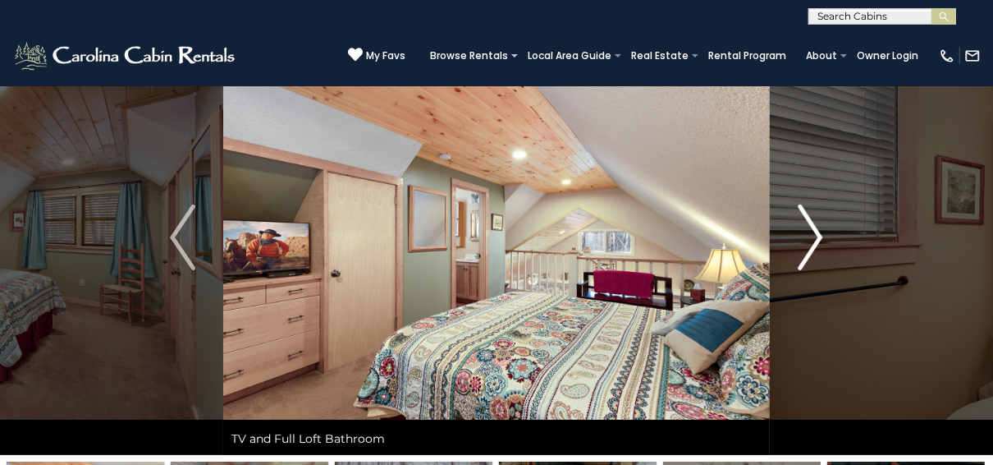
click at [820, 232] on img "Next" at bounding box center [810, 237] width 25 height 66
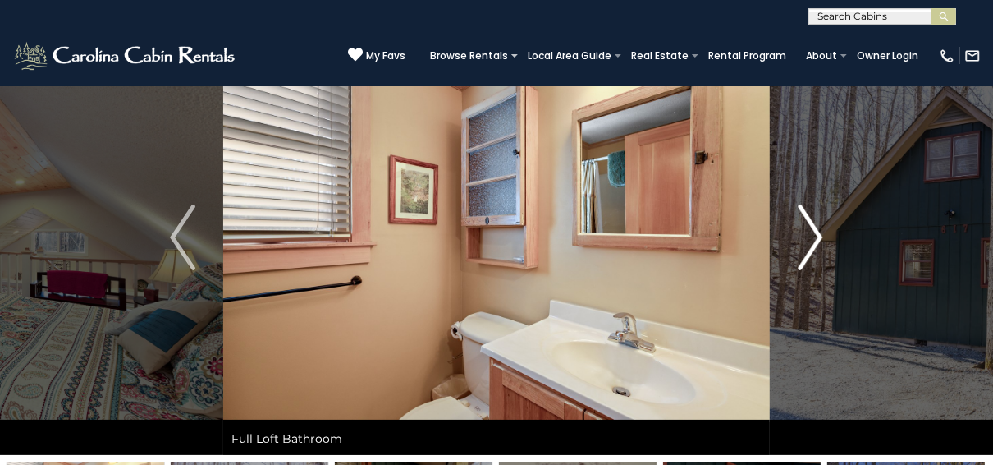
click at [820, 232] on img "Next" at bounding box center [810, 237] width 25 height 66
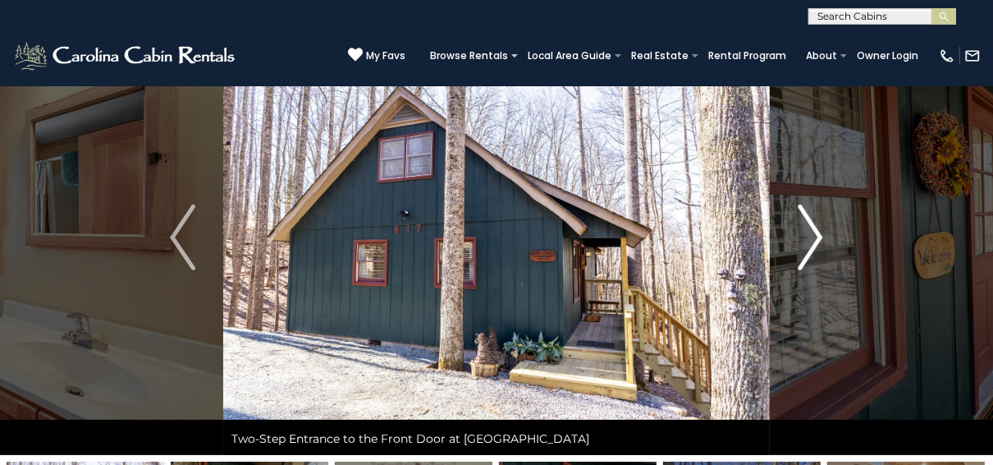
click at [820, 232] on img "Next" at bounding box center [810, 237] width 25 height 66
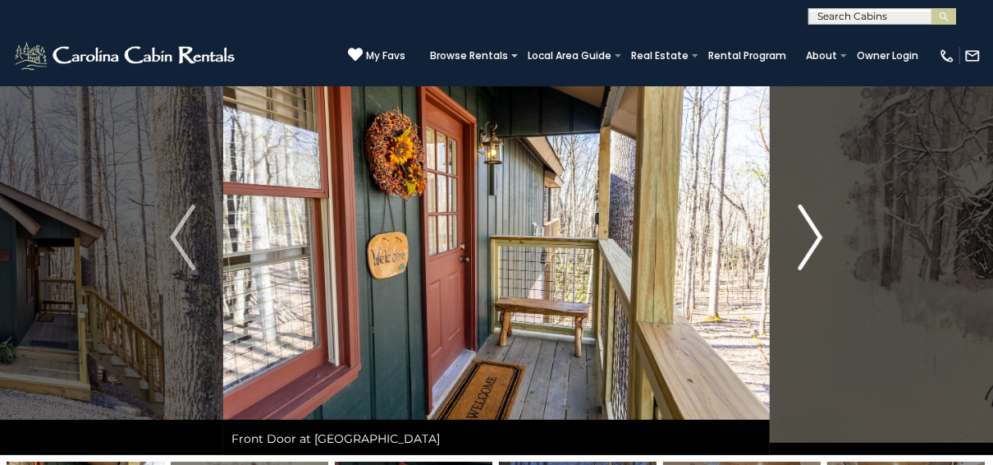
click at [820, 232] on img "Next" at bounding box center [810, 237] width 25 height 66
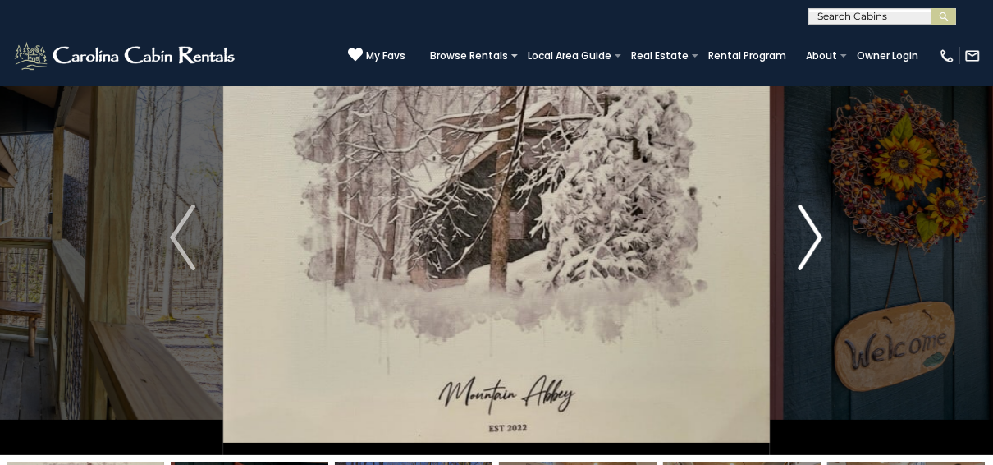
click at [820, 232] on img "Next" at bounding box center [810, 237] width 25 height 66
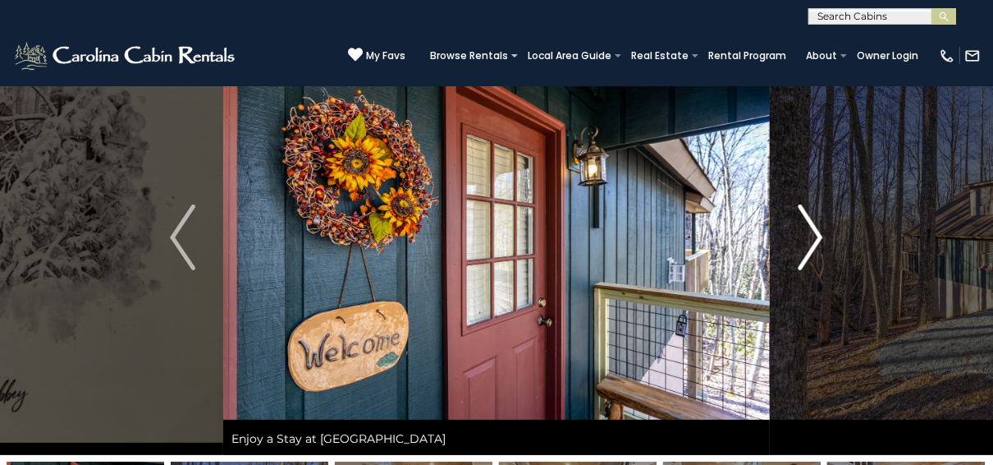
click at [820, 232] on img "Next" at bounding box center [810, 237] width 25 height 66
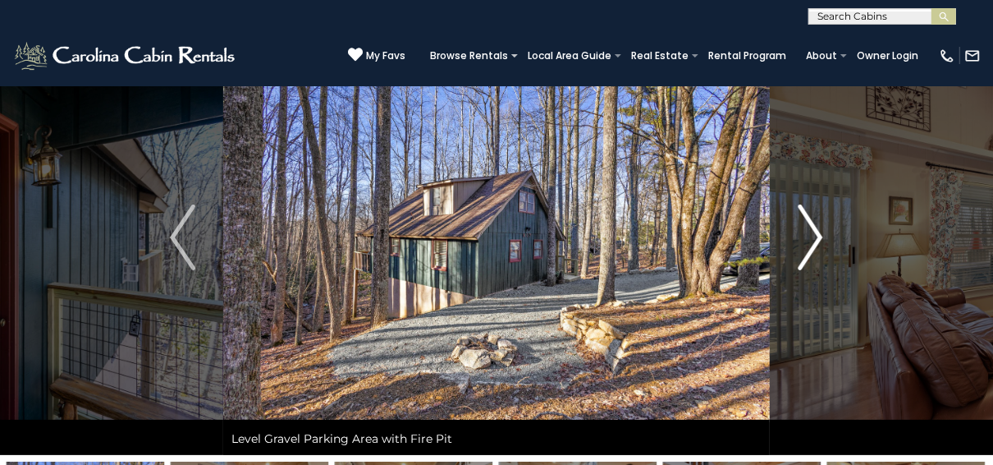
click at [820, 232] on img "Next" at bounding box center [810, 237] width 25 height 66
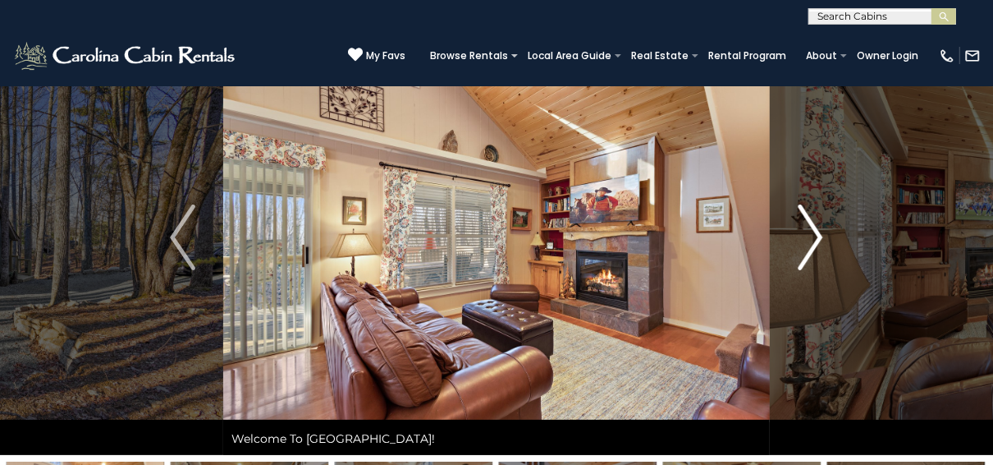
click at [820, 232] on img "Next" at bounding box center [810, 237] width 25 height 66
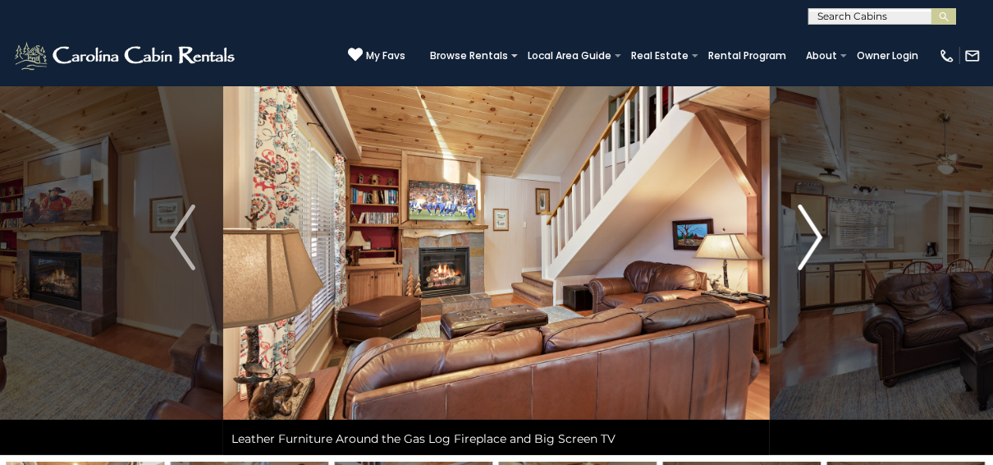
click at [820, 232] on img "Next" at bounding box center [810, 237] width 25 height 66
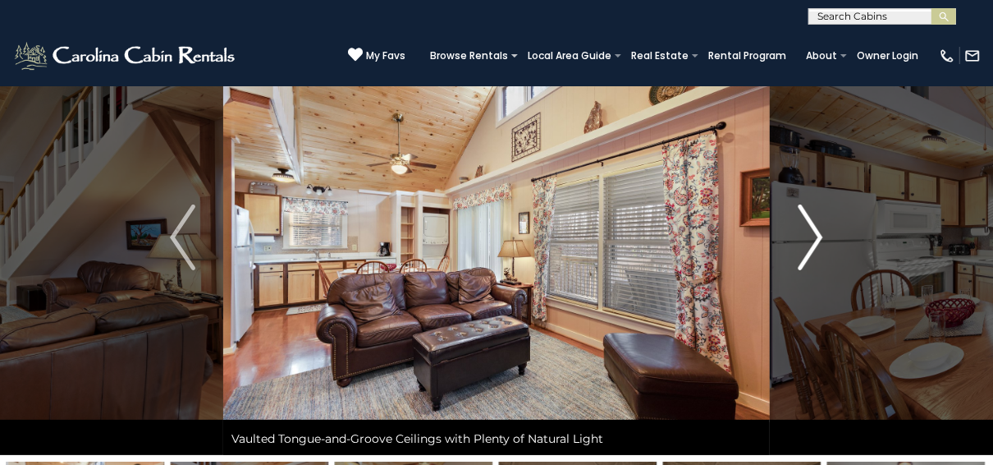
click at [820, 232] on img "Next" at bounding box center [810, 237] width 25 height 66
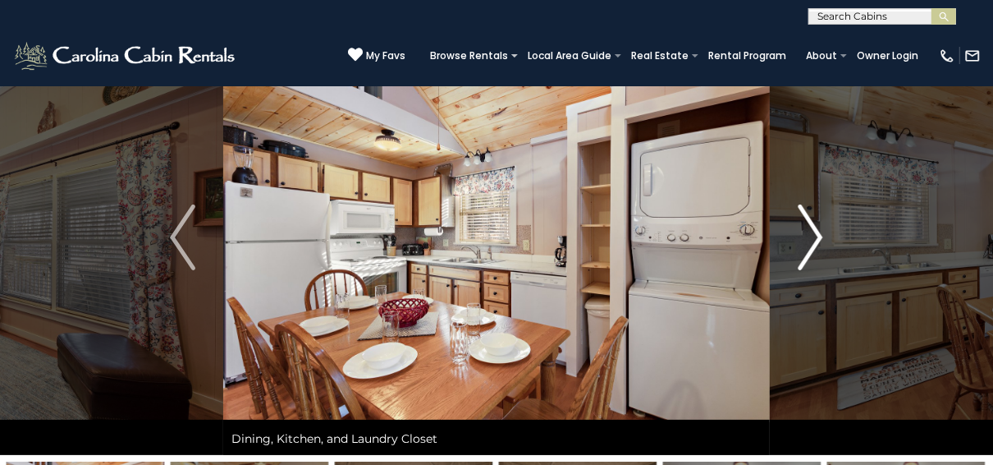
click at [820, 232] on img "Next" at bounding box center [810, 237] width 25 height 66
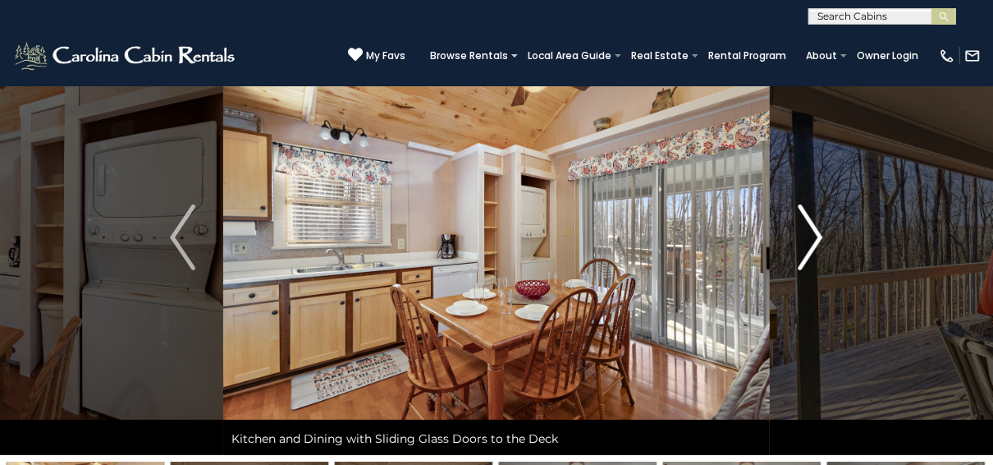
click at [820, 232] on img "Next" at bounding box center [810, 237] width 25 height 66
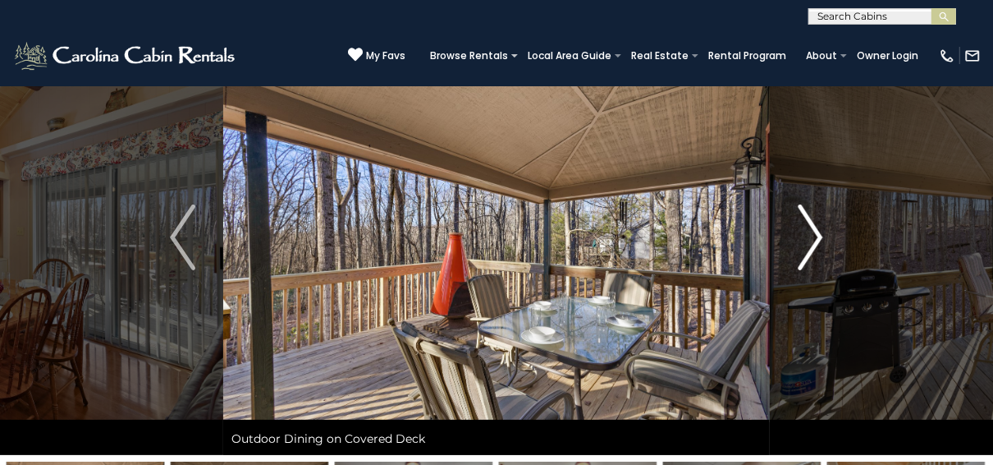
click at [820, 232] on img "Next" at bounding box center [810, 237] width 25 height 66
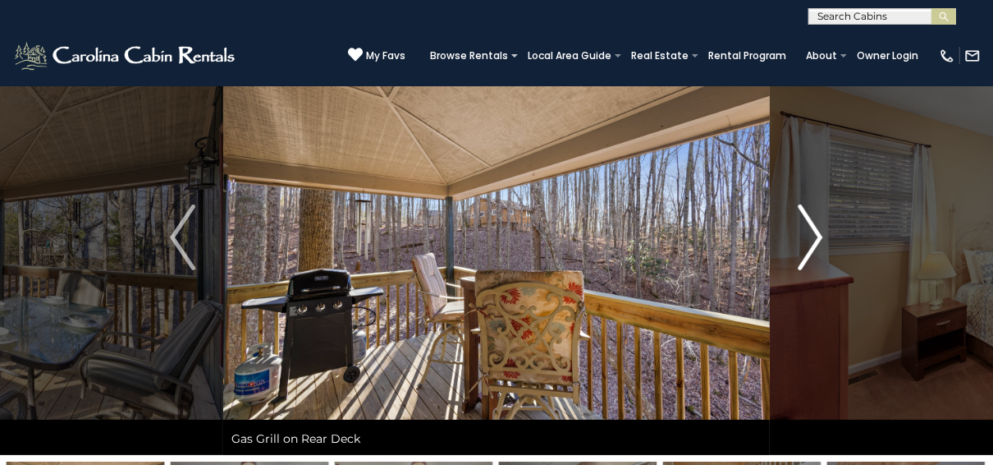
click at [820, 232] on img "Next" at bounding box center [810, 237] width 25 height 66
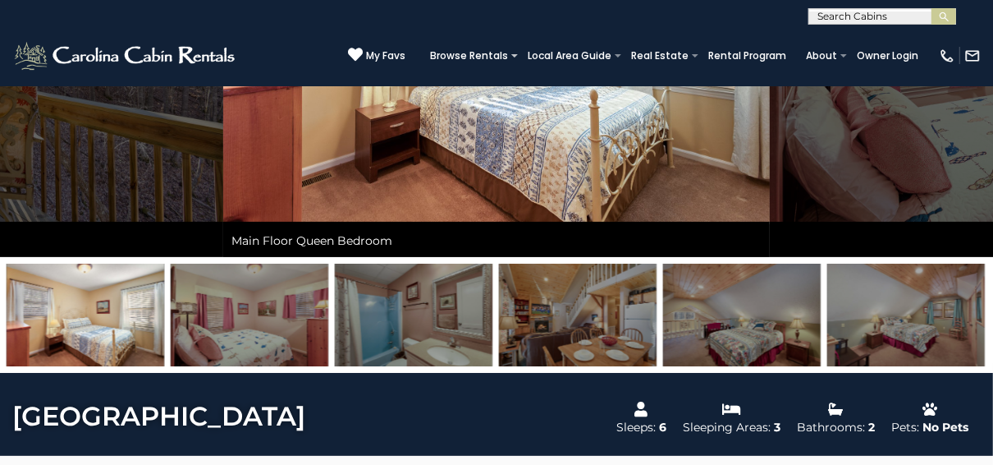
scroll to position [263, 0]
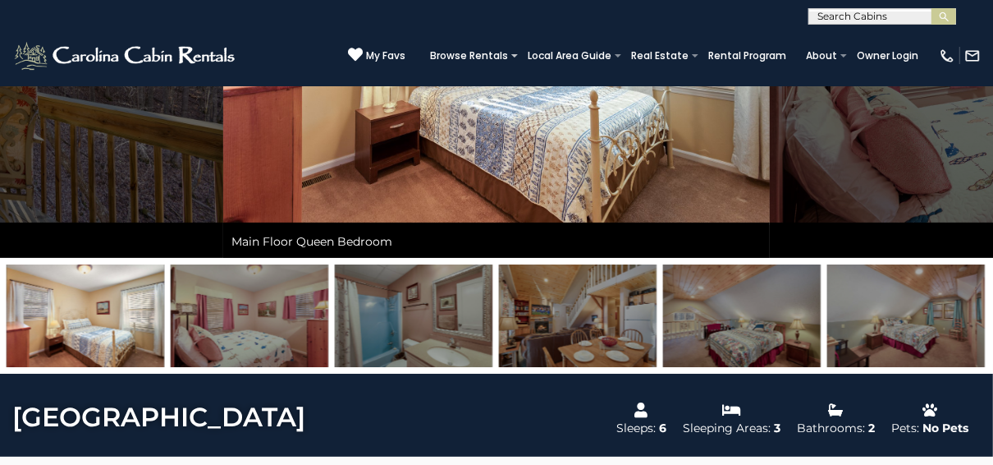
click at [916, 321] on img at bounding box center [907, 315] width 158 height 103
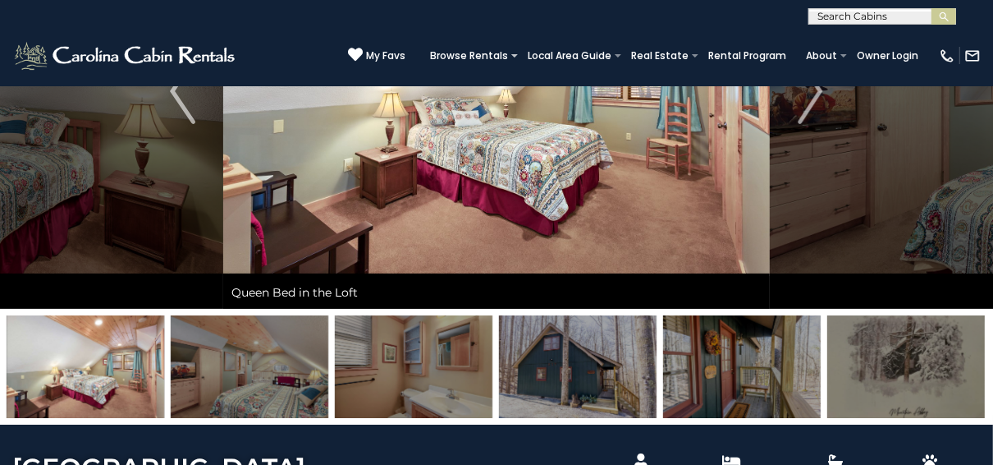
scroll to position [131, 0]
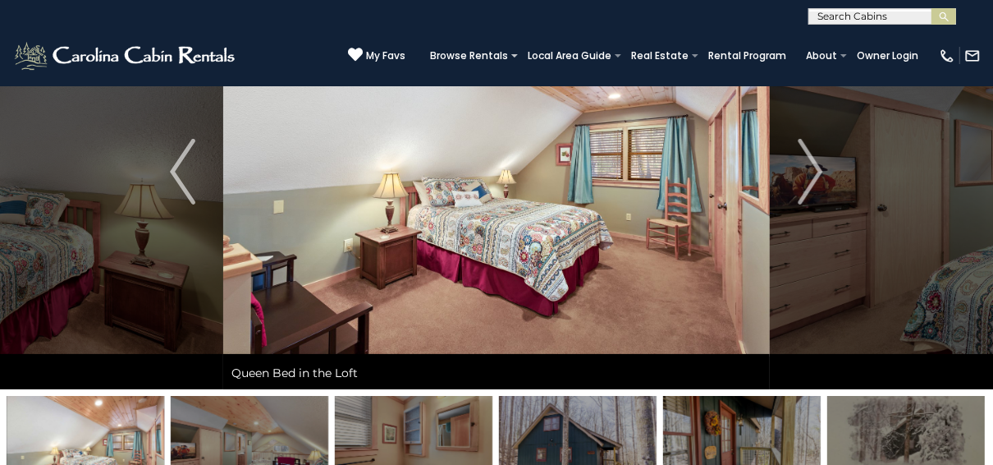
click at [567, 428] on img at bounding box center [578, 447] width 158 height 103
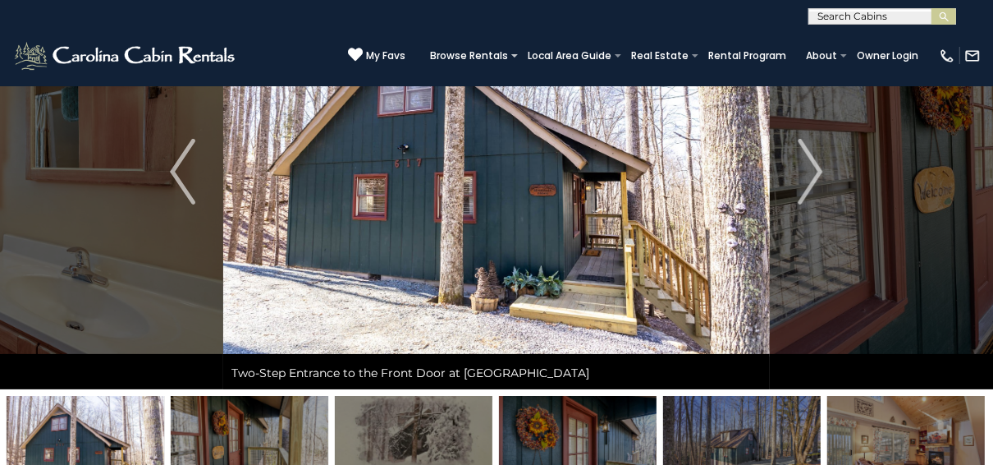
scroll to position [197, 0]
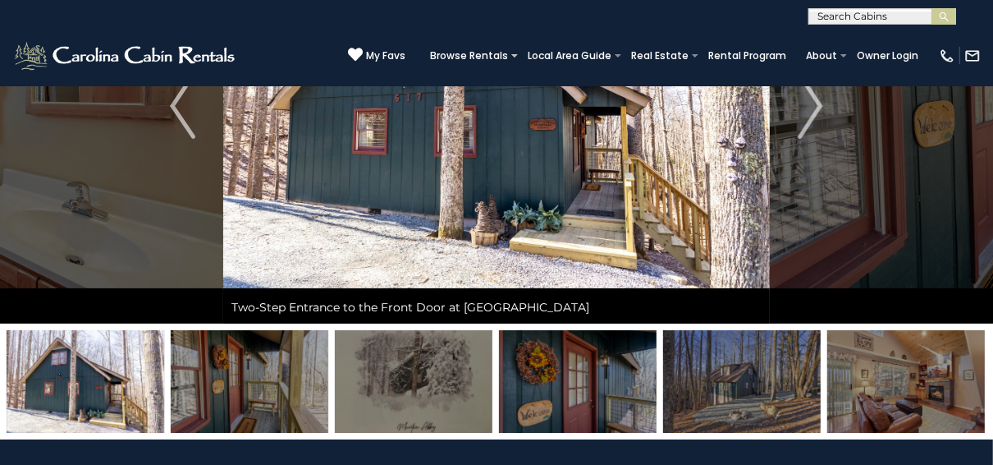
click at [742, 385] on img at bounding box center [742, 381] width 158 height 103
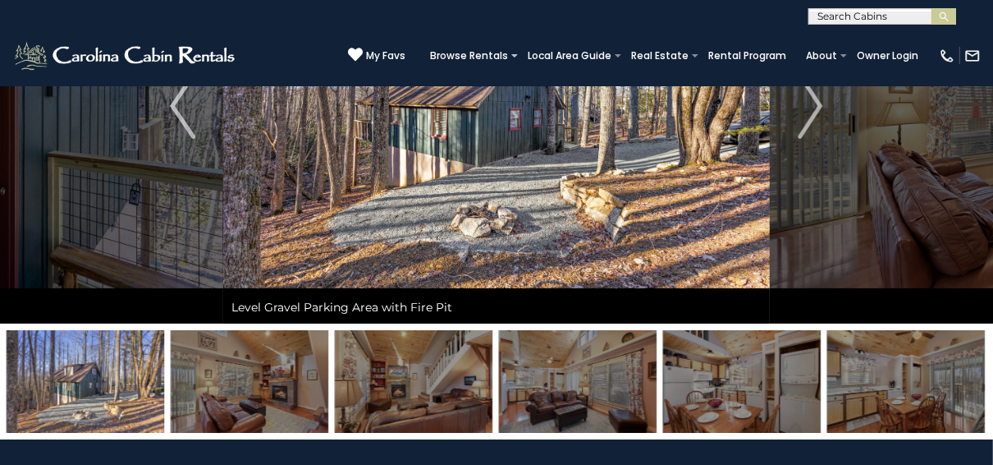
click at [899, 387] on img at bounding box center [907, 381] width 158 height 103
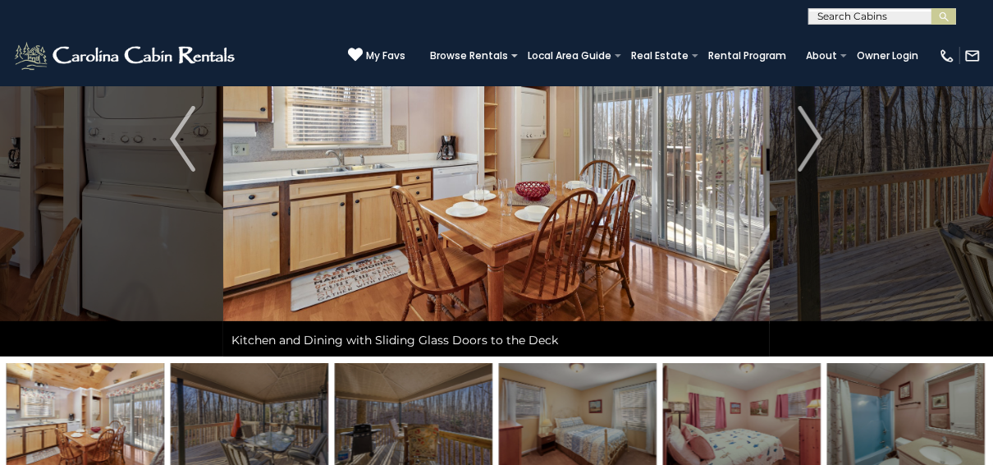
scroll to position [263, 0]
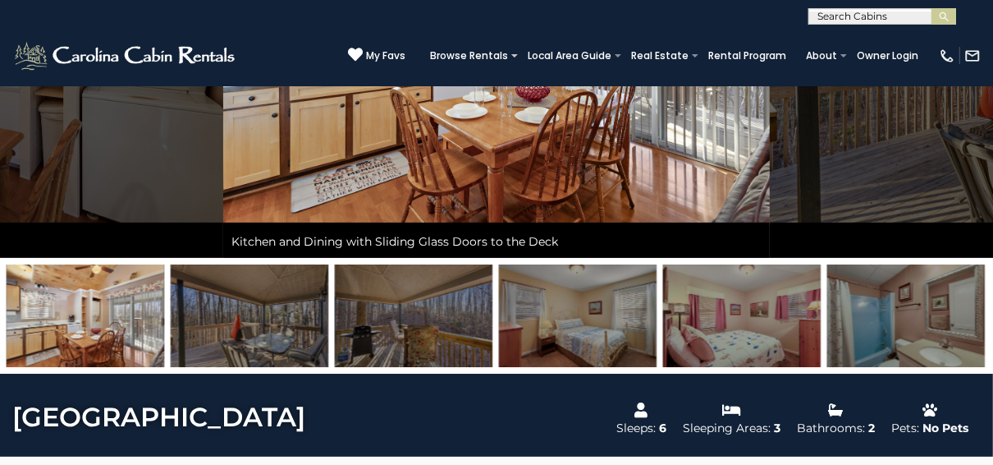
click at [938, 317] on img at bounding box center [907, 315] width 158 height 103
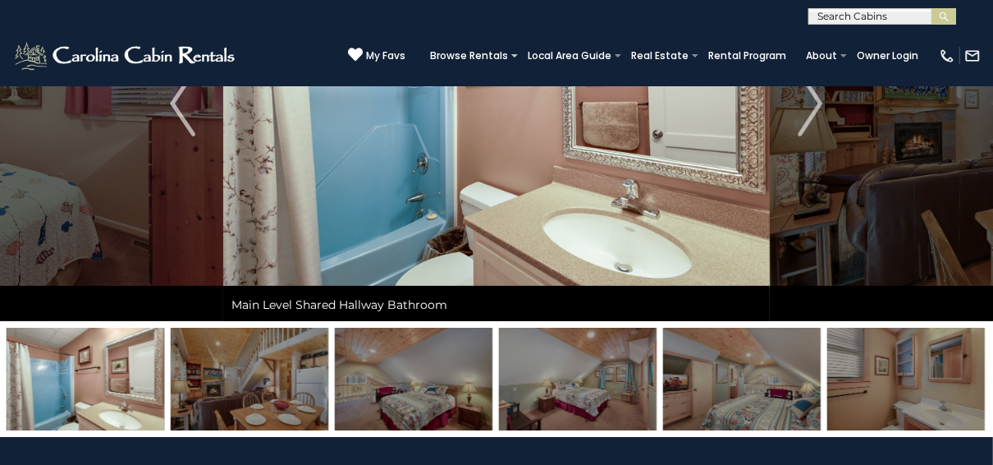
scroll to position [131, 0]
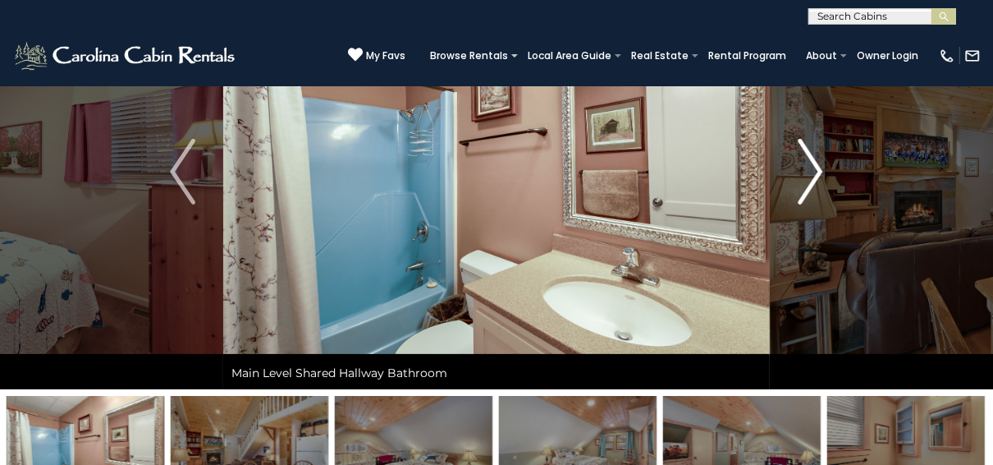
click at [821, 167] on img "Next" at bounding box center [810, 172] width 25 height 66
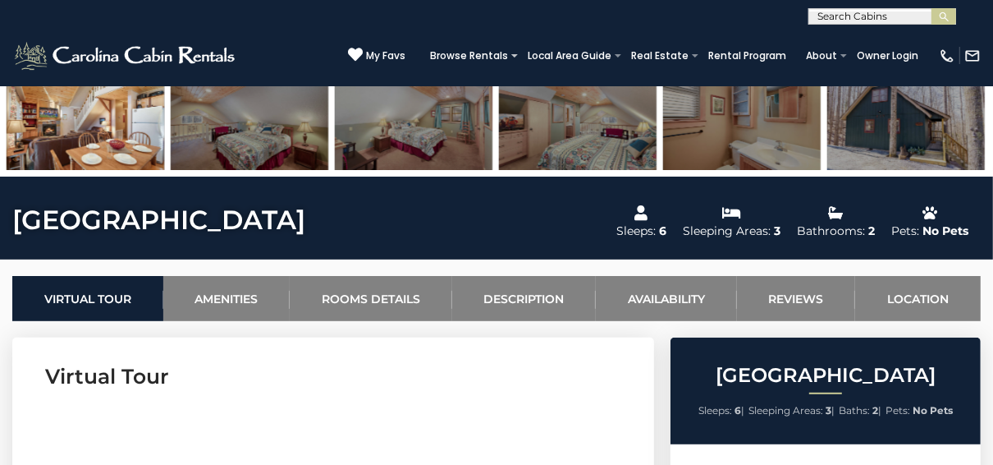
scroll to position [328, 0]
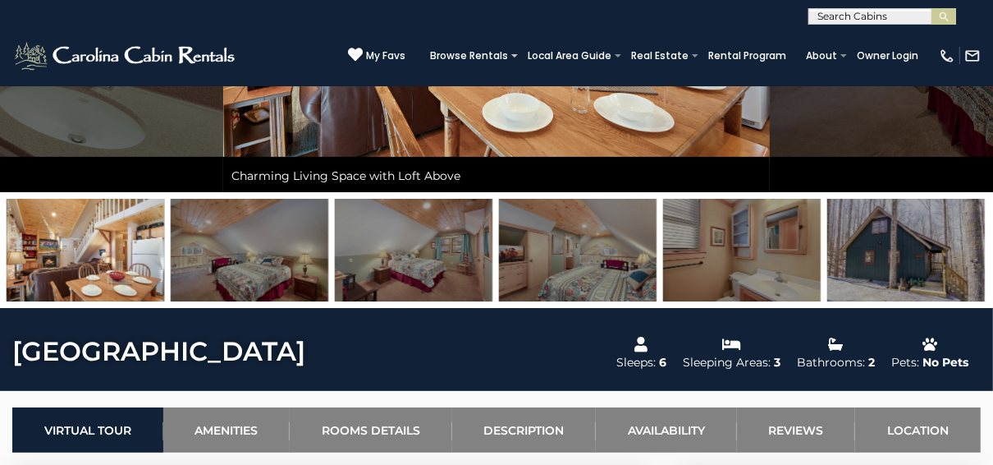
click at [87, 241] on img at bounding box center [86, 250] width 158 height 103
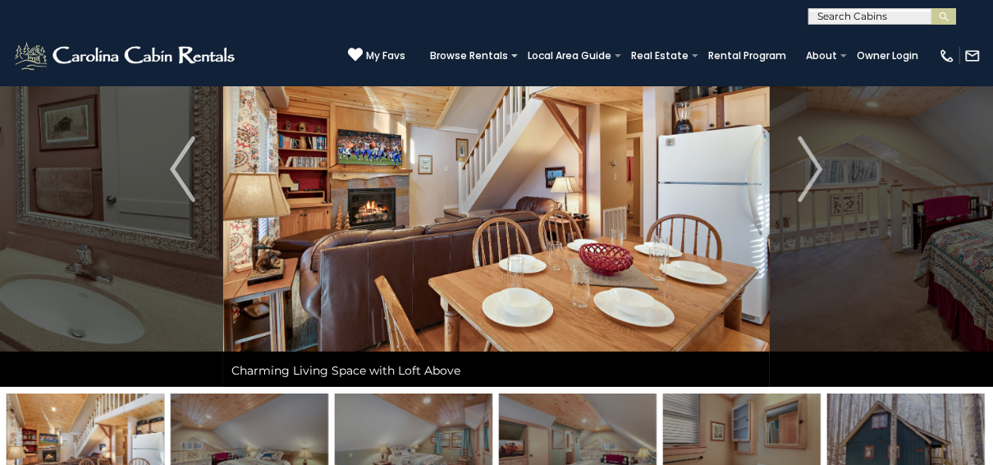
scroll to position [131, 0]
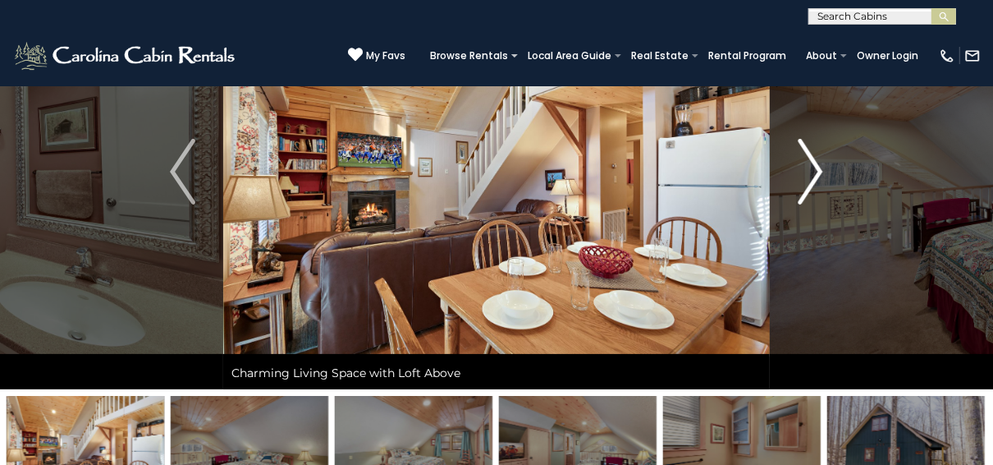
click at [818, 167] on img "Next" at bounding box center [810, 172] width 25 height 66
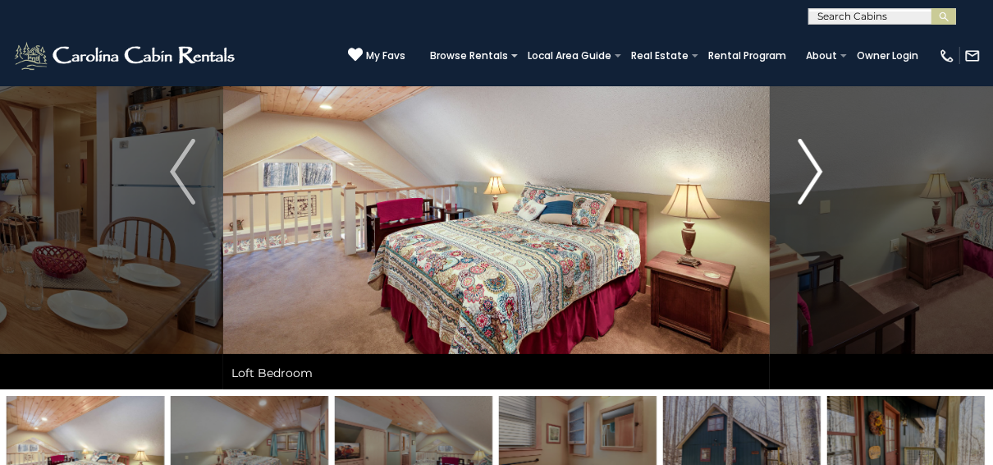
click at [818, 167] on img "Next" at bounding box center [810, 172] width 25 height 66
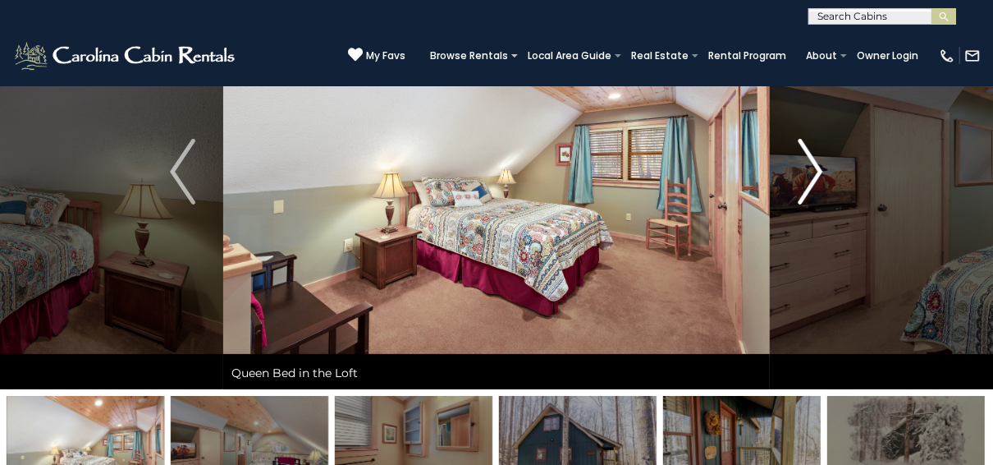
click at [818, 167] on img "Next" at bounding box center [810, 172] width 25 height 66
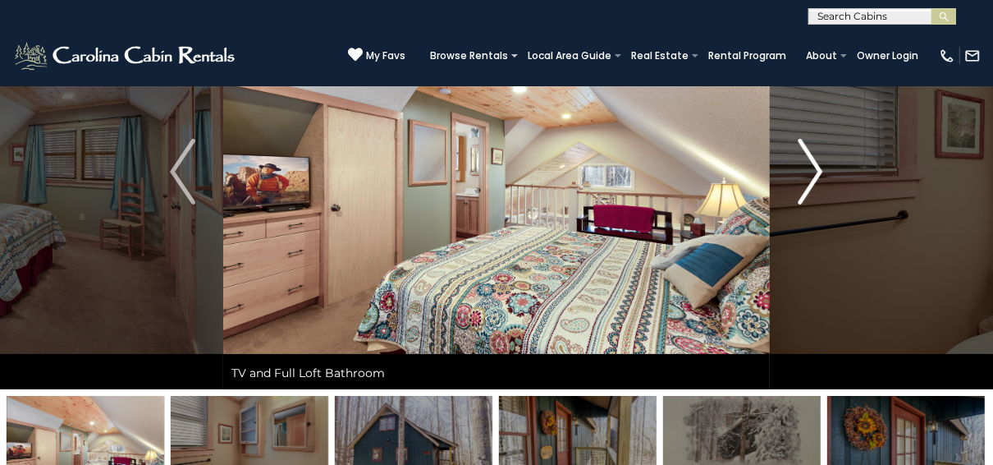
click at [818, 167] on img "Next" at bounding box center [810, 172] width 25 height 66
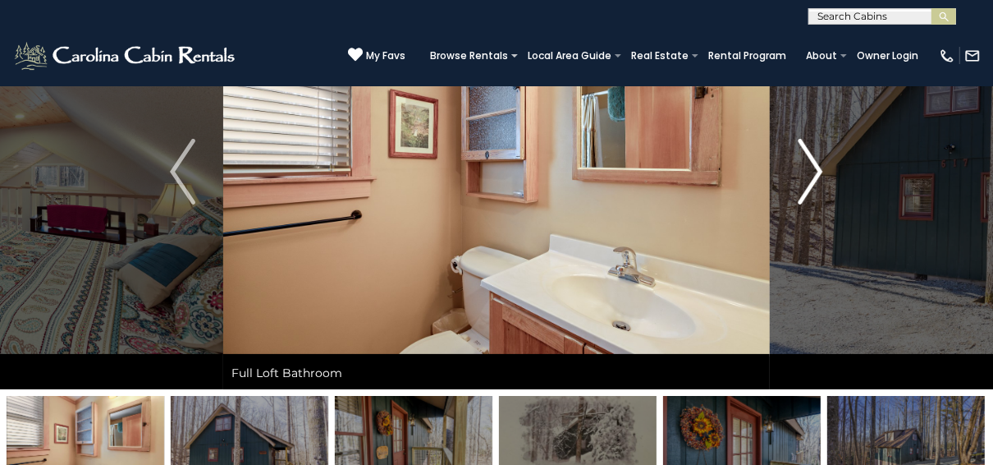
click at [818, 167] on img "Next" at bounding box center [810, 172] width 25 height 66
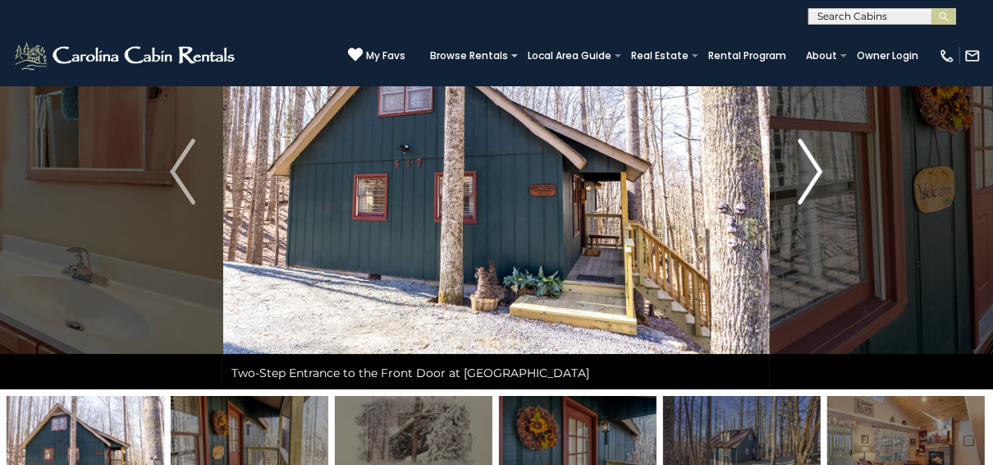
click at [818, 167] on img "Next" at bounding box center [810, 172] width 25 height 66
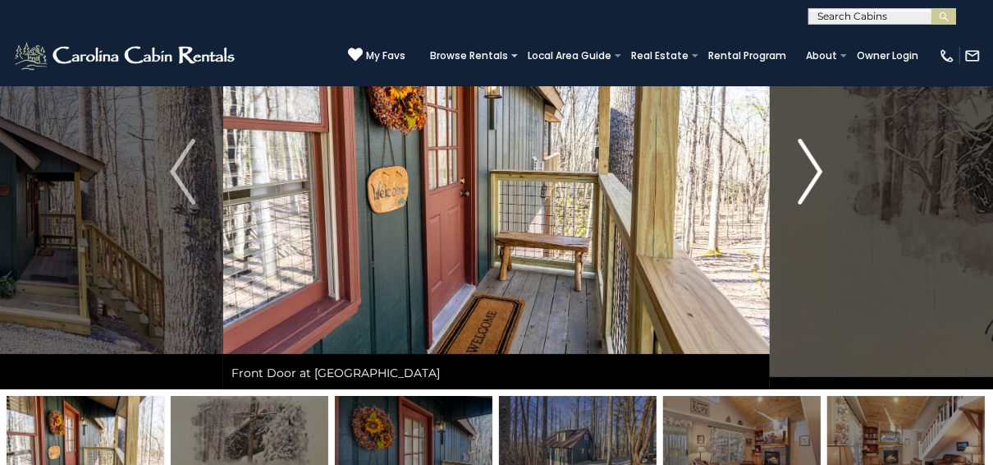
click at [818, 167] on img "Next" at bounding box center [810, 172] width 25 height 66
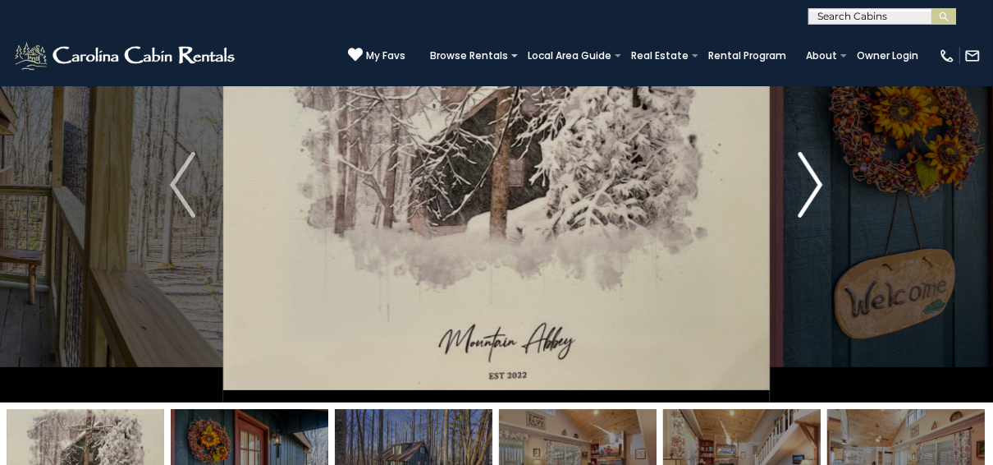
scroll to position [0, 0]
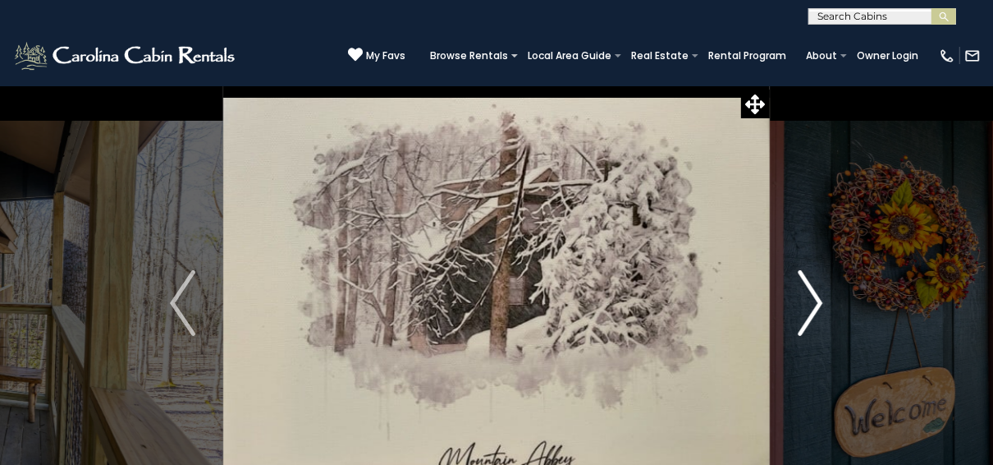
click at [819, 301] on img "Next" at bounding box center [810, 303] width 25 height 66
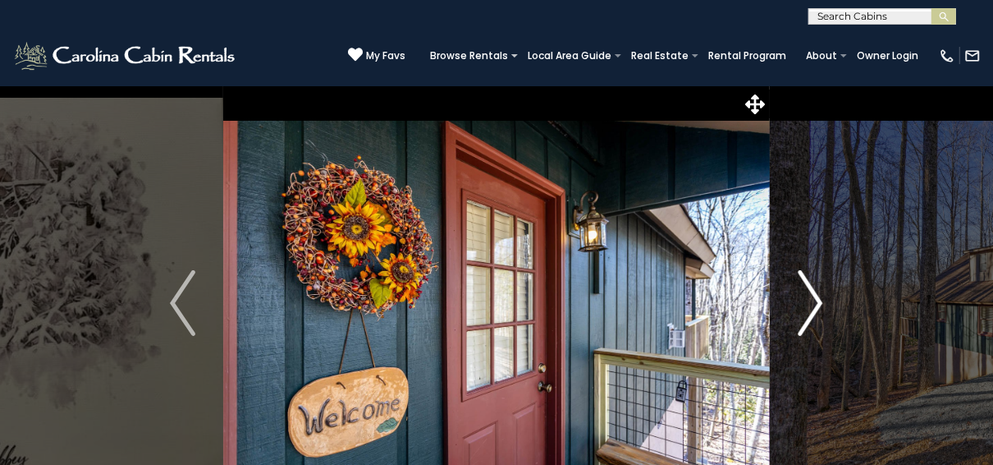
click at [819, 301] on img "Next" at bounding box center [810, 303] width 25 height 66
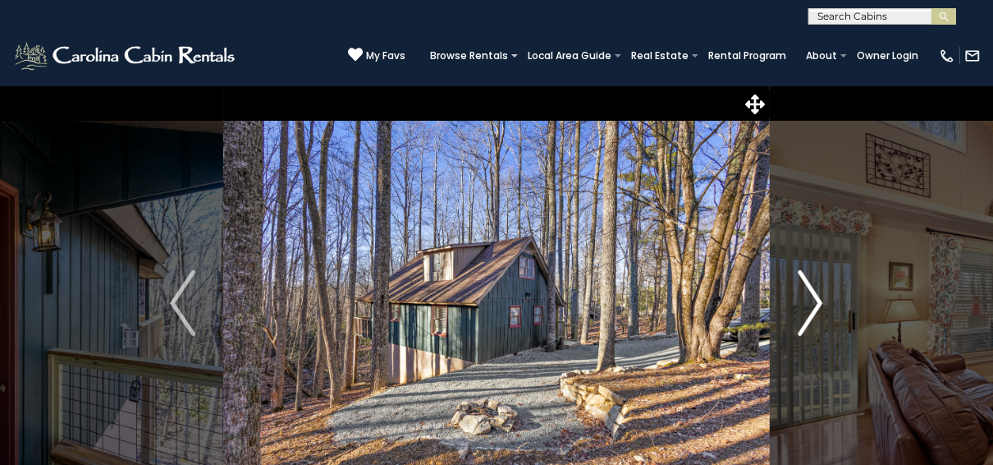
click at [819, 301] on img "Next" at bounding box center [810, 303] width 25 height 66
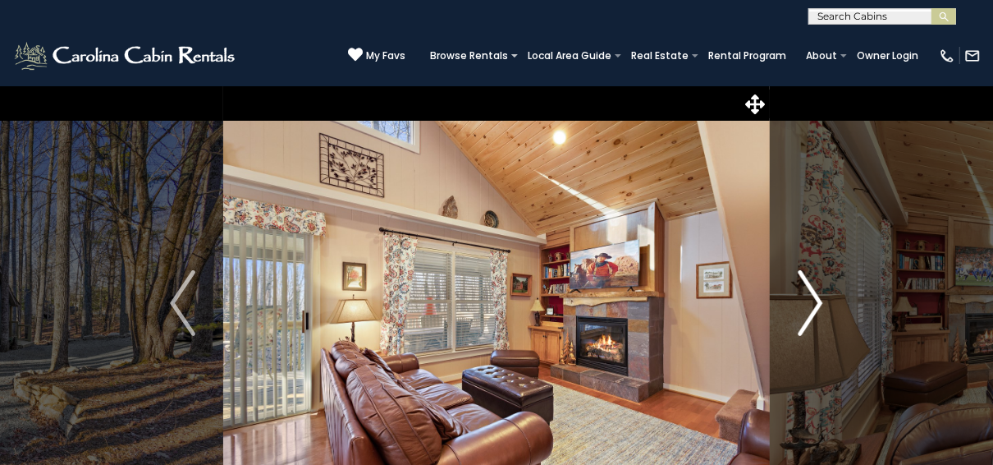
click at [819, 301] on img "Next" at bounding box center [810, 303] width 25 height 66
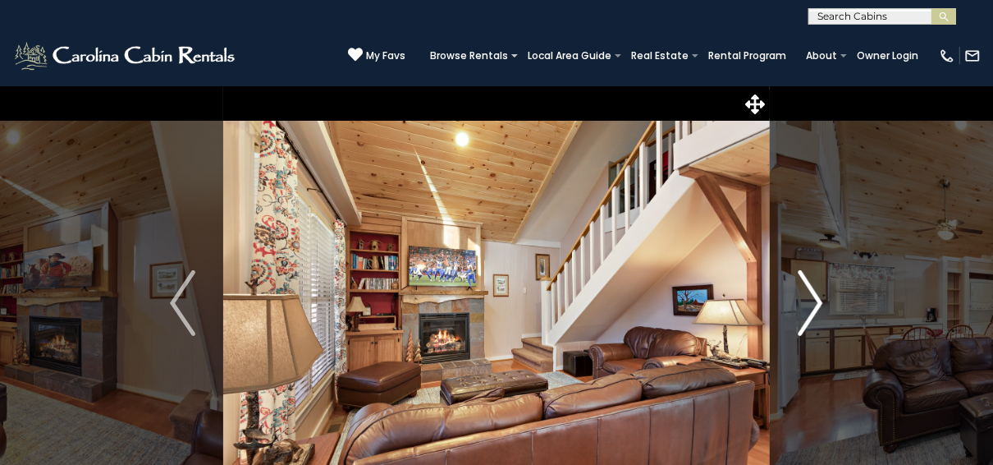
click at [819, 301] on img "Next" at bounding box center [810, 303] width 25 height 66
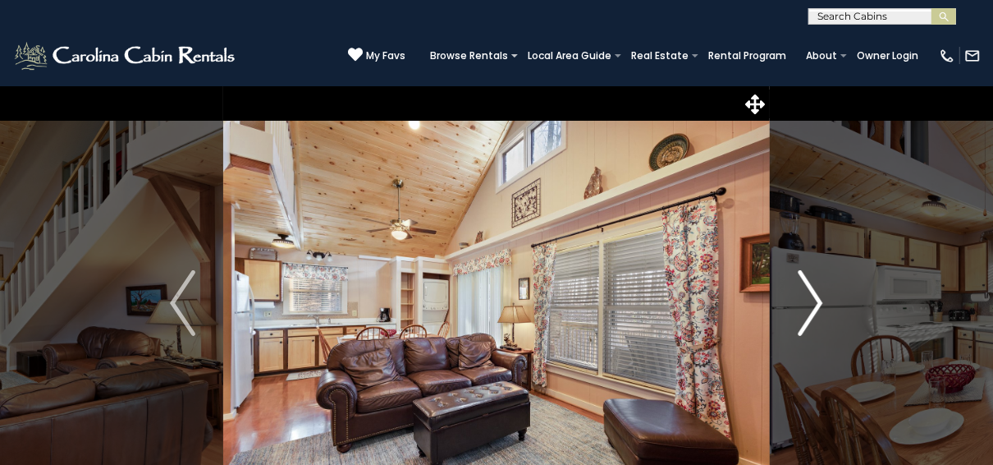
click at [819, 301] on img "Next" at bounding box center [810, 303] width 25 height 66
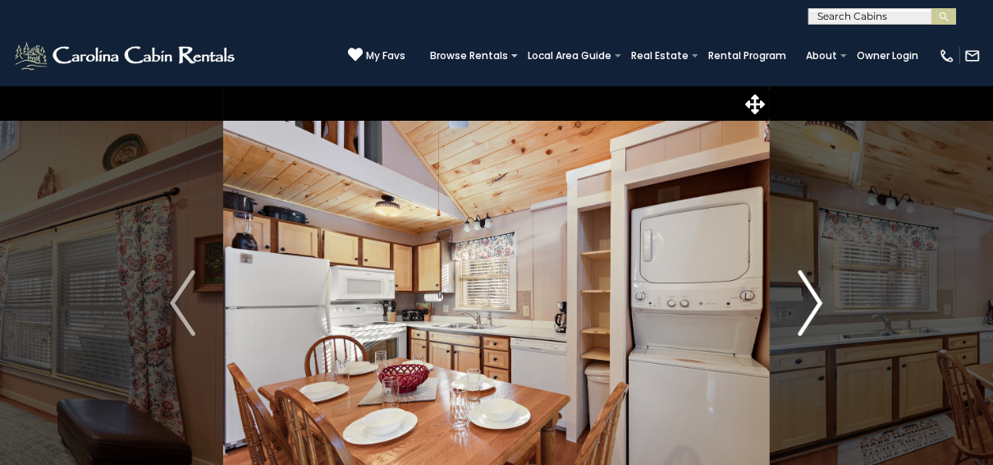
click at [819, 301] on img "Next" at bounding box center [810, 303] width 25 height 66
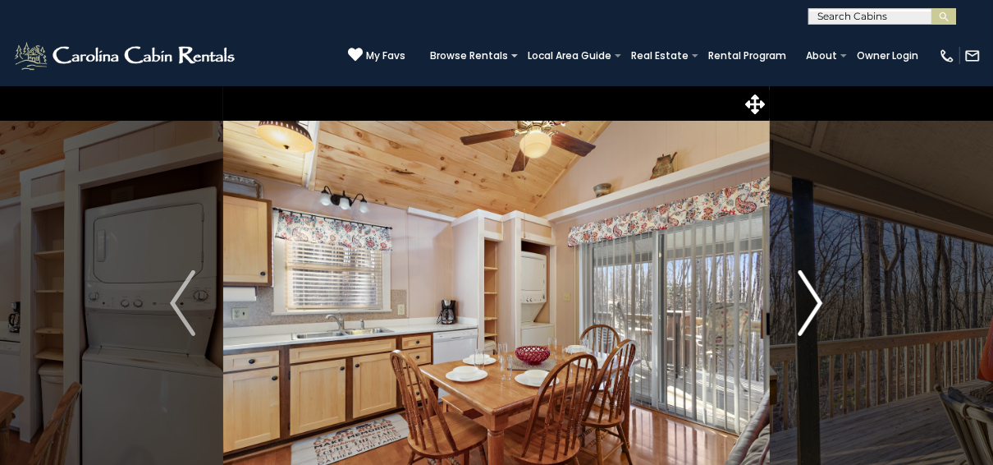
click at [819, 301] on img "Next" at bounding box center [810, 303] width 25 height 66
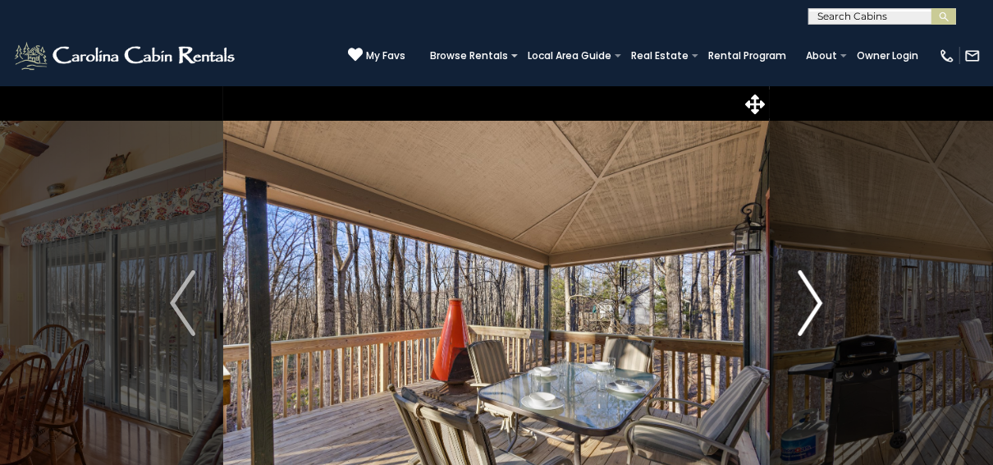
click at [819, 301] on img "Next" at bounding box center [810, 303] width 25 height 66
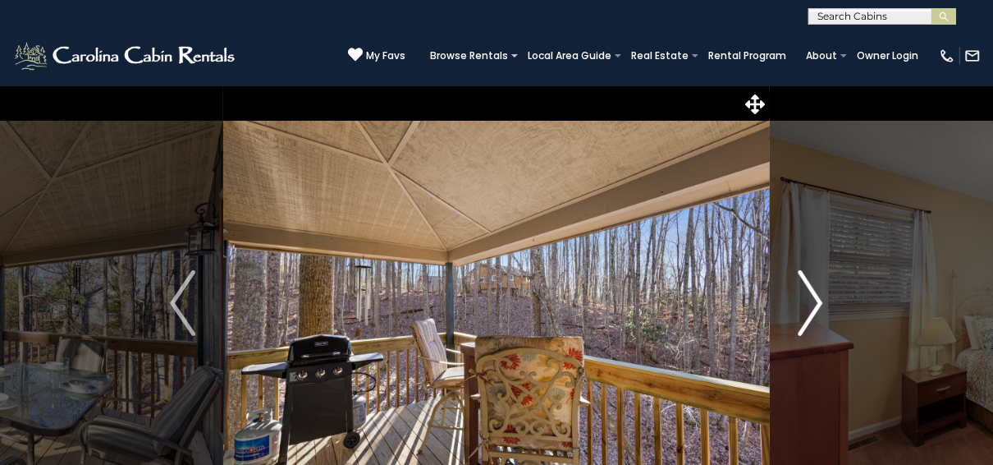
click at [819, 301] on img "Next" at bounding box center [810, 303] width 25 height 66
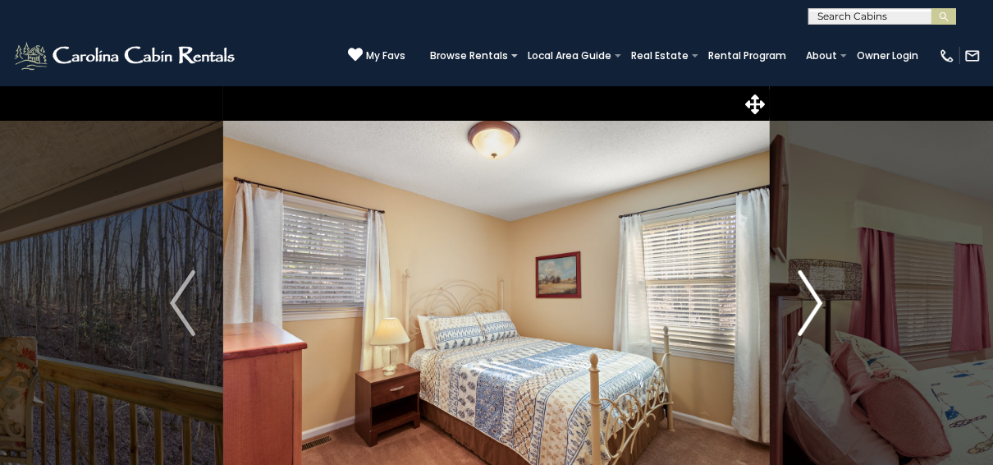
click at [819, 301] on img "Next" at bounding box center [810, 303] width 25 height 66
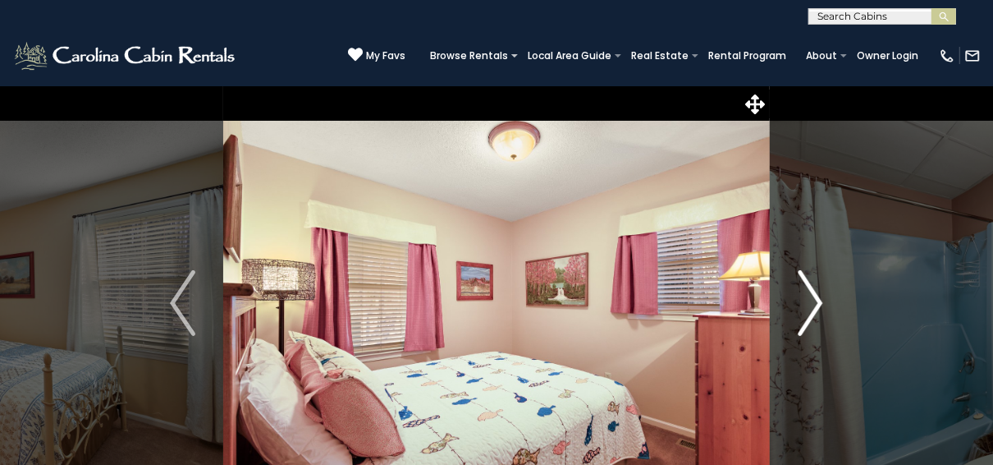
click at [819, 301] on img "Next" at bounding box center [810, 303] width 25 height 66
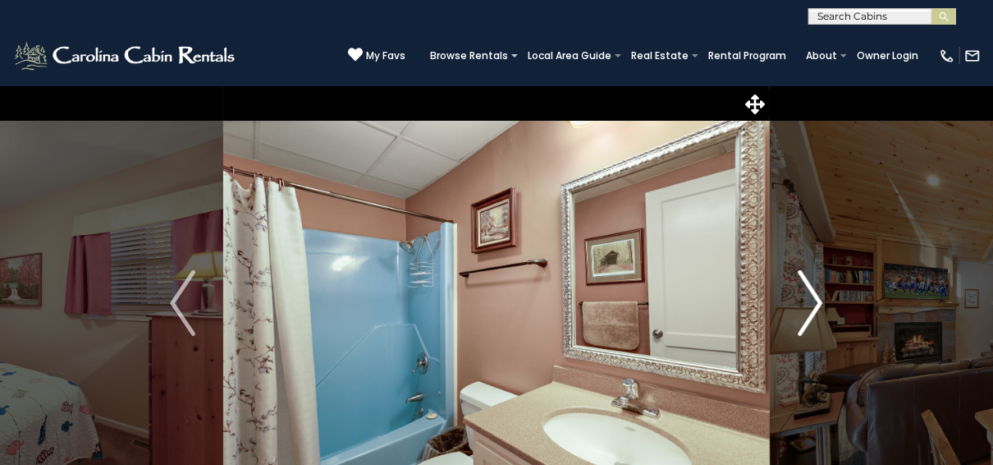
click at [819, 301] on img "Next" at bounding box center [810, 303] width 25 height 66
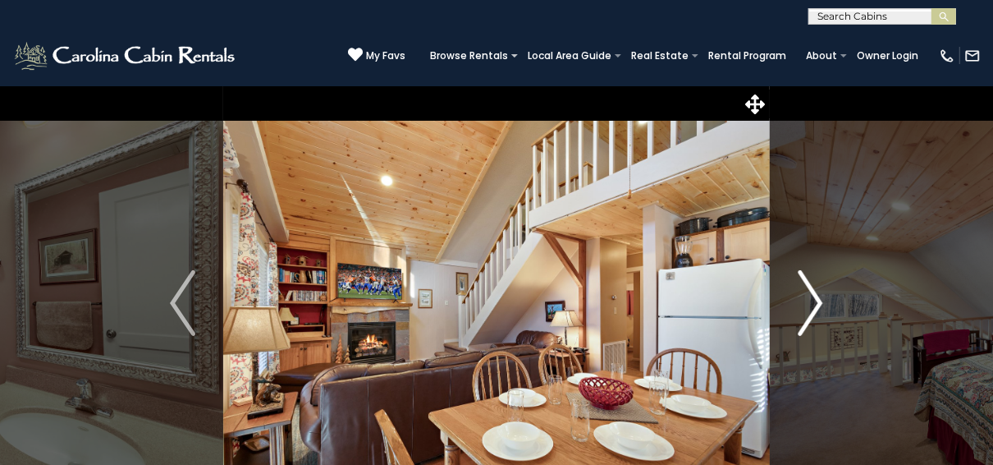
click at [819, 301] on img "Next" at bounding box center [810, 303] width 25 height 66
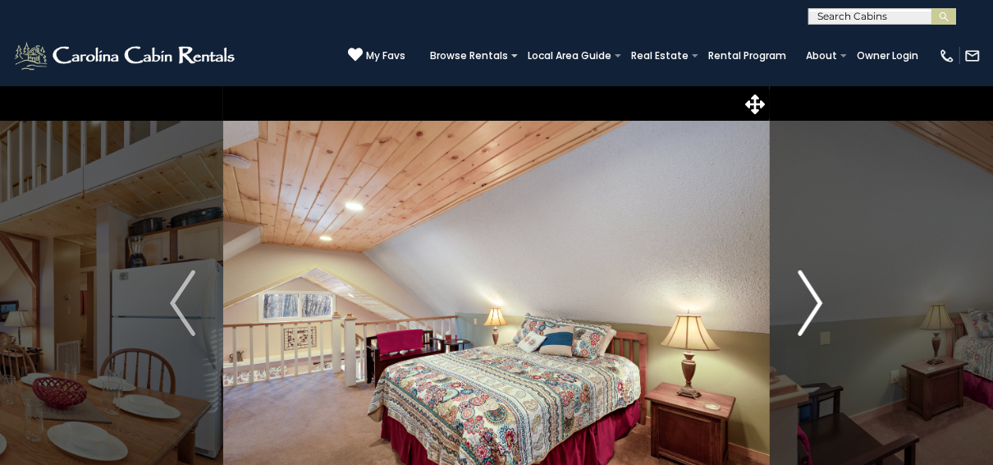
click at [819, 301] on img "Next" at bounding box center [810, 303] width 25 height 66
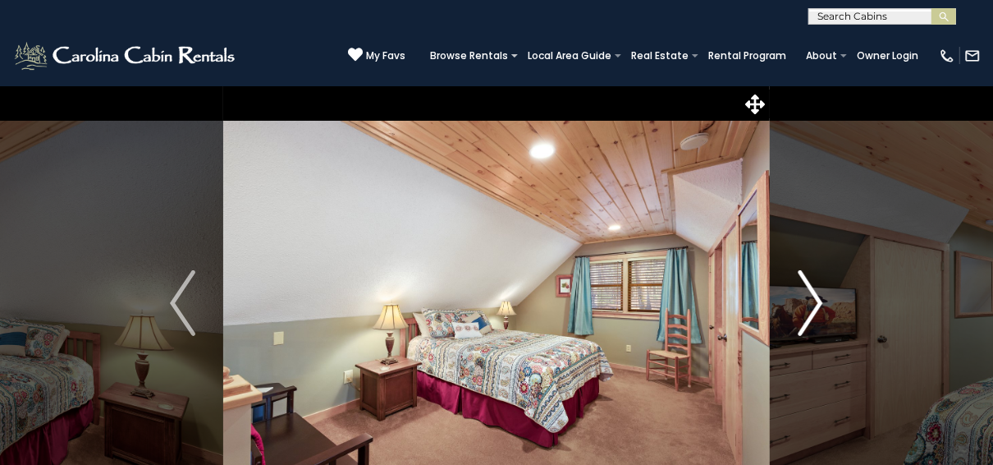
click at [819, 301] on img "Next" at bounding box center [810, 303] width 25 height 66
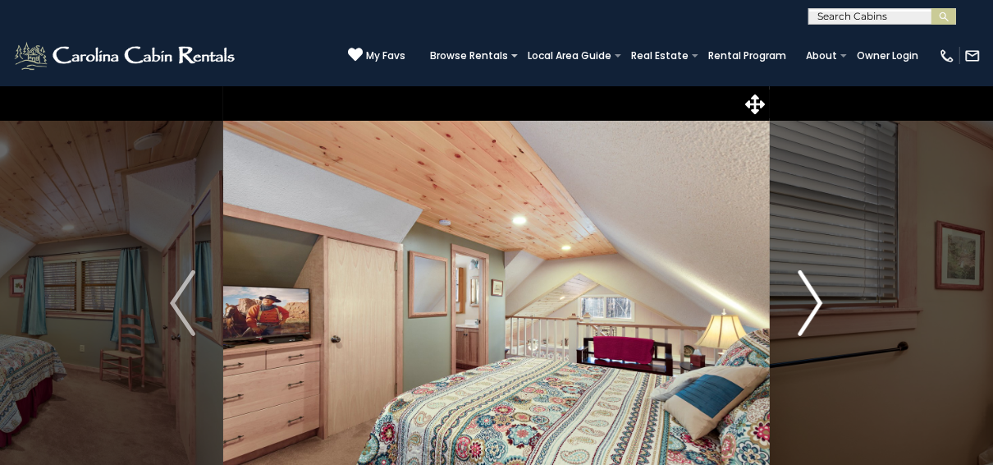
click at [819, 301] on img "Next" at bounding box center [810, 303] width 25 height 66
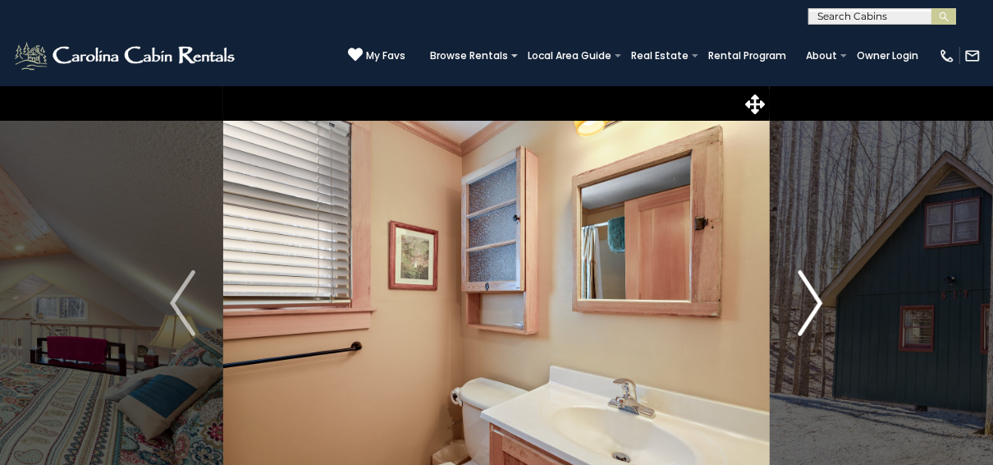
click at [819, 301] on img "Next" at bounding box center [810, 303] width 25 height 66
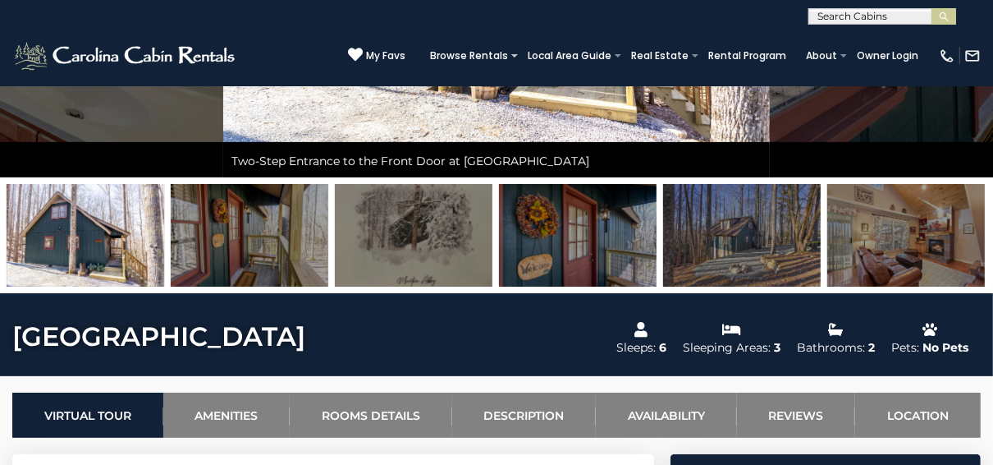
scroll to position [394, 0]
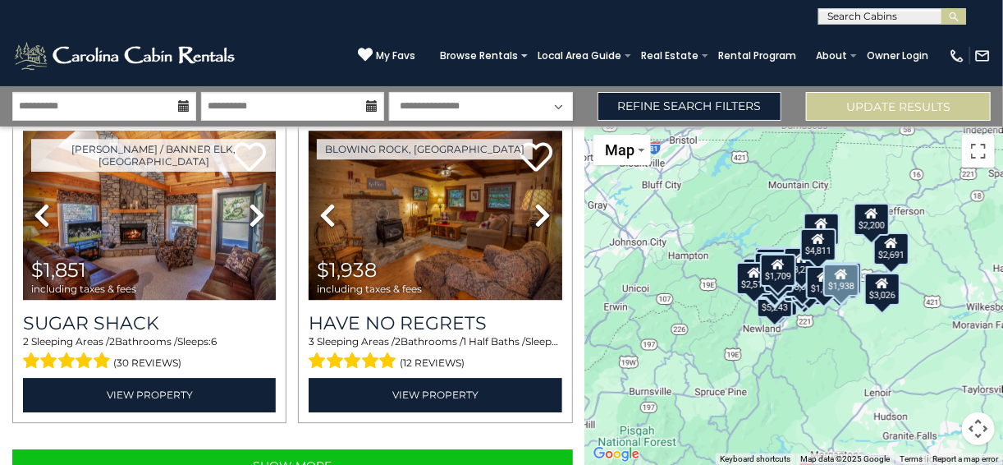
scroll to position [4459, 0]
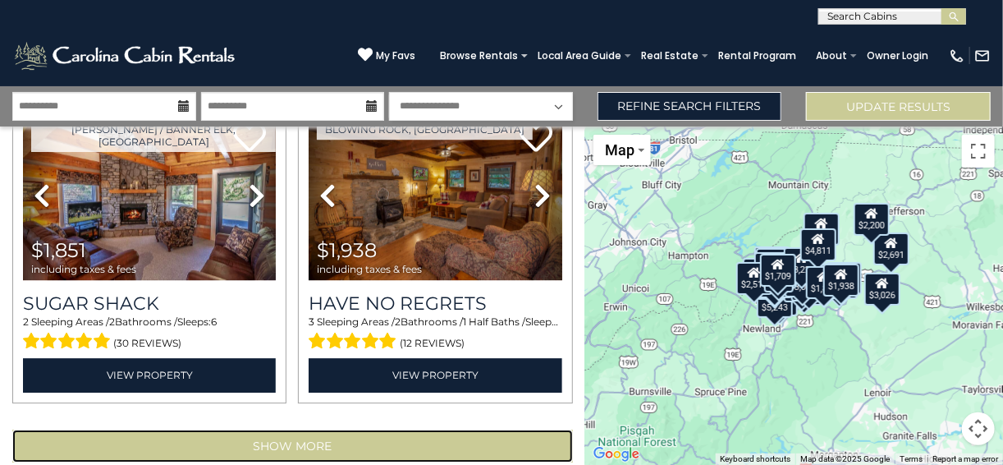
click at [421, 429] on button "Show More" at bounding box center [292, 445] width 561 height 33
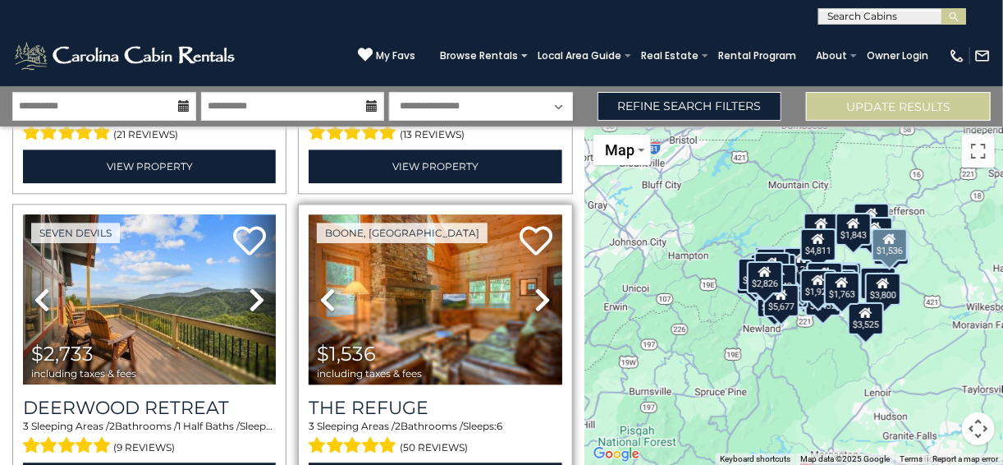
scroll to position [9111, 0]
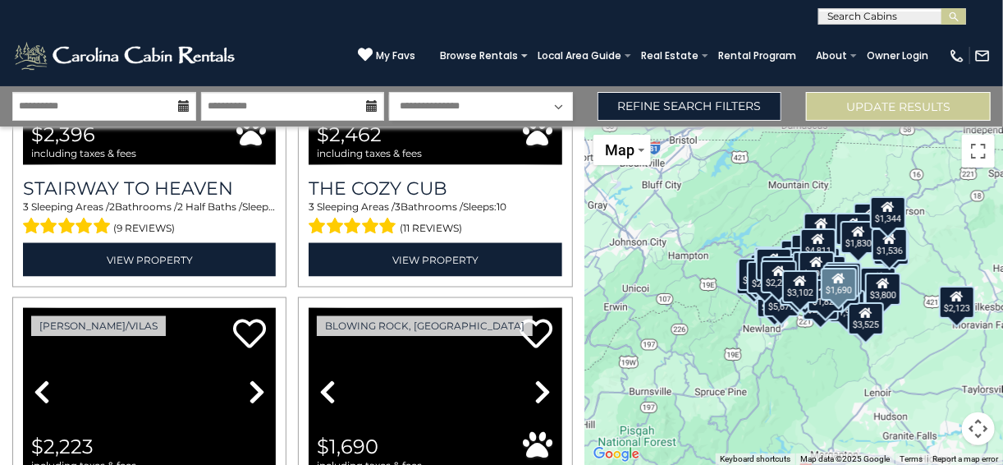
scroll to position [13764, 0]
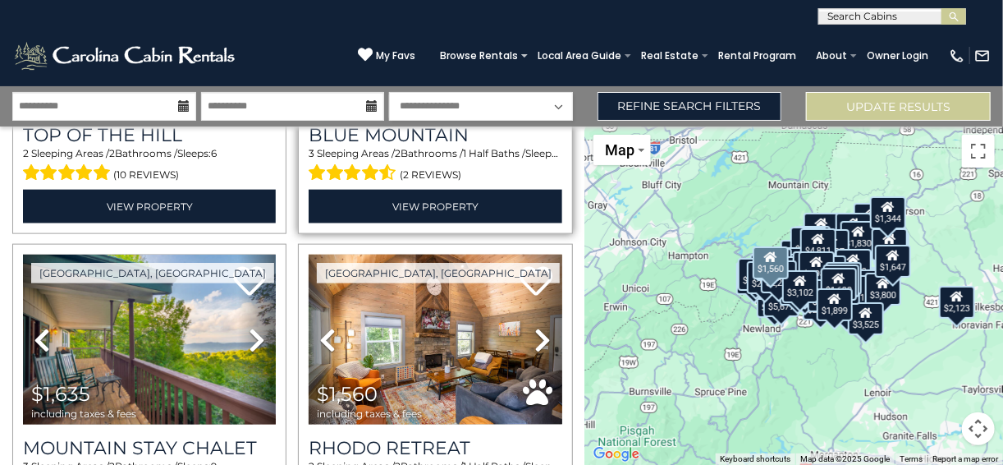
scroll to position [15907, 0]
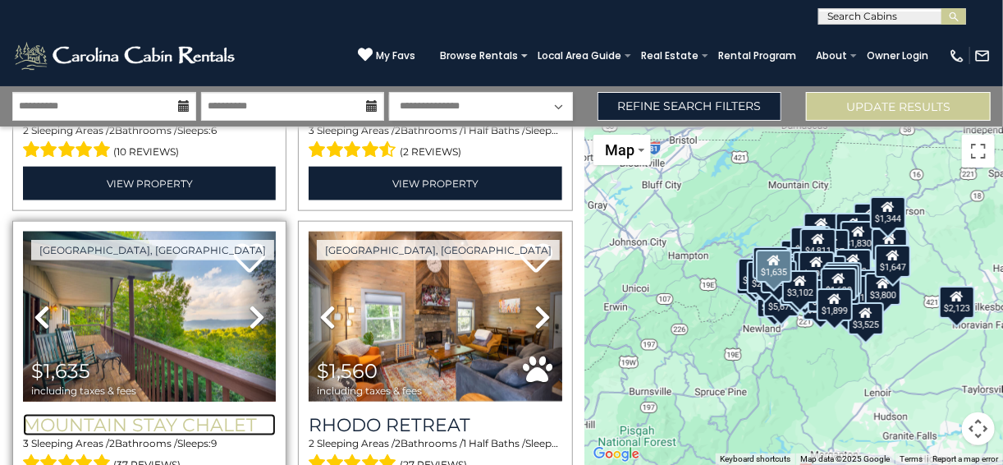
click at [172, 414] on h3 "Mountain Stay Chalet" at bounding box center [149, 425] width 253 height 22
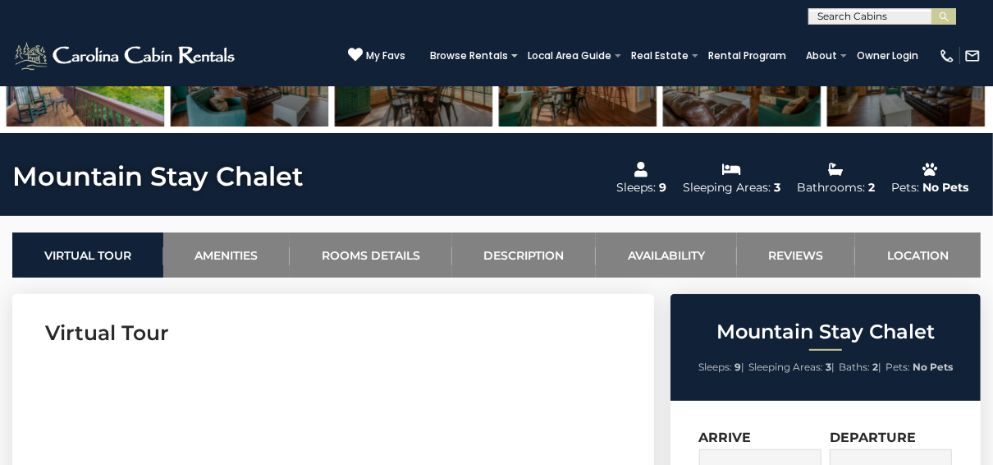
scroll to position [394, 0]
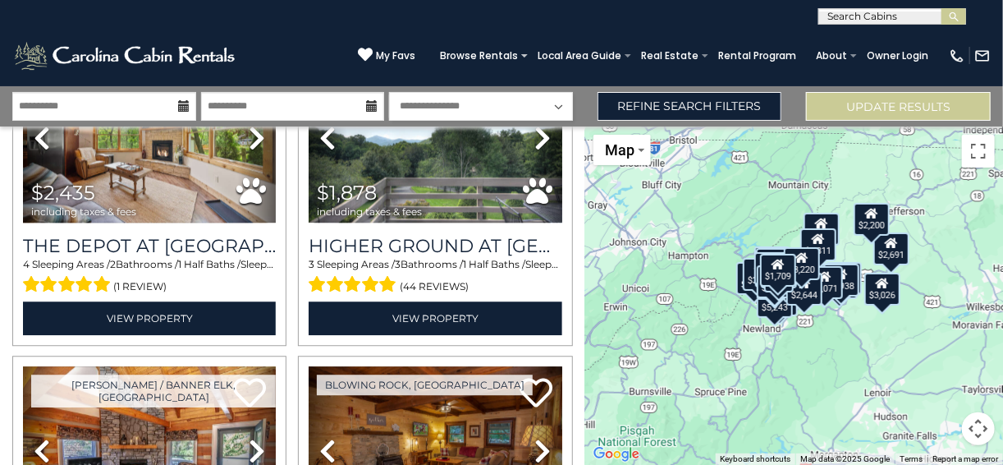
scroll to position [4459, 0]
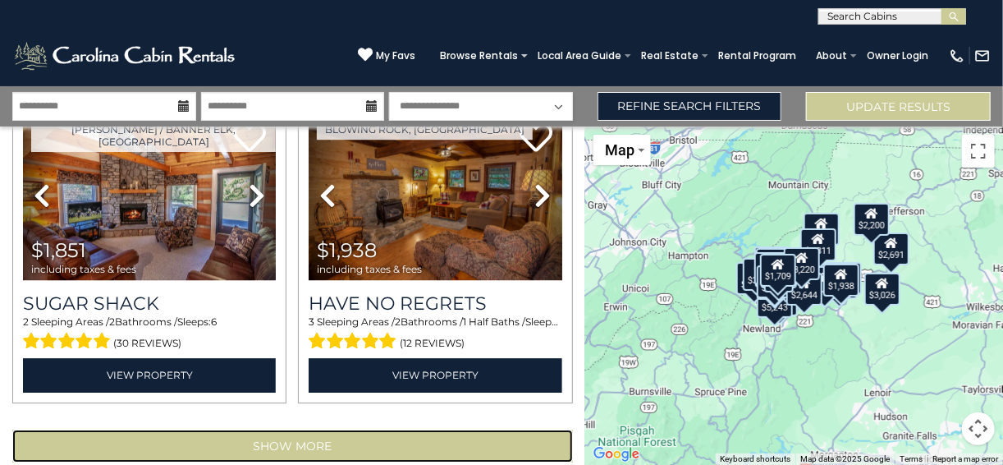
click at [343, 429] on button "Show More" at bounding box center [292, 445] width 561 height 33
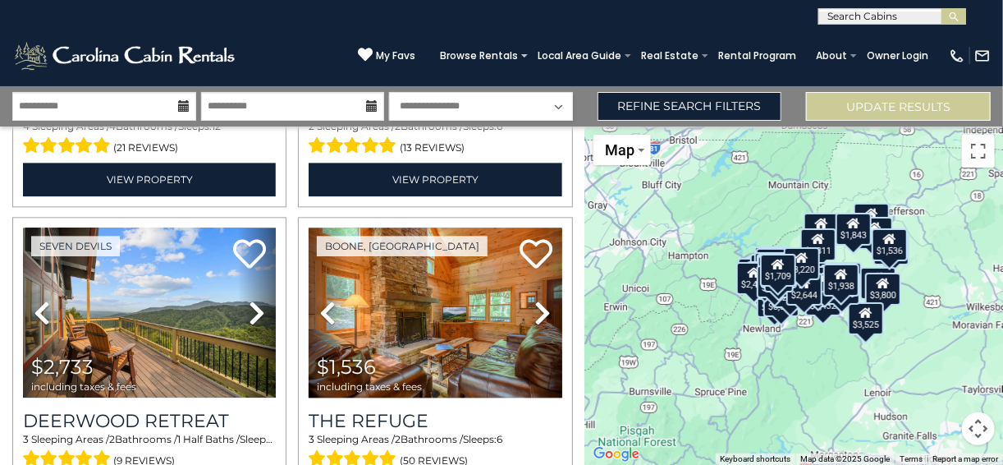
scroll to position [9111, 0]
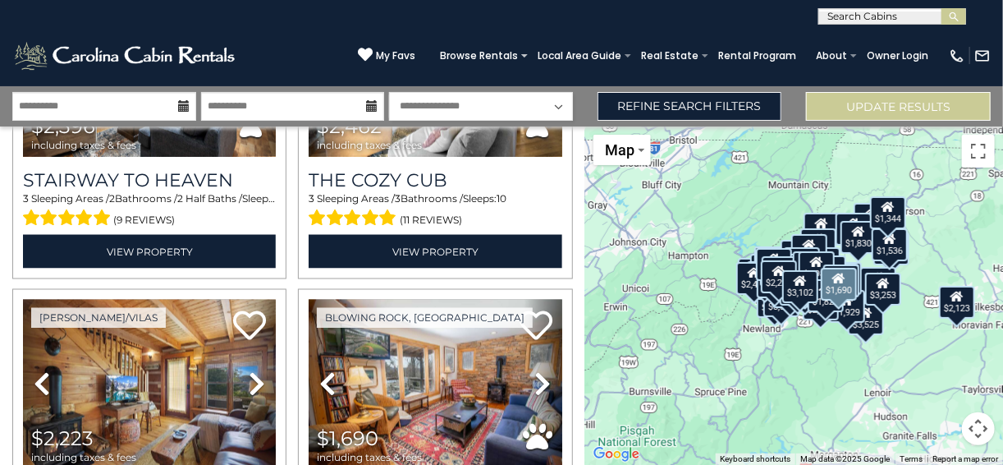
scroll to position [13764, 0]
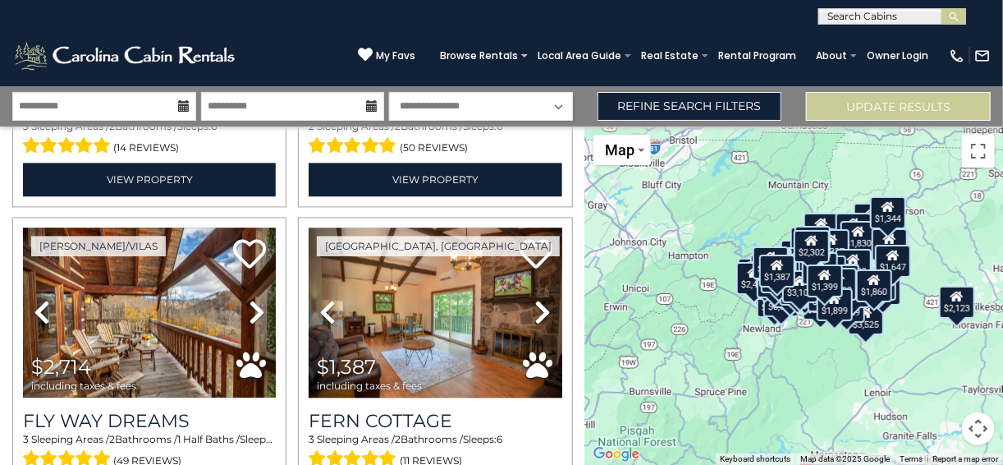
scroll to position [16487, 0]
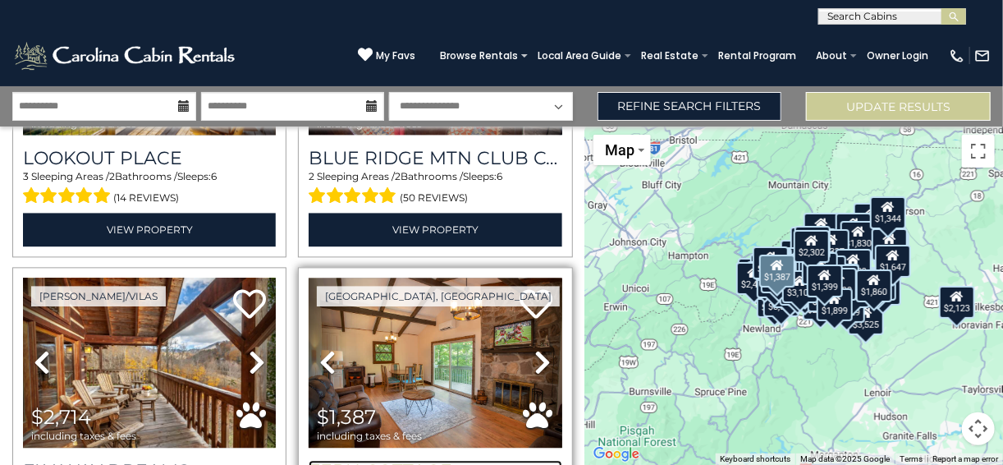
click at [406, 460] on h3 "Fern Cottage" at bounding box center [435, 471] width 253 height 22
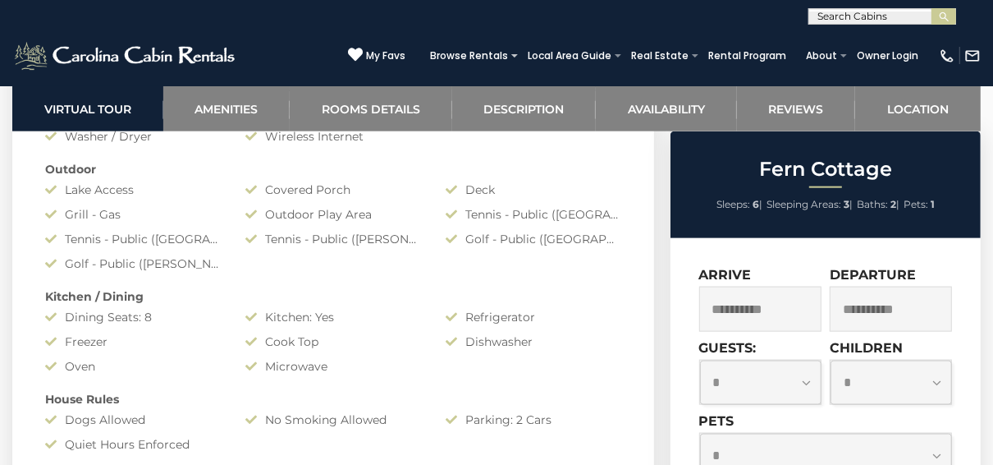
scroll to position [1182, 0]
